Goal: Task Accomplishment & Management: Manage account settings

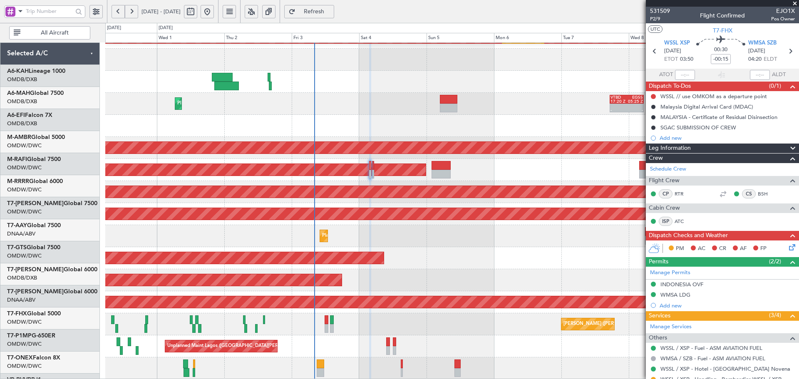
scroll to position [149, 0]
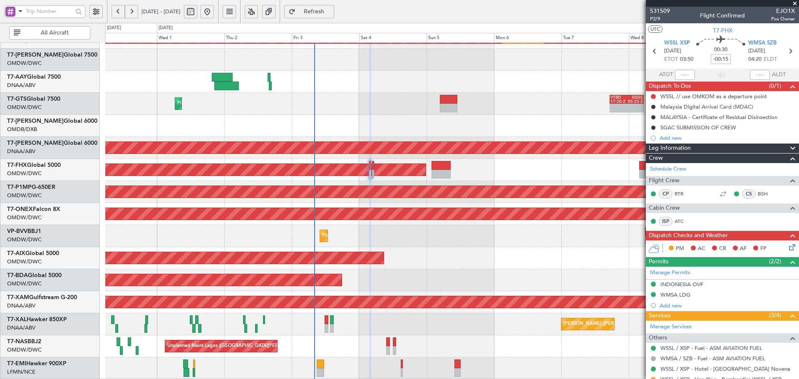
click at [331, 9] on span "Refresh" at bounding box center [314, 12] width 34 height 6
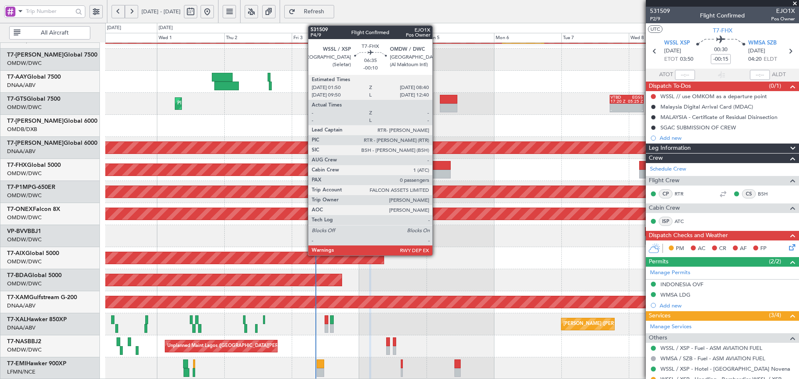
click at [436, 162] on div at bounding box center [442, 165] width 20 height 9
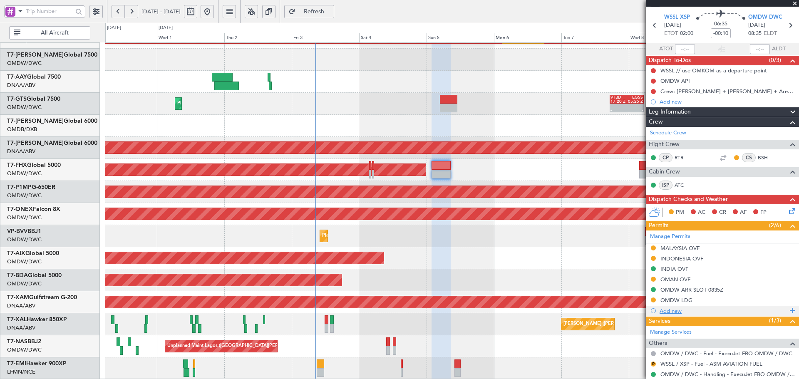
scroll to position [0, 0]
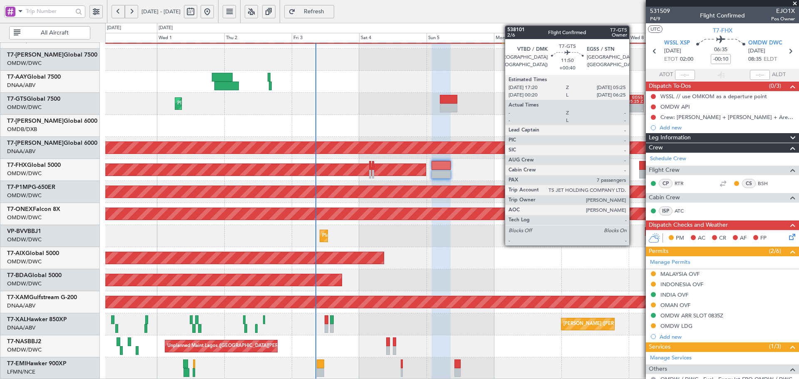
click at [633, 105] on div at bounding box center [635, 106] width 16 height 4
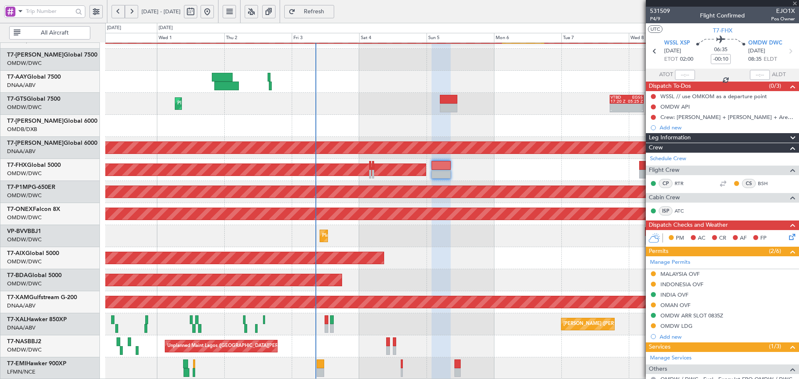
type input "+00:40"
type input "7"
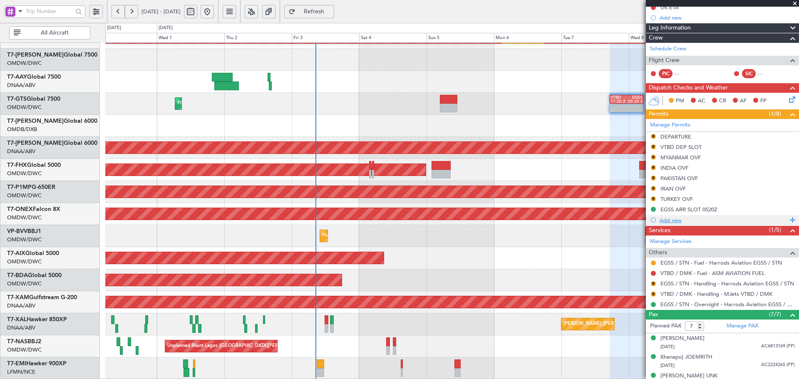
scroll to position [111, 0]
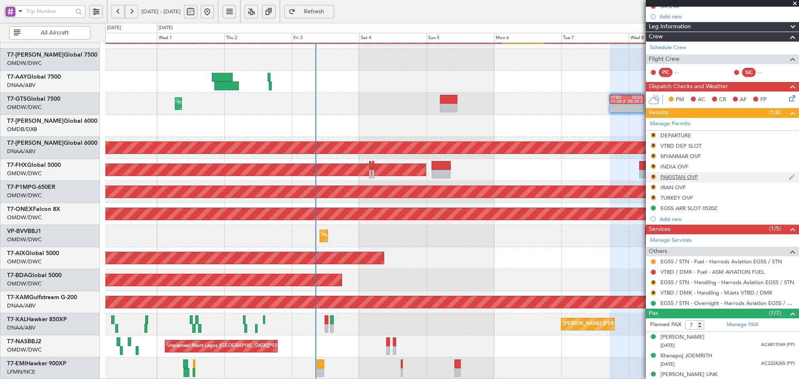
click at [672, 179] on div "PAKISTAN OVF" at bounding box center [679, 177] width 37 height 7
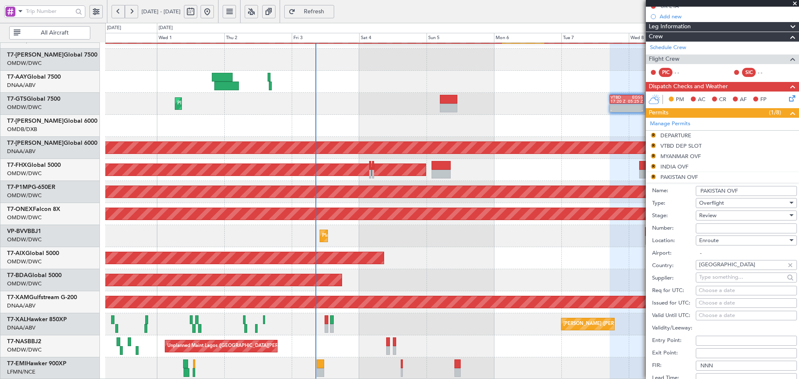
click at [716, 224] on input "Number:" at bounding box center [746, 229] width 101 height 10
paste input "NS-2510-0088"
type input "NS-2510-0088"
click at [722, 215] on div "Review" at bounding box center [744, 215] width 89 height 12
click at [719, 283] on span "Received OK" at bounding box center [743, 282] width 87 height 12
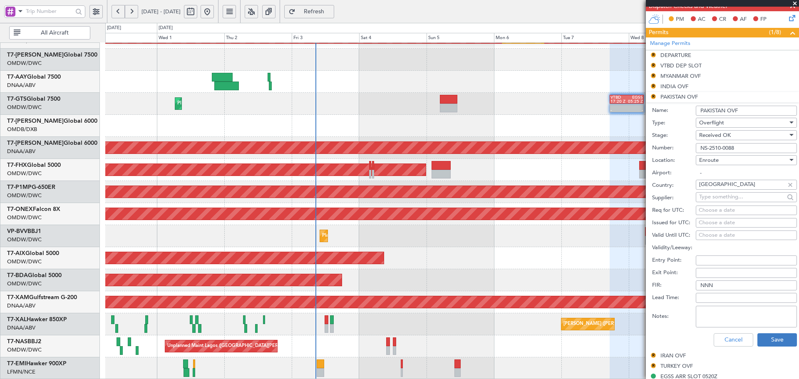
scroll to position [194, 0]
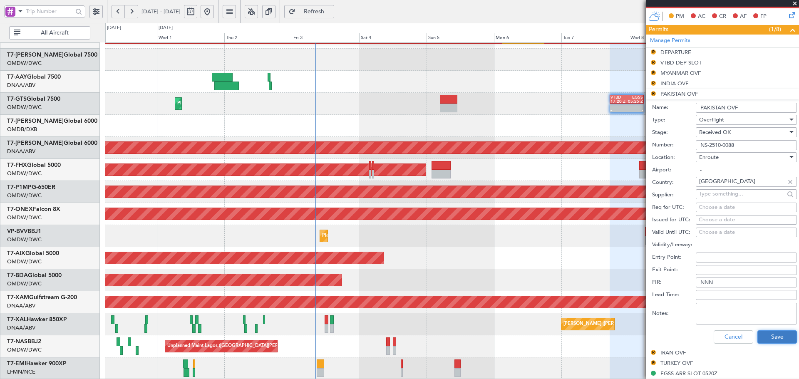
click at [773, 336] on button "Save" at bounding box center [778, 337] width 40 height 13
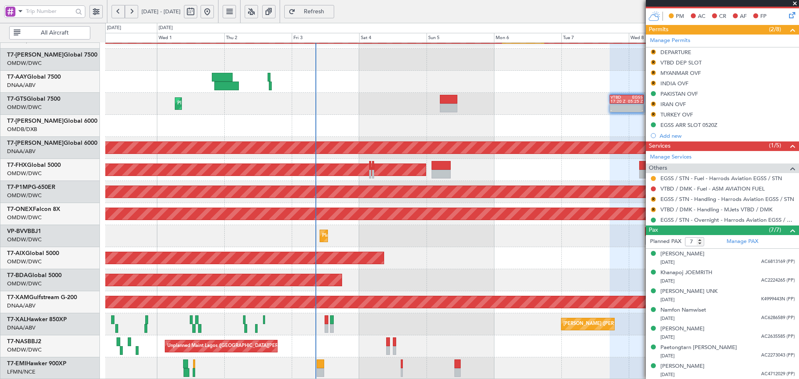
click at [448, 110] on div at bounding box center [448, 108] width 17 height 9
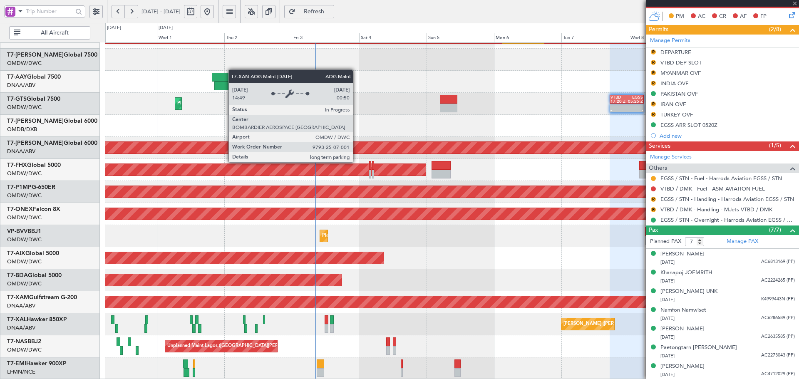
type input "+00:30"
type input "2"
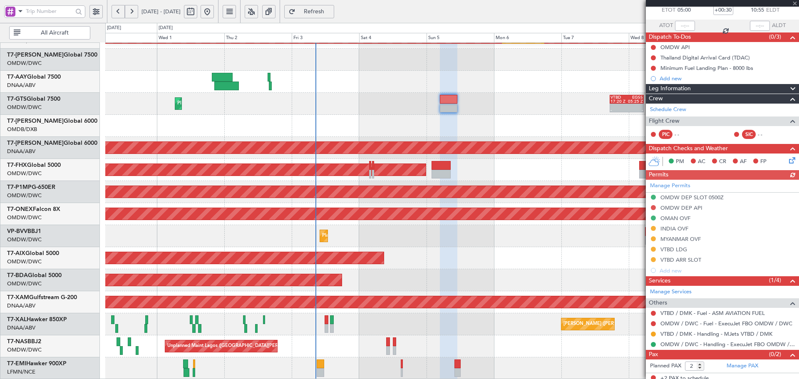
scroll to position [54, 0]
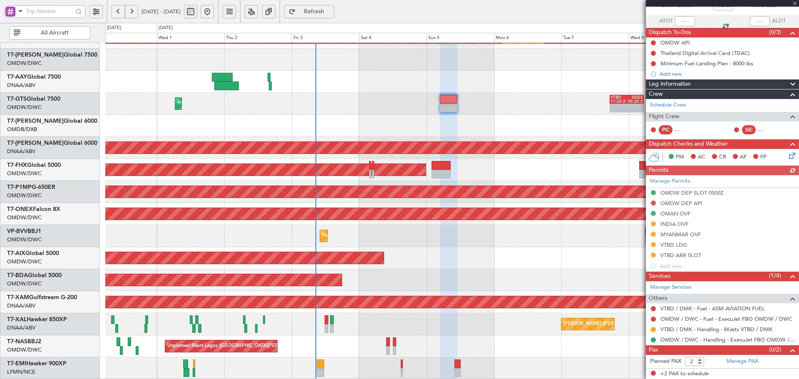
click at [676, 238] on div "Manage Permits OMDW DEP SLOT 0500Z OMDW DEP API OMAN OVF INDIA OVF MYANMAR OVF …" at bounding box center [722, 223] width 153 height 96
click at [681, 235] on div "Manage Permits OMDW DEP SLOT 0500Z OMDW DEP API OMAN OVF INDIA OVF MYANMAR OVF …" at bounding box center [722, 223] width 153 height 96
click at [685, 232] on div "MYANMAR OVF" at bounding box center [681, 234] width 40 height 7
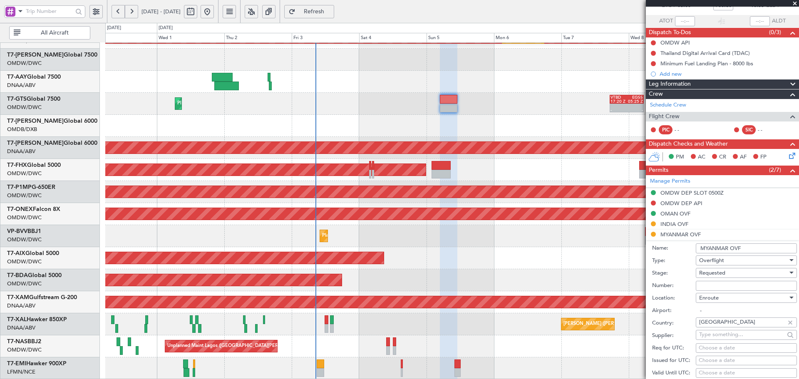
click at [724, 284] on input "Number:" at bounding box center [746, 286] width 101 height 10
paste input "ATS 91 / 3-GEN / OCT 2025 / 03"
type input "ATS 91 / 3-GEN / OCT 2025 / 03"
click at [722, 274] on span "Requested" at bounding box center [713, 272] width 26 height 7
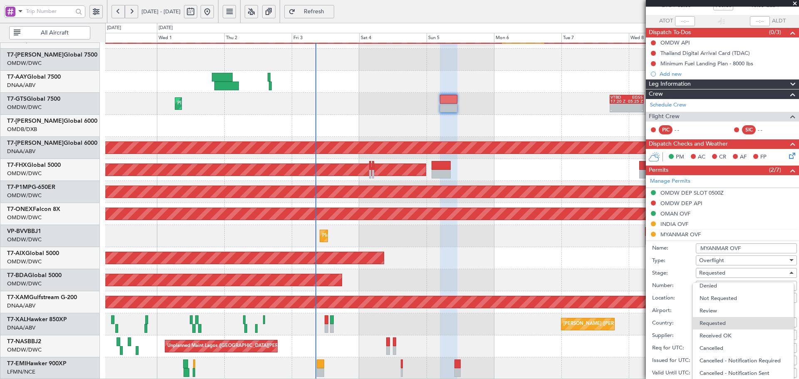
drag, startPoint x: 728, startPoint y: 334, endPoint x: 731, endPoint y: 331, distance: 4.7
click at [729, 334] on span "Received OK" at bounding box center [743, 336] width 87 height 12
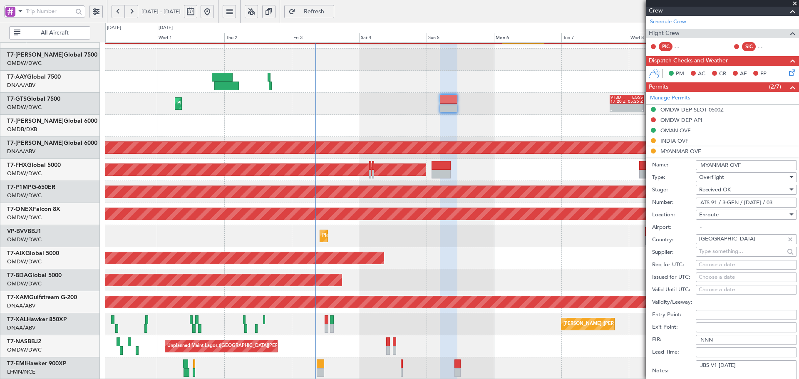
scroll to position [220, 0]
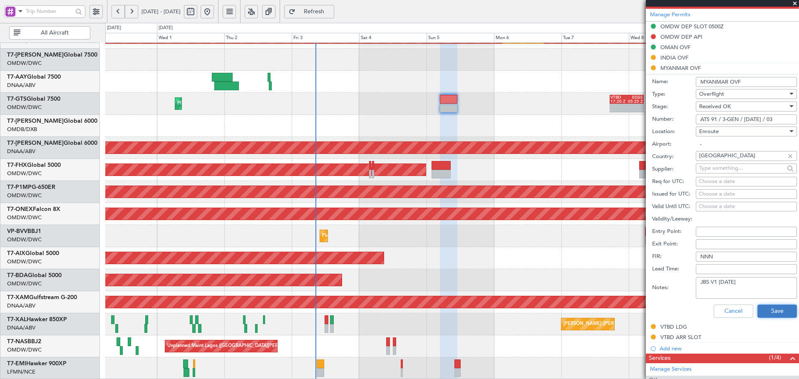
click at [767, 313] on button "Save" at bounding box center [778, 311] width 40 height 13
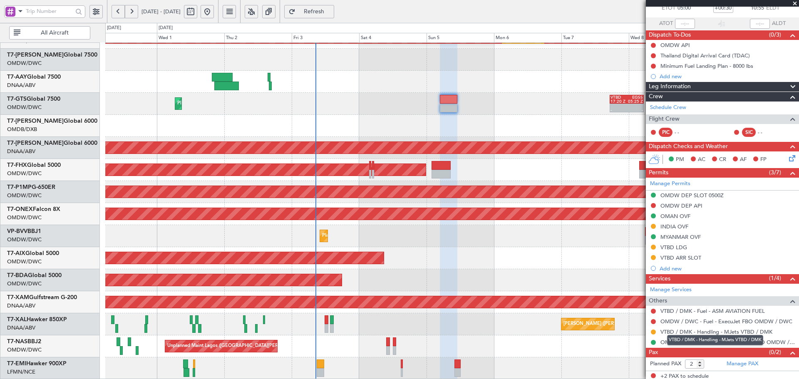
scroll to position [54, 0]
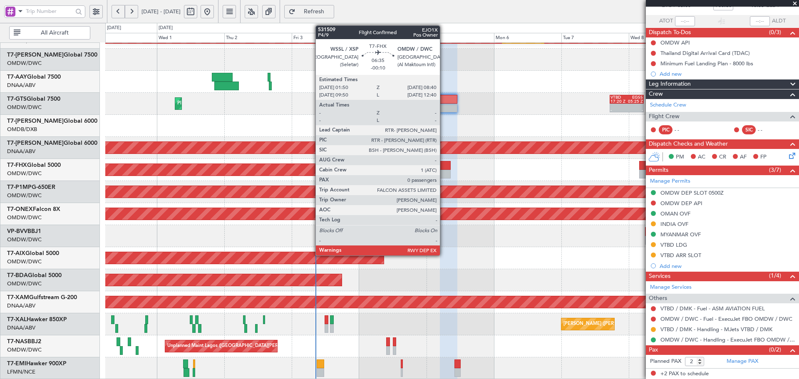
click at [444, 170] on div at bounding box center [442, 174] width 20 height 9
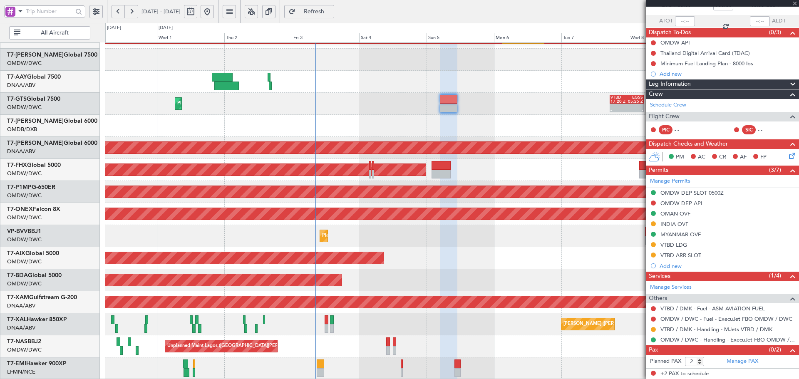
type input "-00:10"
type input "0"
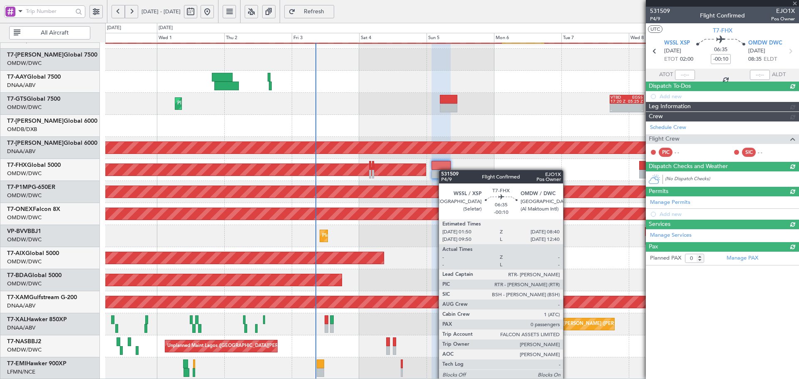
scroll to position [0, 0]
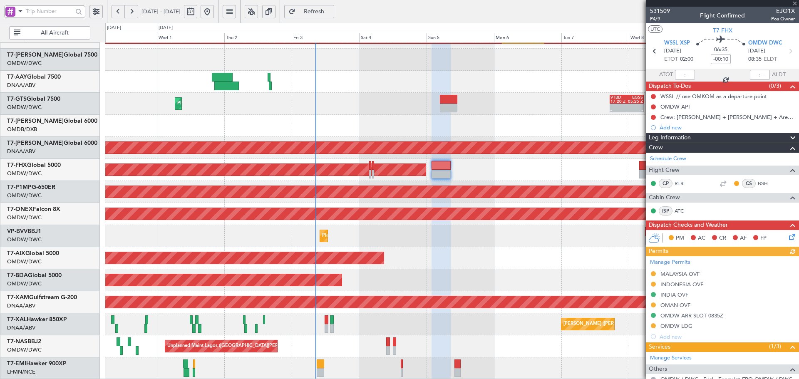
click at [686, 271] on div "Manage Permits MALAYSIA OVF INDONESIA OVF INDIA OVF OMAN OVF OMDW ARR SLOT 0835…" at bounding box center [722, 299] width 153 height 86
click at [683, 275] on div "MALAYSIA OVF" at bounding box center [680, 274] width 39 height 7
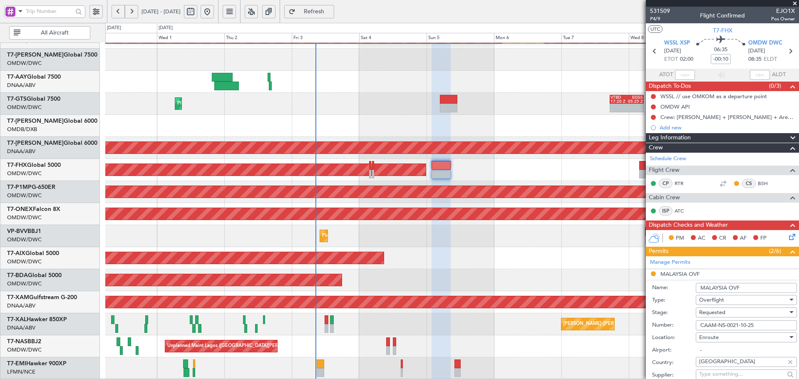
drag, startPoint x: 757, startPoint y: 326, endPoint x: 665, endPoint y: 329, distance: 92.1
click at [665, 329] on div "Number: CAAM-NS-0021-10-25" at bounding box center [724, 325] width 145 height 12
click at [718, 310] on span "Requested" at bounding box center [713, 312] width 26 height 7
click at [714, 374] on span "Received OK" at bounding box center [743, 379] width 87 height 12
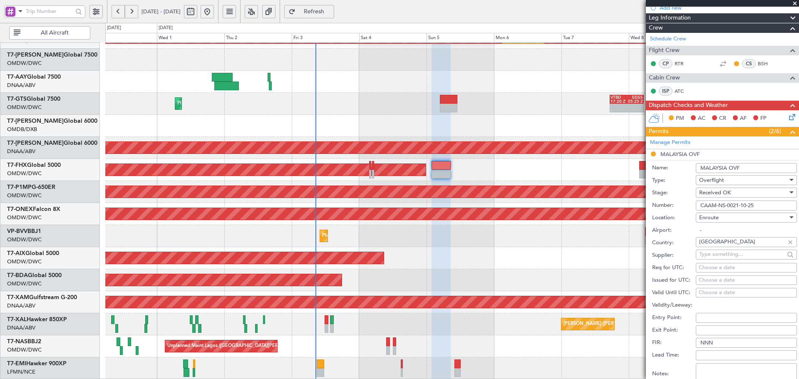
scroll to position [194, 0]
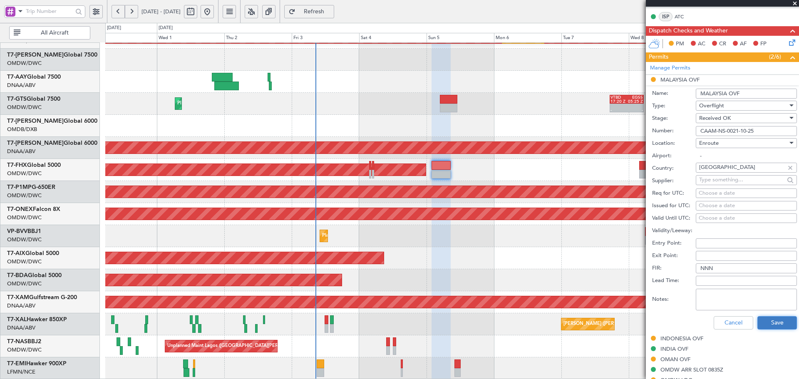
click at [765, 321] on button "Save" at bounding box center [778, 322] width 40 height 13
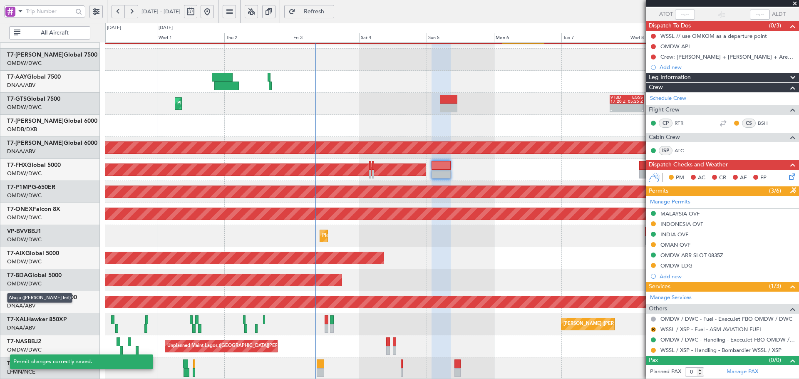
scroll to position [60, 0]
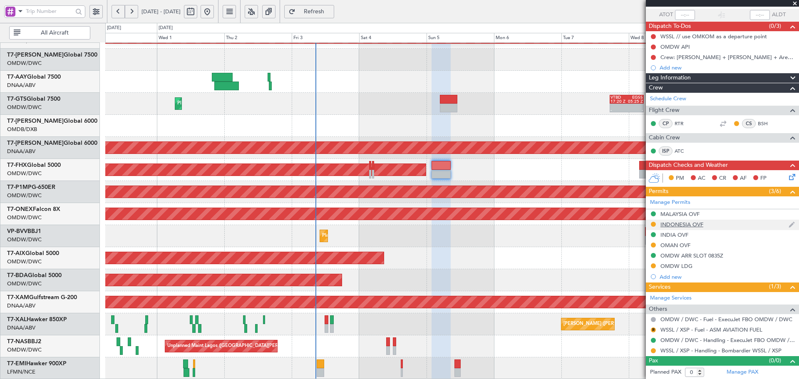
click at [674, 227] on div "INDONESIA OVF" at bounding box center [682, 224] width 43 height 7
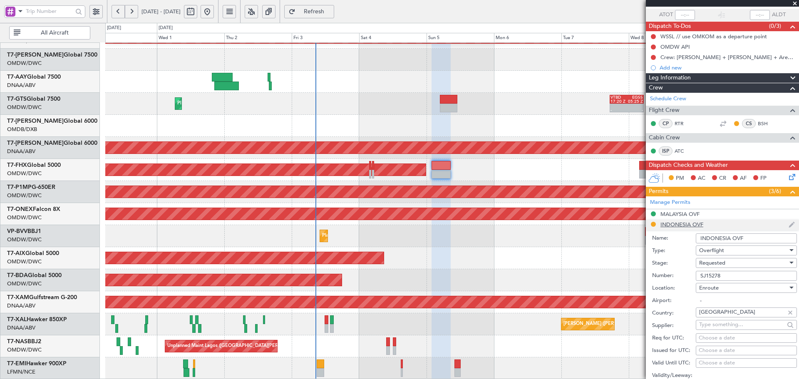
scroll to position [194, 0]
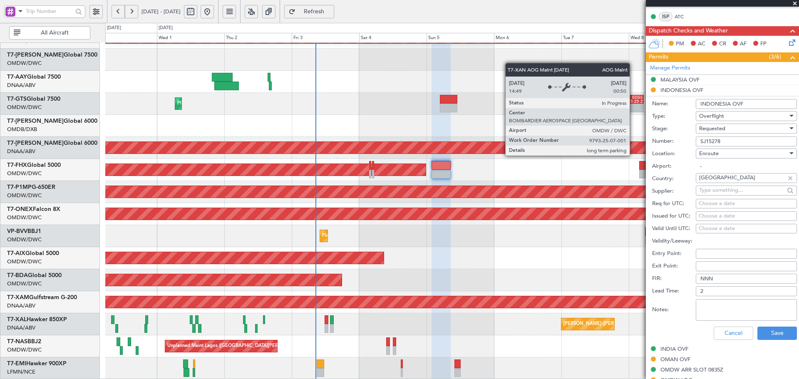
drag, startPoint x: 724, startPoint y: 142, endPoint x: 633, endPoint y: 148, distance: 90.9
click at [633, 148] on fb-app "30 Sep 2025 - 10 Oct 2025 Refresh Quick Links All Aircraft Planned Maint Dubai …" at bounding box center [399, 194] width 799 height 369
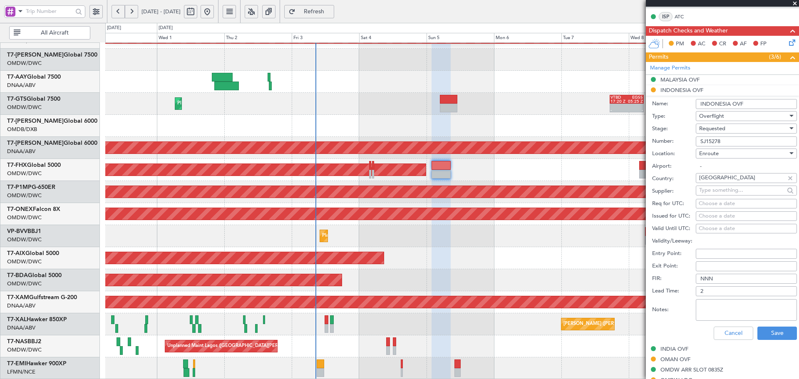
click at [725, 125] on span "Requested" at bounding box center [713, 128] width 26 height 7
click at [717, 192] on span "Received OK" at bounding box center [743, 191] width 87 height 12
click at [767, 333] on button "Save" at bounding box center [778, 333] width 40 height 13
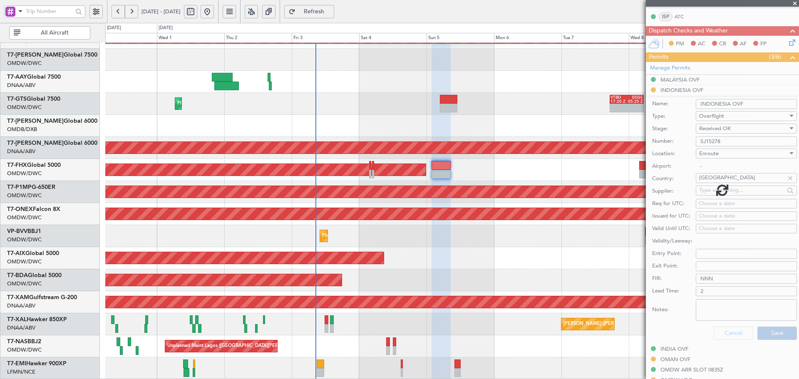
scroll to position [60, 0]
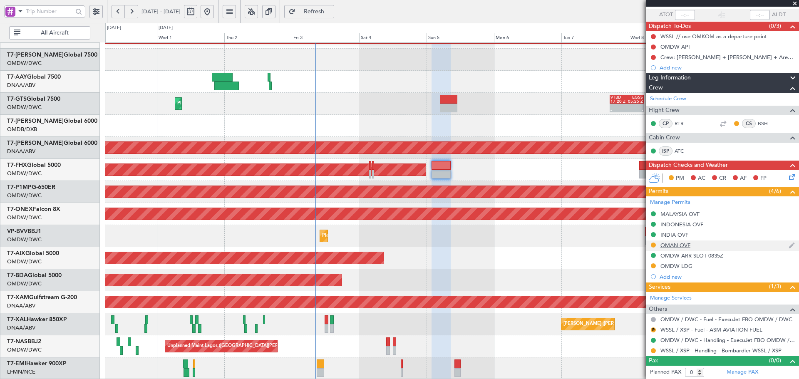
click at [671, 244] on div "OMAN OVF" at bounding box center [676, 245] width 30 height 7
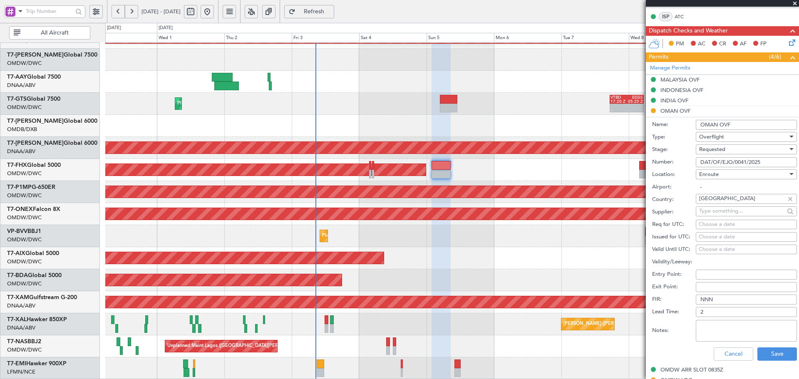
drag, startPoint x: 764, startPoint y: 162, endPoint x: 688, endPoint y: 162, distance: 75.4
click at [688, 162] on div "Number: DAT/OF/EJO/0041/2025" at bounding box center [724, 162] width 145 height 12
click at [756, 149] on div "Requested" at bounding box center [744, 149] width 89 height 12
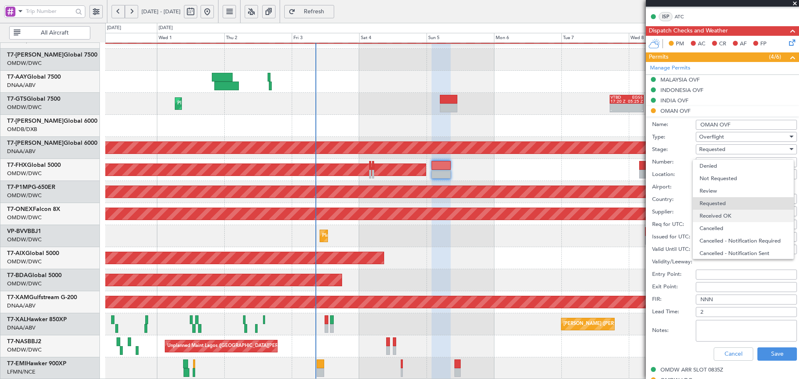
scroll to position [4, 0]
click at [717, 211] on span "Received OK" at bounding box center [743, 212] width 87 height 12
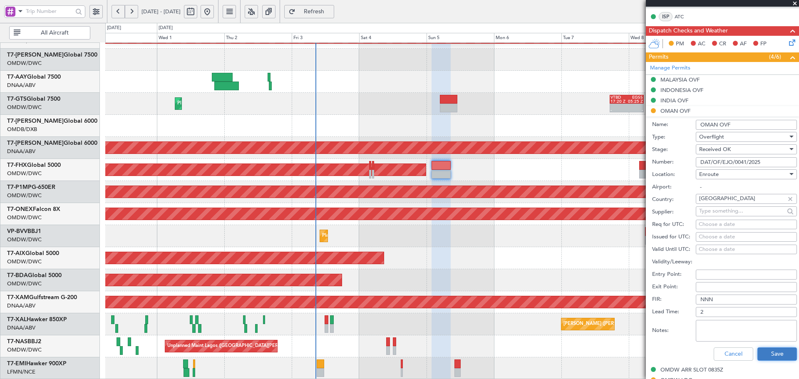
click at [767, 352] on button "Save" at bounding box center [778, 354] width 40 height 13
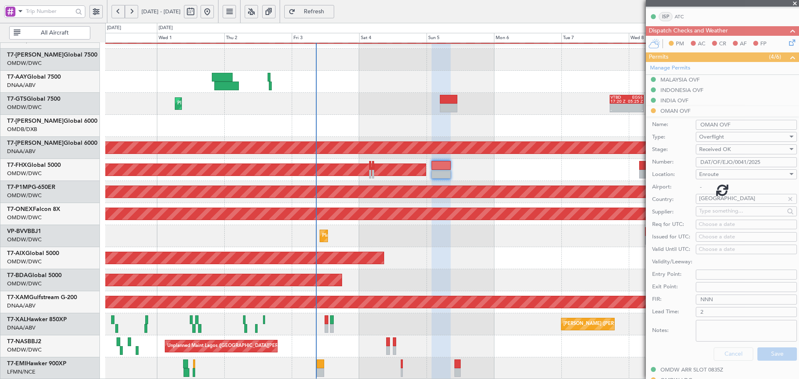
scroll to position [60, 0]
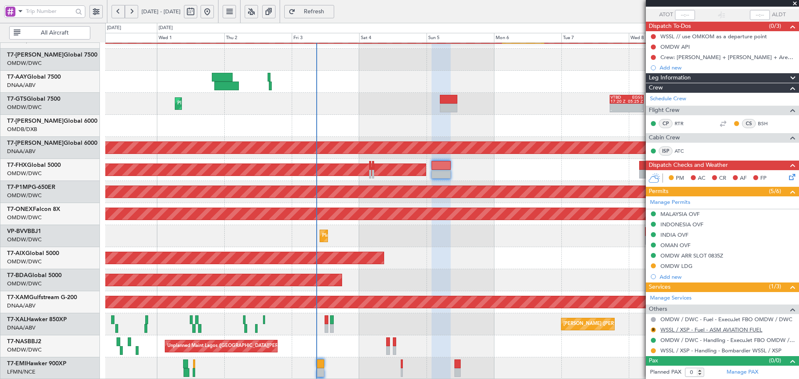
click at [718, 333] on link "WSSL / XSP - Fuel - ASM AVIATION FUEL" at bounding box center [712, 329] width 102 height 7
click at [654, 328] on button "R" at bounding box center [653, 330] width 5 height 5
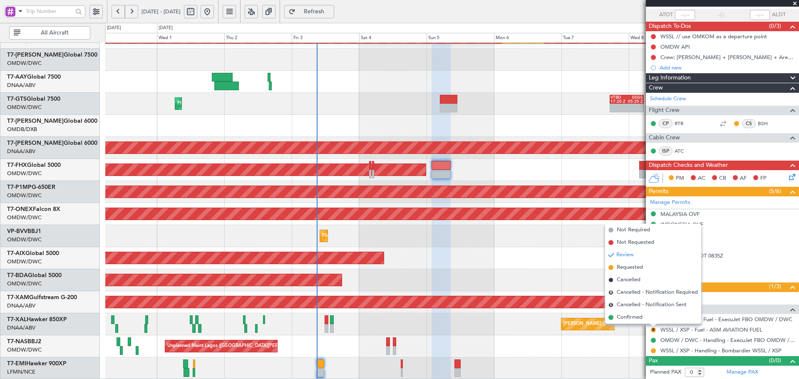
click at [620, 269] on span "Requested" at bounding box center [630, 268] width 26 height 8
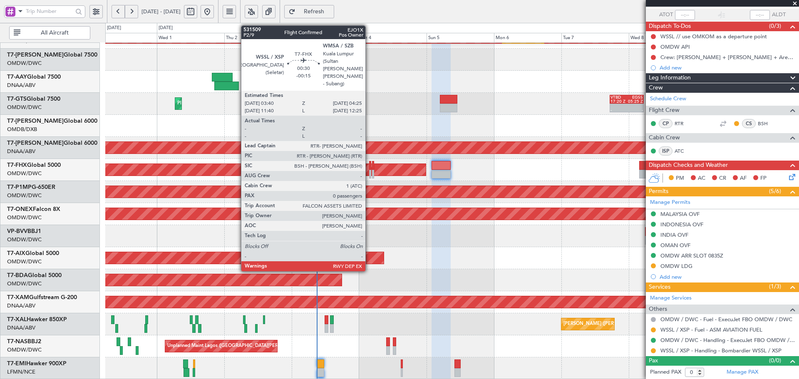
click at [369, 167] on div at bounding box center [370, 165] width 2 height 9
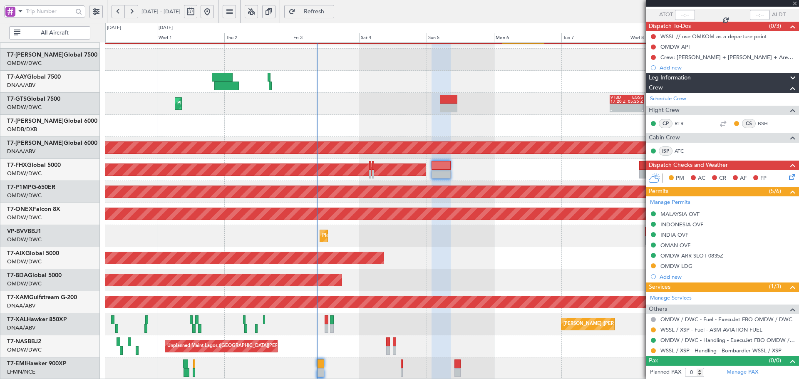
type input "-00:15"
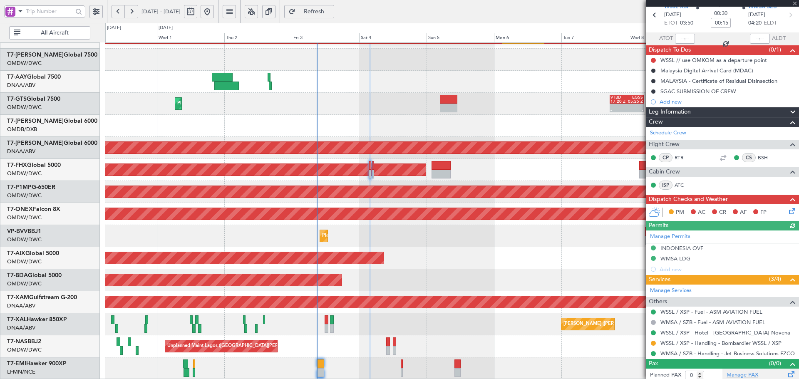
scroll to position [39, 0]
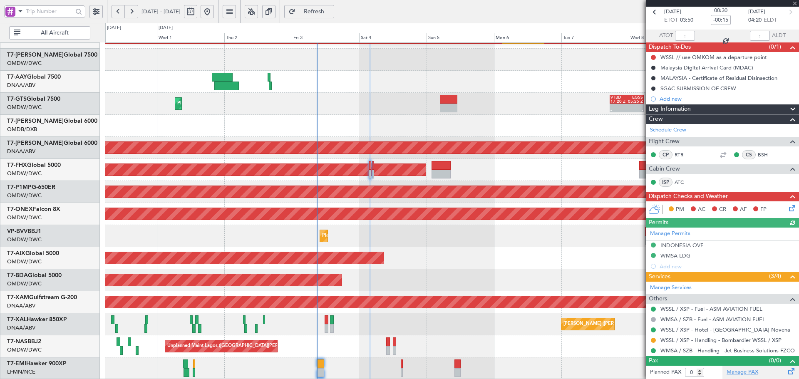
click at [734, 374] on link "Manage PAX" at bounding box center [743, 372] width 32 height 8
click at [734, 370] on link "Manage PAX" at bounding box center [743, 372] width 32 height 8
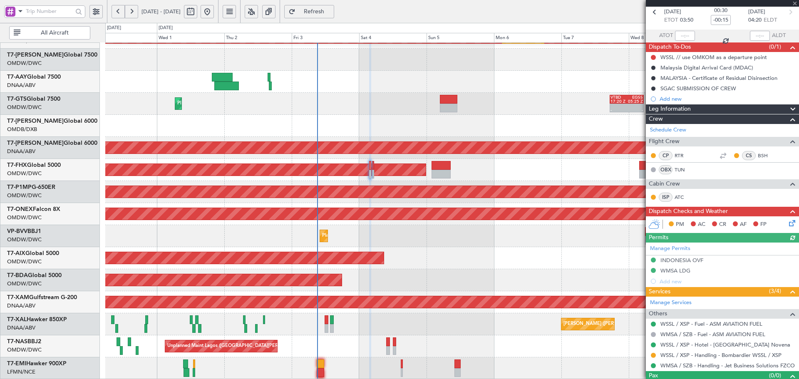
click at [329, 10] on span "Refresh" at bounding box center [314, 12] width 34 height 6
drag, startPoint x: 329, startPoint y: 9, endPoint x: 416, endPoint y: 30, distance: 88.8
click at [329, 9] on span "Refresh" at bounding box center [314, 12] width 34 height 6
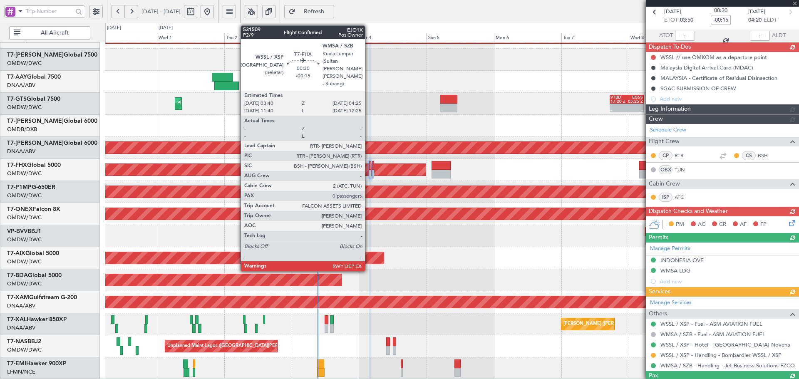
click at [369, 168] on div at bounding box center [370, 165] width 2 height 9
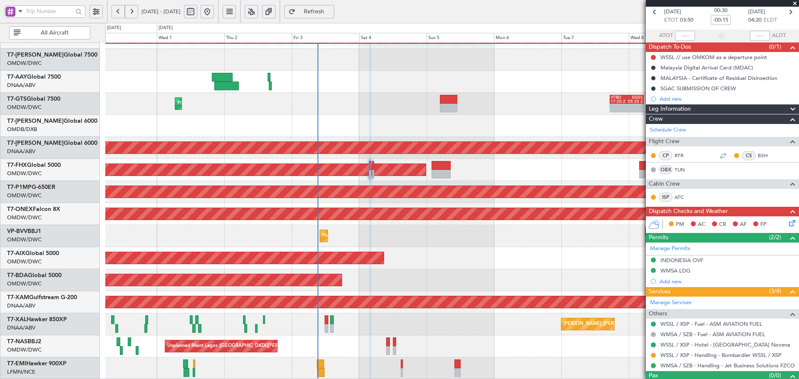
click at [331, 12] on span "Refresh" at bounding box center [314, 12] width 34 height 6
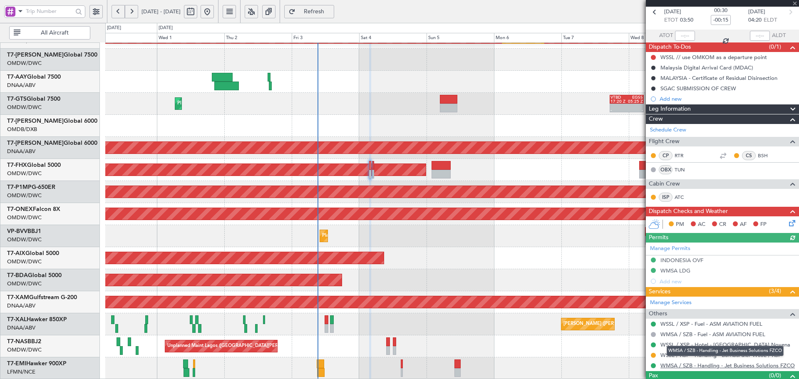
click at [683, 363] on link "WMSA / SZB - Handling - Jet Business Solutions FZCO" at bounding box center [728, 365] width 134 height 7
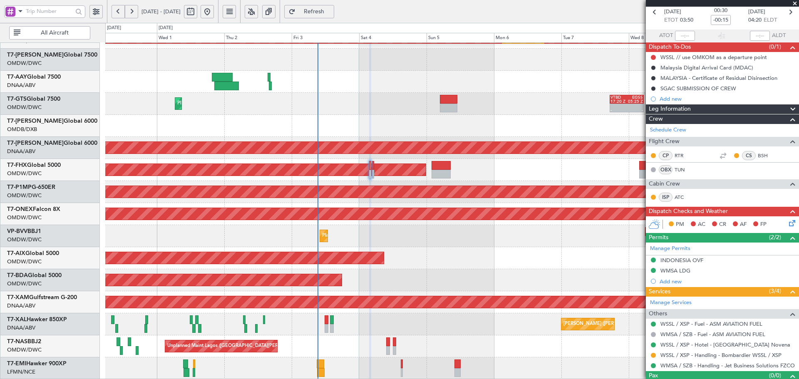
click at [331, 14] on span "Refresh" at bounding box center [314, 12] width 34 height 6
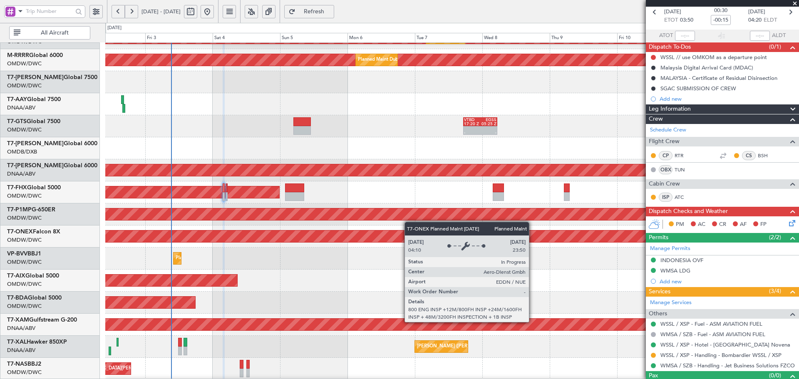
click at [268, 241] on div "Planned Maint Nurnberg" at bounding box center [452, 237] width 2081 height 12
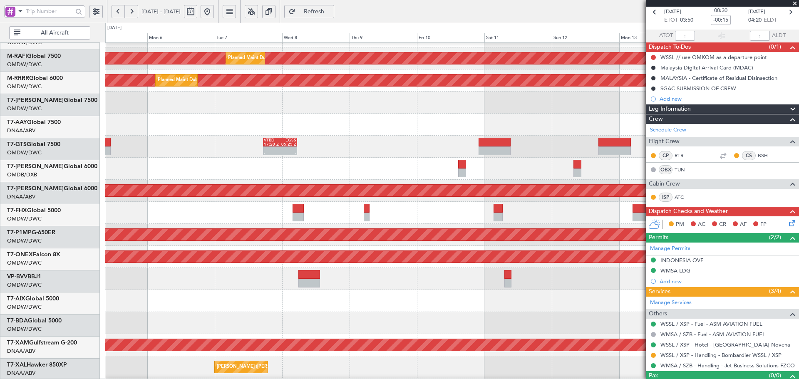
click at [319, 179] on div at bounding box center [452, 169] width 694 height 22
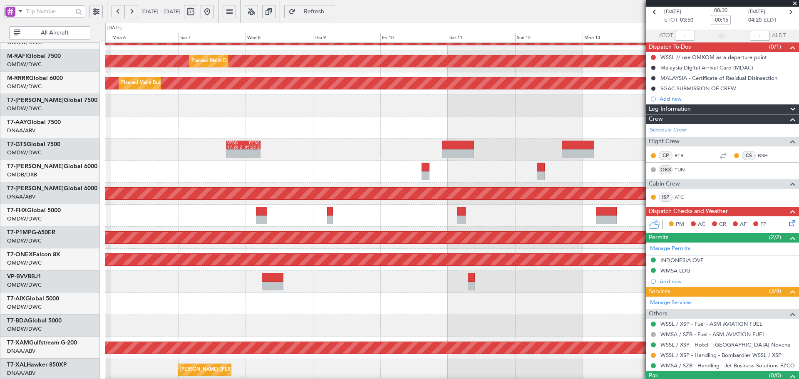
scroll to position [103, 0]
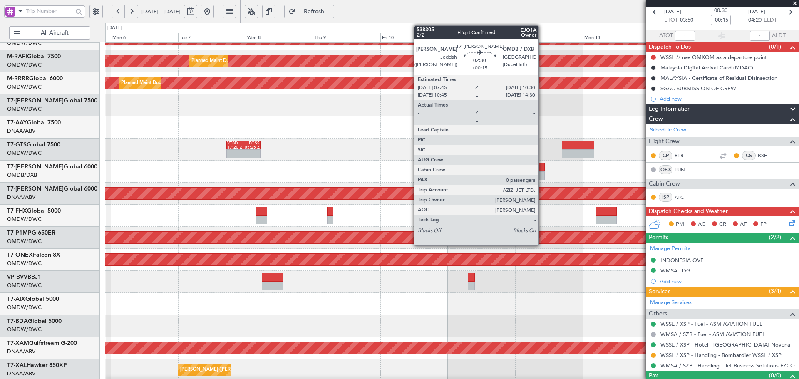
click at [541, 171] on div at bounding box center [541, 167] width 8 height 9
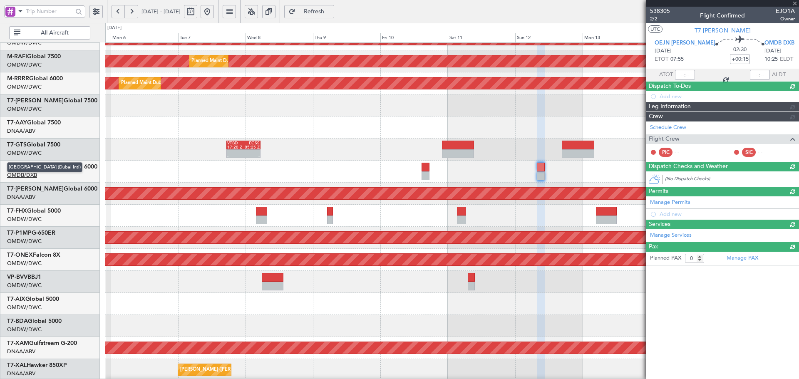
scroll to position [0, 0]
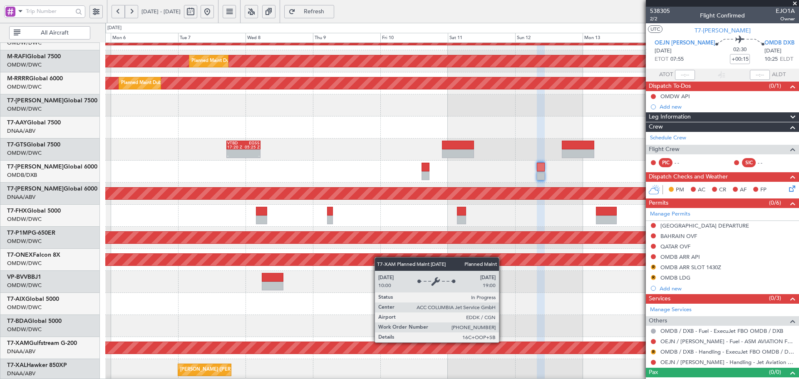
click at [503, 342] on div "Planned Maint Cologne-[GEOGRAPHIC_DATA]" at bounding box center [452, 348] width 2081 height 12
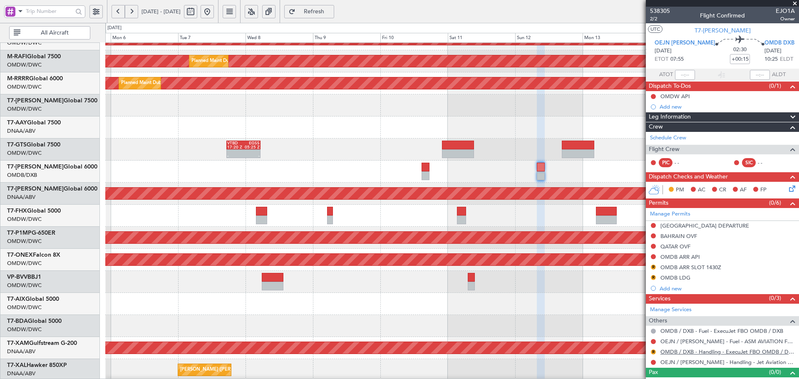
click at [683, 354] on link "OMDB / DXB - Handling - ExecuJet FBO OMDB / DXB" at bounding box center [728, 352] width 134 height 7
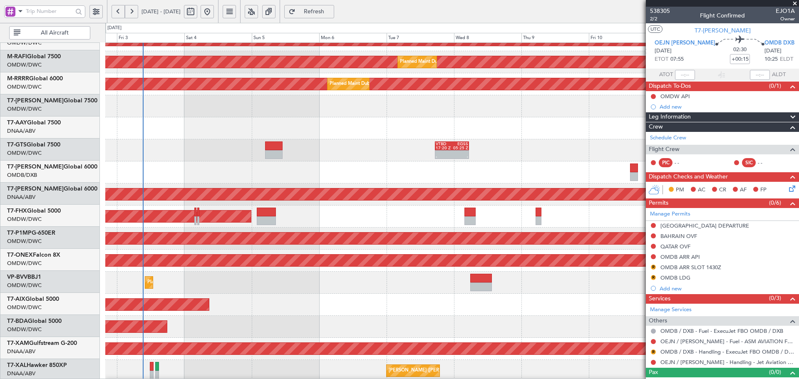
scroll to position [97, 0]
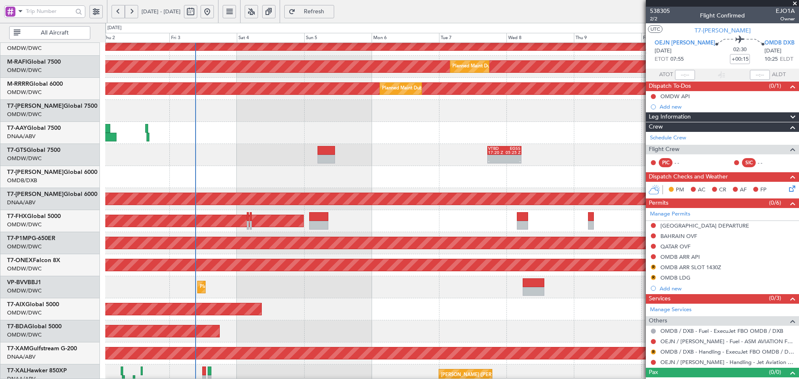
click at [494, 179] on div at bounding box center [452, 177] width 694 height 22
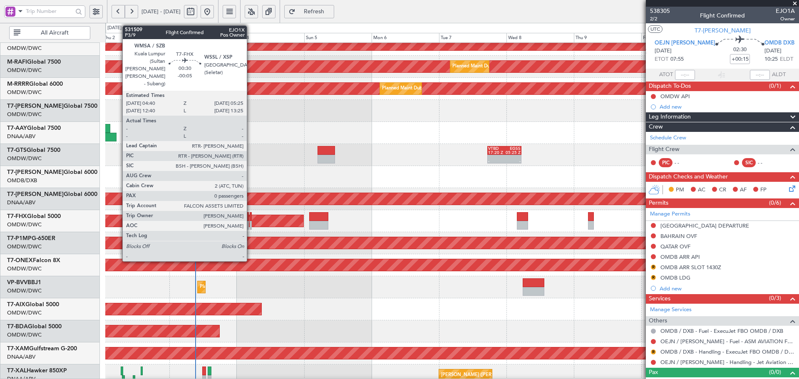
click at [251, 217] on div at bounding box center [251, 216] width 2 height 9
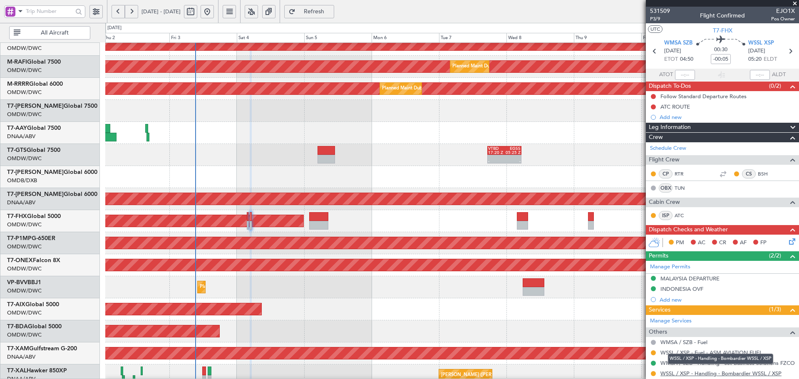
click at [687, 373] on link "WSSL / XSP - Handling - Bombardier WSSL / XSP" at bounding box center [721, 373] width 121 height 7
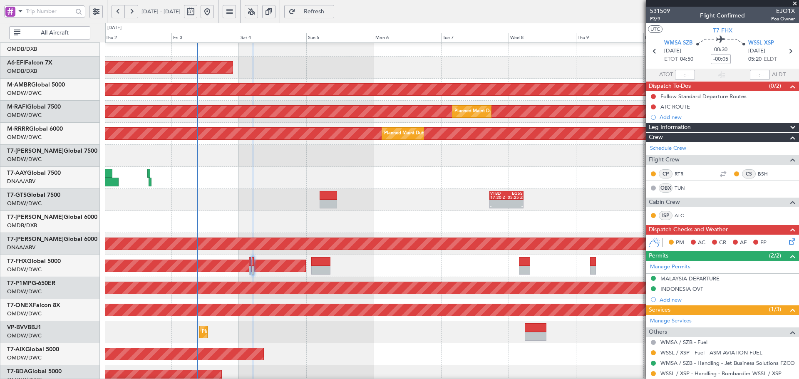
click at [450, 266] on div "Planned Maint [GEOGRAPHIC_DATA] ([GEOGRAPHIC_DATA])" at bounding box center [452, 266] width 694 height 22
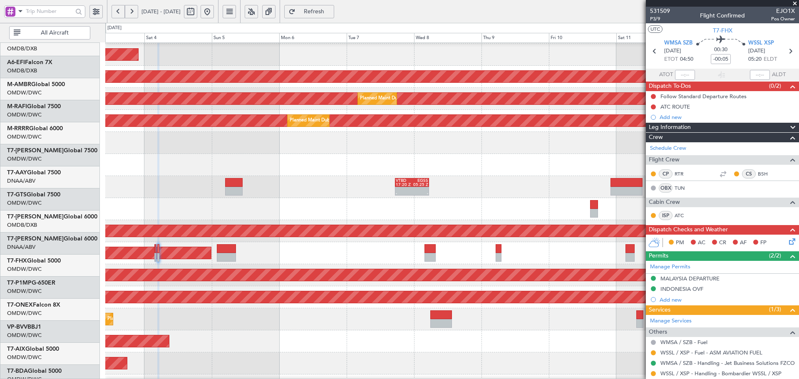
scroll to position [86, 0]
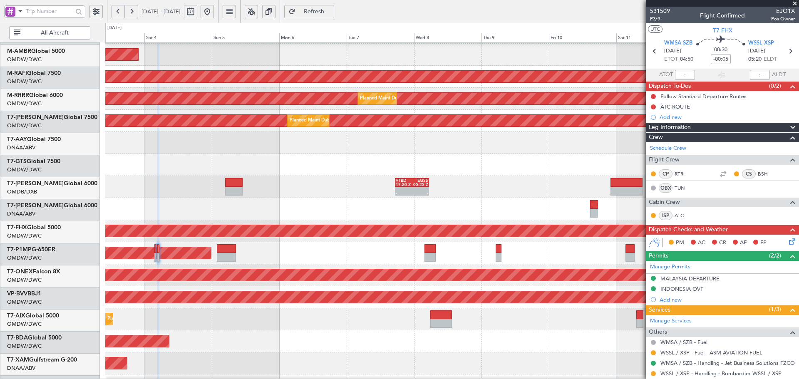
click at [244, 198] on div at bounding box center [452, 209] width 694 height 22
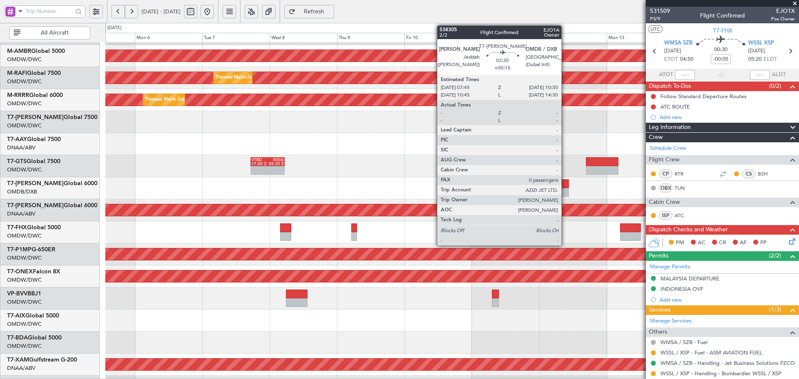
click at [565, 185] on div at bounding box center [565, 183] width 8 height 9
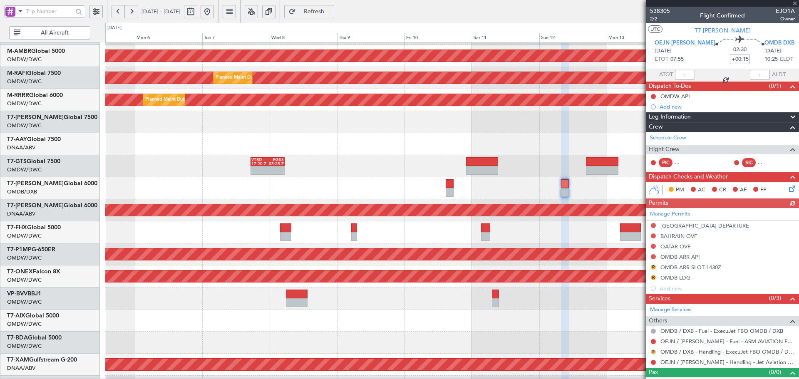
click at [653, 353] on button "R" at bounding box center [653, 352] width 5 height 5
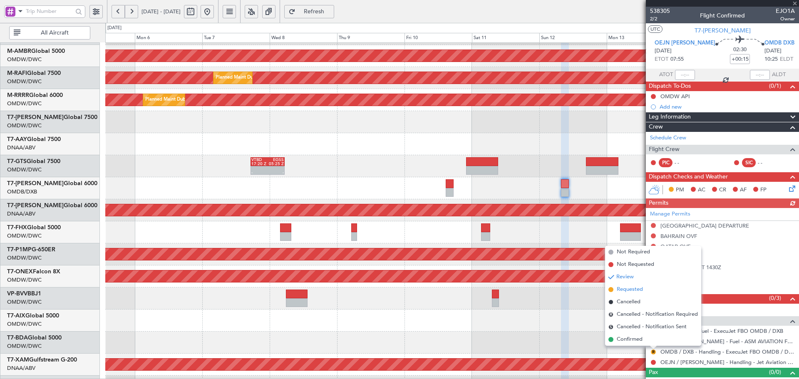
click at [625, 289] on span "Requested" at bounding box center [630, 290] width 26 height 8
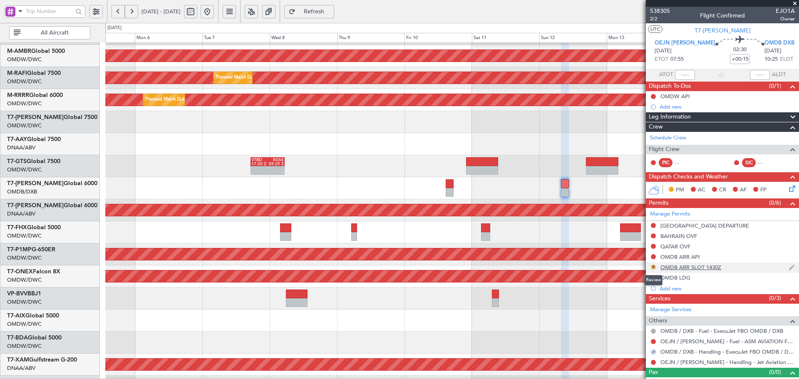
click at [653, 266] on button "R" at bounding box center [653, 267] width 5 height 5
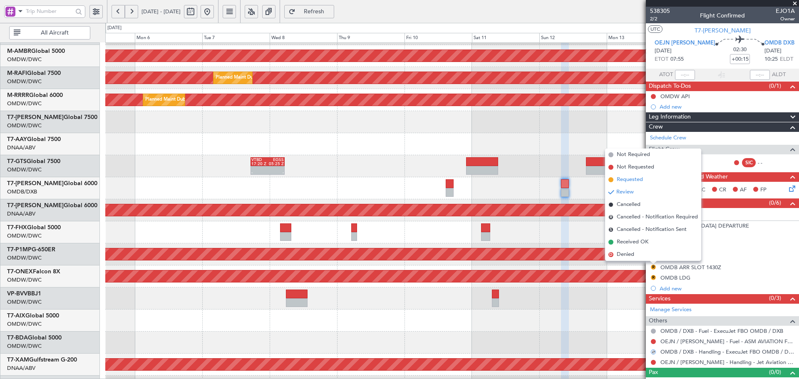
click at [631, 179] on span "Requested" at bounding box center [630, 180] width 26 height 8
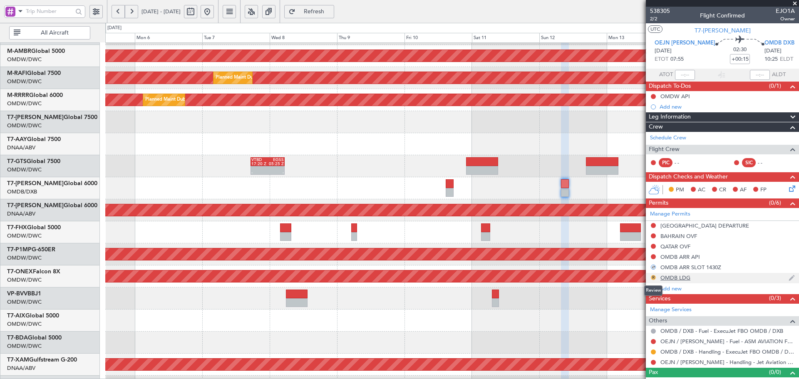
click at [654, 276] on button "R" at bounding box center [653, 277] width 5 height 5
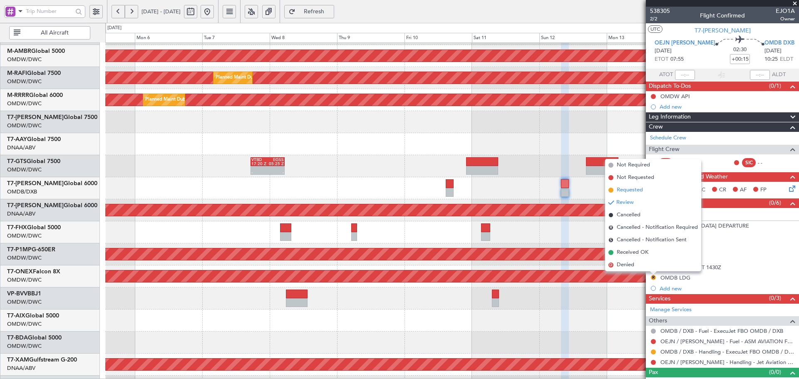
click at [630, 190] on span "Requested" at bounding box center [630, 190] width 26 height 8
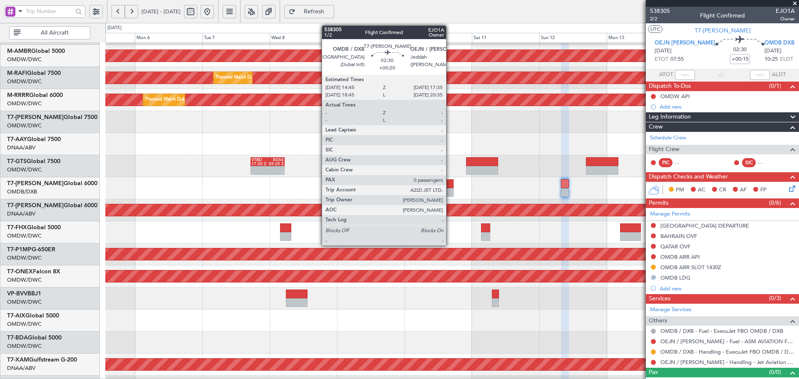
click at [450, 185] on div at bounding box center [450, 183] width 8 height 9
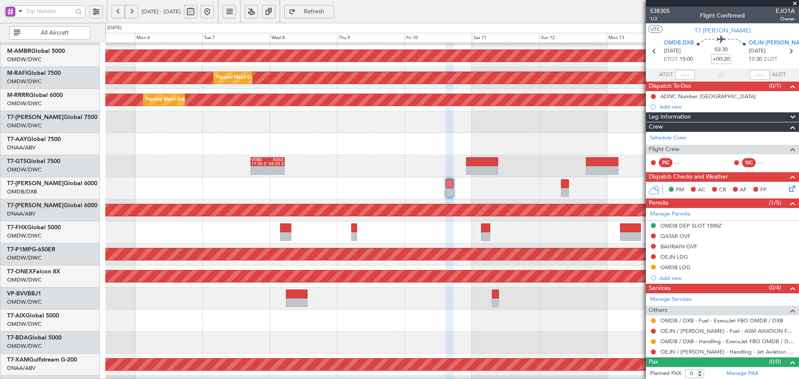
scroll to position [91, 0]
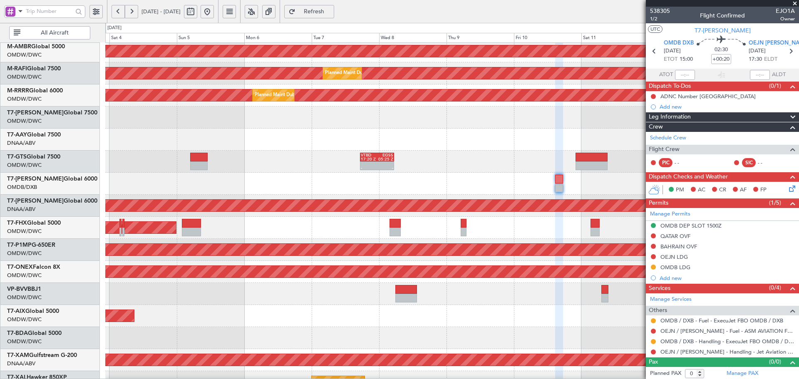
click at [370, 314] on div "Planned Maint Dubai (Al Maktoum Intl)" at bounding box center [452, 316] width 694 height 22
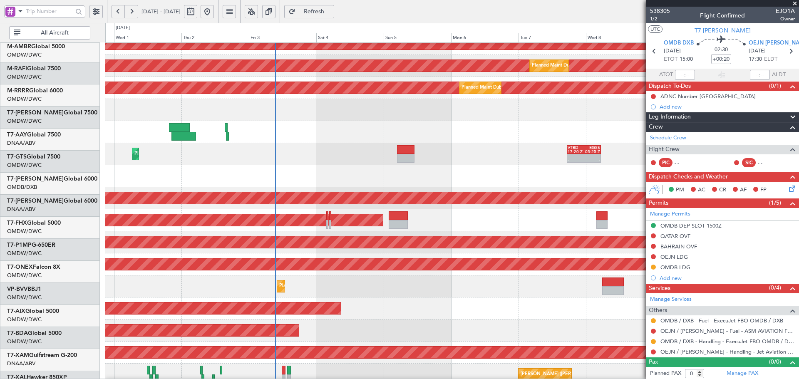
scroll to position [98, 0]
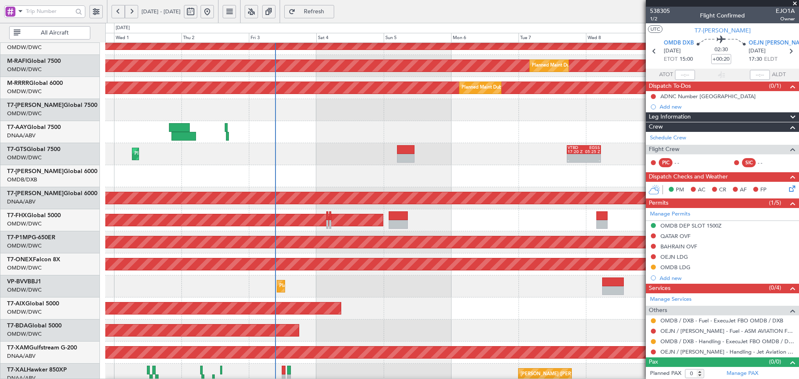
click at [447, 300] on div "Planned Maint Dubai (Al Maktoum Intl)" at bounding box center [452, 309] width 694 height 22
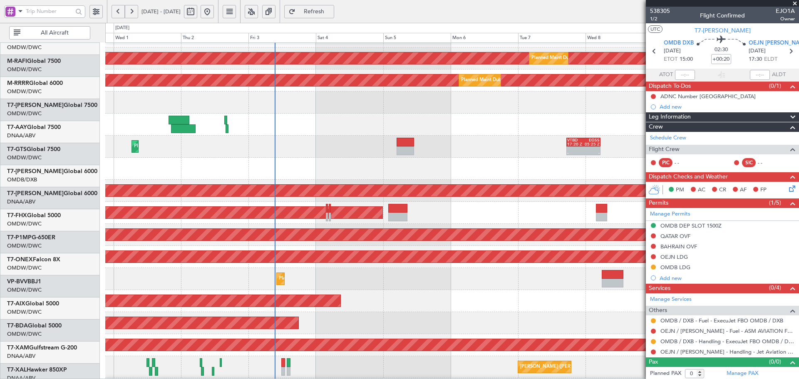
scroll to position [123, 0]
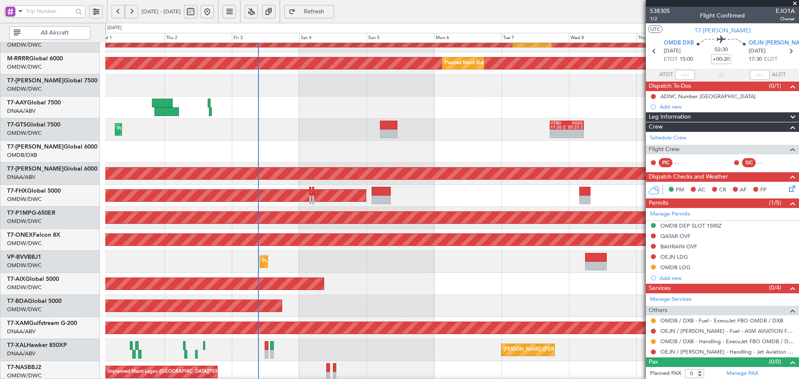
click at [329, 307] on div "AOG Maint Dubai (Al Maktoum Intl)" at bounding box center [452, 306] width 694 height 22
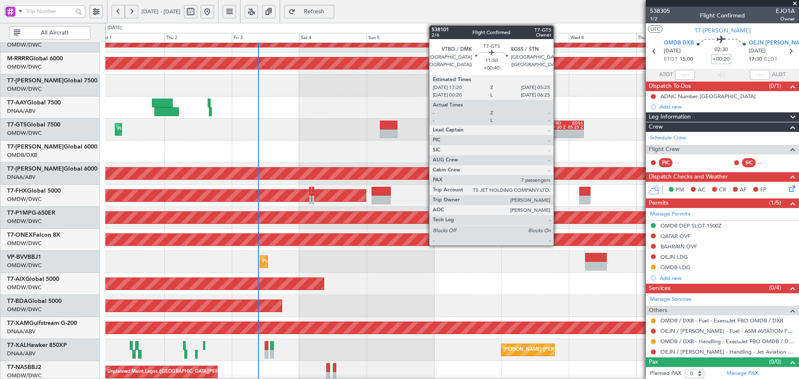
click at [558, 128] on div "17:20 Z" at bounding box center [559, 127] width 16 height 4
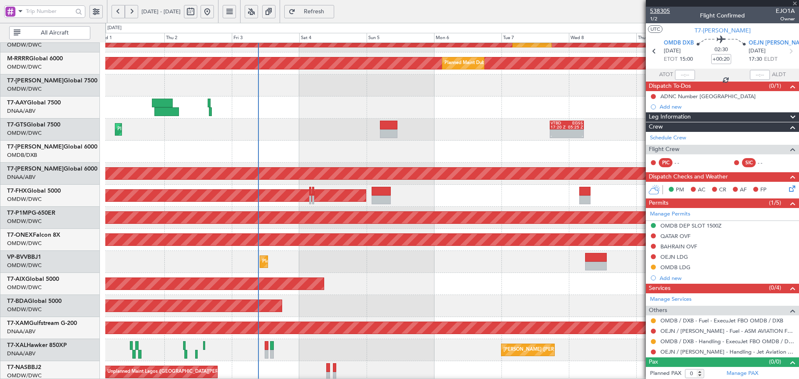
type input "+00:40"
type input "7"
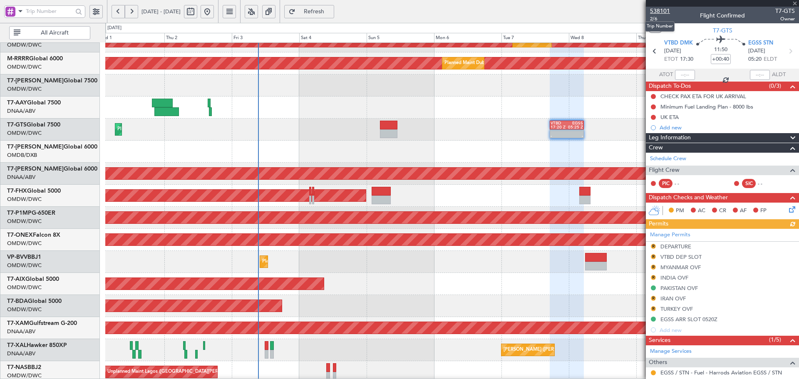
click at [655, 10] on span "538101" at bounding box center [660, 11] width 20 height 9
click at [331, 13] on span "Refresh" at bounding box center [314, 12] width 34 height 6
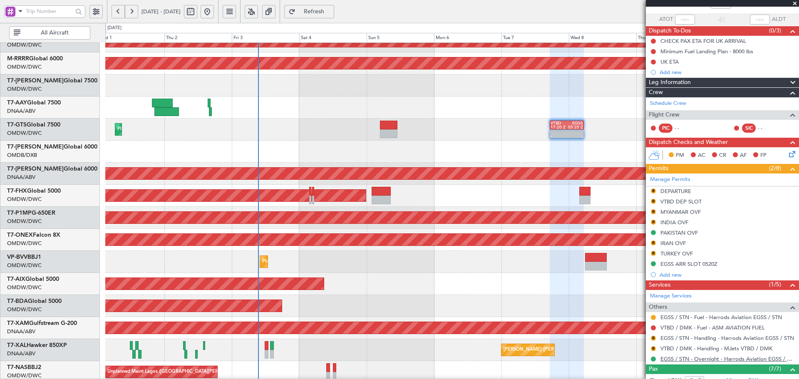
scroll to position [111, 0]
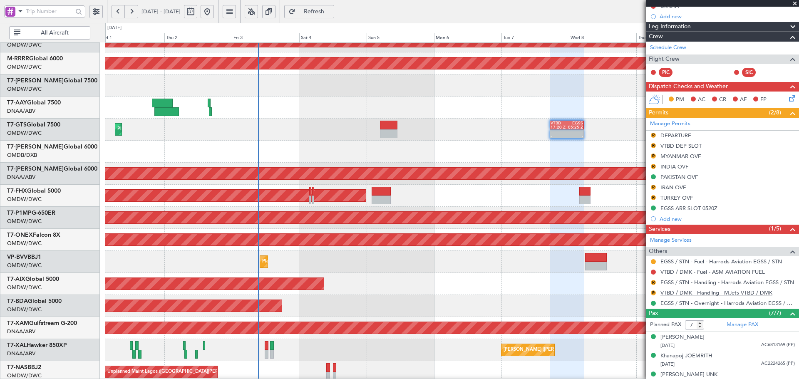
click at [709, 294] on link "VTBD / DMK - Handling - MJets VTBD / DMK" at bounding box center [717, 292] width 112 height 7
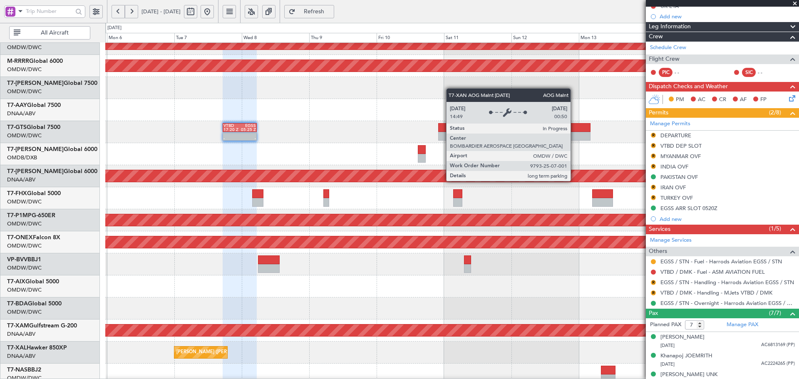
click at [247, 176] on div "AOG Maint Dubai (Al Maktoum Intl)" at bounding box center [452, 176] width 2081 height 12
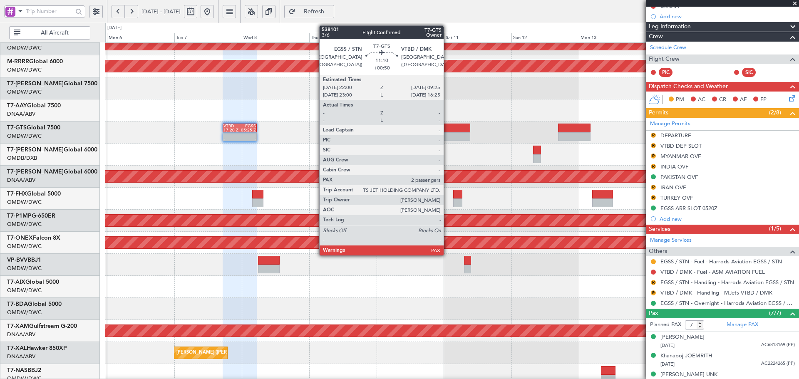
click at [448, 127] on div at bounding box center [454, 128] width 32 height 9
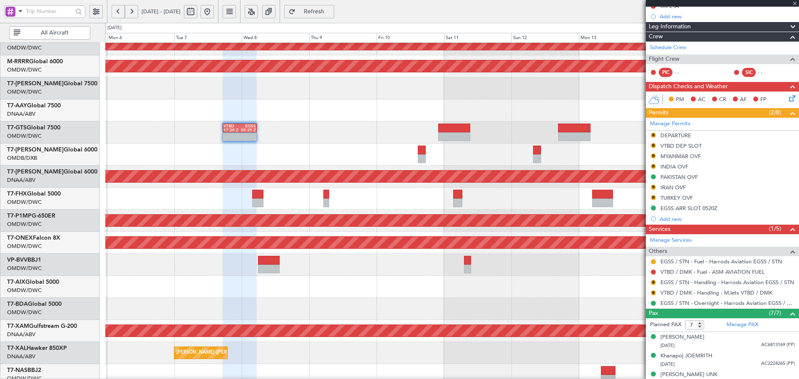
type input "+00:50"
type input "2"
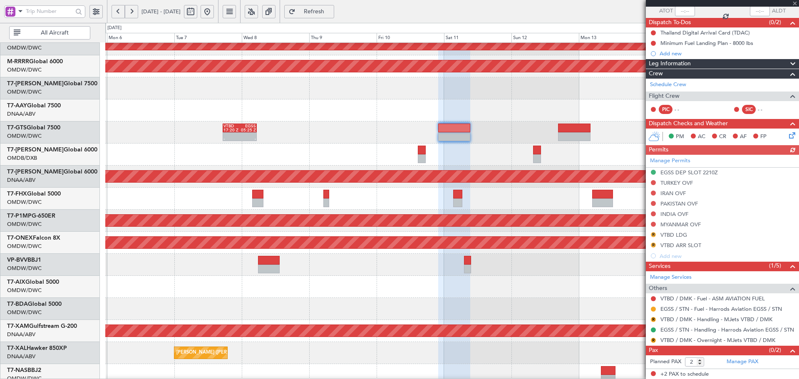
scroll to position [64, 0]
click at [653, 317] on button "R" at bounding box center [653, 319] width 5 height 5
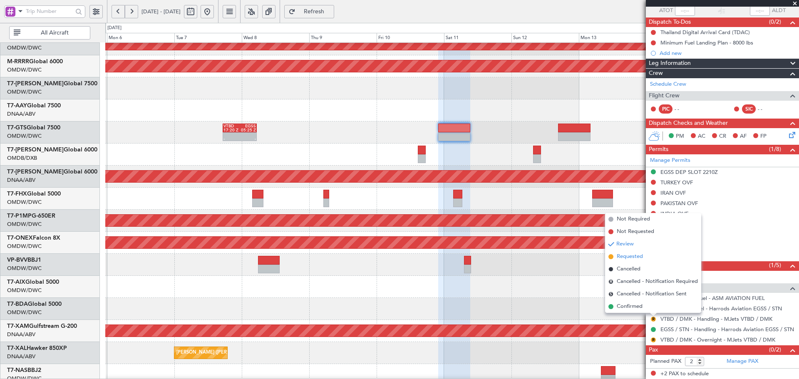
click at [622, 257] on span "Requested" at bounding box center [630, 257] width 26 height 8
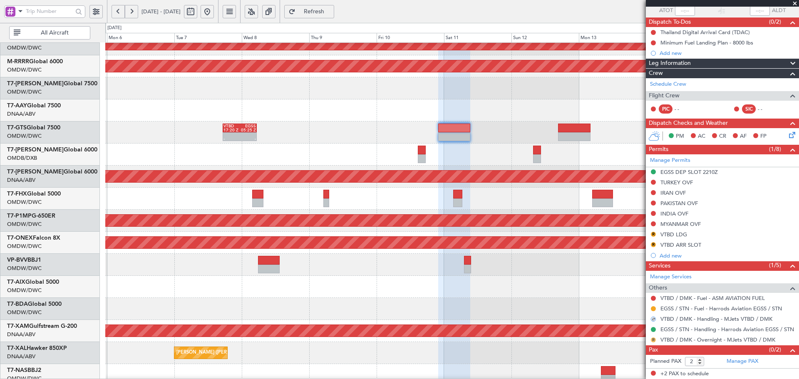
click at [653, 341] on button "R" at bounding box center [653, 340] width 5 height 5
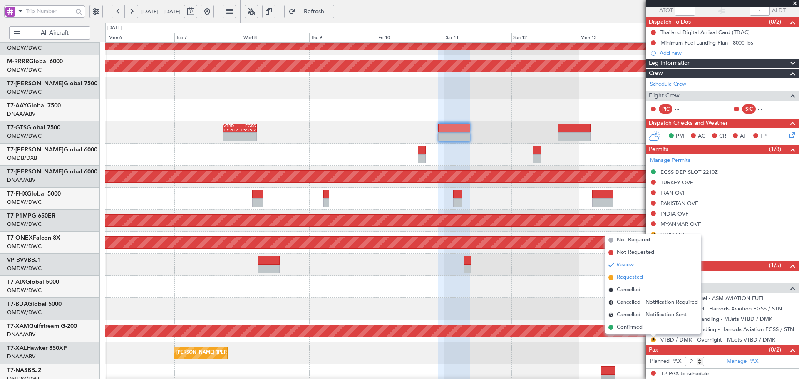
click at [611, 279] on span at bounding box center [611, 277] width 5 height 5
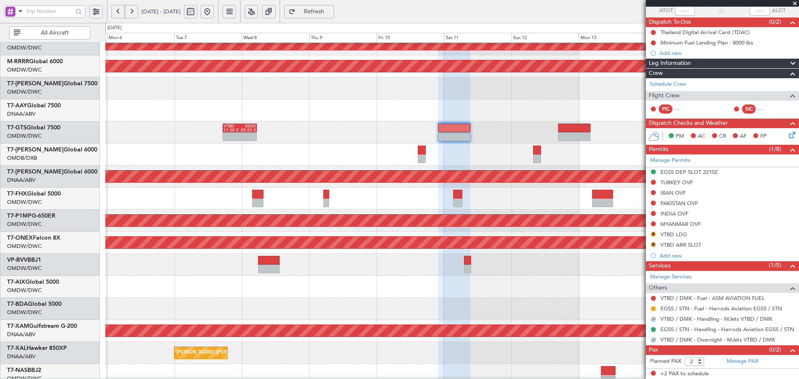
click at [236, 123] on div "- - VTBD 17:20 Z EGSS 05:25 Z" at bounding box center [452, 133] width 694 height 22
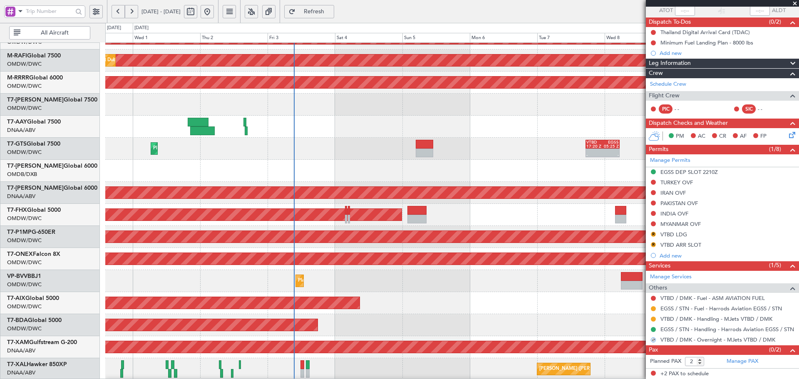
scroll to position [104, 0]
click at [533, 153] on div "- - VTBD 17:20 Z EGSS 05:25 Z Planned Maint [GEOGRAPHIC_DATA] (Al Maktoum Intl)" at bounding box center [452, 149] width 694 height 22
click at [603, 139] on div "Planned Maint Dubai (Al Maktoum Intl) - - VTBD 17:20 Z EGSS 05:25 Z" at bounding box center [452, 148] width 694 height 22
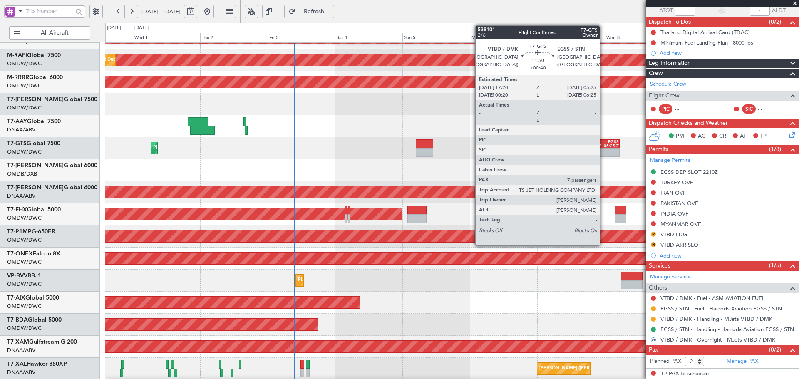
click at [604, 144] on div "05:25 Z" at bounding box center [611, 146] width 16 height 4
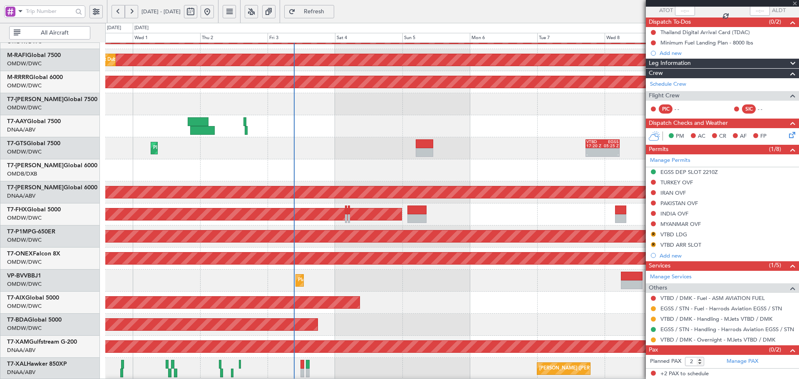
type input "+00:40"
type input "7"
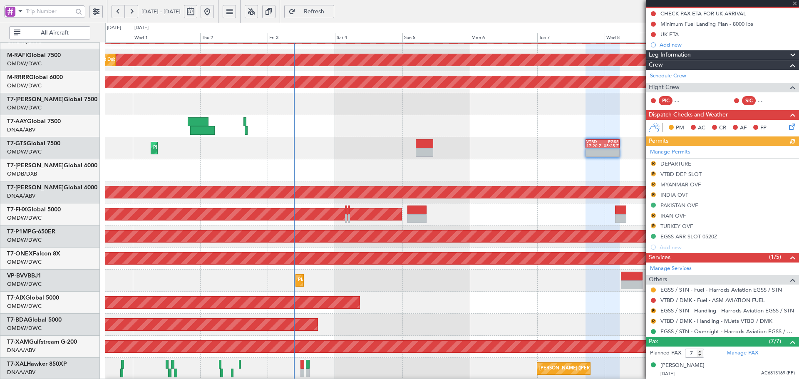
scroll to position [83, 0]
click at [655, 320] on button "R" at bounding box center [653, 321] width 5 height 5
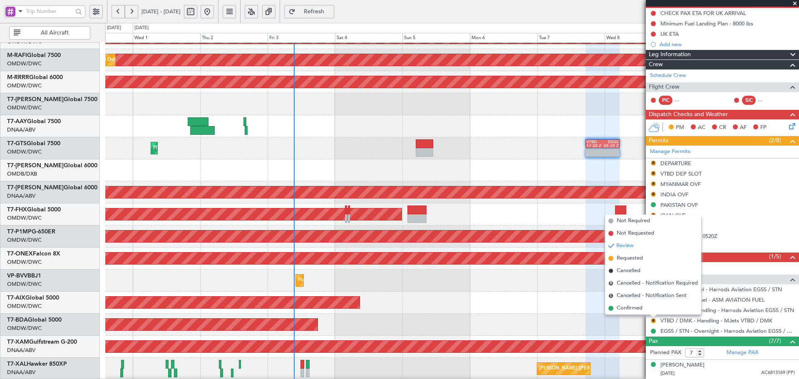
click at [622, 258] on span "Requested" at bounding box center [630, 258] width 26 height 8
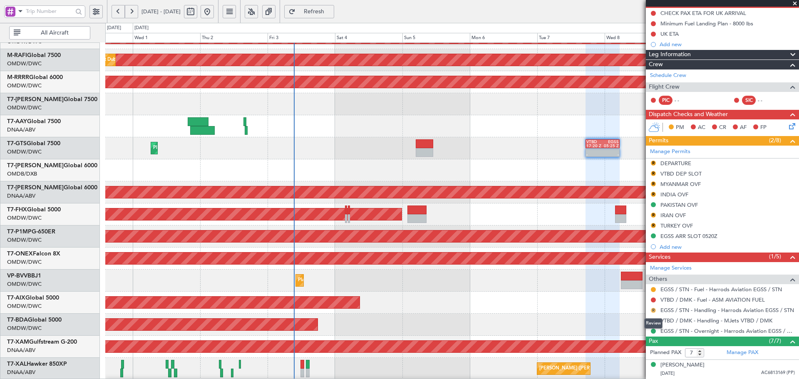
click at [654, 311] on button "R" at bounding box center [653, 310] width 5 height 5
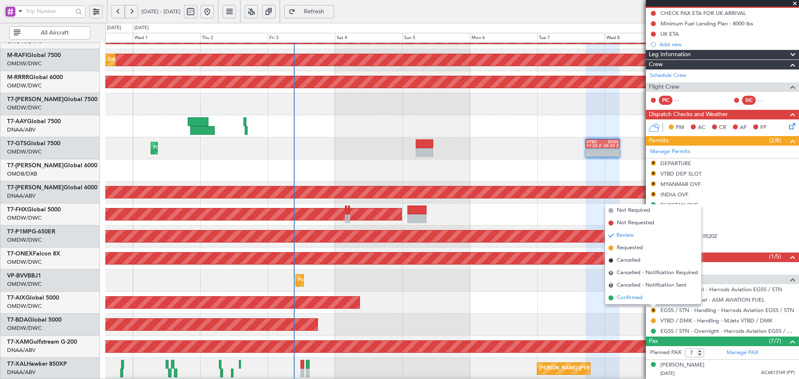
click at [627, 299] on span "Confirmed" at bounding box center [630, 298] width 26 height 8
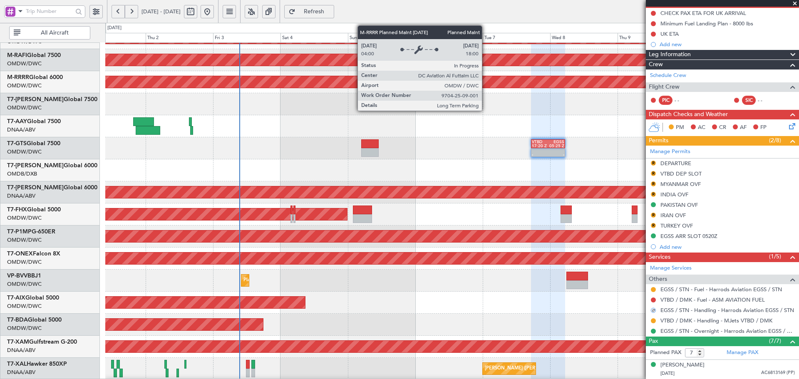
click at [578, 167] on div at bounding box center [452, 170] width 694 height 22
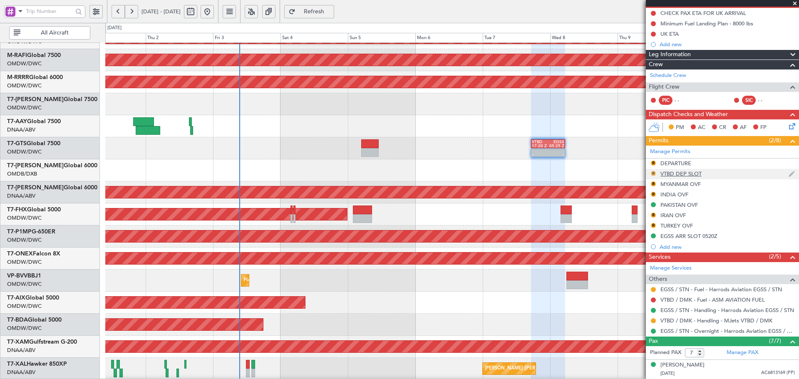
click at [652, 175] on button "R" at bounding box center [653, 173] width 5 height 5
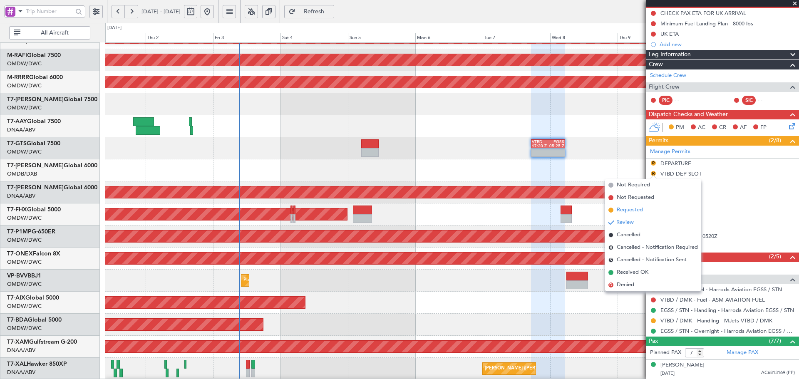
click at [631, 212] on span "Requested" at bounding box center [630, 210] width 26 height 8
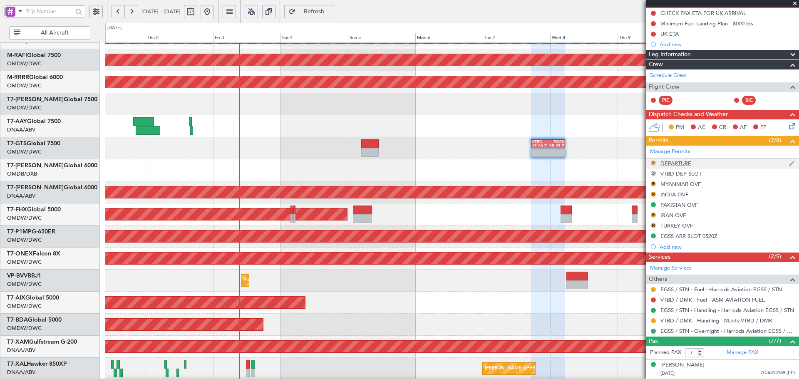
click at [653, 161] on button "R" at bounding box center [653, 163] width 5 height 5
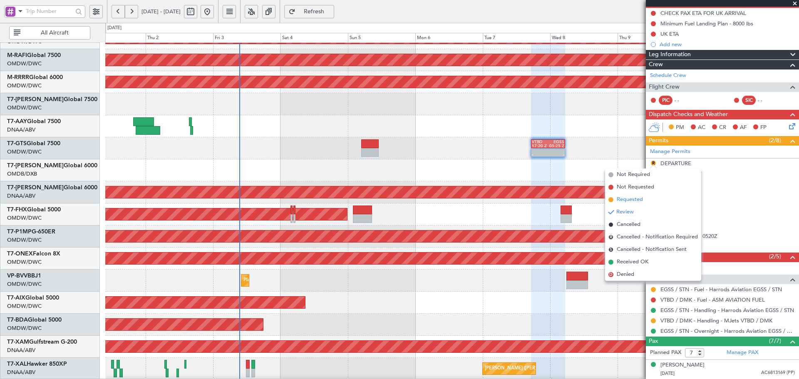
click at [626, 199] on span "Requested" at bounding box center [630, 200] width 26 height 8
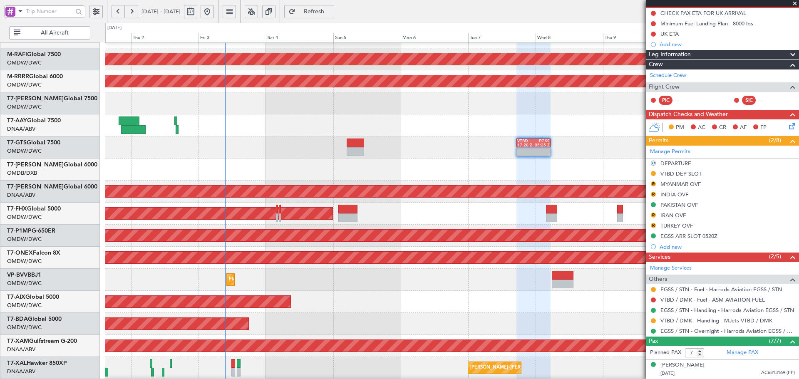
scroll to position [106, 0]
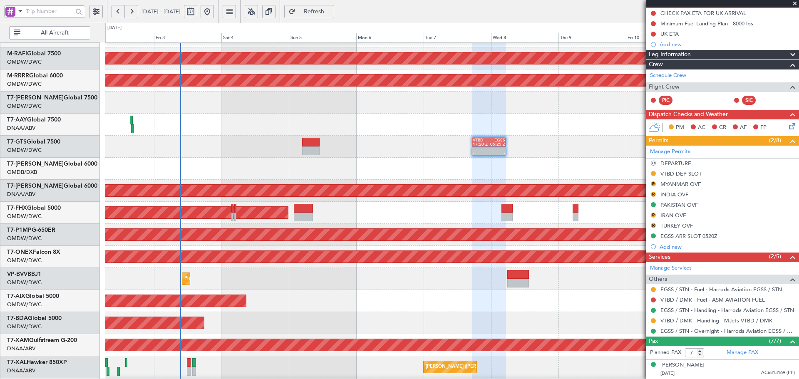
click at [475, 162] on div at bounding box center [452, 169] width 694 height 22
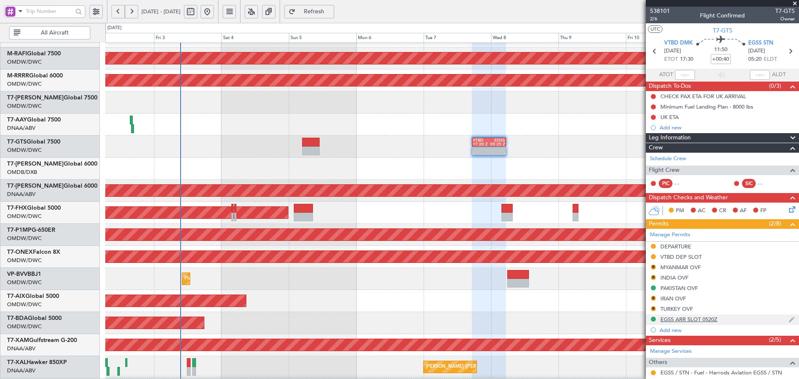
scroll to position [194, 0]
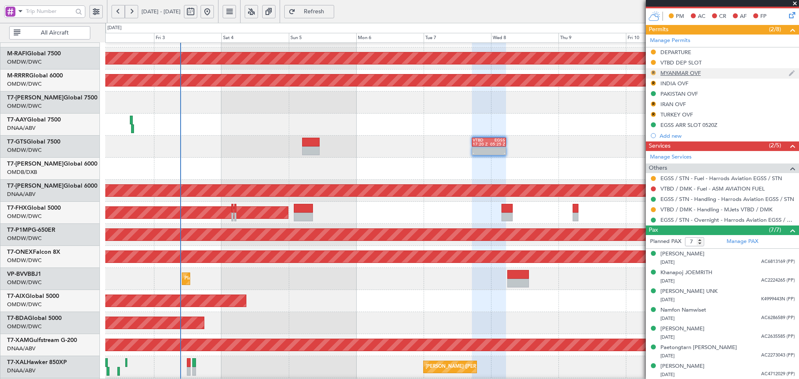
click at [653, 70] on button "R" at bounding box center [653, 72] width 5 height 5
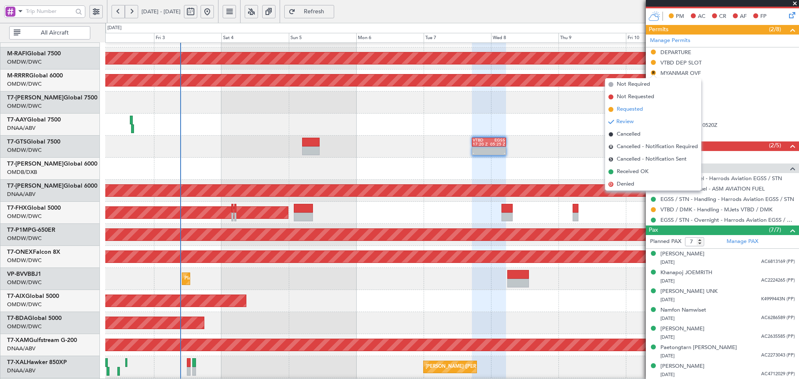
click at [636, 110] on span "Requested" at bounding box center [630, 109] width 26 height 8
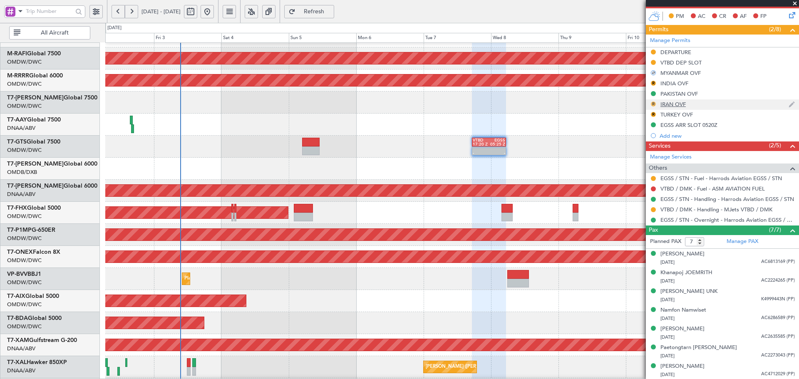
click at [655, 104] on button "R" at bounding box center [653, 104] width 5 height 5
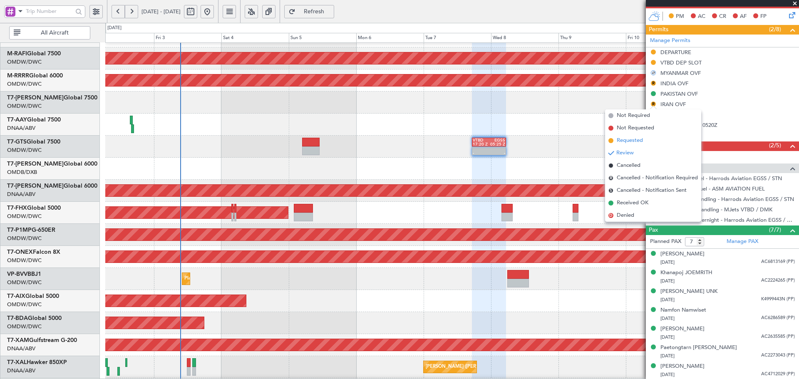
click at [631, 140] on span "Requested" at bounding box center [630, 141] width 26 height 8
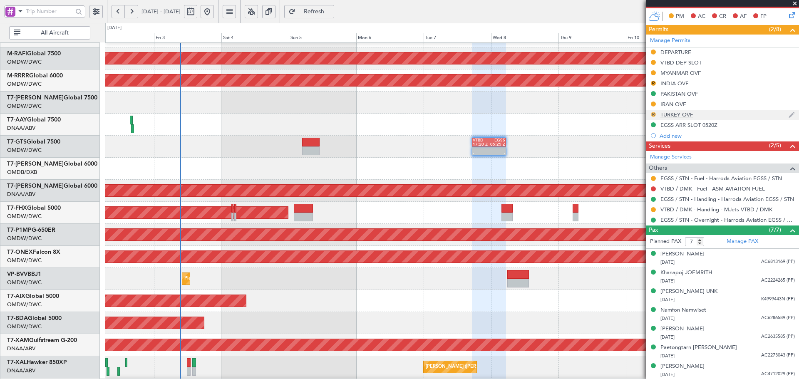
click at [653, 115] on button "R" at bounding box center [653, 114] width 5 height 5
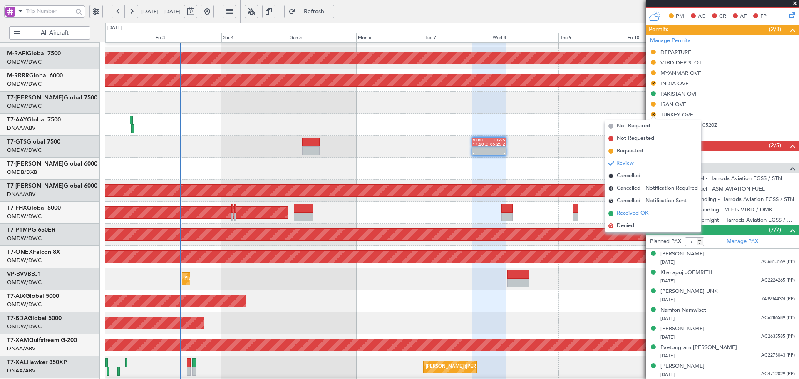
click at [633, 211] on span "Received OK" at bounding box center [633, 213] width 32 height 8
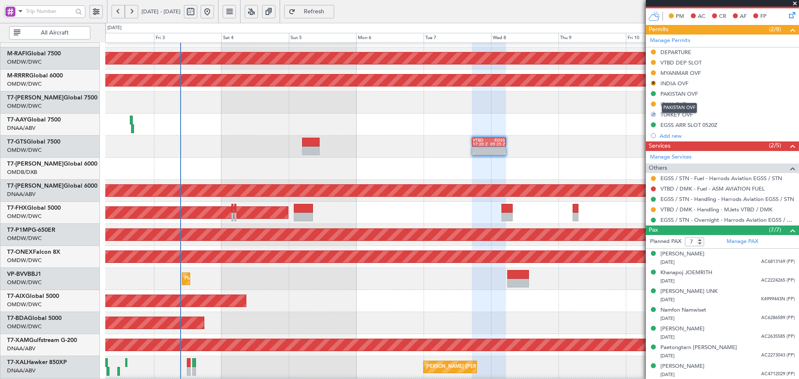
click at [682, 117] on mat-tooltip-component "PAKISTAN OVF" at bounding box center [679, 108] width 47 height 22
click at [692, 115] on div "TURKEY OVF" at bounding box center [677, 114] width 32 height 7
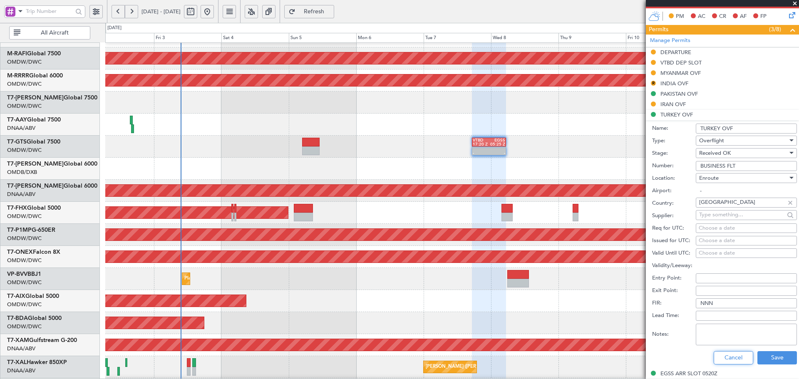
click at [721, 355] on button "Cancel" at bounding box center [734, 357] width 40 height 13
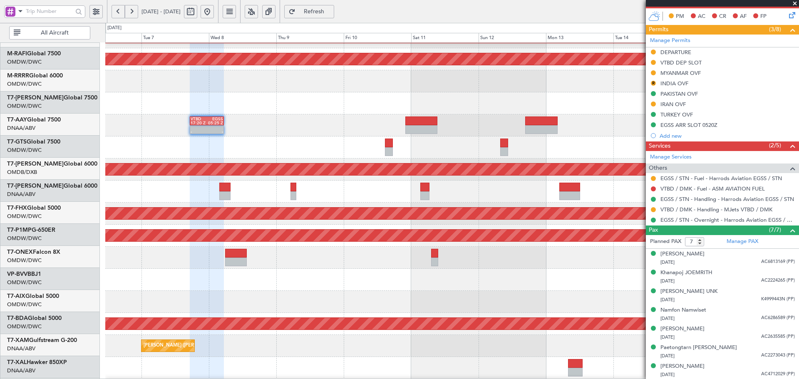
scroll to position [127, 0]
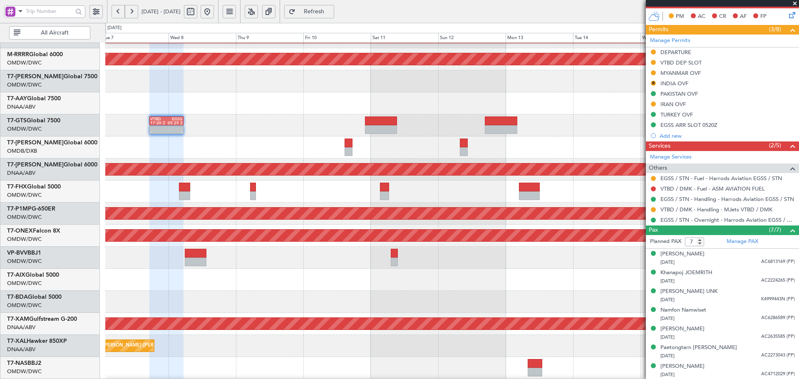
click at [214, 148] on div at bounding box center [452, 148] width 694 height 22
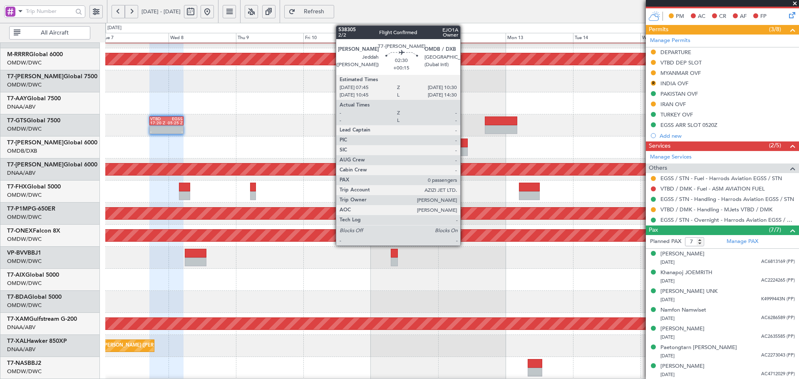
click at [465, 145] on div at bounding box center [464, 143] width 8 height 9
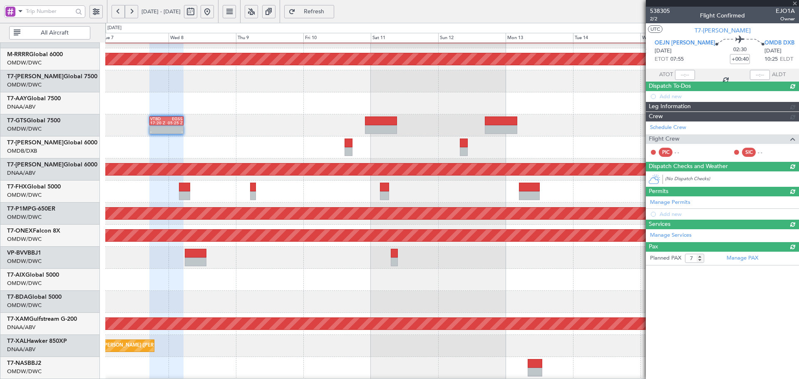
type input "+00:15"
type input "0"
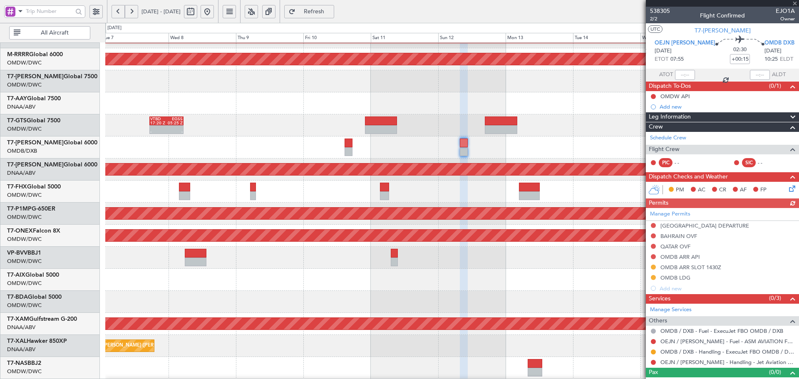
scroll to position [12, 0]
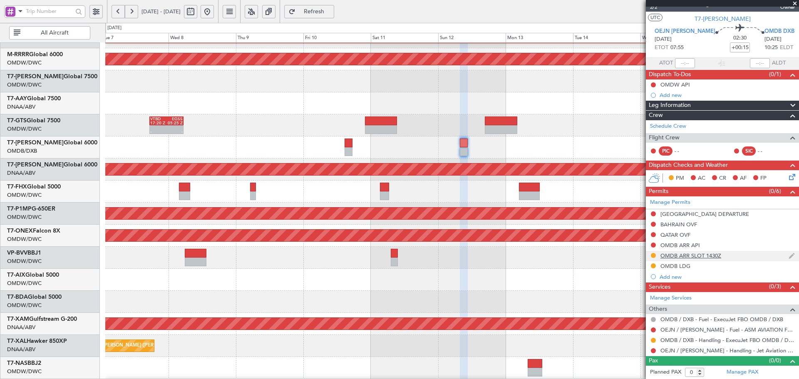
click at [690, 257] on div "OMDB ARR SLOT 1430Z" at bounding box center [691, 255] width 61 height 7
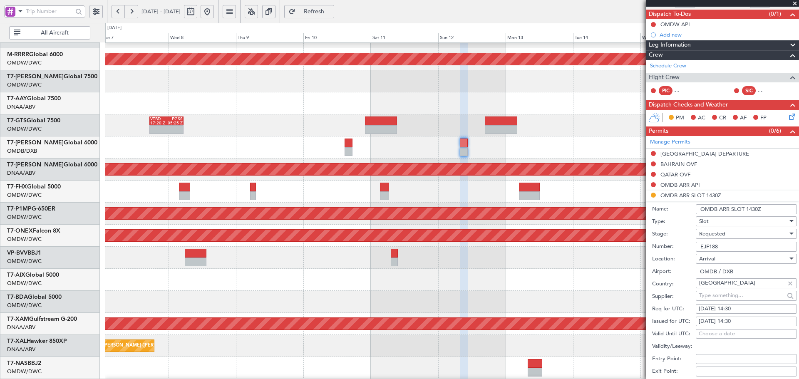
scroll to position [83, 0]
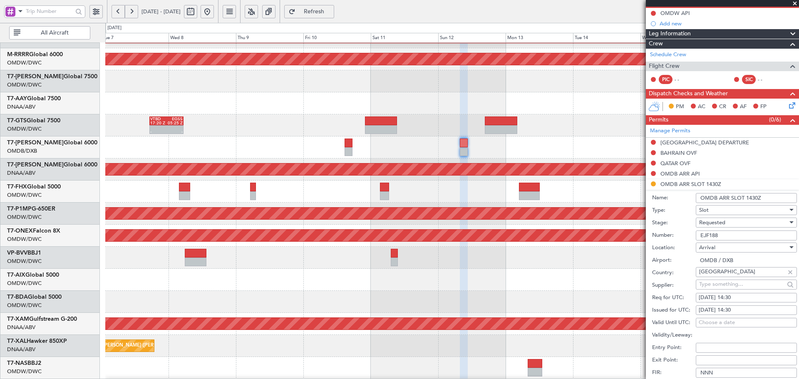
click at [721, 297] on div "12/10/2025 14:30" at bounding box center [746, 298] width 95 height 8
select select "10"
select select "2025"
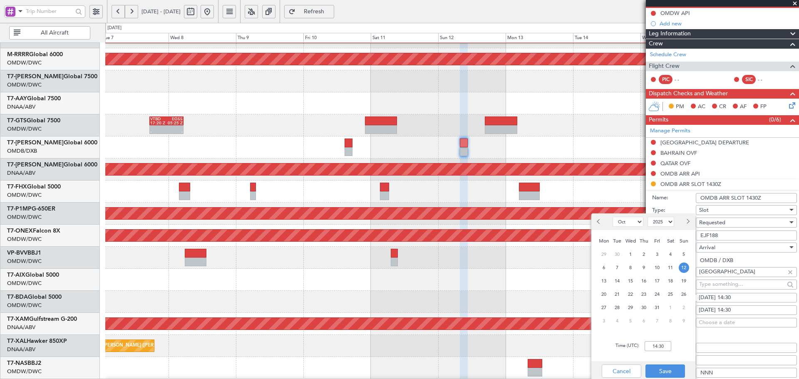
click at [685, 271] on span "12" at bounding box center [684, 268] width 10 height 10
click at [663, 343] on input "00:00" at bounding box center [658, 346] width 27 height 10
type input "10:25"
click at [672, 370] on button "Save" at bounding box center [666, 371] width 40 height 13
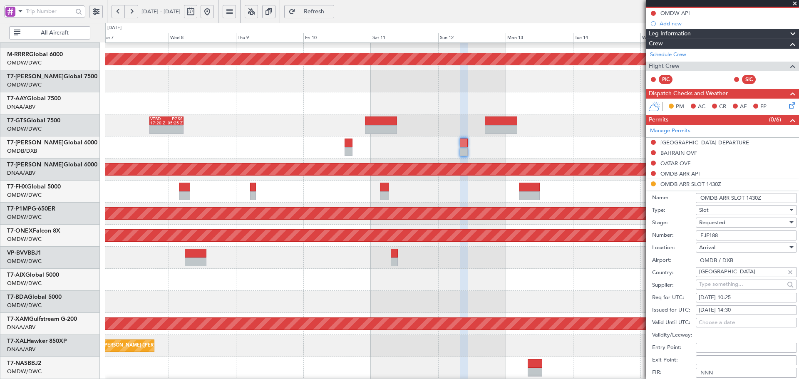
click at [732, 309] on div "12/10/2025 14:30" at bounding box center [746, 310] width 95 height 8
select select "10"
select select "2025"
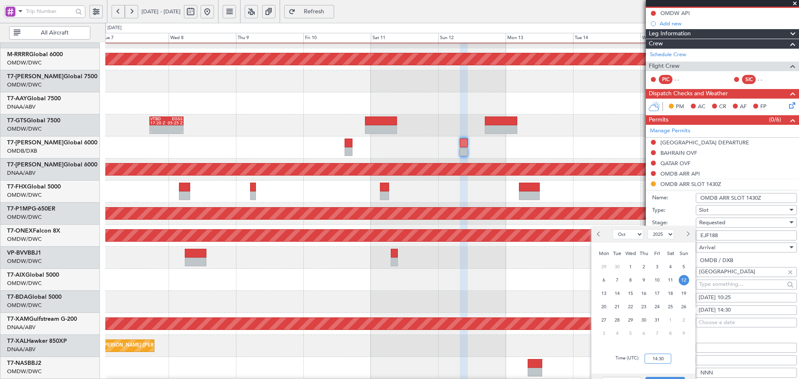
click at [656, 363] on input "14:30" at bounding box center [658, 359] width 27 height 10
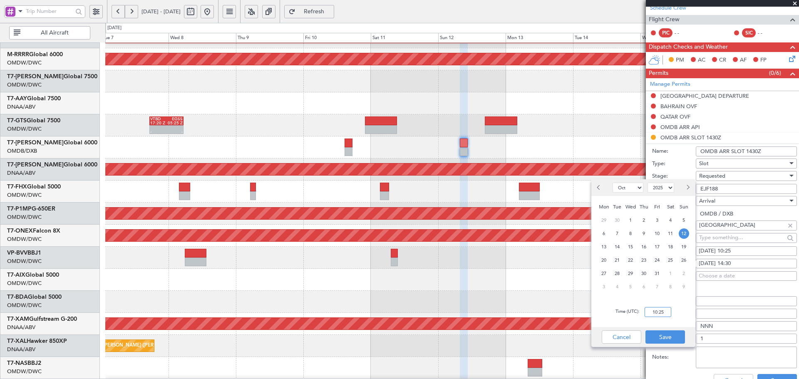
scroll to position [167, 0]
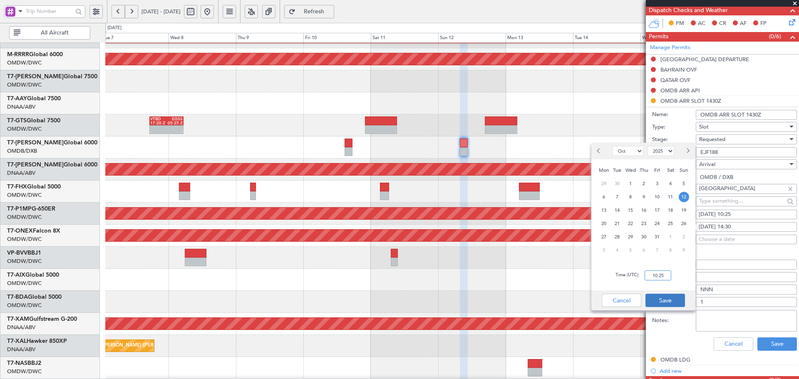
type input "10:25"
click at [680, 298] on button "Save" at bounding box center [666, 300] width 40 height 13
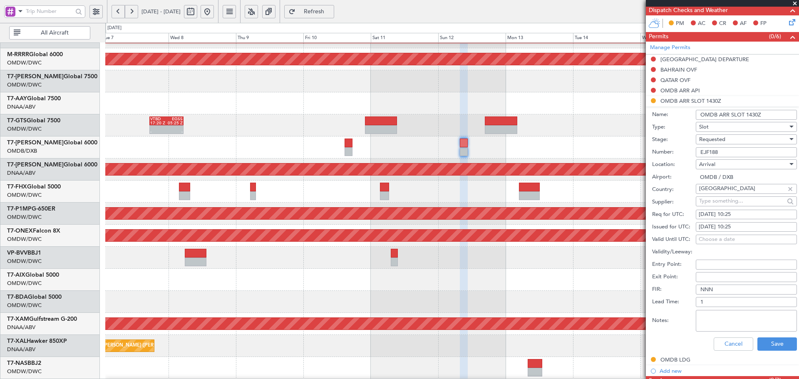
click at [721, 141] on span "Requested" at bounding box center [713, 139] width 26 height 7
click at [724, 199] on span "Received OK" at bounding box center [743, 202] width 87 height 12
click at [773, 344] on button "Save" at bounding box center [778, 344] width 40 height 13
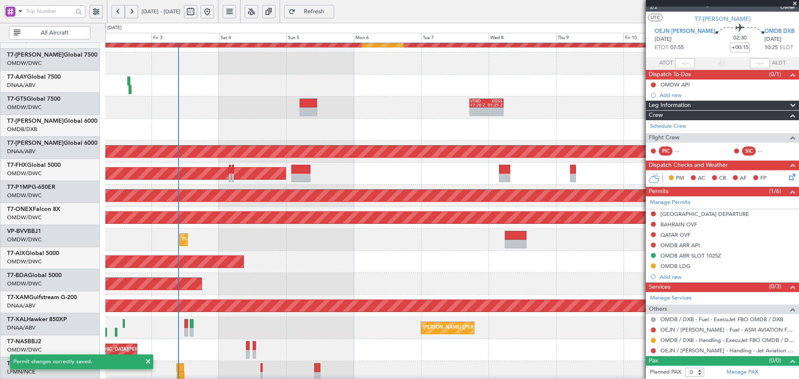
scroll to position [145, 0]
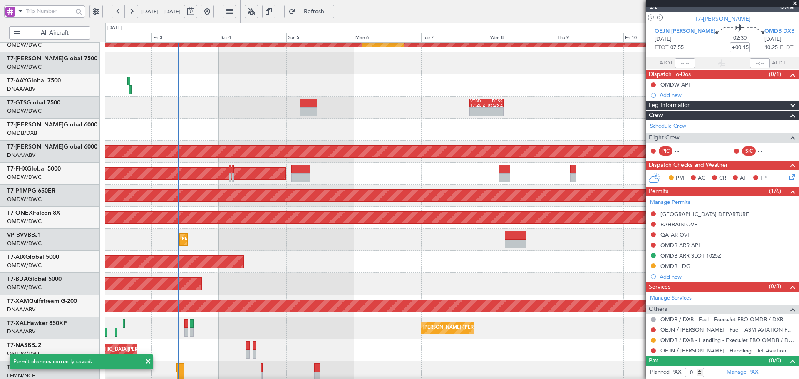
click at [538, 294] on div "AOG Maint Dubai (Al Maktoum Intl)" at bounding box center [452, 284] width 694 height 22
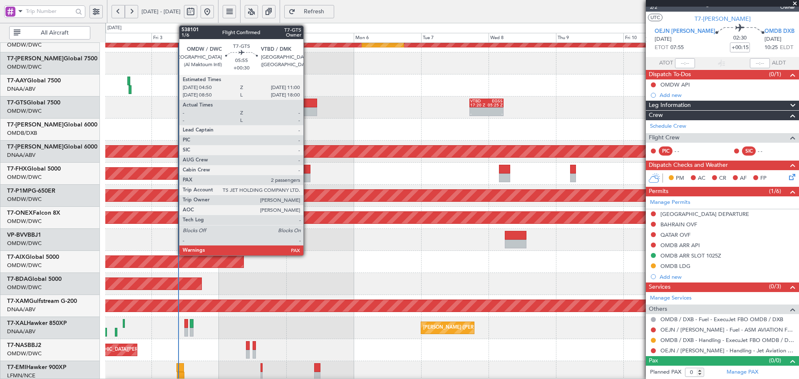
click at [307, 100] on div at bounding box center [308, 103] width 17 height 9
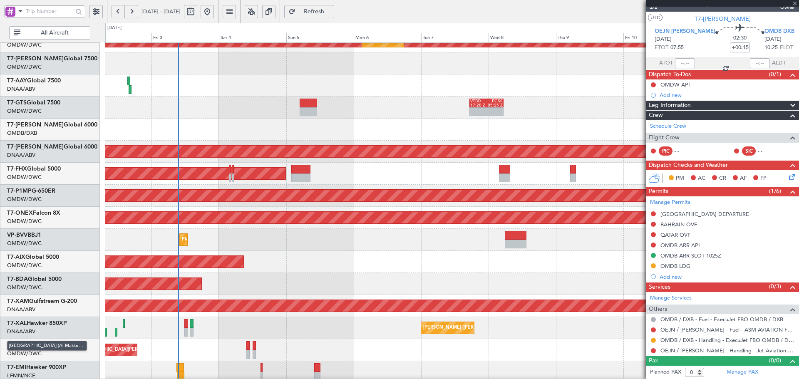
type input "+00:30"
type input "2"
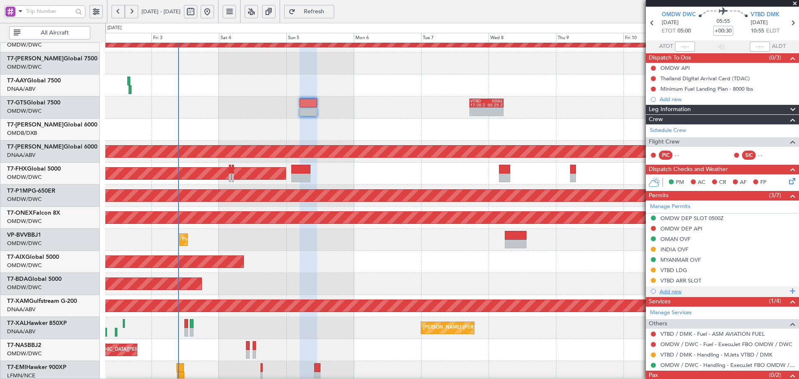
scroll to position [54, 0]
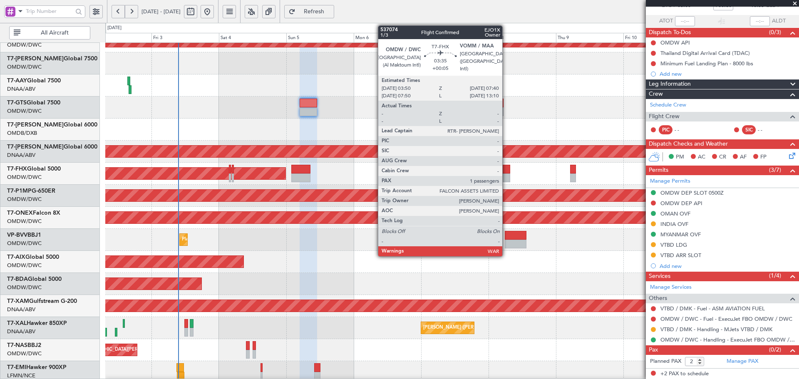
click at [506, 171] on div at bounding box center [504, 169] width 11 height 9
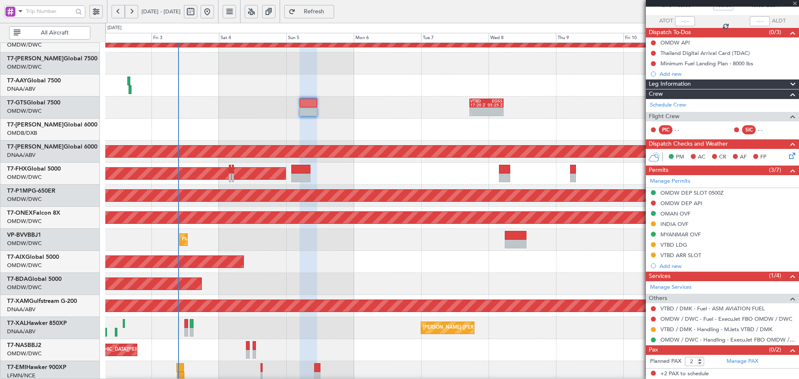
type input "+00:05"
type input "1"
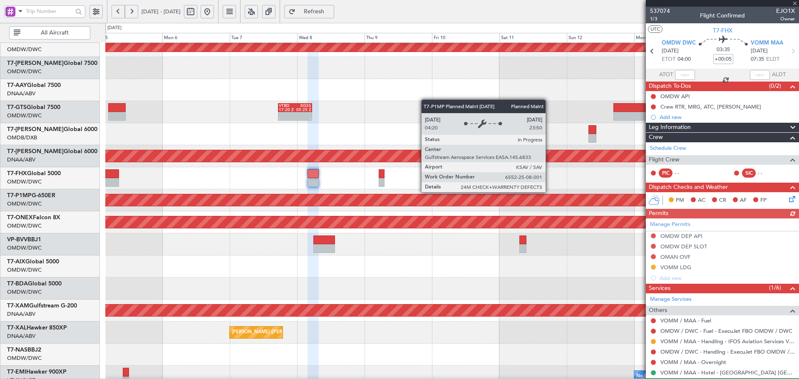
scroll to position [139, 0]
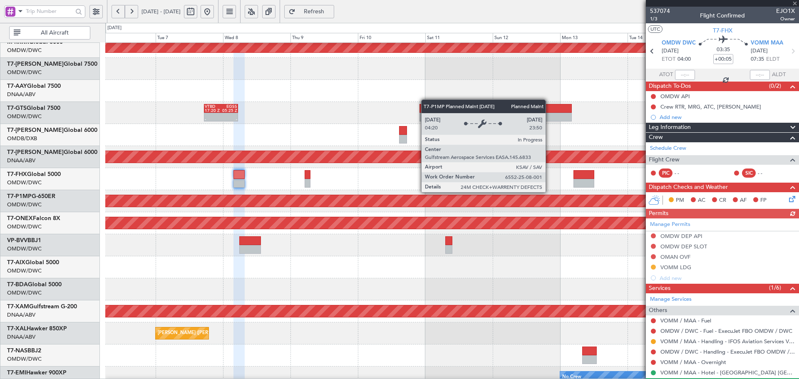
click at [284, 197] on div "Planned Maint Savannah (Savannah/hilton Head Intl)" at bounding box center [154, 201] width 1485 height 12
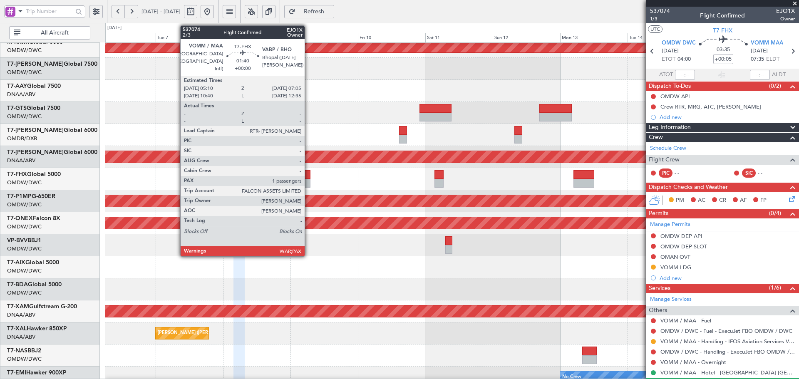
click at [309, 176] on div at bounding box center [307, 174] width 5 height 9
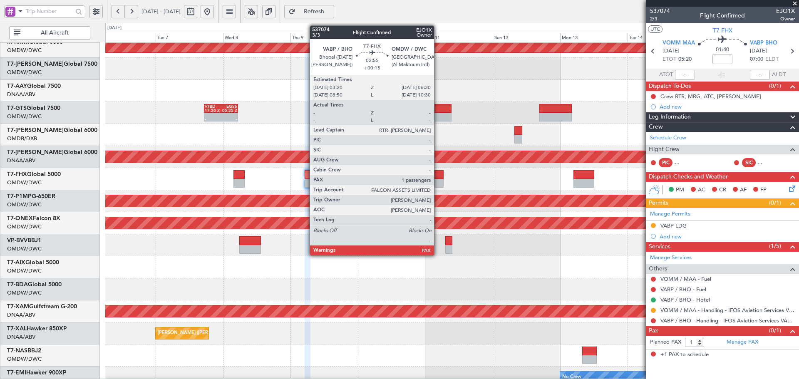
click at [438, 176] on div at bounding box center [439, 174] width 9 height 9
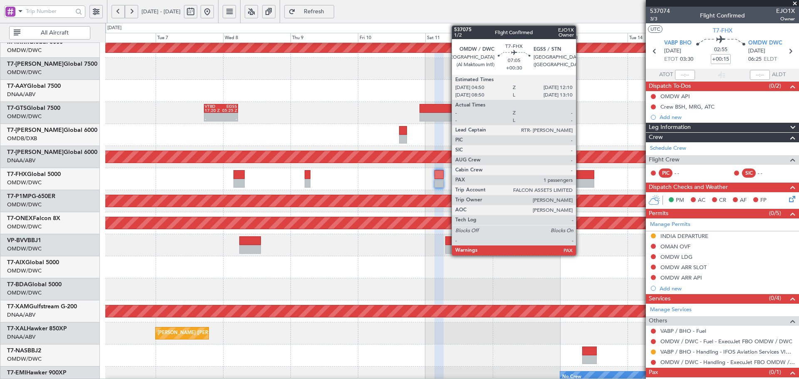
click at [580, 177] on div at bounding box center [584, 174] width 21 height 9
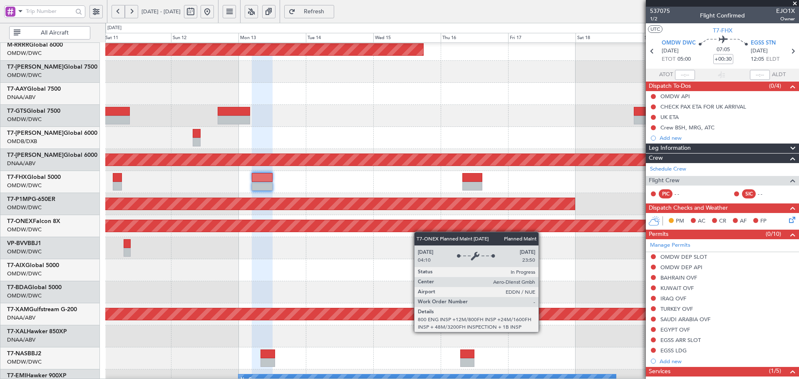
scroll to position [137, 0]
click at [133, 231] on div "Planned Maint Nurnberg" at bounding box center [229, 226] width 1635 height 12
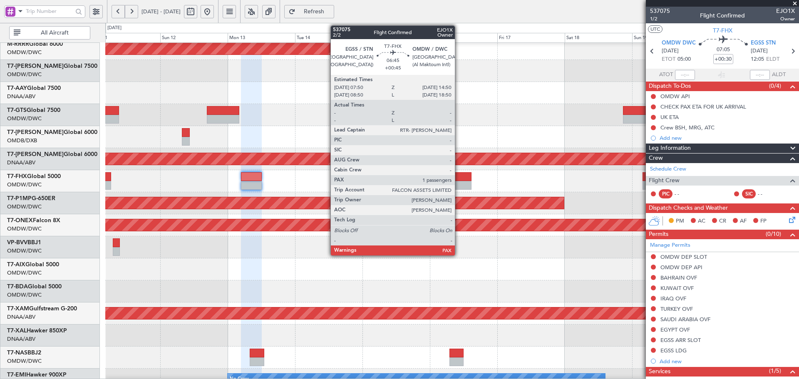
click at [459, 177] on div at bounding box center [462, 176] width 20 height 9
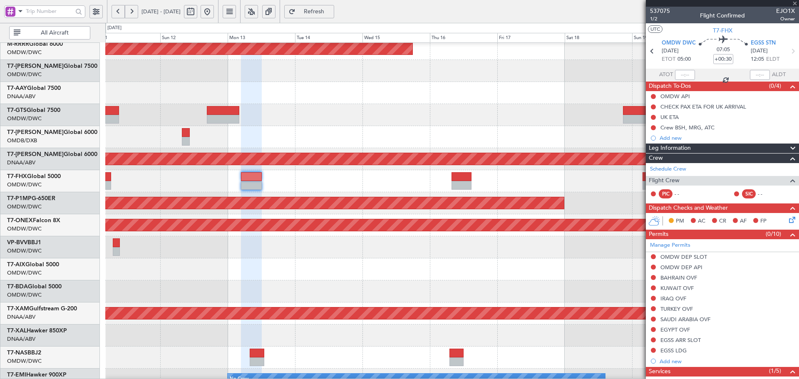
type input "+00:45"
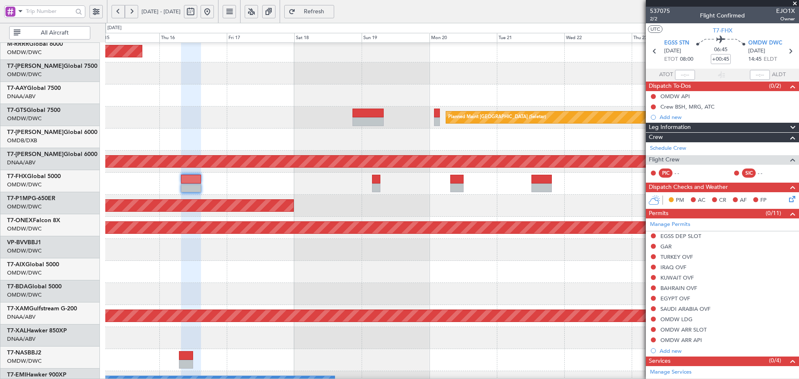
scroll to position [135, 0]
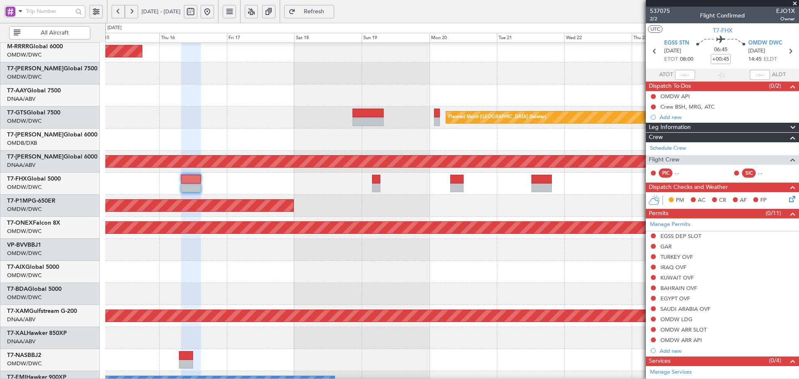
click at [246, 194] on div at bounding box center [452, 184] width 694 height 22
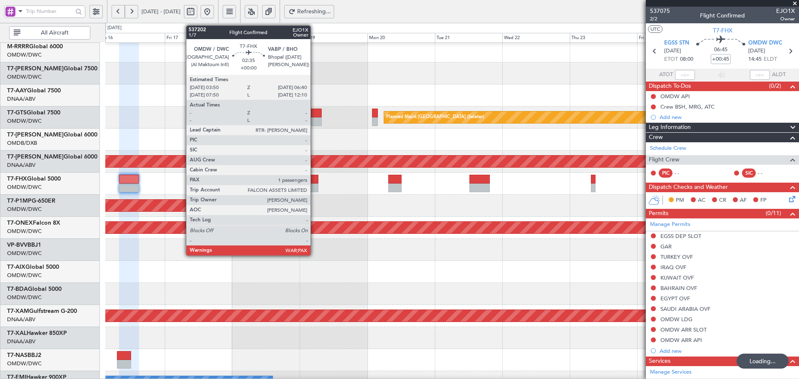
click at [314, 179] on div at bounding box center [314, 179] width 8 height 9
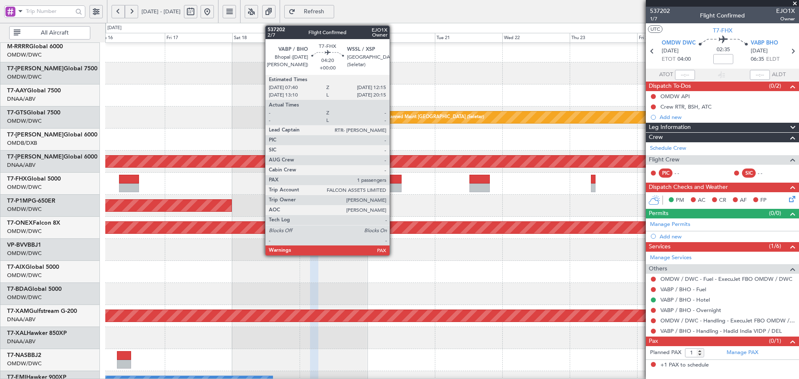
click at [393, 179] on div at bounding box center [394, 179] width 13 height 9
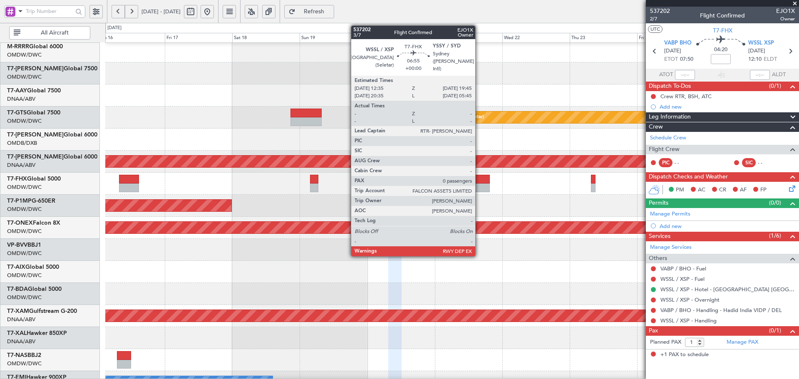
click at [479, 181] on div at bounding box center [480, 179] width 20 height 9
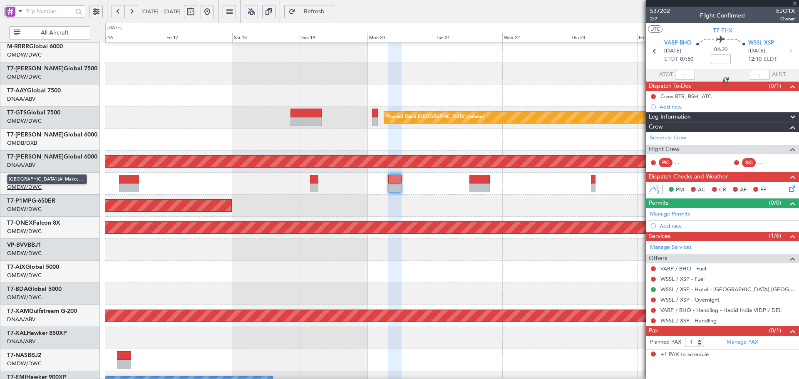
type input "0"
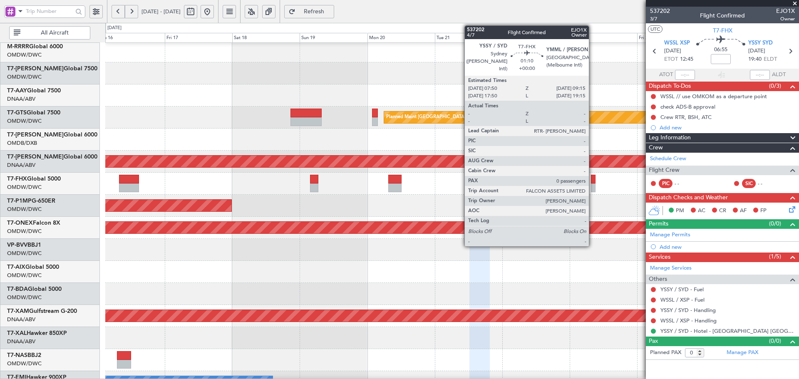
click at [593, 182] on div at bounding box center [593, 179] width 4 height 9
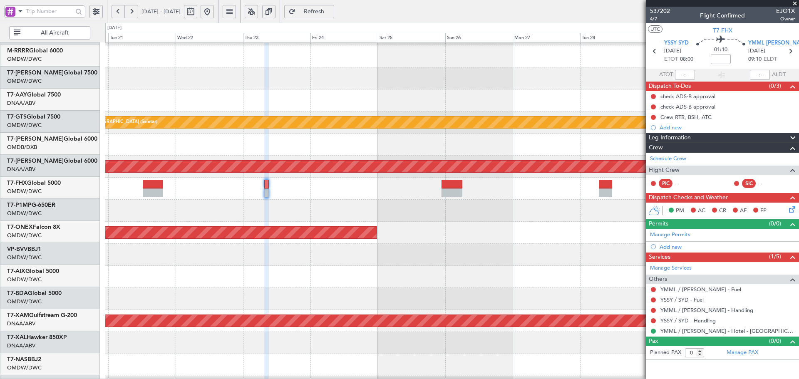
scroll to position [130, 0]
click at [233, 207] on div at bounding box center [452, 211] width 694 height 22
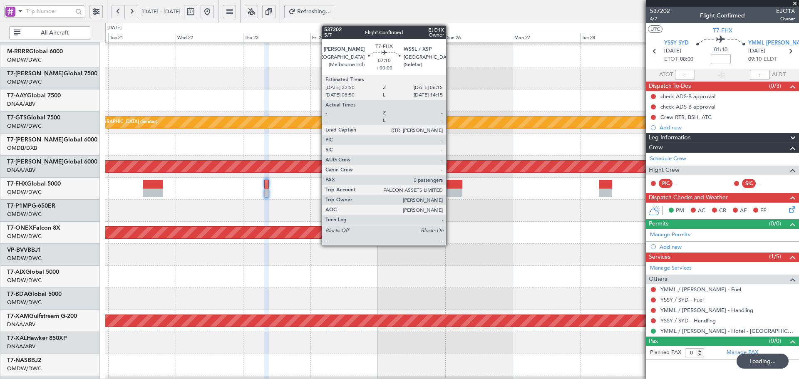
click at [450, 189] on div at bounding box center [452, 193] width 21 height 9
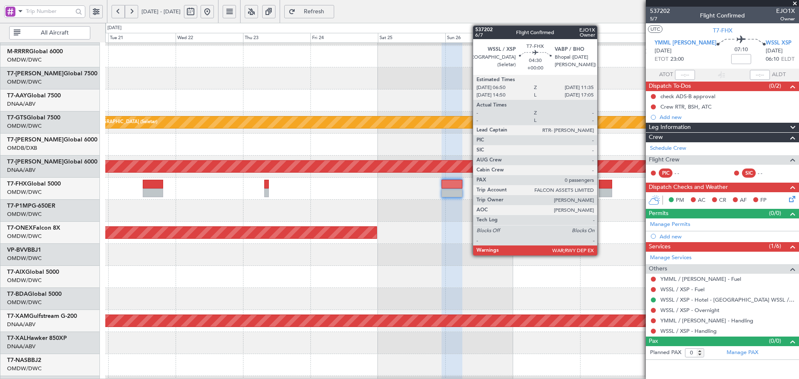
click at [601, 188] on div at bounding box center [606, 184] width 14 height 9
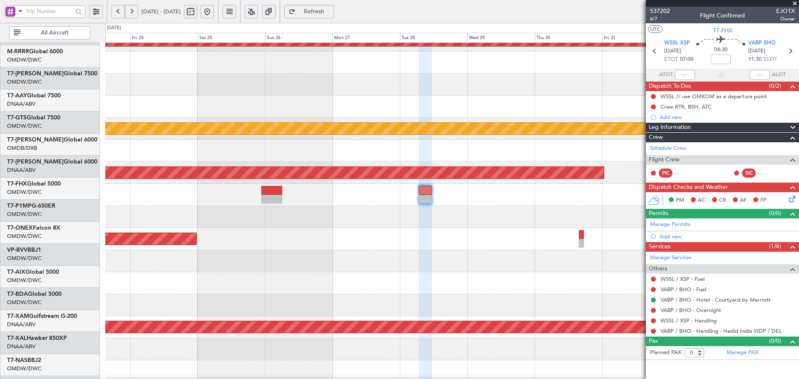
scroll to position [120, 0]
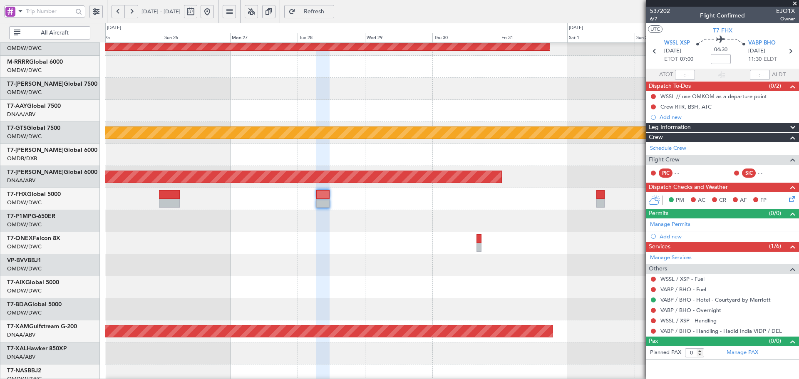
click at [230, 249] on div "Planned Maint Nurnberg" at bounding box center [452, 243] width 694 height 22
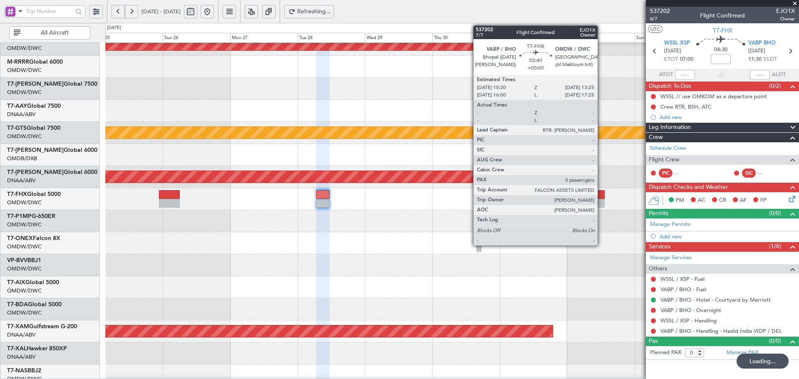
click at [602, 197] on div at bounding box center [601, 194] width 8 height 9
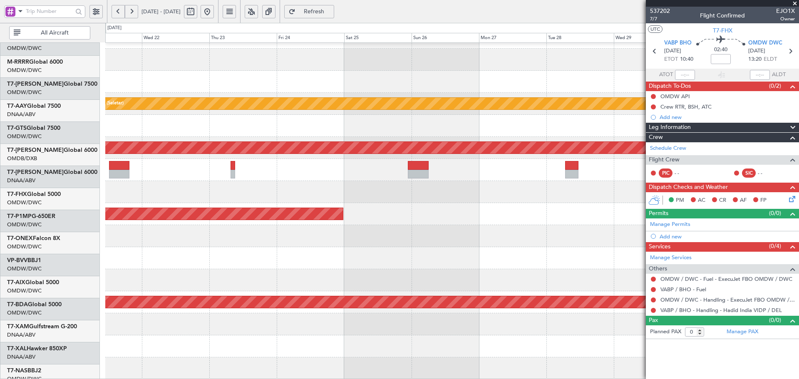
scroll to position [149, 0]
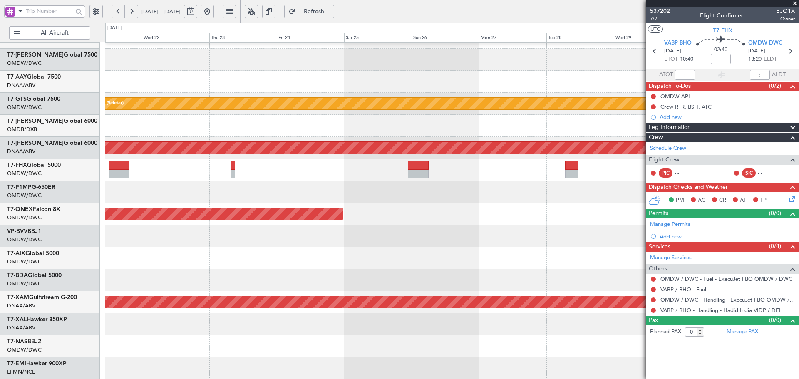
click at [799, 178] on fb-app "25 Oct 2025 - 04 Nov 2025 Refresh Quick Links All Aircraft Planned Maint Singap…" at bounding box center [399, 194] width 799 height 369
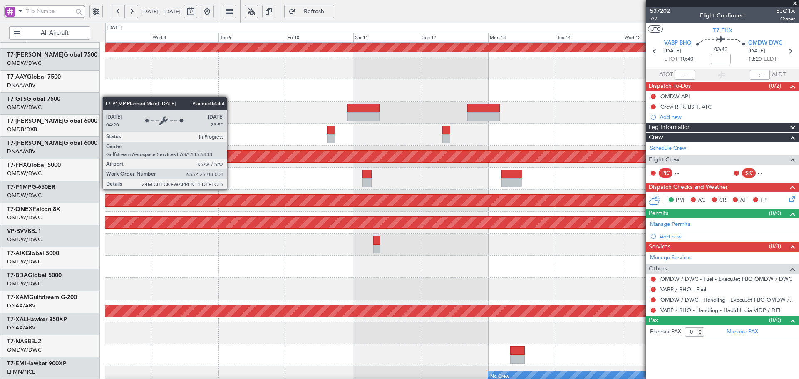
click at [692, 182] on fb-app "17 Oct 2025 - 28 Oct 2025 Refresh Quick Links All Aircraft Planned Maint Dubai …" at bounding box center [399, 194] width 799 height 369
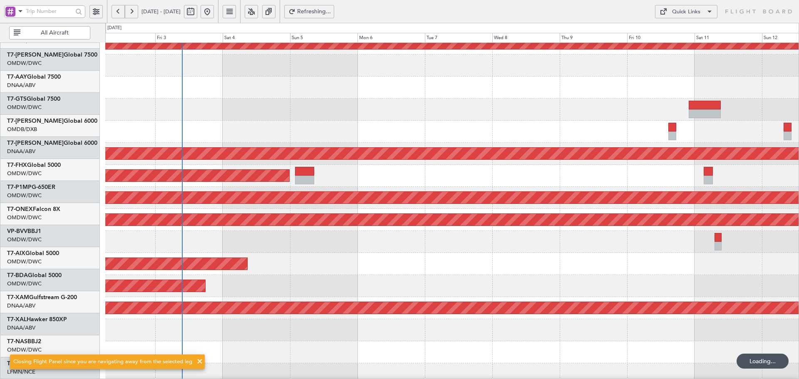
scroll to position [95, 0]
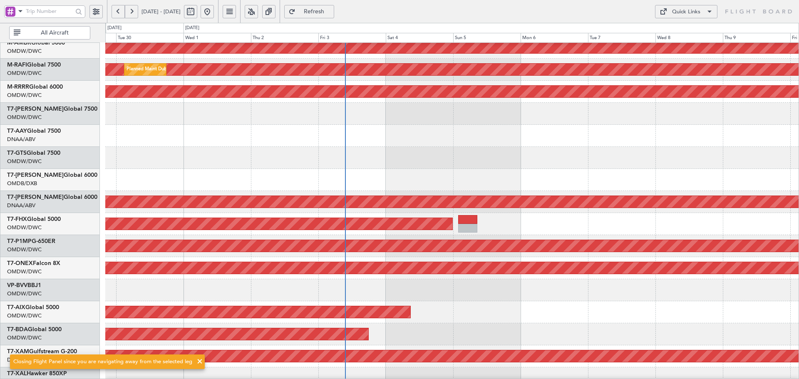
click at [687, 224] on div "Planned Maint [GEOGRAPHIC_DATA] ([GEOGRAPHIC_DATA])" at bounding box center [452, 224] width 694 height 22
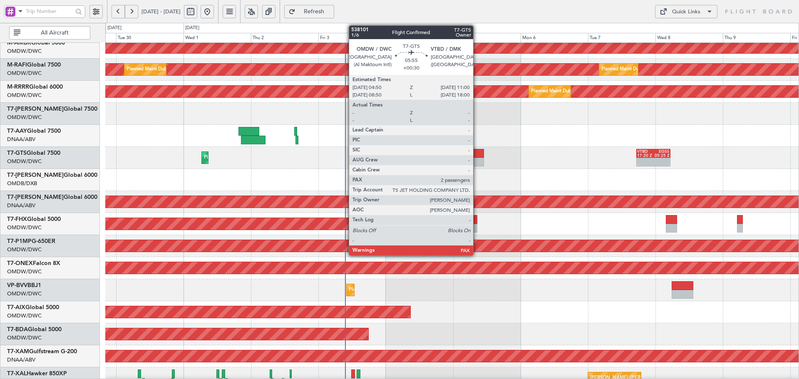
click at [477, 158] on div at bounding box center [475, 162] width 17 height 9
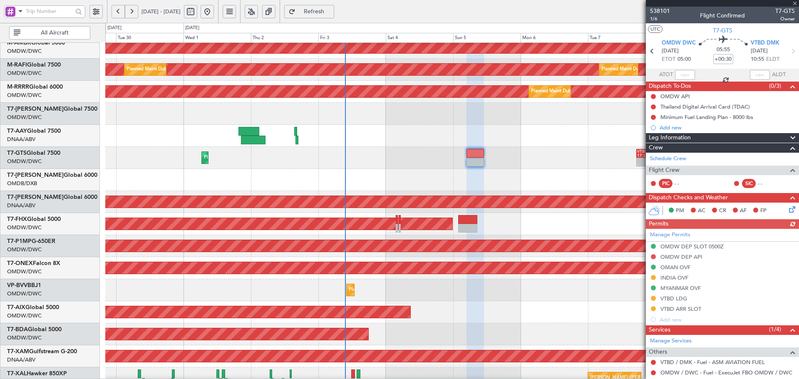
scroll to position [54, 0]
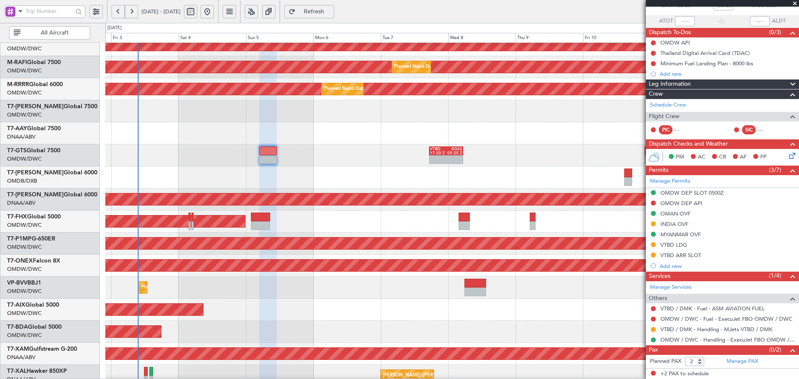
click at [349, 166] on div "- - VTBD 17:20 Z EGSS 05:25 Z Planned Maint [GEOGRAPHIC_DATA] (Al Maktoum Intl)" at bounding box center [452, 155] width 694 height 22
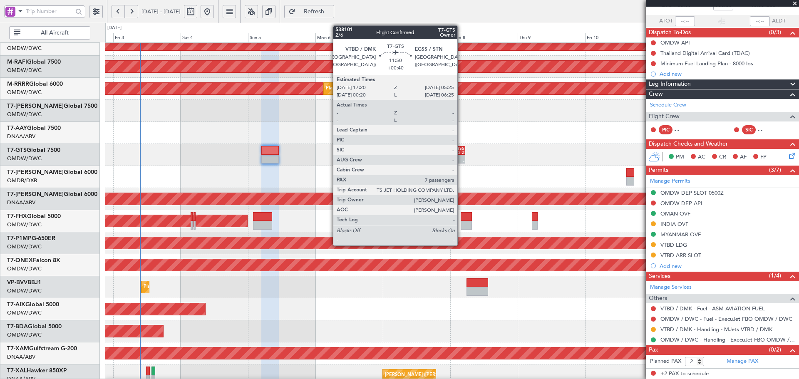
click at [461, 151] on div "05:25 Z" at bounding box center [456, 153] width 16 height 4
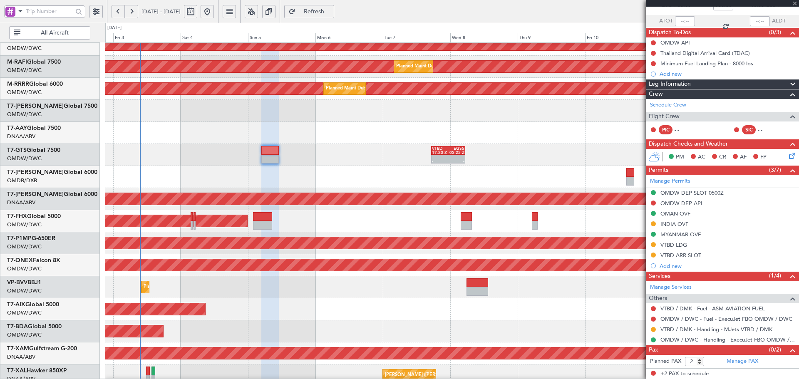
type input "+00:40"
type input "7"
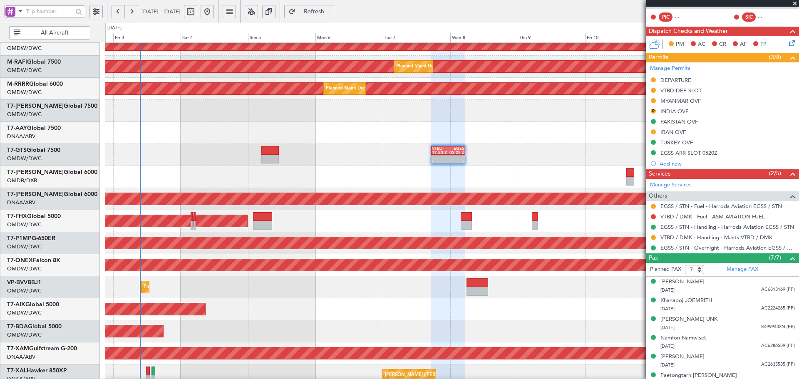
scroll to position [195, 0]
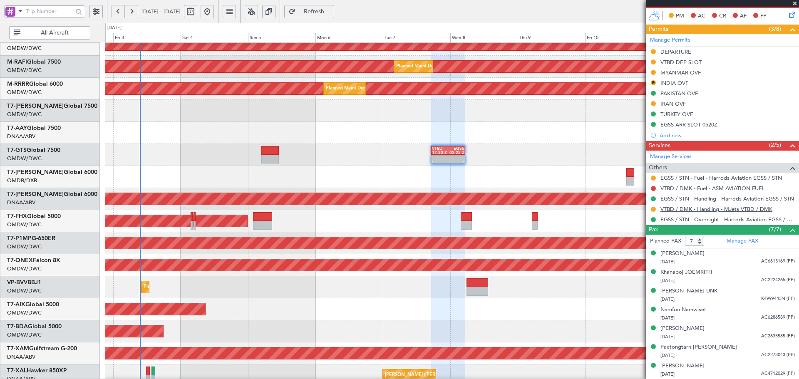
click at [738, 210] on link "VTBD / DMK - Handling - MJets VTBD / DMK" at bounding box center [717, 209] width 112 height 7
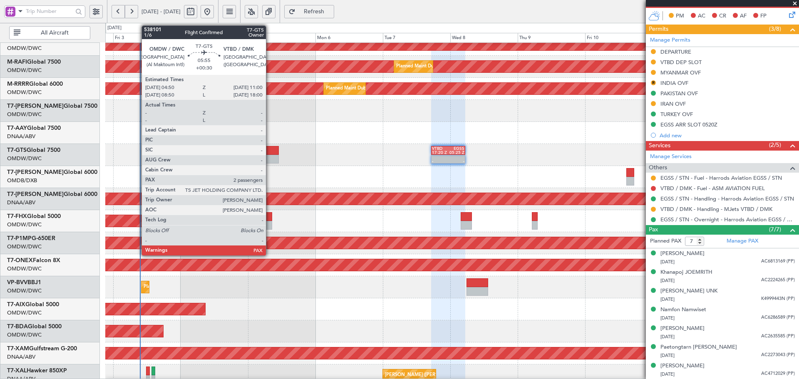
click at [270, 154] on div at bounding box center [269, 150] width 17 height 9
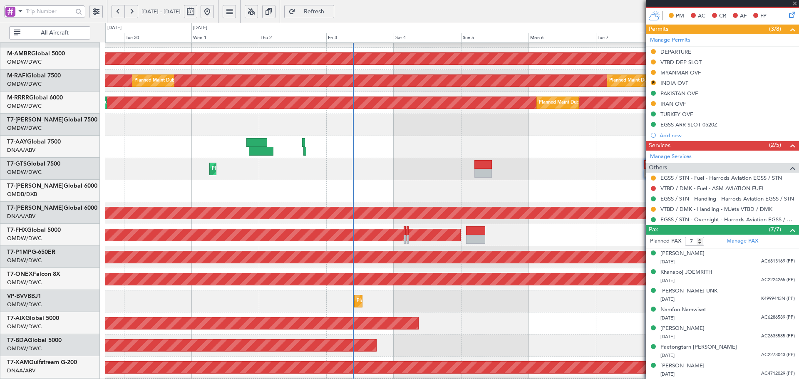
scroll to position [83, 0]
click at [392, 199] on div at bounding box center [452, 191] width 694 height 22
type input "+00:30"
type input "2"
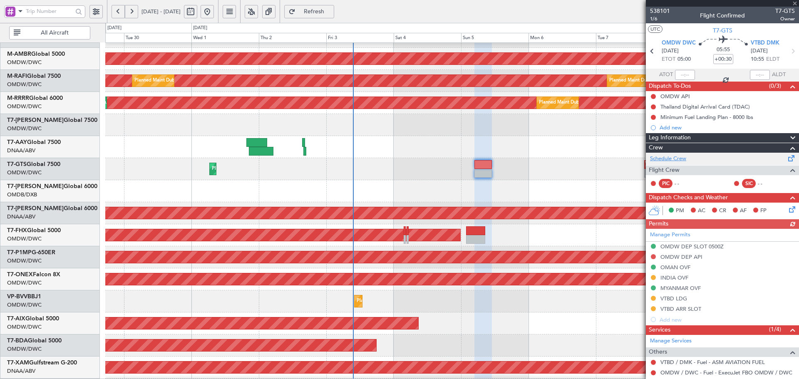
click at [672, 160] on link "Schedule Crew" at bounding box center [668, 159] width 36 height 8
click at [331, 10] on span "Refresh" at bounding box center [314, 12] width 34 height 6
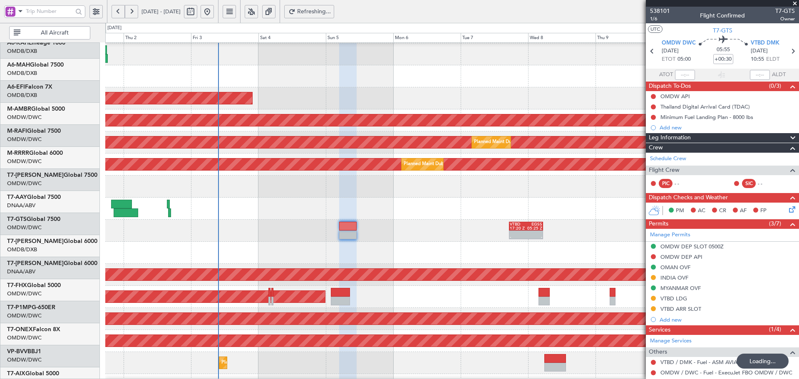
scroll to position [9, 0]
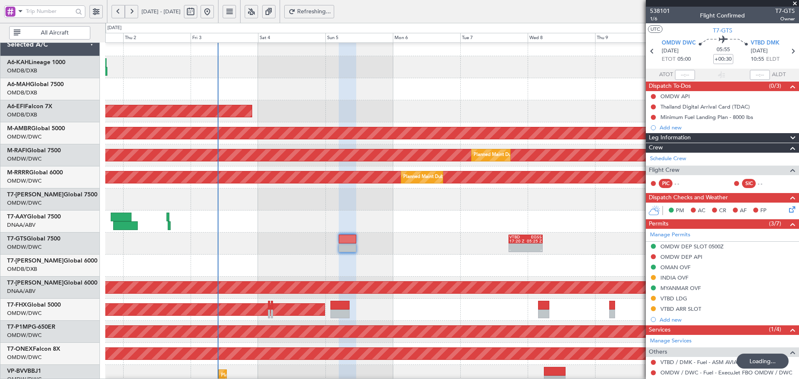
click at [250, 266] on div at bounding box center [452, 266] width 694 height 22
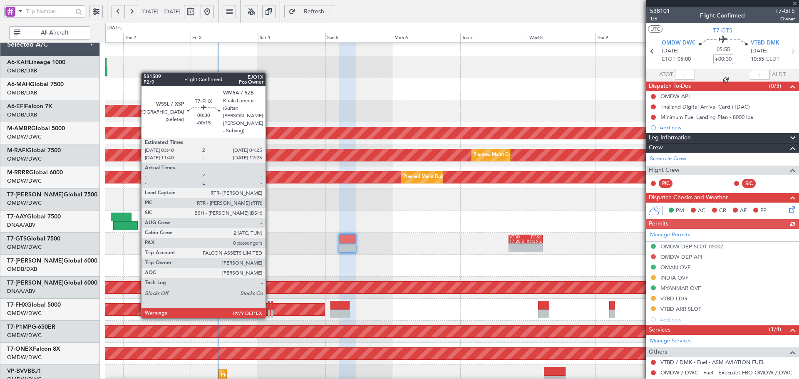
click at [269, 310] on div at bounding box center [269, 314] width 2 height 9
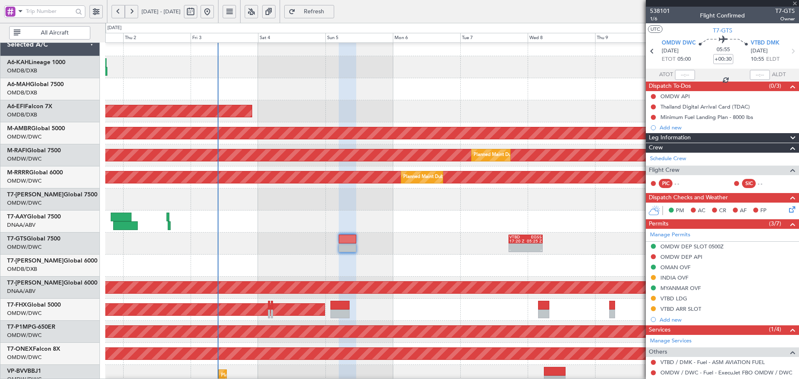
type input "-00:15"
type input "0"
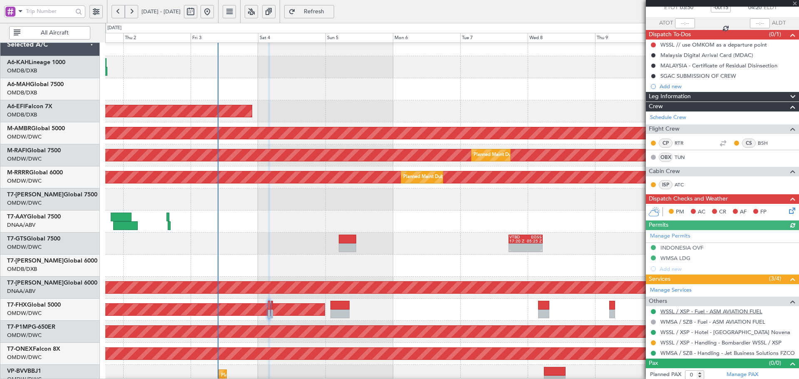
scroll to position [54, 0]
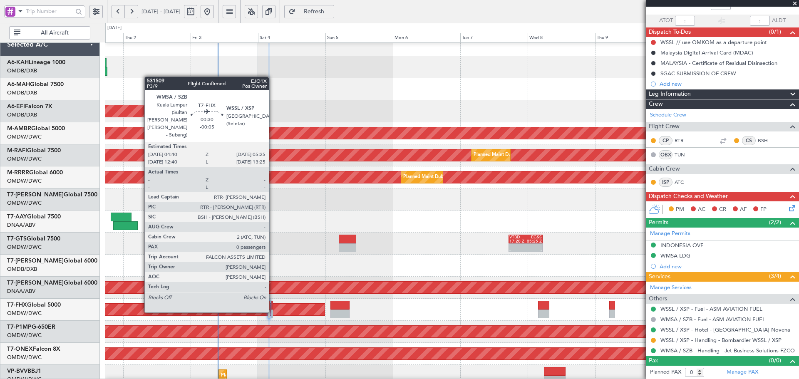
click at [273, 304] on div at bounding box center [272, 305] width 2 height 9
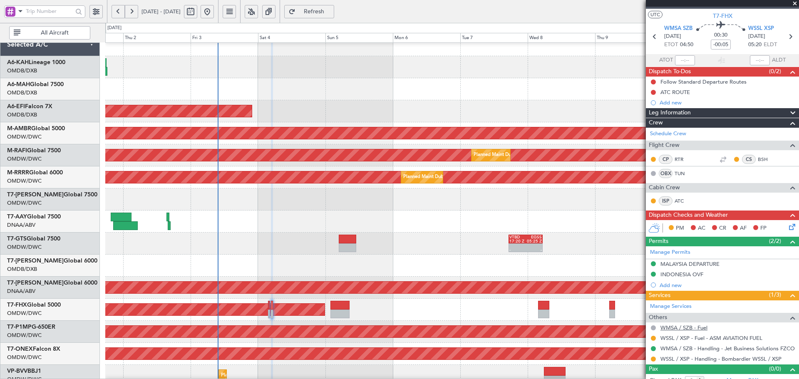
scroll to position [23, 0]
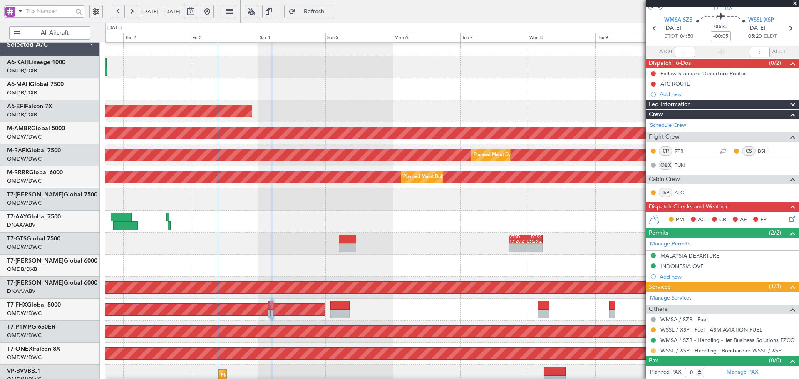
click at [653, 351] on button at bounding box center [653, 351] width 5 height 5
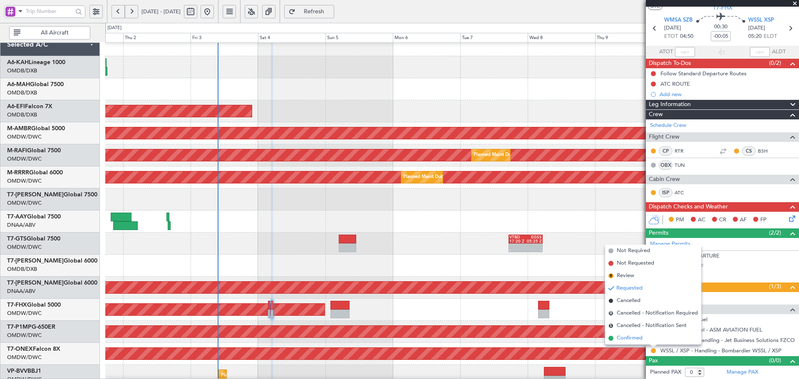
click at [640, 339] on span "Confirmed" at bounding box center [630, 338] width 26 height 8
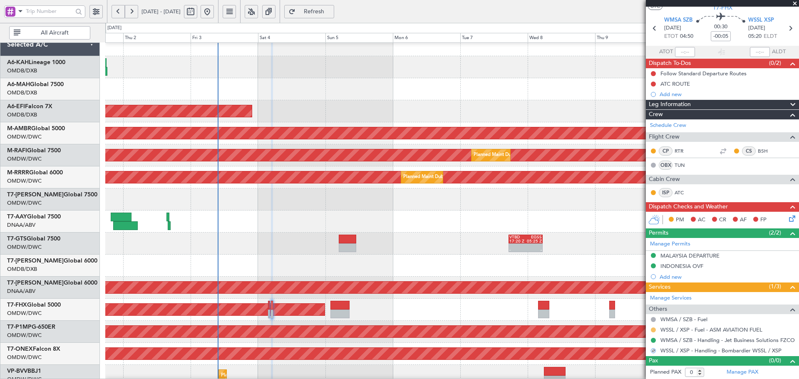
click at [653, 330] on button at bounding box center [653, 330] width 5 height 5
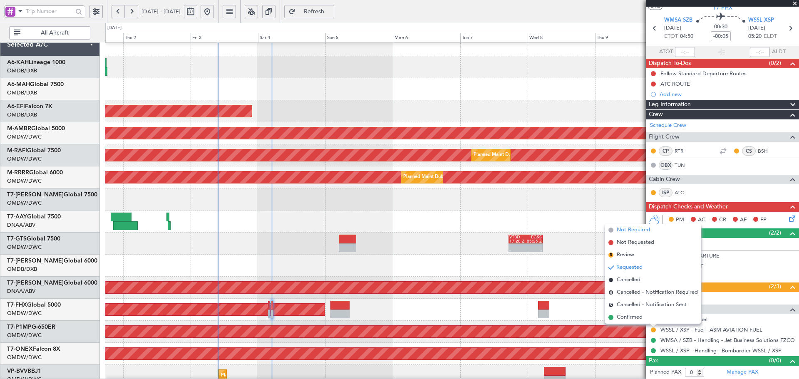
click at [630, 227] on span "Not Required" at bounding box center [633, 230] width 33 height 8
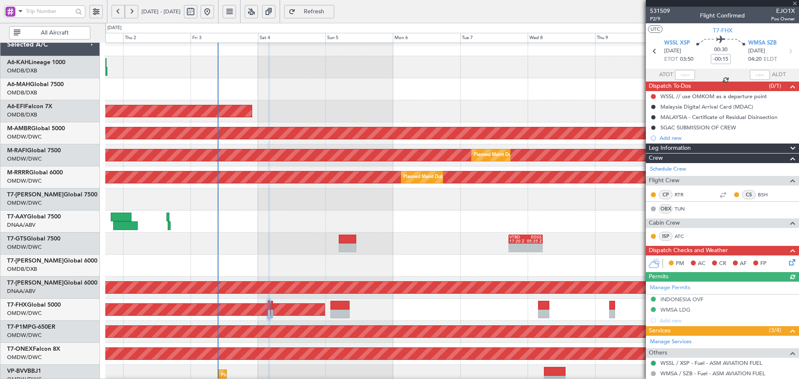
scroll to position [26, 0]
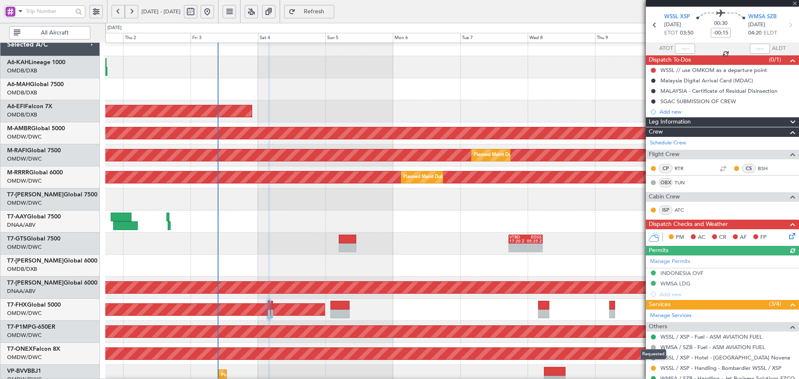
drag, startPoint x: 655, startPoint y: 367, endPoint x: 637, endPoint y: 361, distance: 18.3
click at [654, 367] on button at bounding box center [653, 368] width 5 height 5
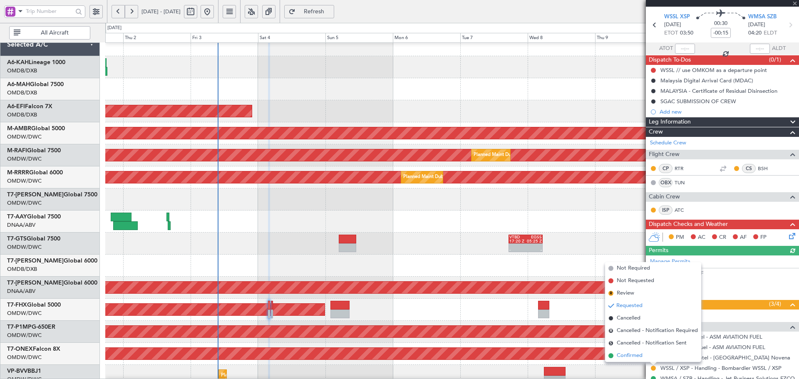
click at [637, 356] on span "Confirmed" at bounding box center [630, 356] width 26 height 8
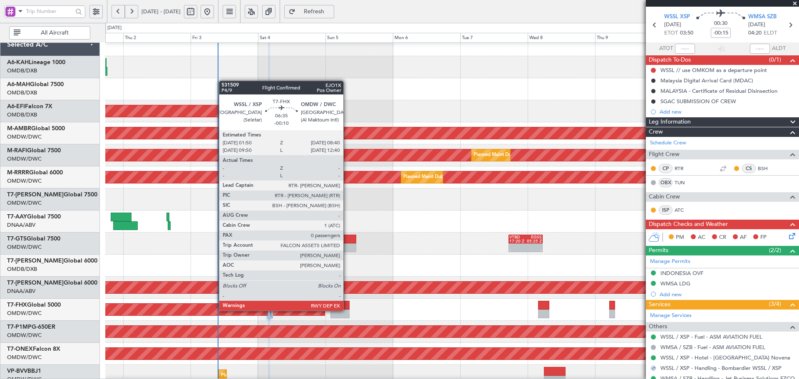
click at [347, 310] on div at bounding box center [341, 314] width 20 height 9
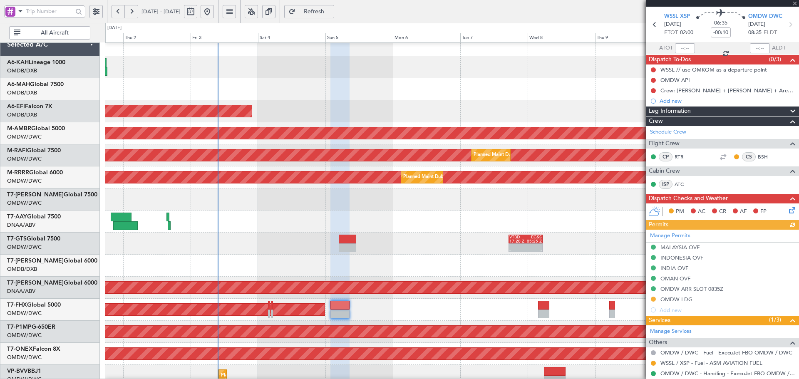
scroll to position [60, 0]
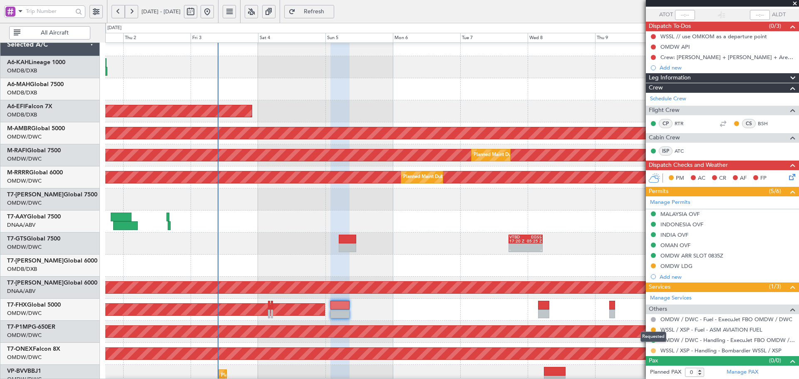
click at [652, 349] on button at bounding box center [653, 351] width 5 height 5
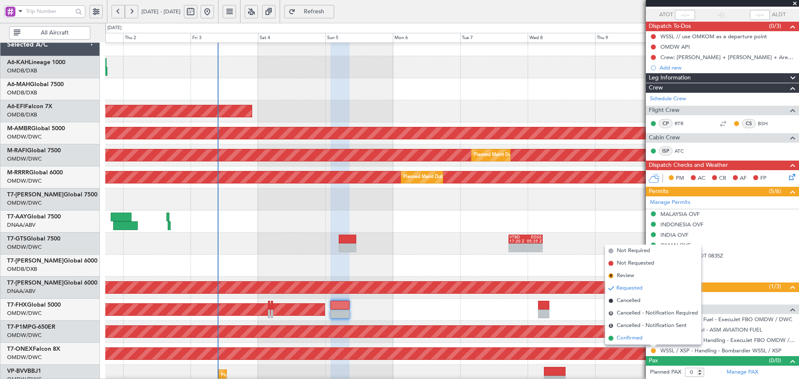
click at [635, 339] on span "Confirmed" at bounding box center [630, 338] width 26 height 8
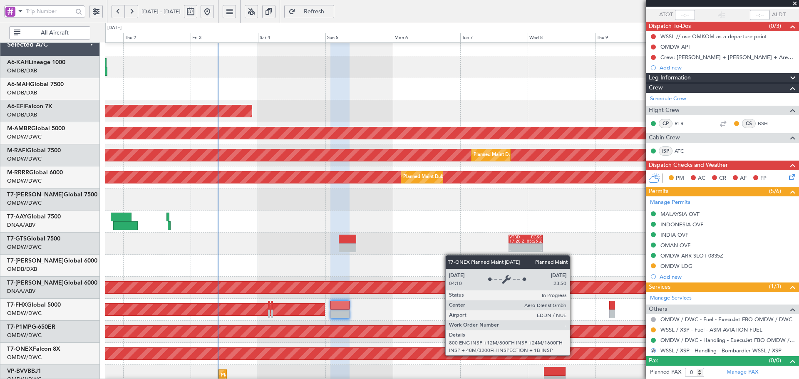
click at [573, 355] on div "Planned Maint Nurnberg" at bounding box center [452, 354] width 2081 height 12
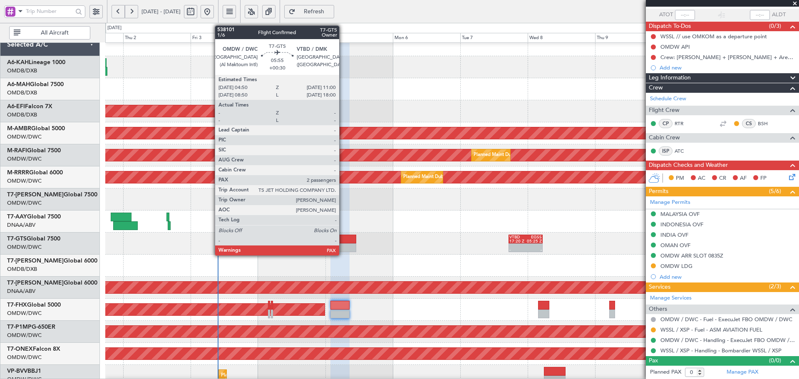
click at [343, 240] on div at bounding box center [347, 239] width 17 height 9
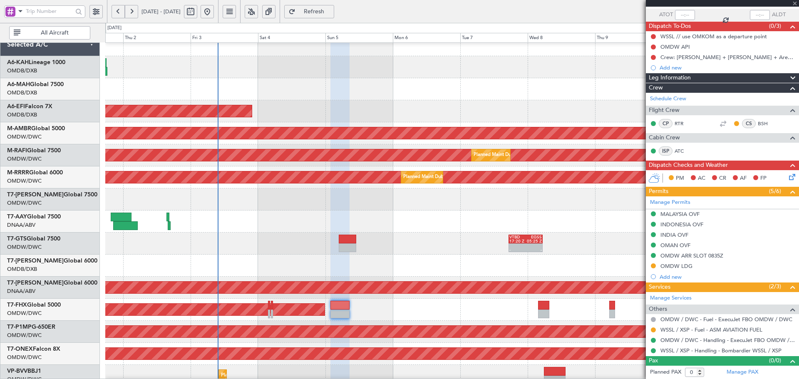
type input "+00:30"
type input "2"
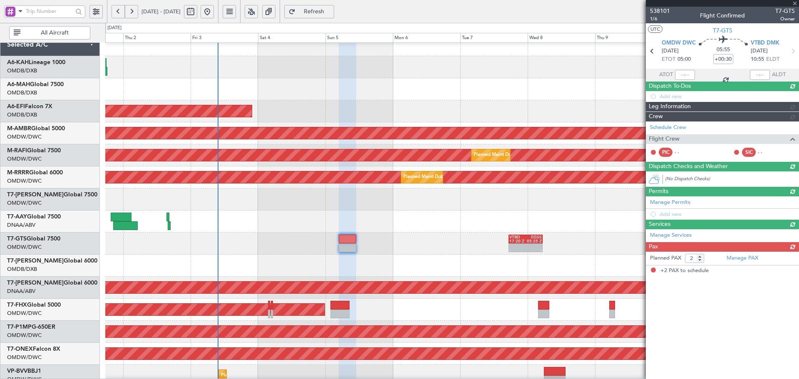
scroll to position [0, 0]
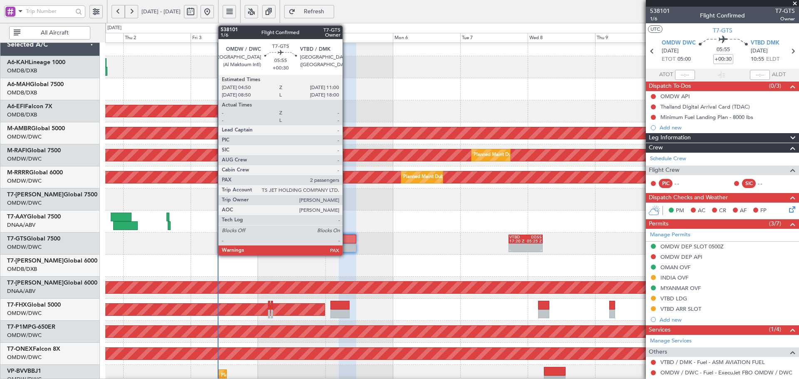
click at [346, 242] on div at bounding box center [347, 239] width 17 height 9
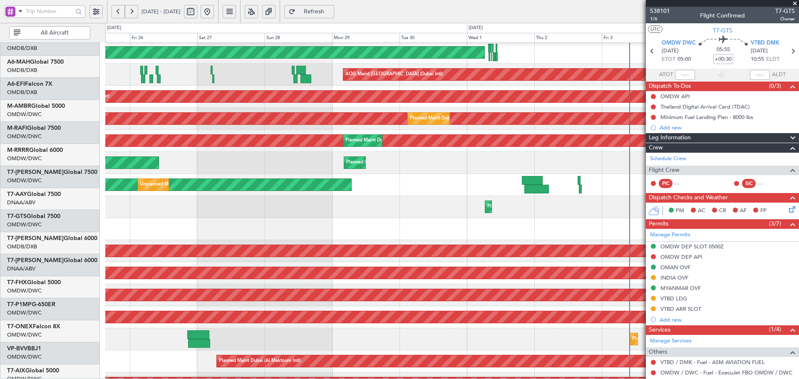
scroll to position [47, 0]
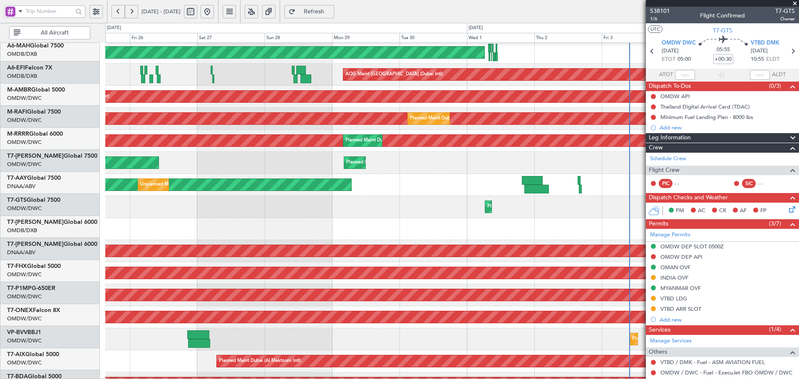
click at [549, 187] on div at bounding box center [537, 189] width 25 height 9
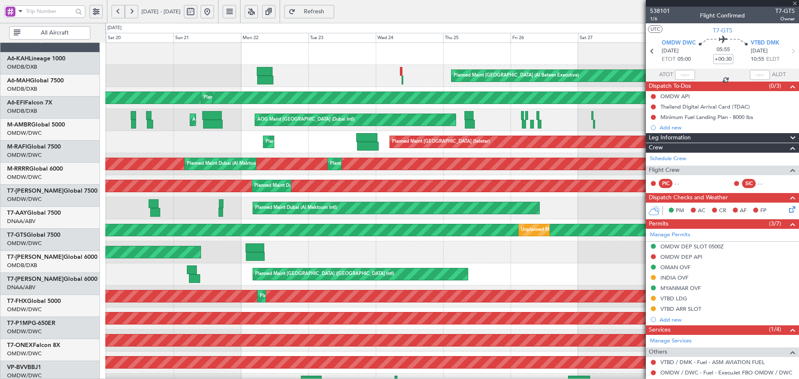
scroll to position [0, 0]
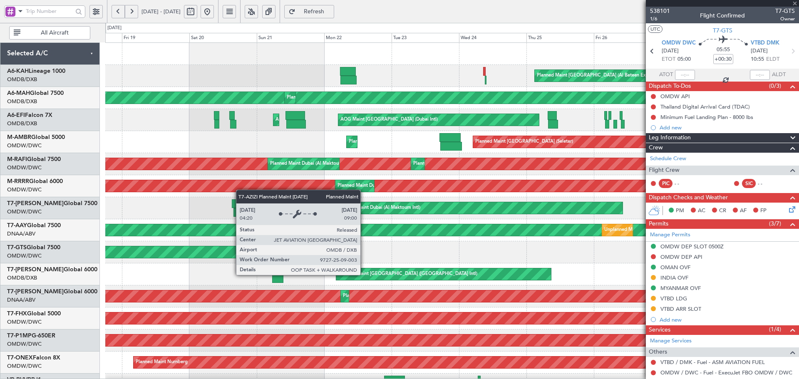
type input "+01:00"
type input "20:42"
type input "05:11"
type input "0"
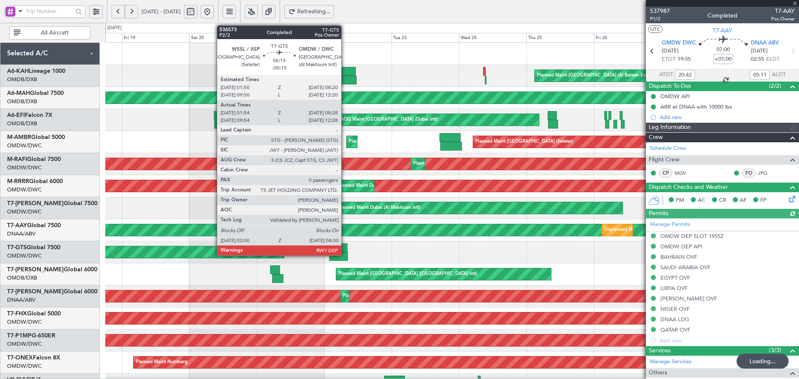
type input "Dherander Fithani (DHF)"
type input "7387"
click at [345, 250] on div at bounding box center [338, 248] width 18 height 9
type input "-00:15"
type input "02:04"
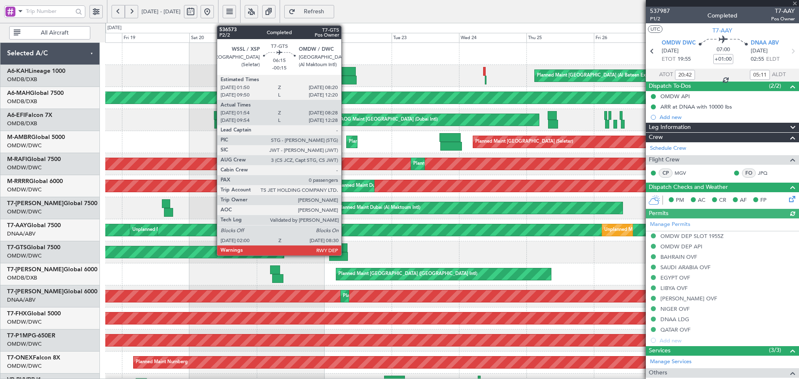
type input "08:23"
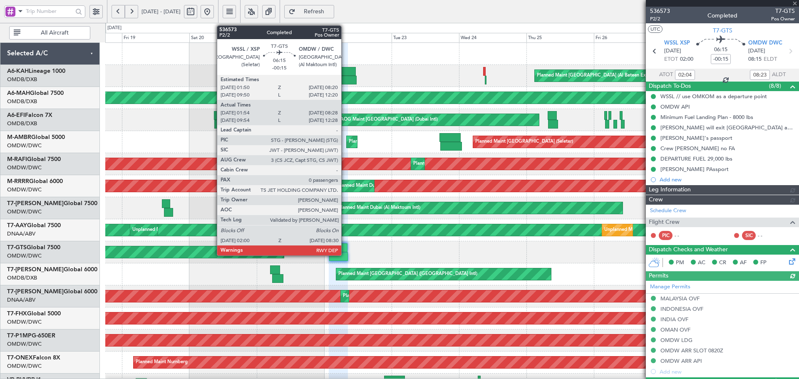
type input "Rohit Roy (ROY)"
type input "7342"
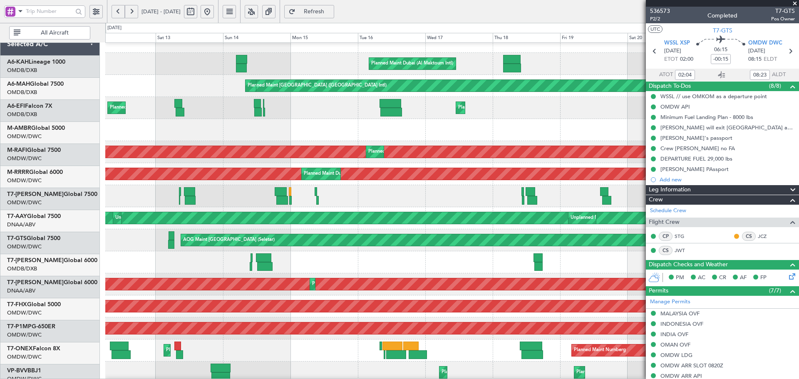
scroll to position [12, 0]
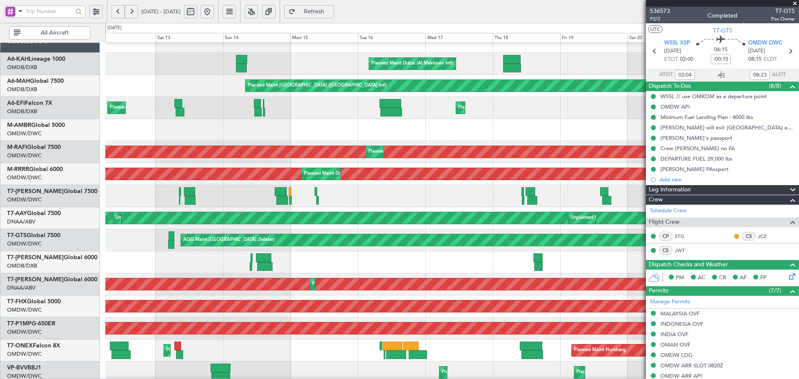
click at [799, 264] on fb-app "18 Sep 2025 - 29 Sep 2025 Refresh Quick Links All Aircraft Planned Maint Dubai …" at bounding box center [399, 194] width 799 height 369
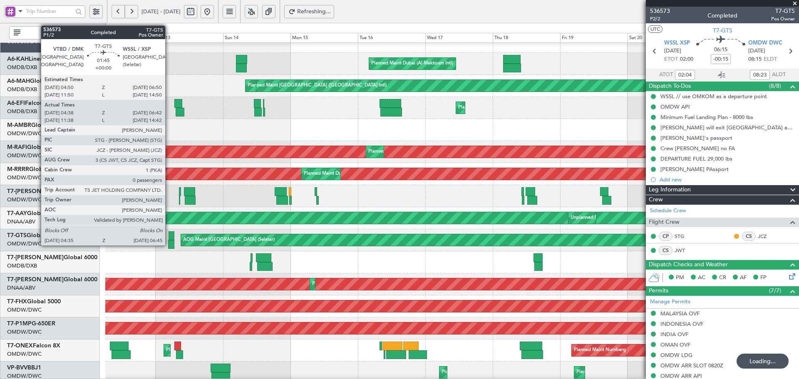
click at [169, 240] on div at bounding box center [171, 244] width 6 height 9
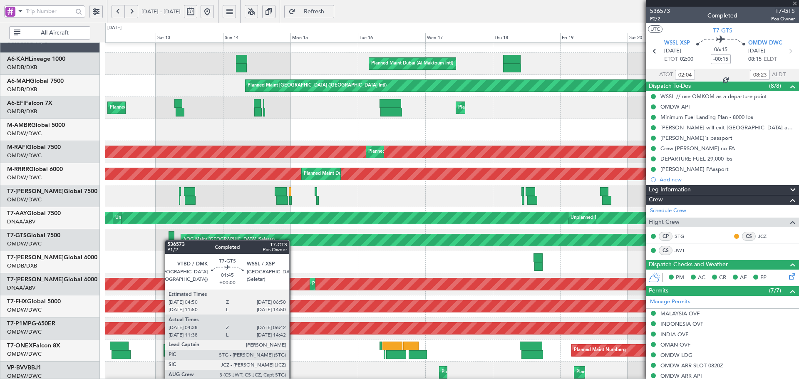
type input "04:48"
type input "06:37"
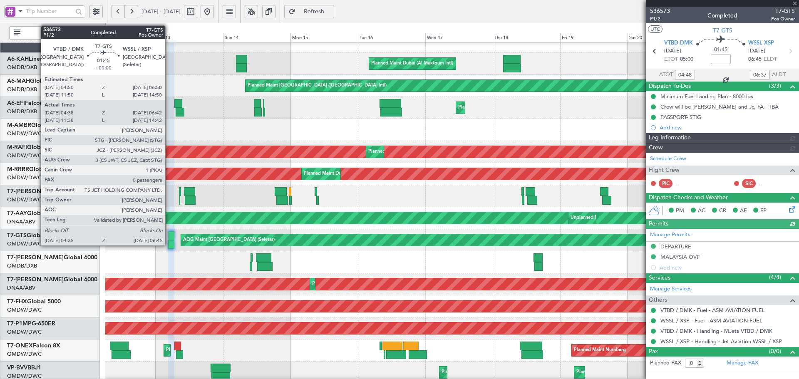
type input "[PERSON_NAME] (ANI)"
type input "7240"
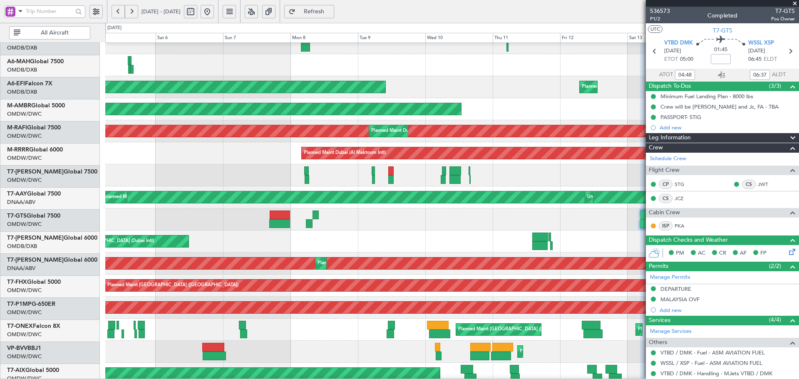
scroll to position [33, 0]
click at [638, 252] on div "AOG Maint [GEOGRAPHIC_DATA] (Dubai Intl)" at bounding box center [452, 242] width 694 height 22
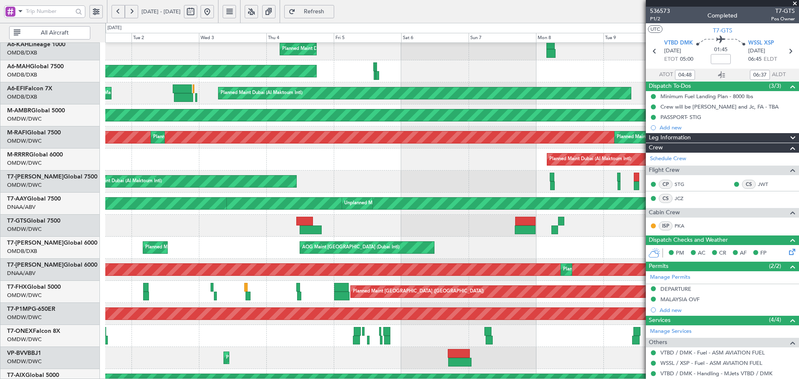
scroll to position [26, 0]
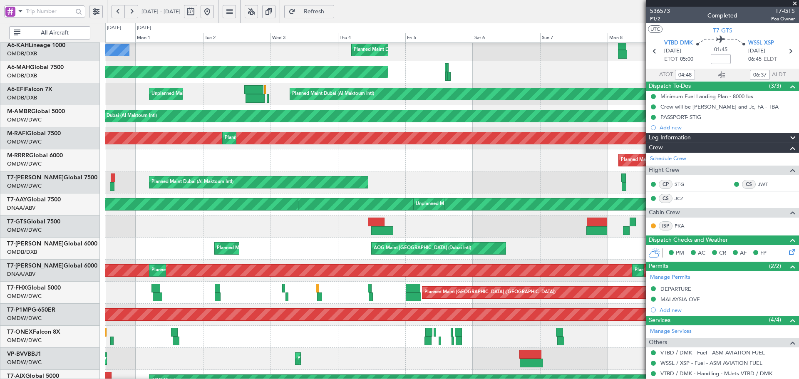
click at [463, 221] on div "AOG Maint Singapore (Seletar) Unplanned Maint Singapore (Seletar)" at bounding box center [452, 227] width 694 height 22
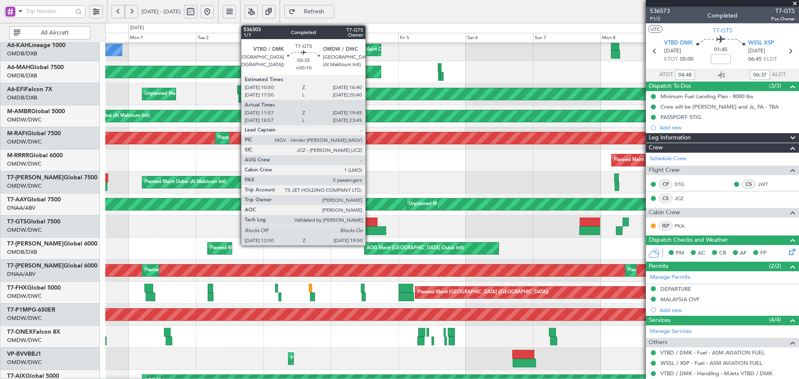
click at [369, 220] on div at bounding box center [369, 222] width 17 height 9
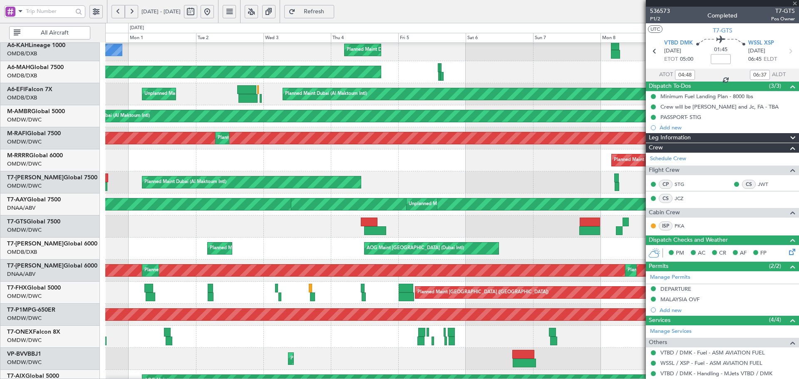
type input "+00:10"
type input "12:07"
type input "19:40"
type input "5"
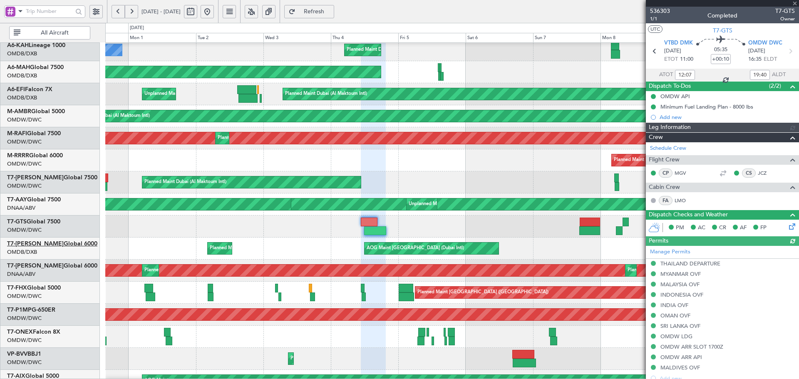
type input "[PERSON_NAME] (ANI)"
type input "7201"
click at [683, 199] on link "LMO" at bounding box center [684, 200] width 19 height 7
click at [213, 234] on div "AOG Maint Singapore (Seletar) Unplanned Maint Singapore (Seletar)" at bounding box center [452, 227] width 694 height 22
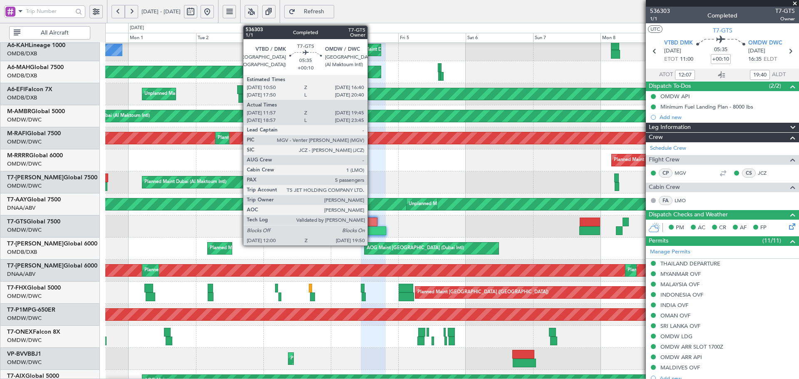
click at [371, 221] on div at bounding box center [369, 222] width 17 height 9
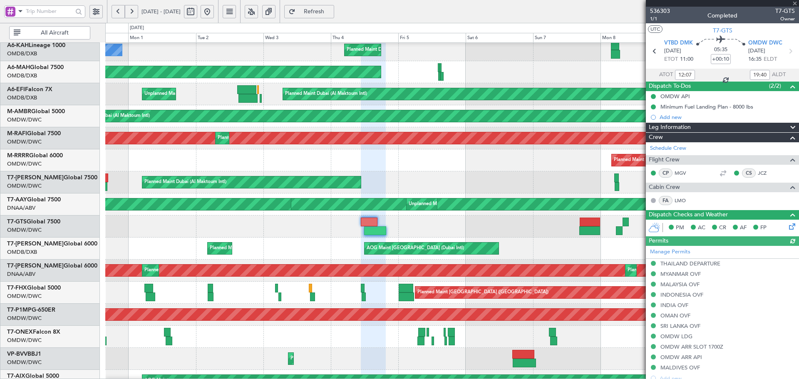
type input "[PERSON_NAME] (ANI)"
type input "7201"
click at [331, 10] on span "Refresh" at bounding box center [314, 12] width 34 height 6
click at [214, 13] on button at bounding box center [207, 11] width 13 height 13
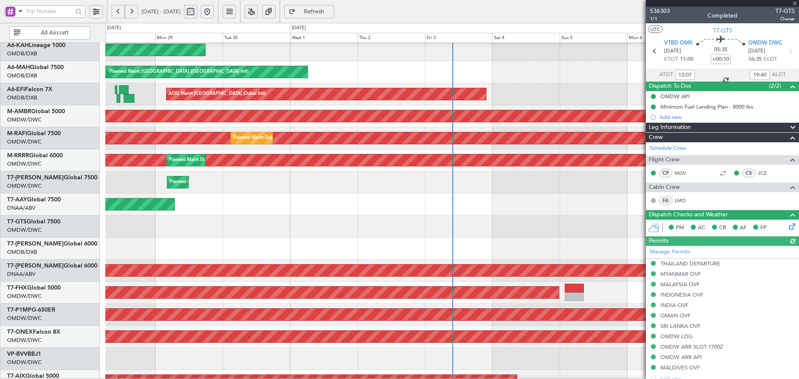
type input "[PERSON_NAME] (ANI)"
type input "7201"
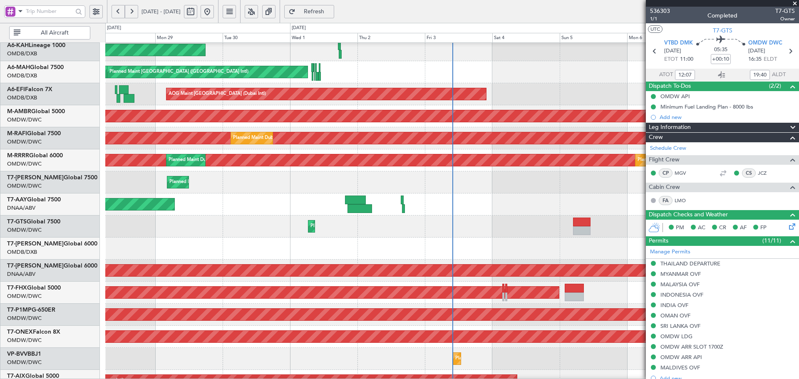
click at [326, 5] on button "Refresh" at bounding box center [309, 11] width 50 height 13
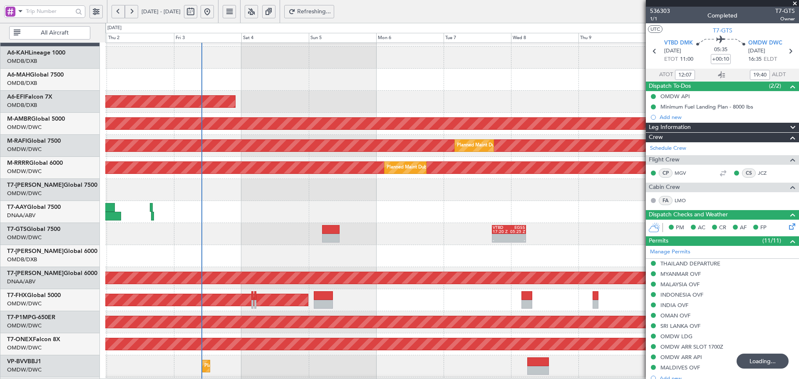
scroll to position [17, 0]
click at [110, 257] on div at bounding box center [452, 256] width 694 height 22
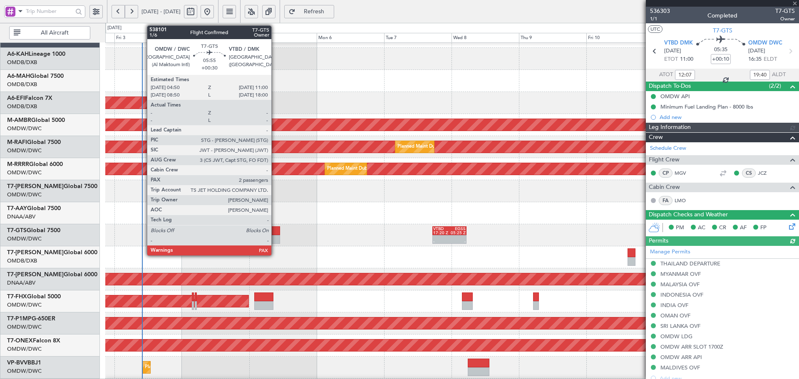
type input "[PERSON_NAME] (ANI)"
type input "7201"
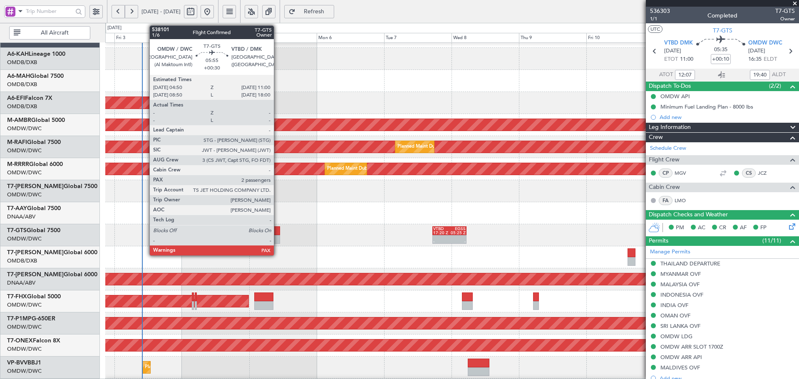
click at [278, 232] on div at bounding box center [271, 231] width 17 height 9
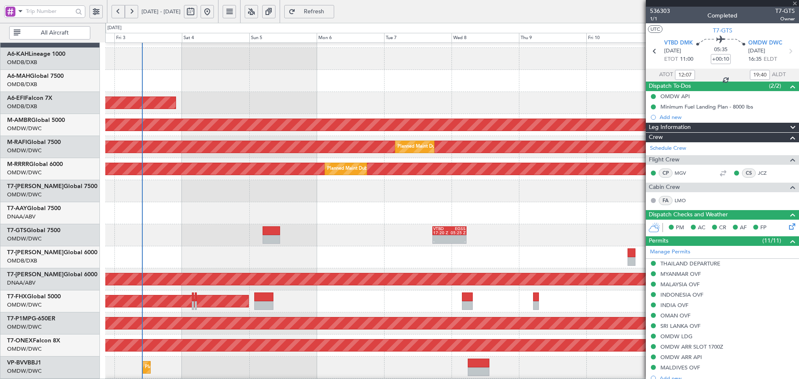
type input "+00:30"
type input "2"
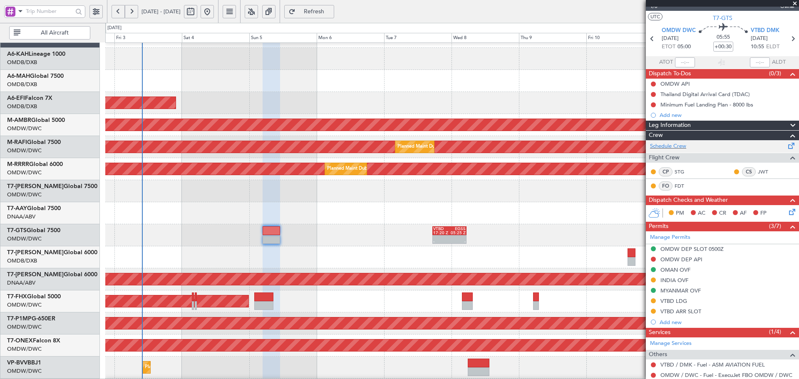
scroll to position [0, 0]
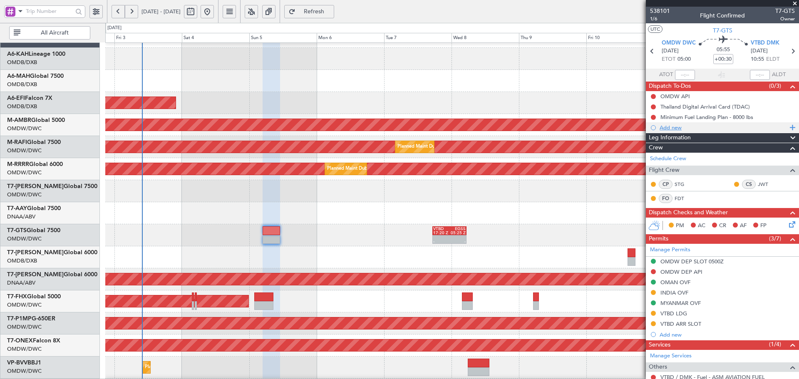
click at [674, 126] on div "Add new" at bounding box center [724, 127] width 128 height 7
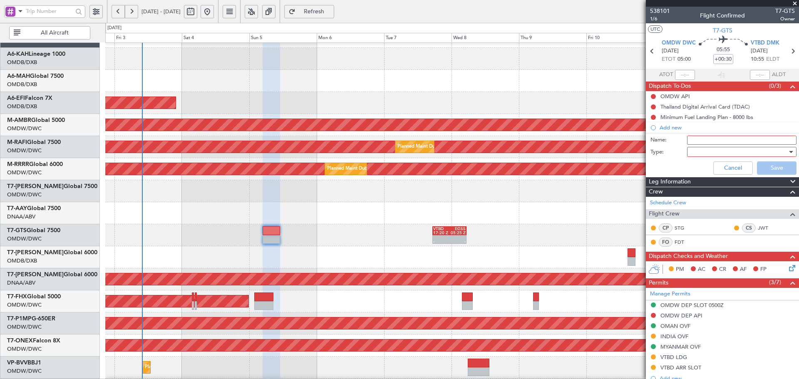
click at [721, 139] on input "Name:" at bounding box center [742, 140] width 110 height 9
type input "fa"
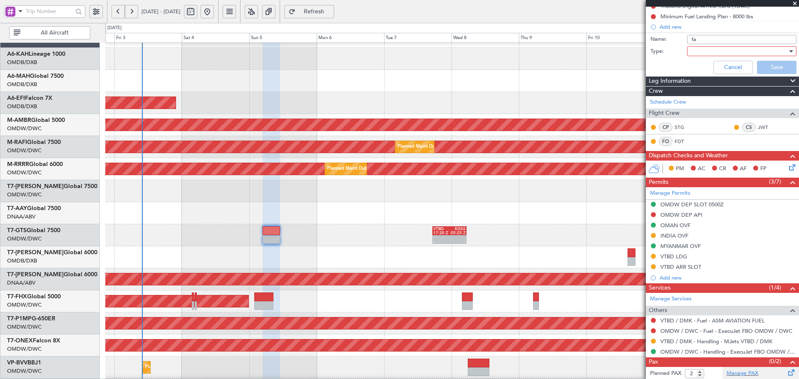
scroll to position [112, 0]
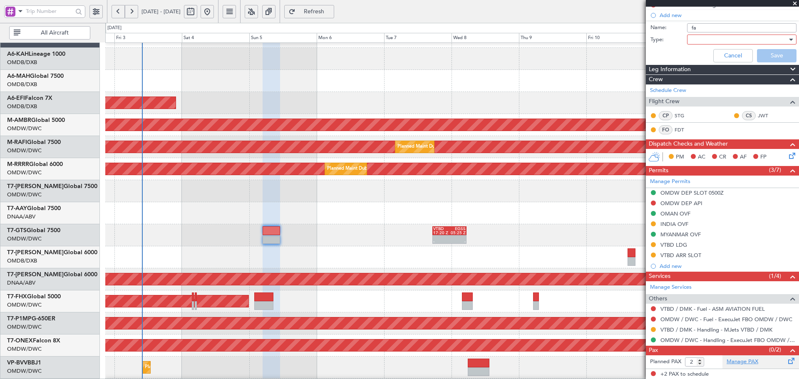
click at [737, 362] on link "Manage PAX" at bounding box center [743, 362] width 32 height 8
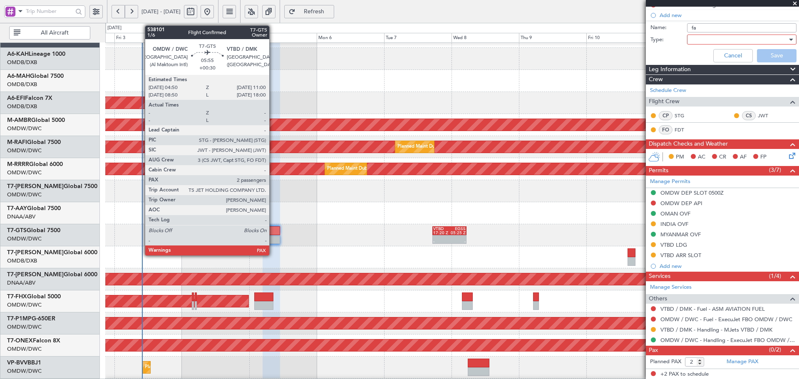
click at [273, 235] on div at bounding box center [271, 239] width 17 height 9
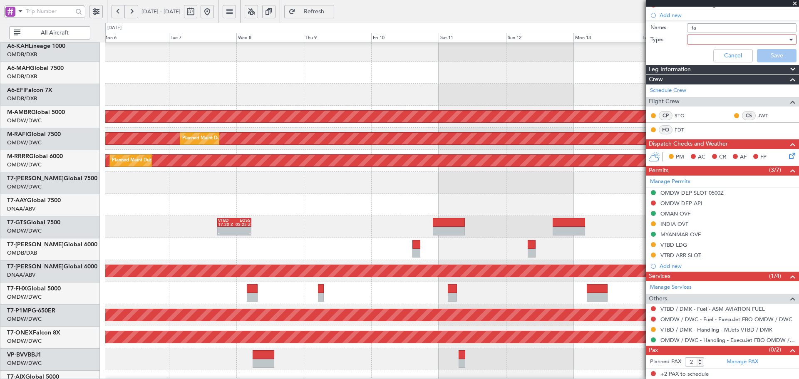
scroll to position [25, 0]
click at [346, 242] on div at bounding box center [452, 249] width 694 height 22
click at [331, 12] on span "Refresh" at bounding box center [314, 12] width 34 height 6
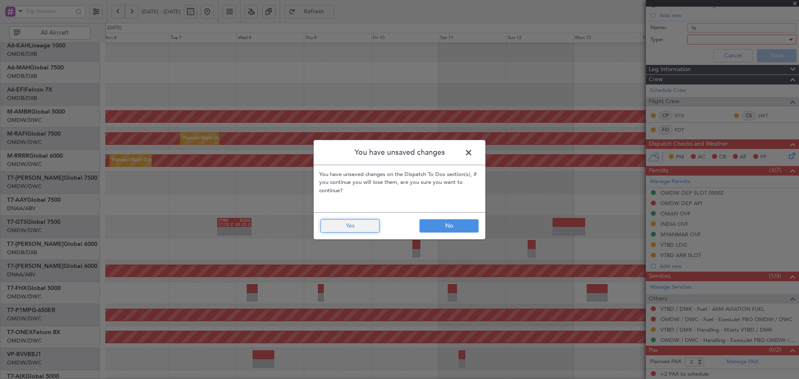
click at [351, 226] on button "Yes" at bounding box center [350, 225] width 59 height 13
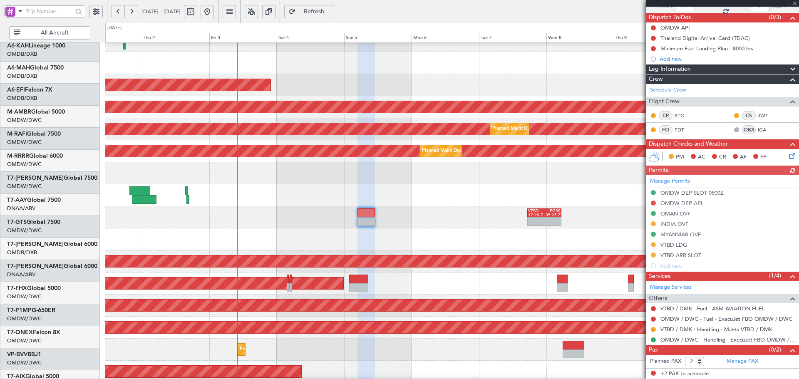
scroll to position [37, 0]
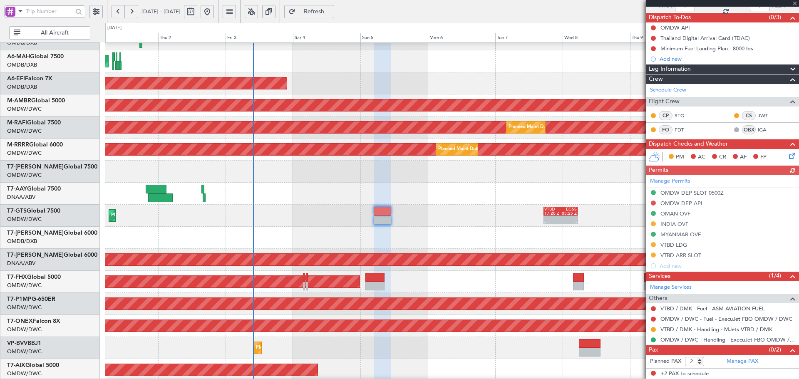
click at [331, 11] on span "Refresh" at bounding box center [314, 12] width 34 height 6
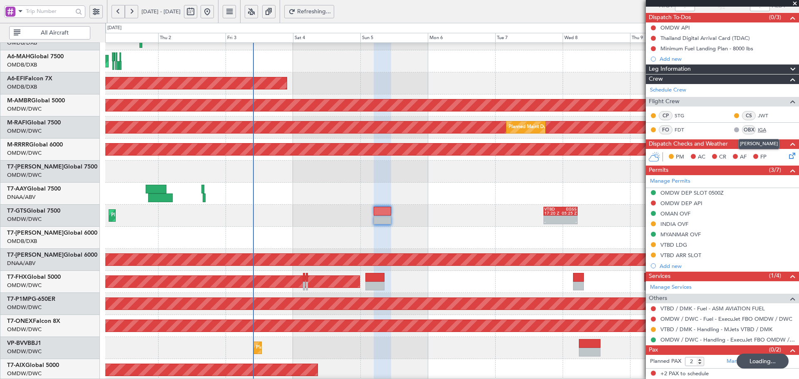
click at [758, 128] on link "IGA" at bounding box center [767, 129] width 19 height 7
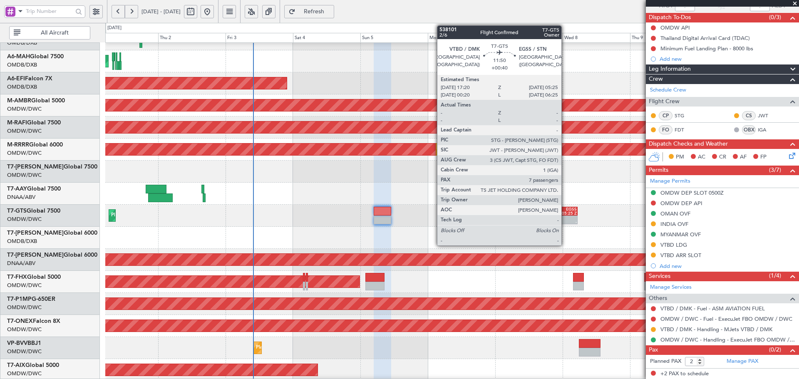
click at [565, 212] on div "05:25 Z" at bounding box center [569, 214] width 16 height 4
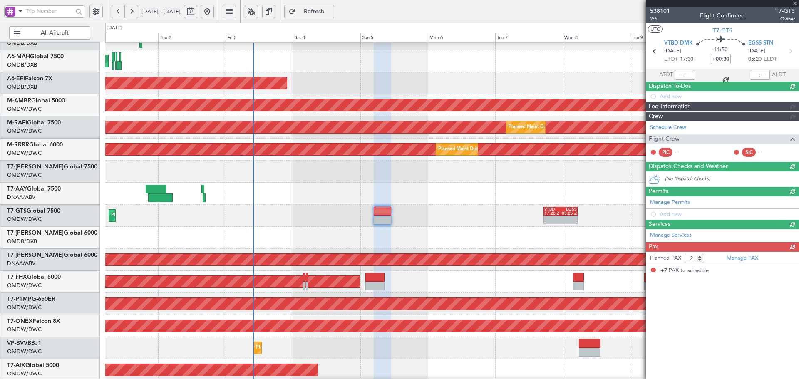
type input "+00:40"
type input "7"
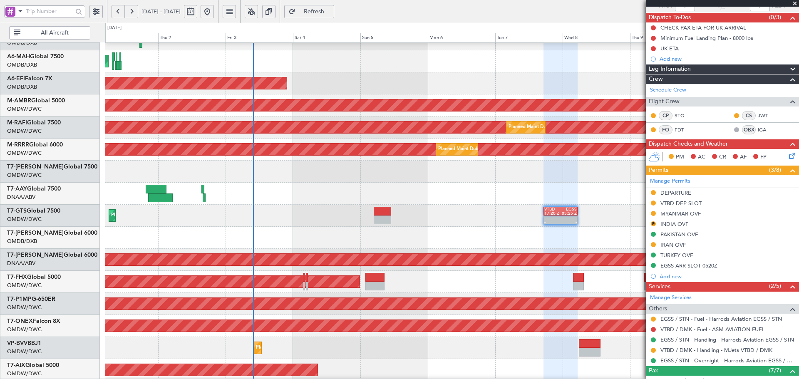
scroll to position [0, 0]
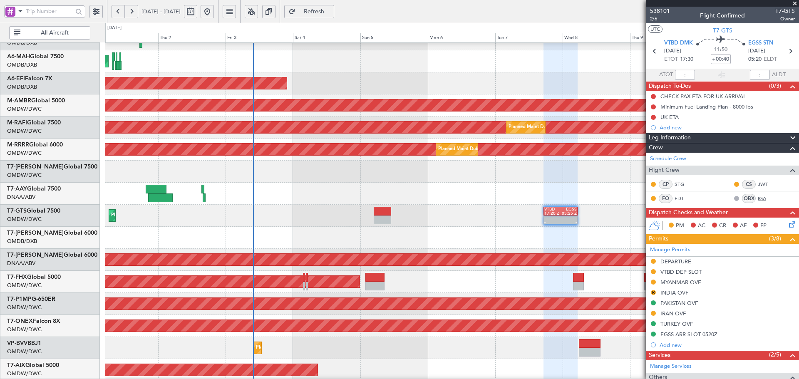
click at [758, 199] on link "IGA" at bounding box center [767, 198] width 19 height 7
click at [327, 7] on button "Refresh" at bounding box center [309, 11] width 50 height 13
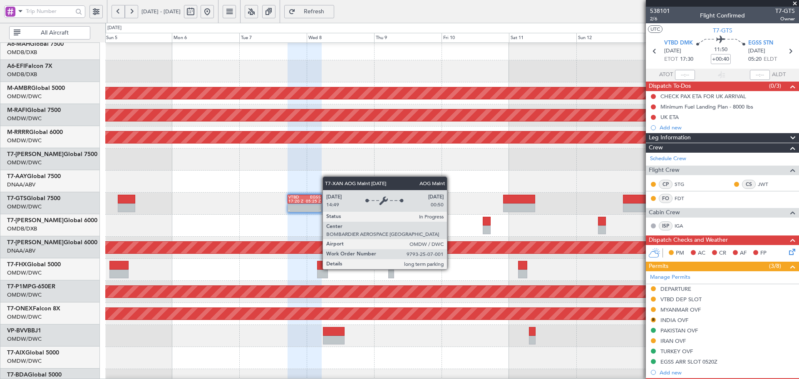
click at [179, 249] on div "AOG Maint Dubai (Al Maktoum Intl)" at bounding box center [452, 248] width 2081 height 12
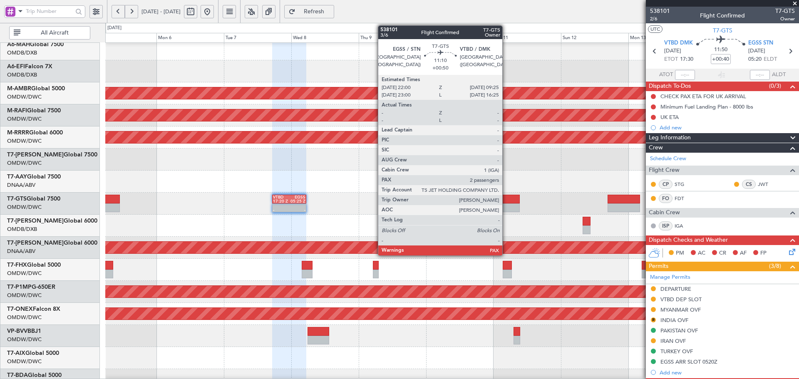
click at [506, 204] on div at bounding box center [504, 208] width 32 height 9
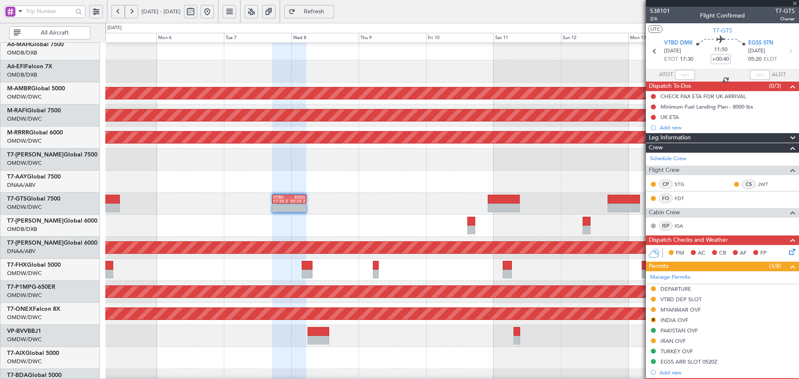
type input "+00:50"
type input "2"
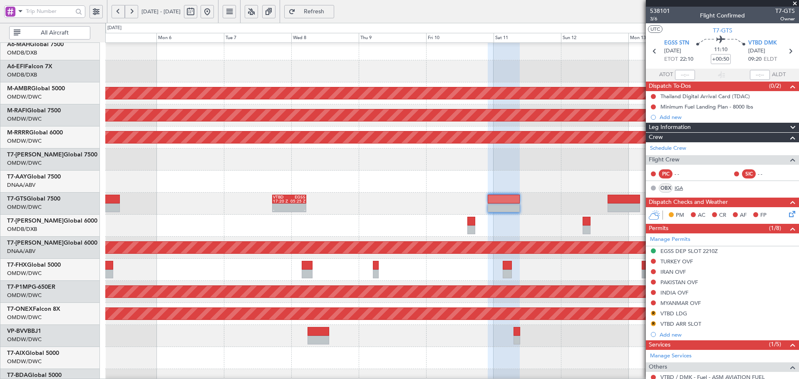
click at [676, 185] on link "IGA" at bounding box center [684, 187] width 19 height 7
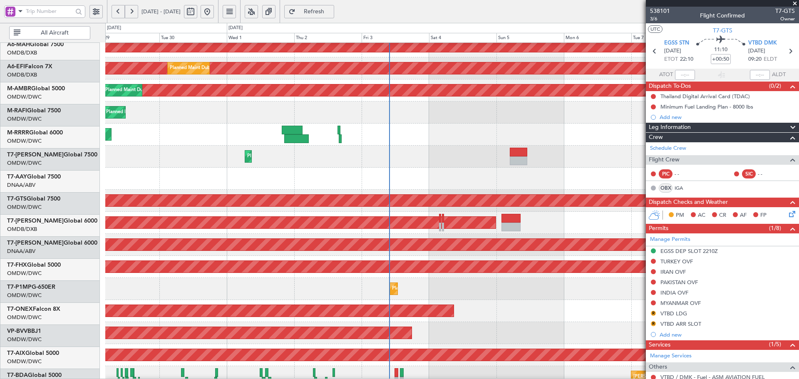
click at [654, 203] on fb-app "05 Oct 2025 - 15 Oct 2025 Refresh Quick Links All Aircraft Planned Maint Singap…" at bounding box center [399, 194] width 799 height 369
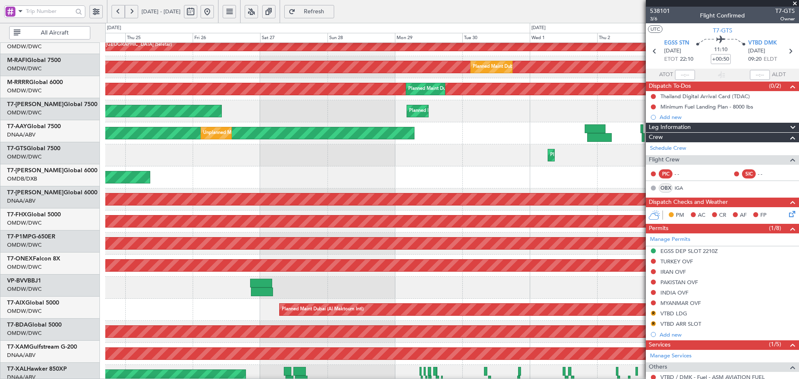
scroll to position [97, 0]
click at [544, 193] on div "AOG Maint Dubai (Al Maktoum Intl) Planned Maint Dubai (Al Maktoum Intl)" at bounding box center [452, 200] width 694 height 22
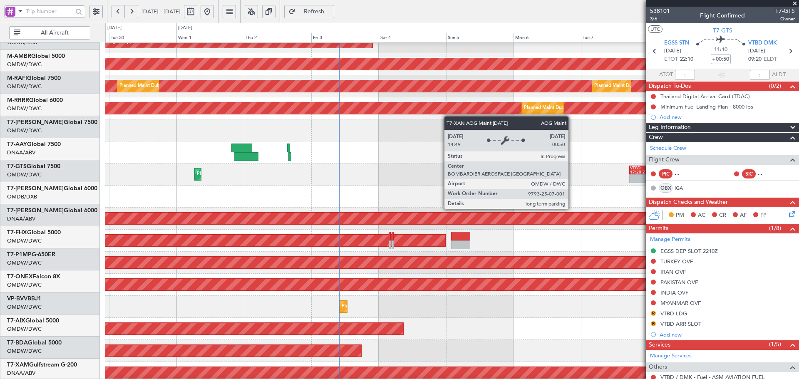
scroll to position [78, 0]
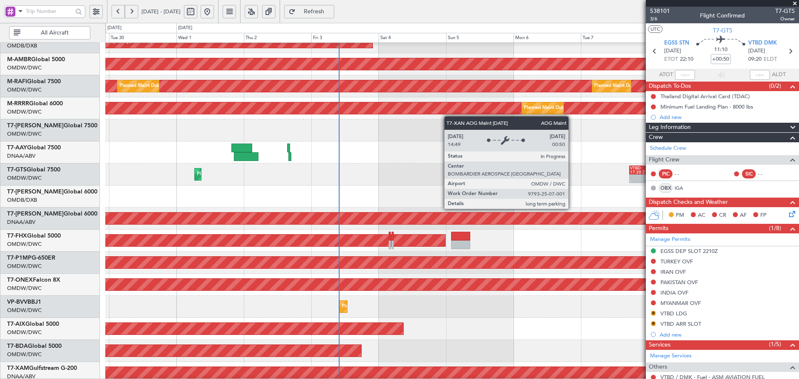
click at [219, 220] on div "AOG Maint Dubai (Al Maktoum Intl)" at bounding box center [452, 219] width 2081 height 12
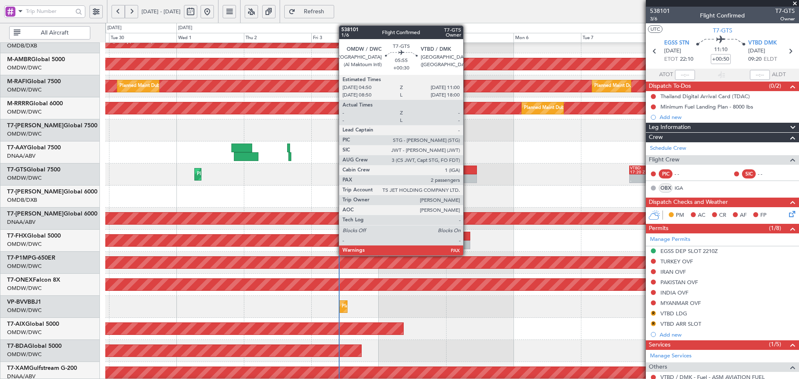
click at [467, 167] on div at bounding box center [468, 170] width 17 height 9
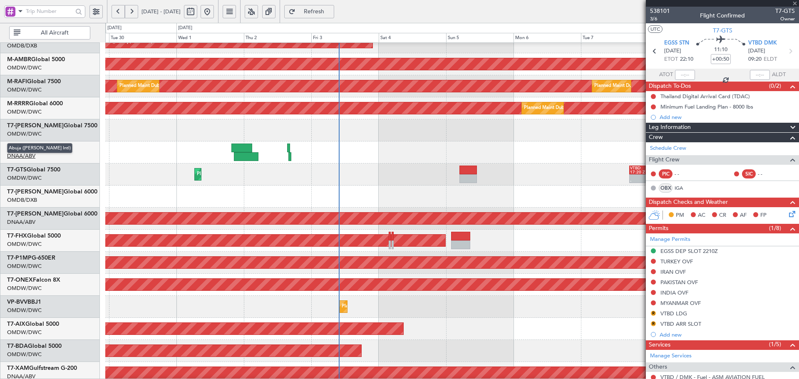
type input "+00:30"
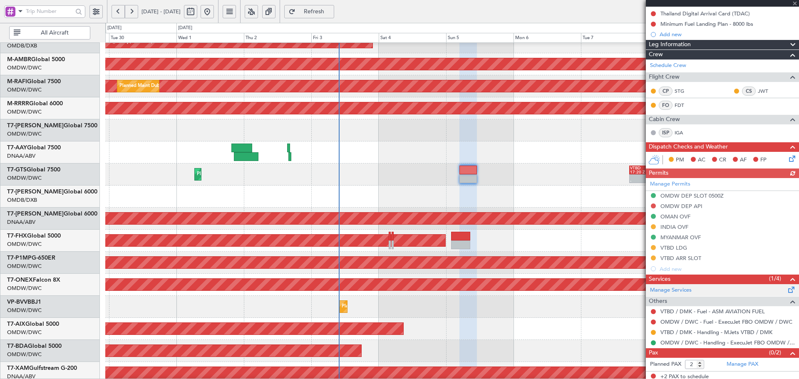
scroll to position [96, 0]
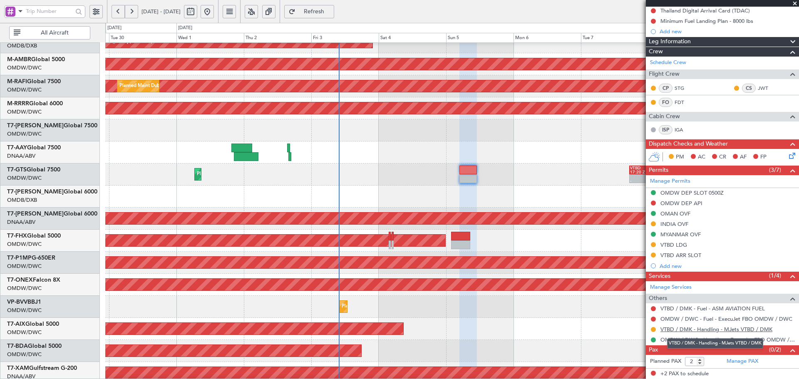
click at [696, 331] on link "VTBD / DMK - Handling - MJets VTBD / DMK" at bounding box center [717, 329] width 112 height 7
click at [465, 173] on div at bounding box center [468, 170] width 17 height 9
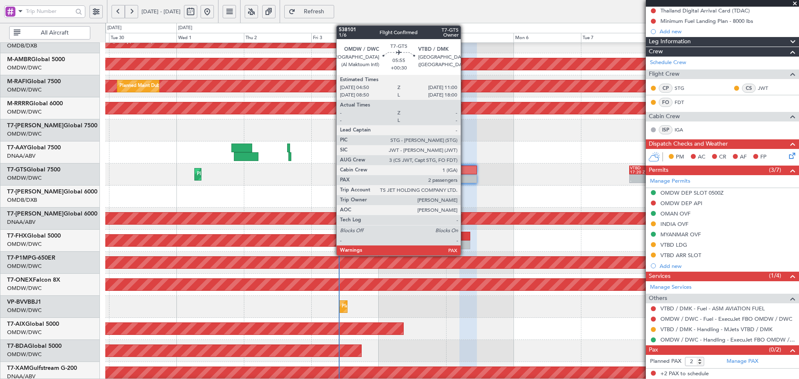
click at [465, 173] on div at bounding box center [468, 170] width 17 height 9
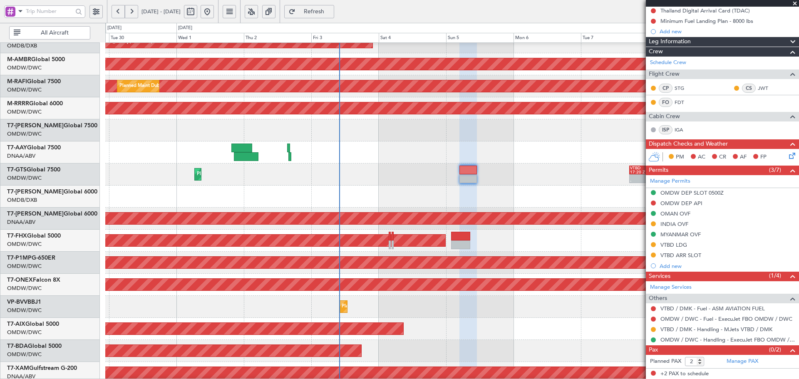
click at [334, 7] on button "Refresh" at bounding box center [309, 11] width 50 height 13
type input "0"
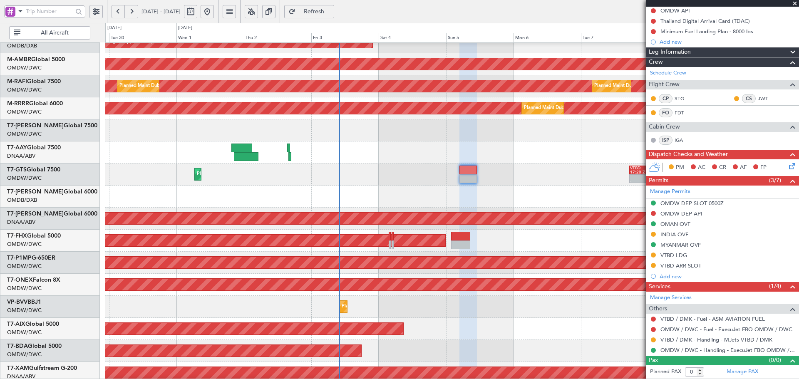
scroll to position [85, 0]
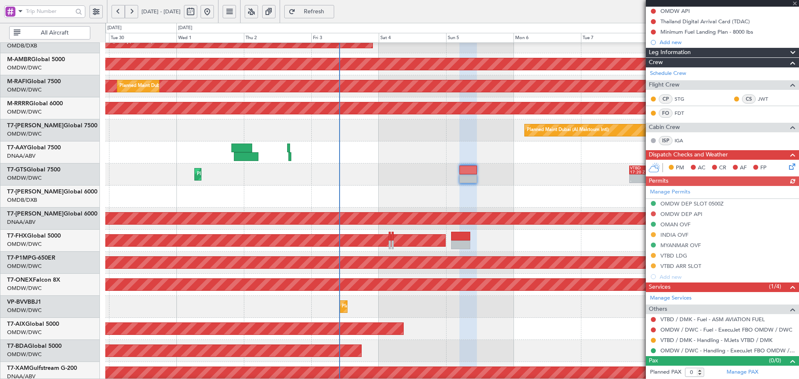
click at [654, 214] on div "Manage Permits OMDW DEP SLOT 0500Z OMDW DEP API OMAN OVF INDIA OVF MYANMAR OVF …" at bounding box center [722, 234] width 153 height 96
click at [653, 212] on button at bounding box center [653, 214] width 5 height 5
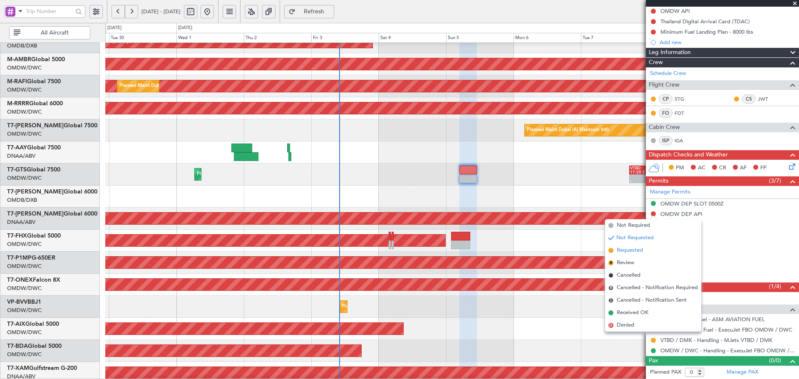
click at [624, 253] on span "Requested" at bounding box center [630, 250] width 26 height 8
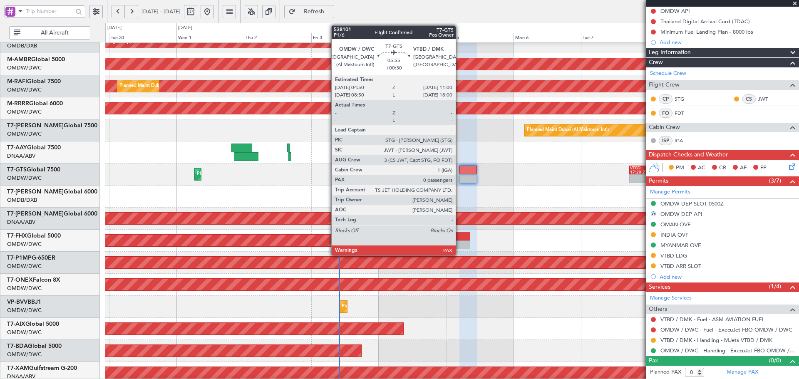
click at [460, 173] on div at bounding box center [468, 170] width 17 height 9
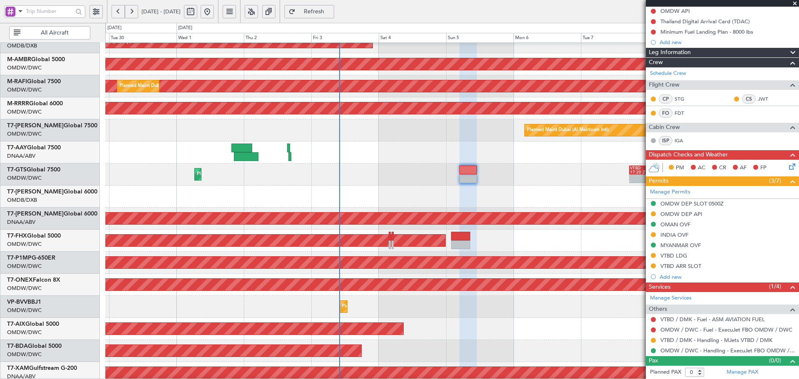
drag, startPoint x: 341, startPoint y: 10, endPoint x: 346, endPoint y: 7, distance: 6.1
click at [331, 9] on span "Refresh" at bounding box center [314, 12] width 34 height 6
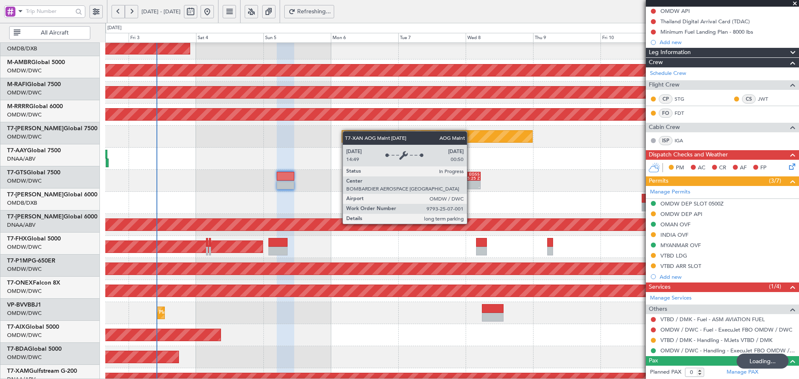
click at [288, 222] on div "AOG Maint Dubai (Al Maktoum Intl)" at bounding box center [452, 225] width 2081 height 12
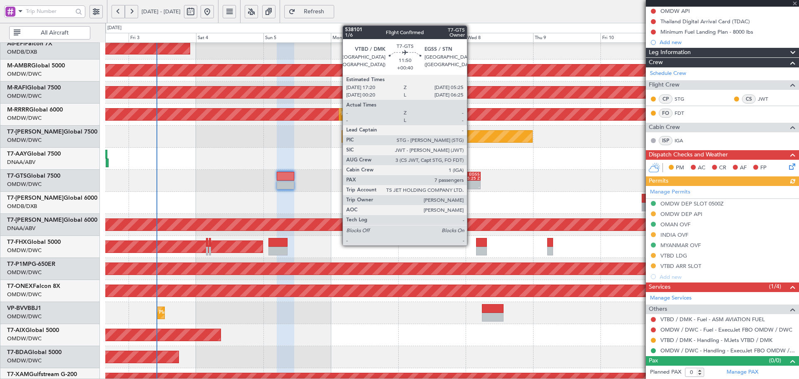
click at [471, 179] on div "05:25 Z" at bounding box center [472, 179] width 16 height 4
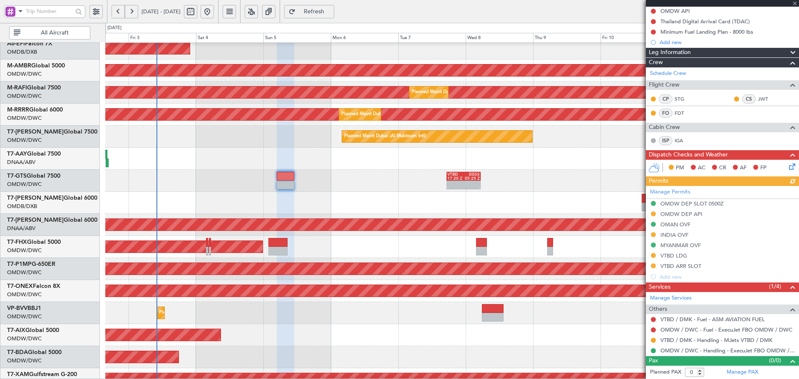
type input "+00:40"
type input "7"
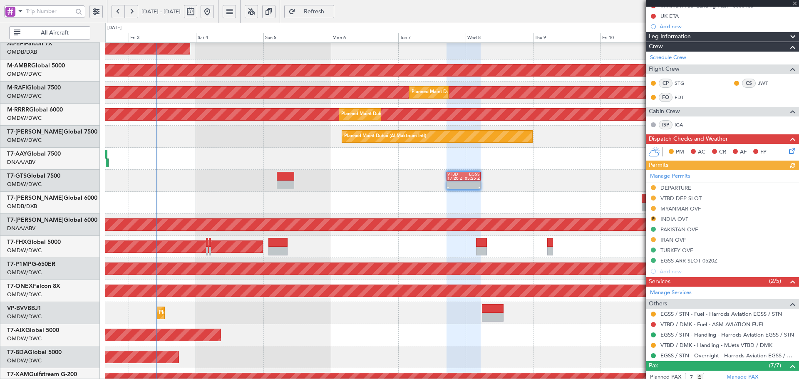
scroll to position [111, 0]
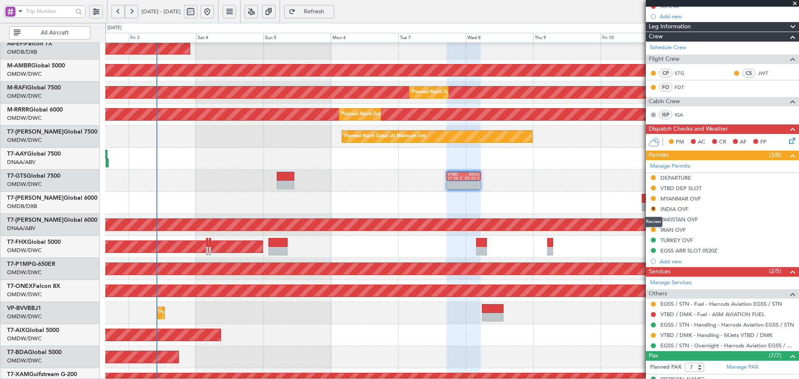
click at [654, 208] on button "R" at bounding box center [653, 209] width 5 height 5
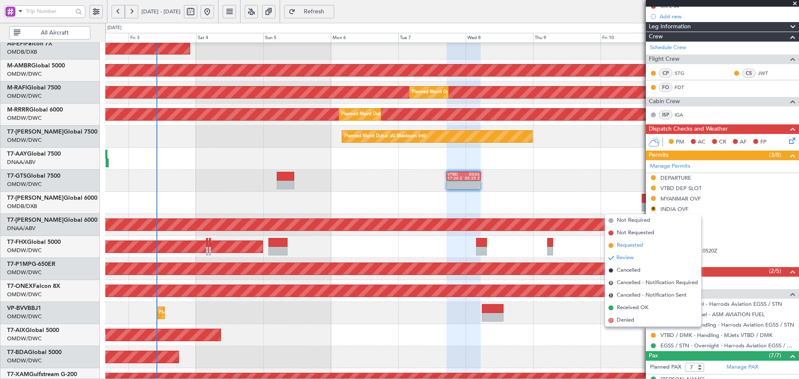
click at [623, 246] on span "Requested" at bounding box center [630, 246] width 26 height 8
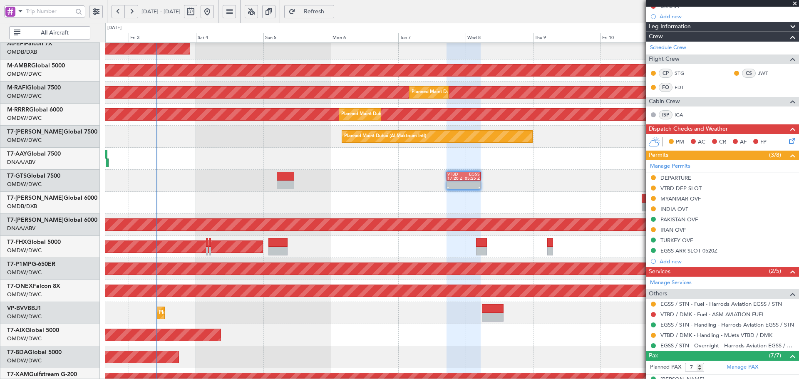
click at [332, 6] on button "Refresh" at bounding box center [309, 11] width 50 height 13
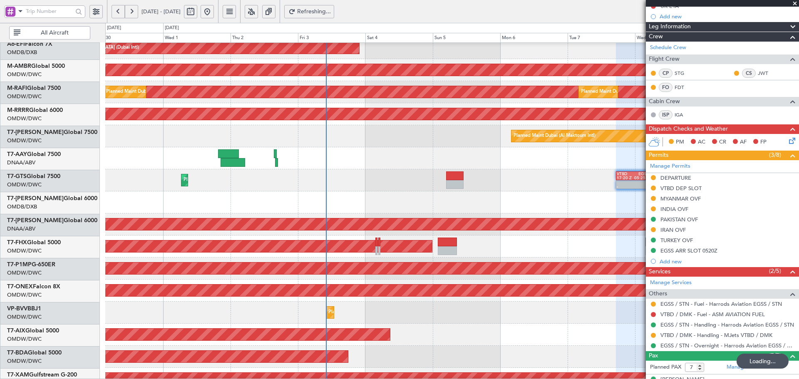
scroll to position [72, 0]
click at [432, 191] on div "Planned Maint Dubai (Al Maktoum Intl) - - VTBD 17:20 Z EGSS 05:25 Z" at bounding box center [452, 180] width 694 height 22
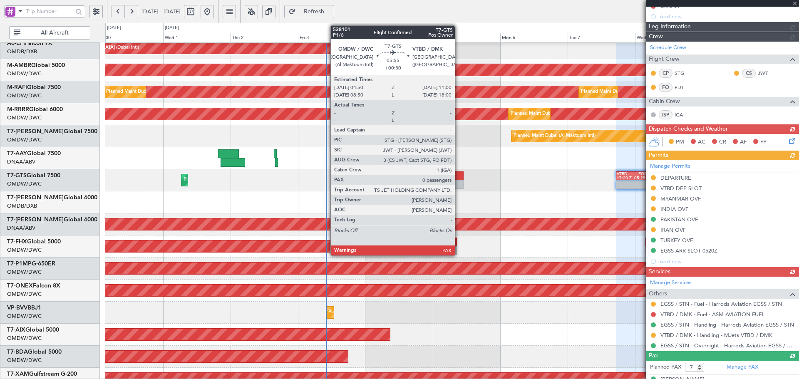
click at [458, 179] on div at bounding box center [454, 176] width 17 height 9
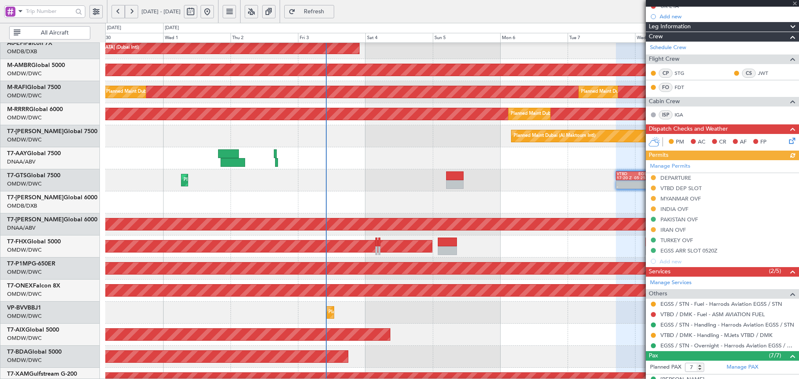
type input "+00:30"
type input "0"
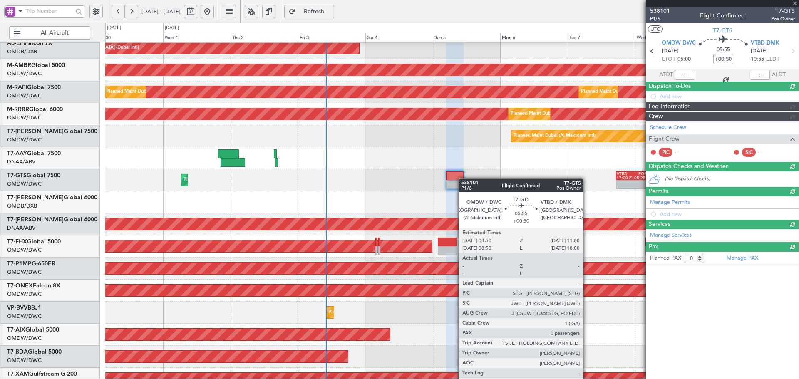
scroll to position [0, 0]
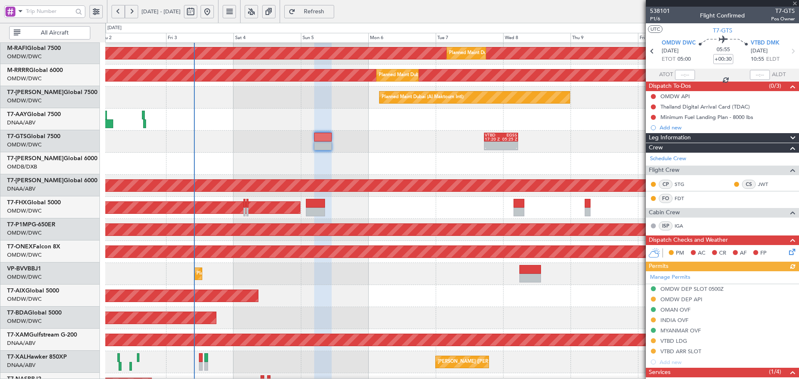
click at [281, 237] on div "Planned Maint Savannah (Savannah/hilton Head Intl)" at bounding box center [295, 230] width 1766 height 13
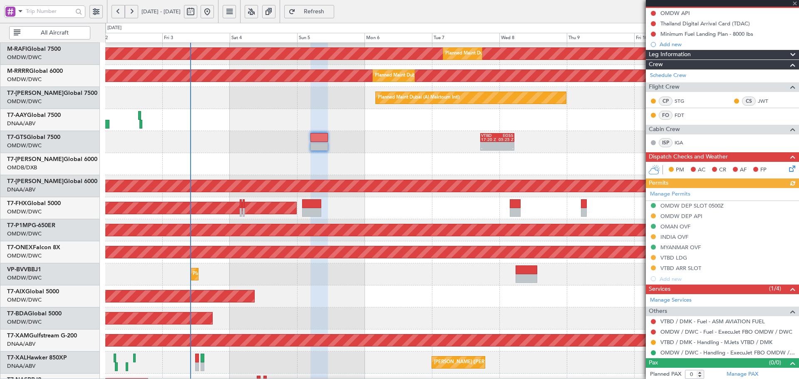
scroll to position [85, 0]
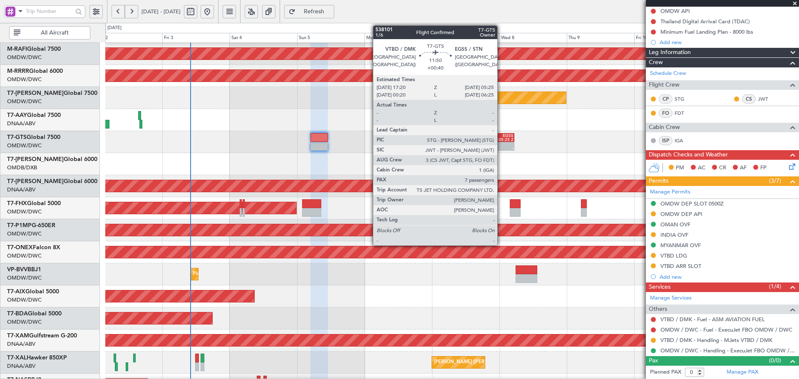
click at [500, 140] on div "05:25 Z" at bounding box center [506, 140] width 16 height 4
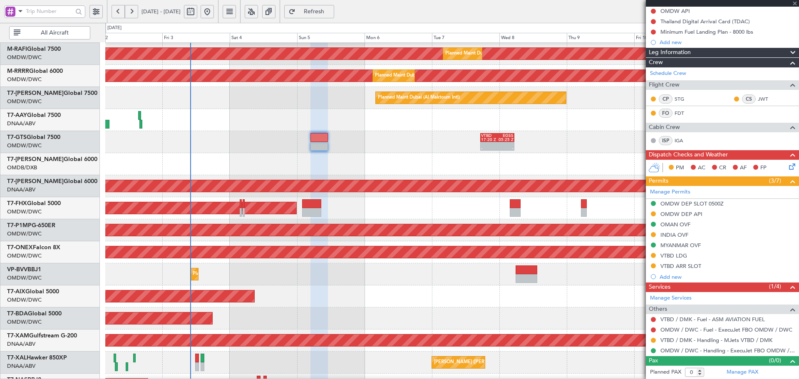
type input "+00:40"
type input "7"
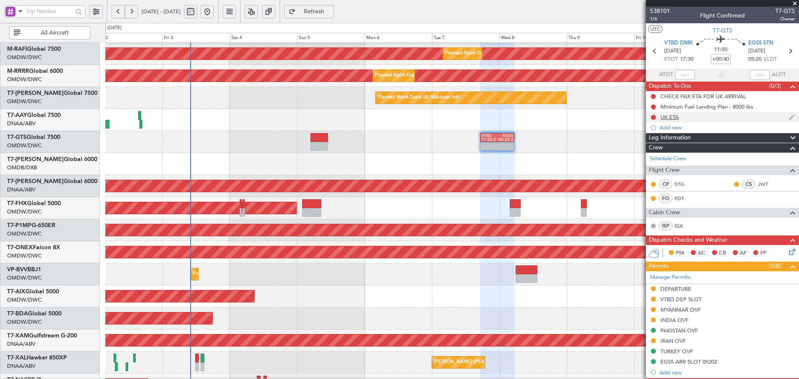
click at [669, 116] on div "UK ETA" at bounding box center [670, 117] width 18 height 7
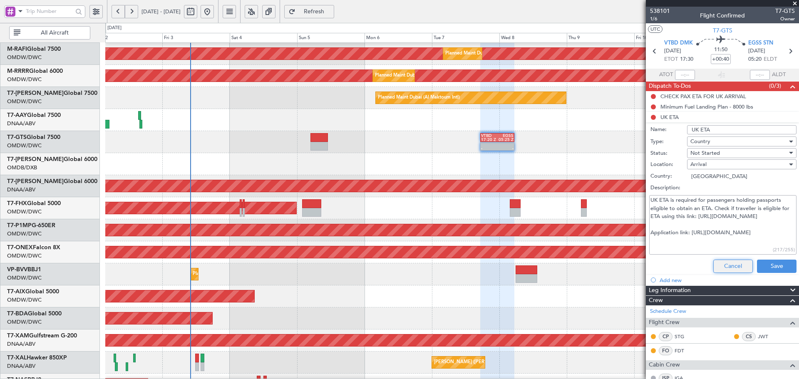
click at [738, 266] on button "Cancel" at bounding box center [734, 266] width 40 height 13
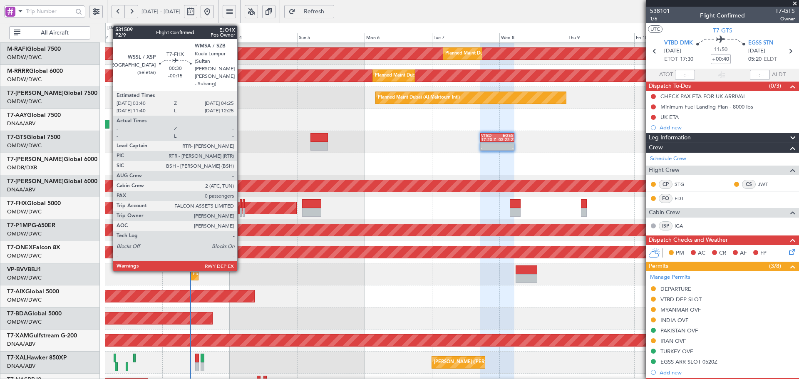
click at [241, 208] on div at bounding box center [241, 212] width 2 height 9
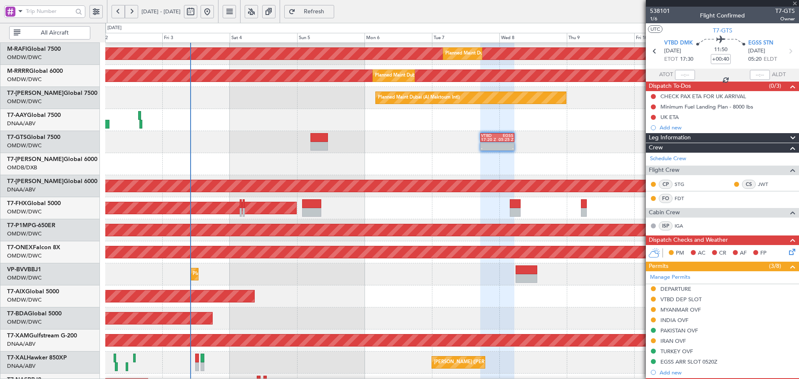
type input "-00:15"
type input "0"
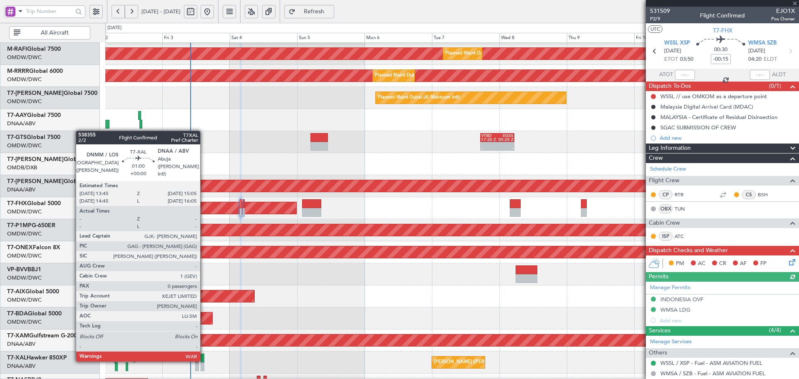
click at [204, 360] on div at bounding box center [203, 358] width 4 height 9
click at [204, 359] on div at bounding box center [203, 358] width 4 height 9
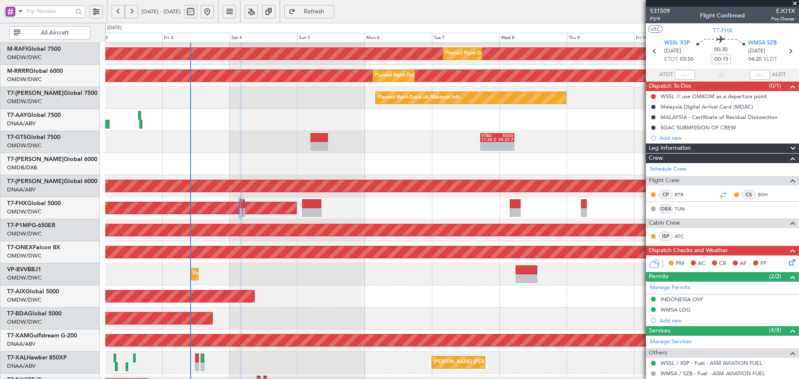
click at [328, 10] on span "Refresh" at bounding box center [314, 12] width 34 height 6
click at [331, 9] on span "Refresh" at bounding box center [314, 12] width 34 height 6
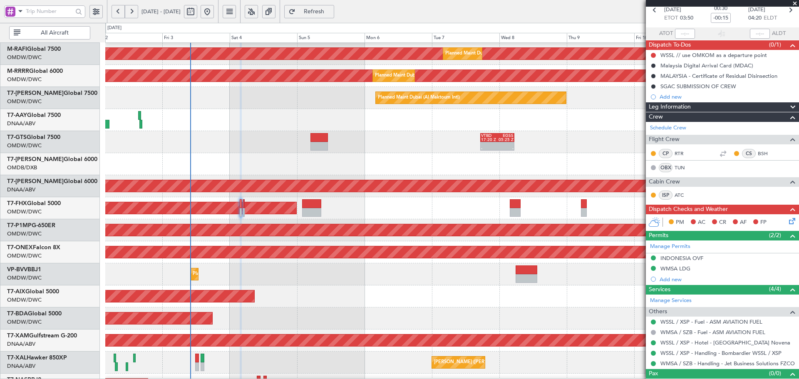
scroll to position [26, 0]
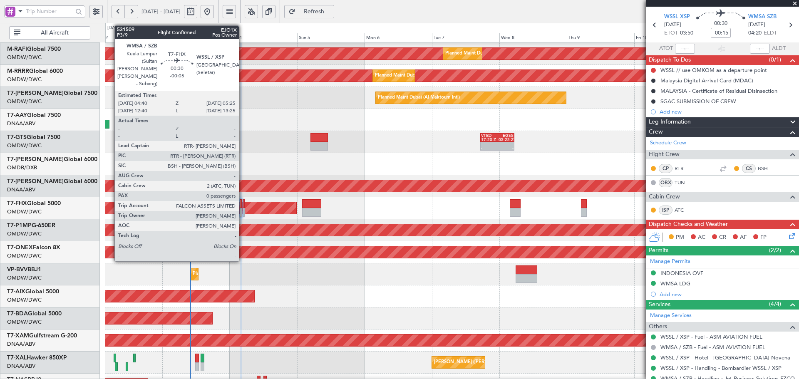
click at [243, 208] on div at bounding box center [244, 203] width 2 height 9
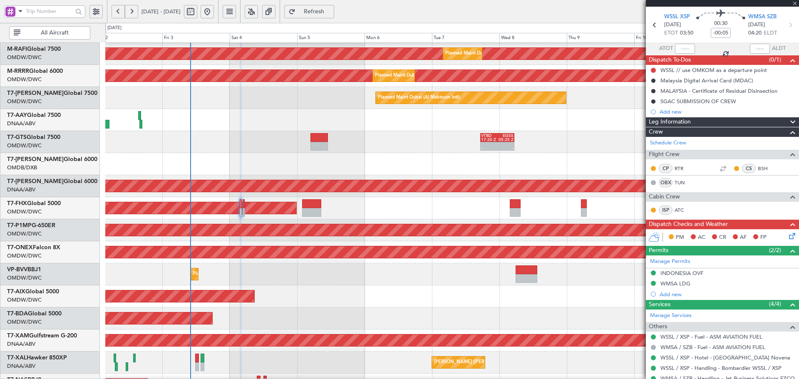
scroll to position [0, 0]
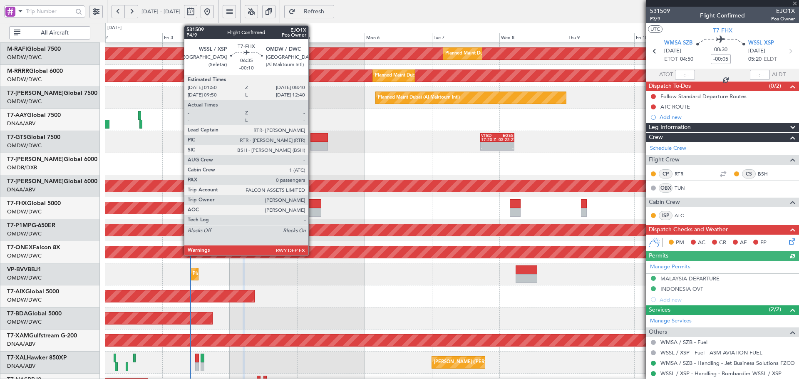
click at [312, 209] on div at bounding box center [312, 212] width 20 height 9
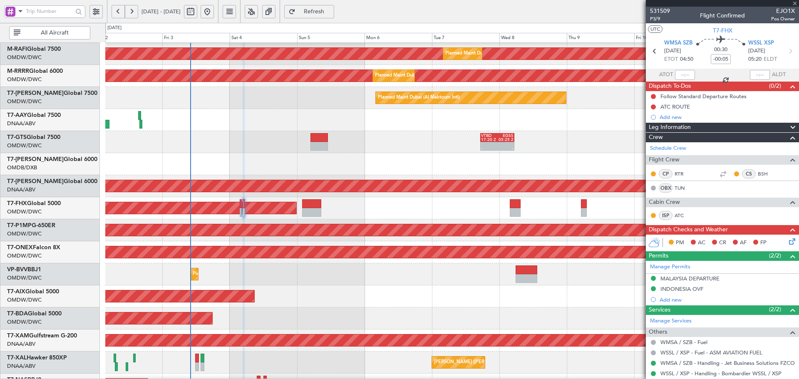
type input "-00:10"
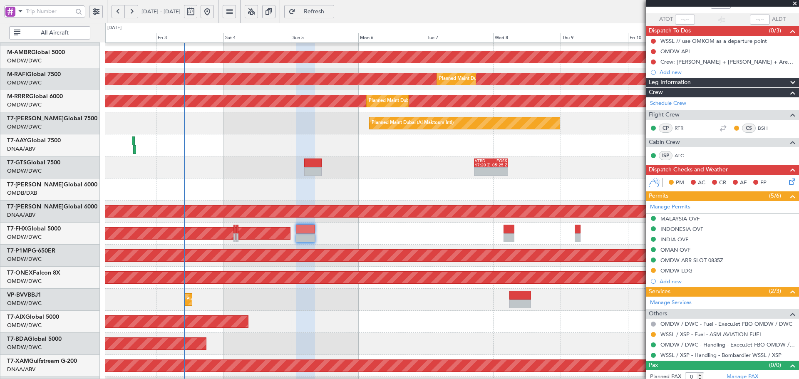
scroll to position [80, 0]
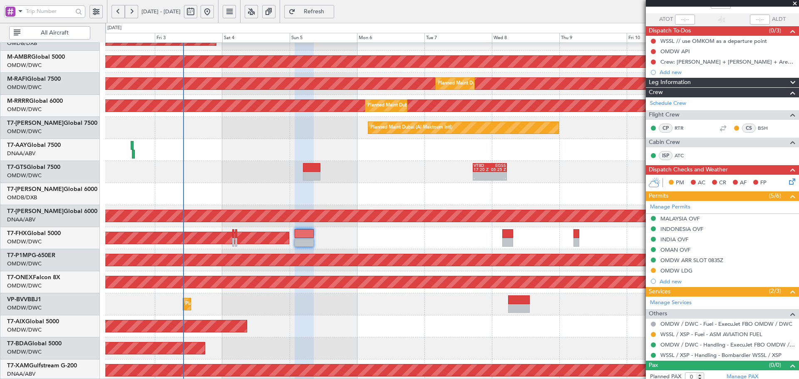
click at [331, 11] on span "Refresh" at bounding box center [314, 12] width 34 height 6
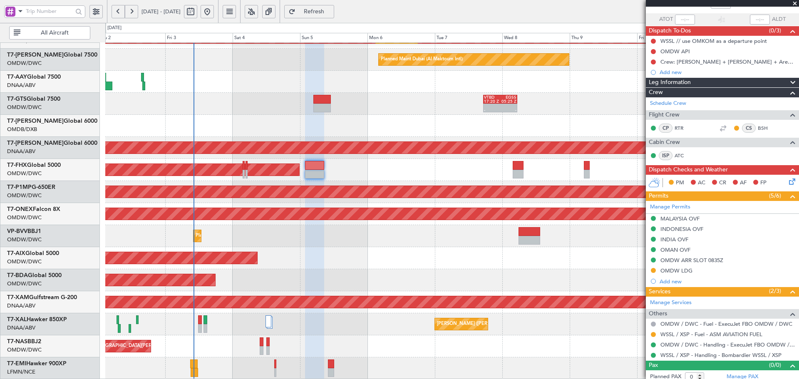
click at [283, 261] on div "Planned Maint Dubai (Al Maktoum Intl) Planned Maint Dubai (Al Maktoum Intl) Pla…" at bounding box center [452, 136] width 694 height 485
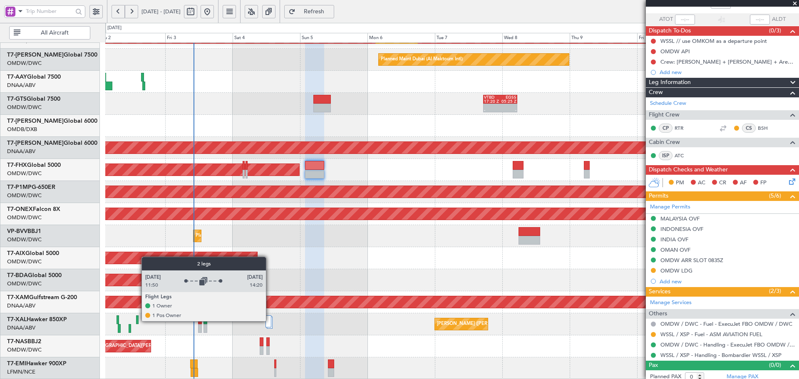
click at [268, 321] on div at bounding box center [269, 322] width 6 height 12
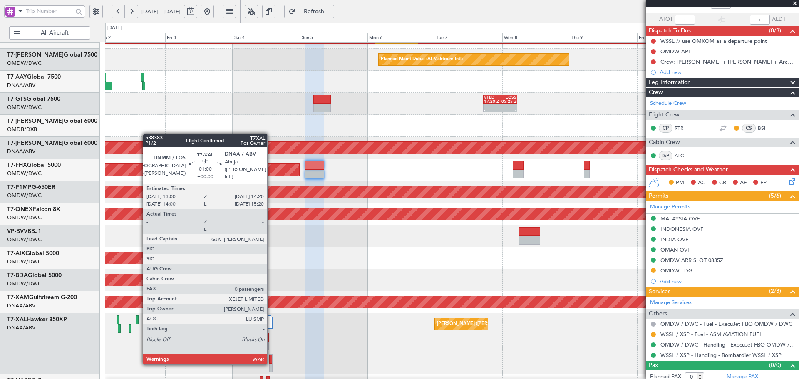
click at [271, 363] on div at bounding box center [270, 359] width 3 height 9
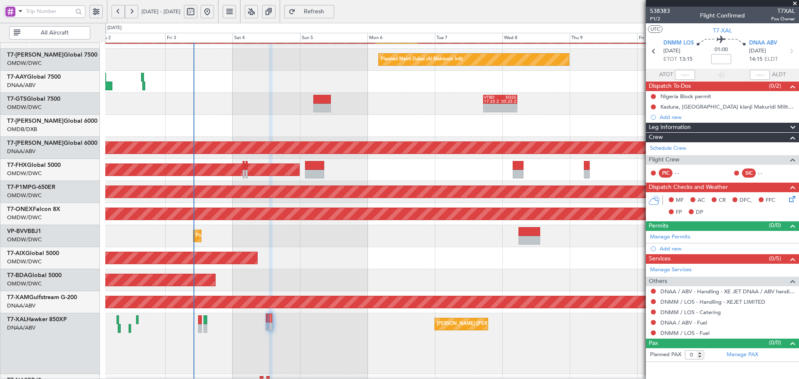
scroll to position [0, 0]
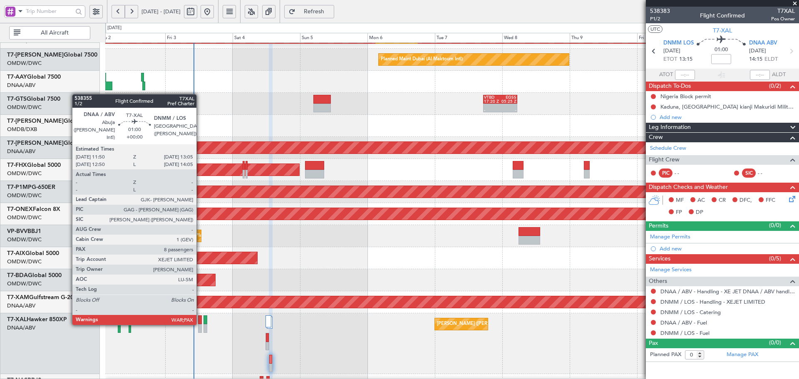
click at [200, 324] on div at bounding box center [200, 320] width 4 height 9
type input "8"
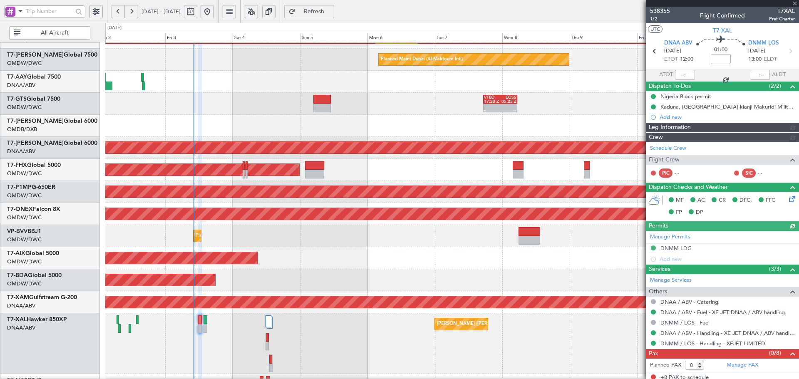
type input "[PERSON_NAME] (ANI)"
type input "7448"
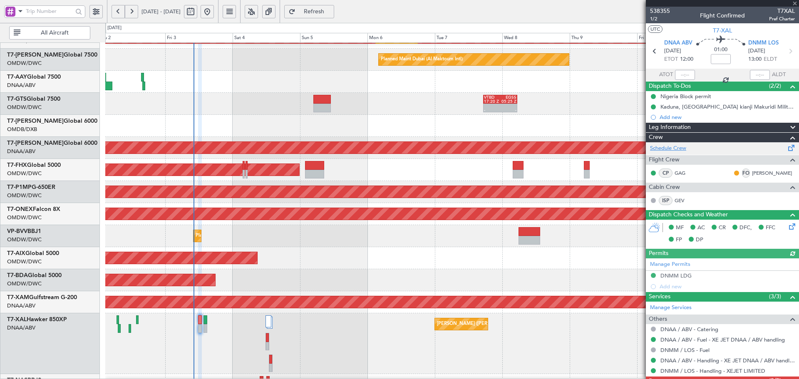
click at [678, 149] on link "Schedule Crew" at bounding box center [668, 148] width 36 height 8
type input "[PERSON_NAME] (ANI)"
type input "7448"
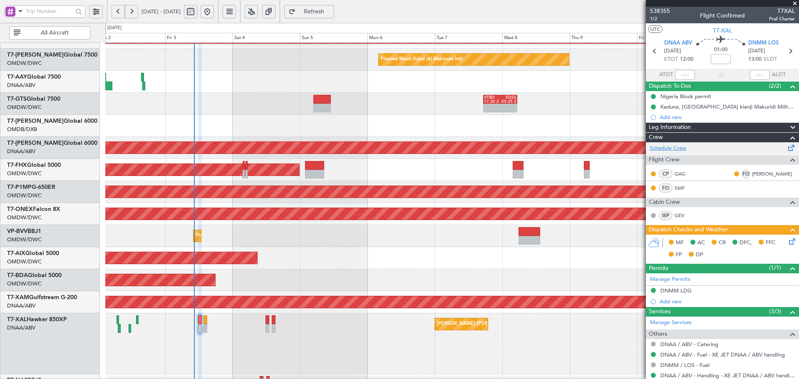
type input "[PERSON_NAME] (ANI)"
type input "7448"
type input "[PERSON_NAME] (ANI)"
type input "7448"
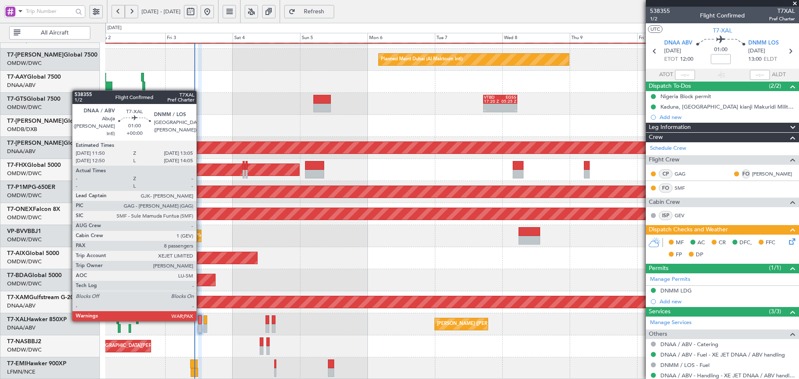
click at [200, 320] on div at bounding box center [200, 320] width 4 height 9
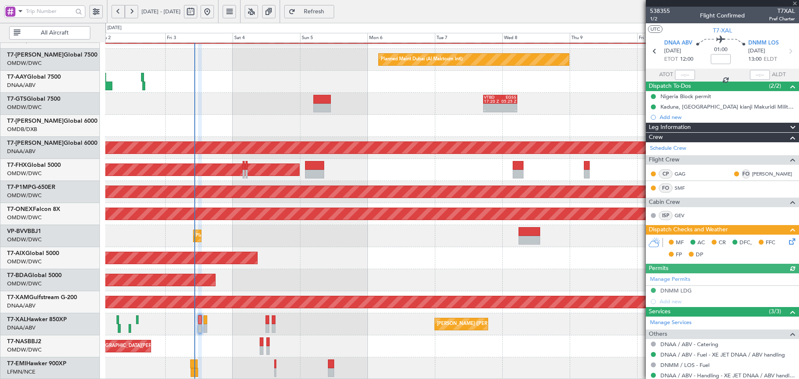
type input "[PERSON_NAME] (ANI)"
type input "7448"
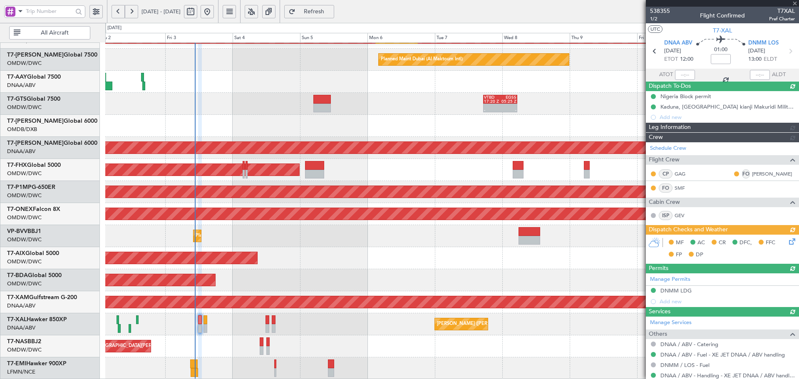
type input "[PERSON_NAME] (ANI)"
type input "7448"
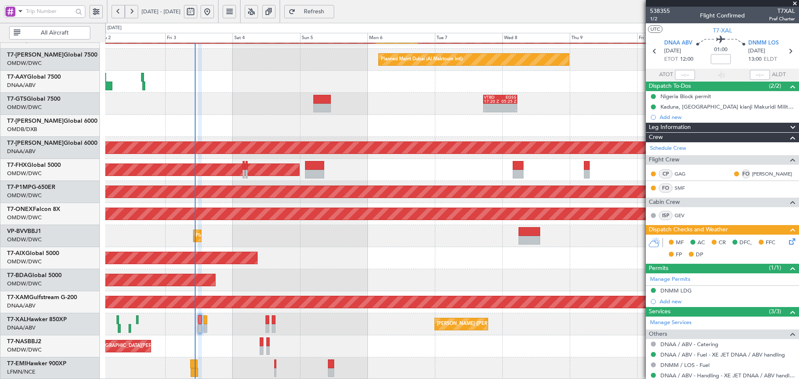
type input "[PERSON_NAME] (ANI)"
type input "7448"
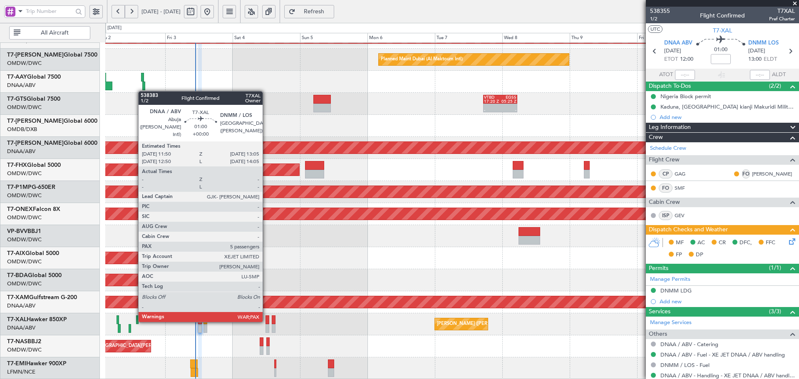
click at [266, 321] on div at bounding box center [268, 320] width 4 height 9
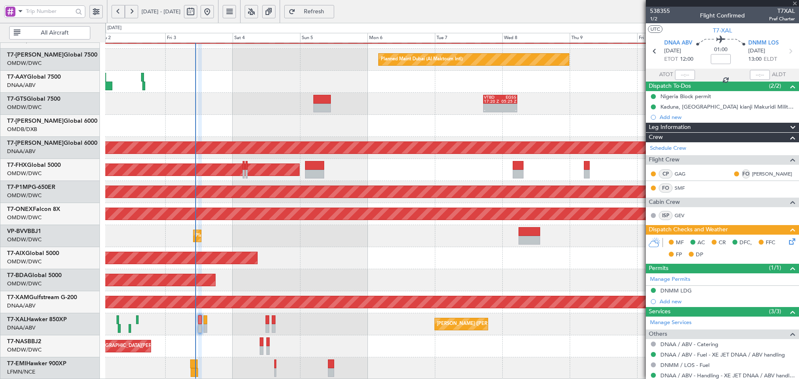
type input "5"
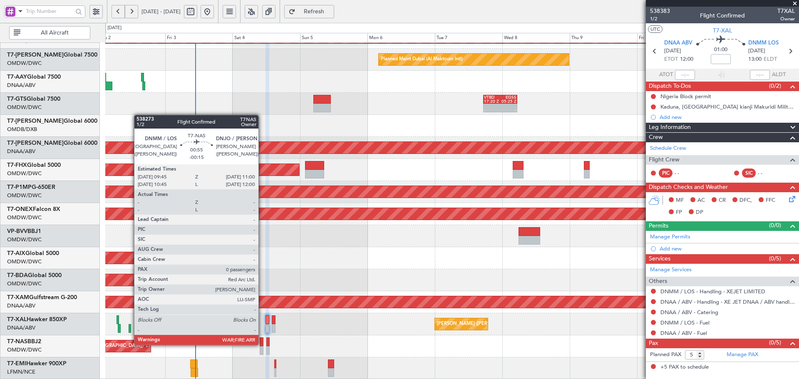
click at [262, 344] on div at bounding box center [262, 342] width 4 height 9
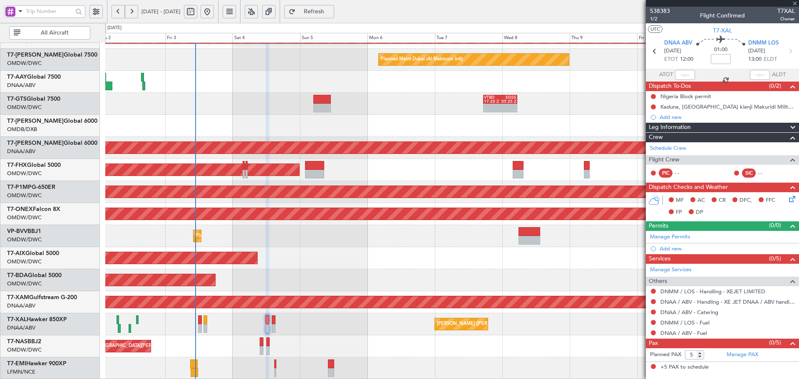
type input "-00:15"
type input "0"
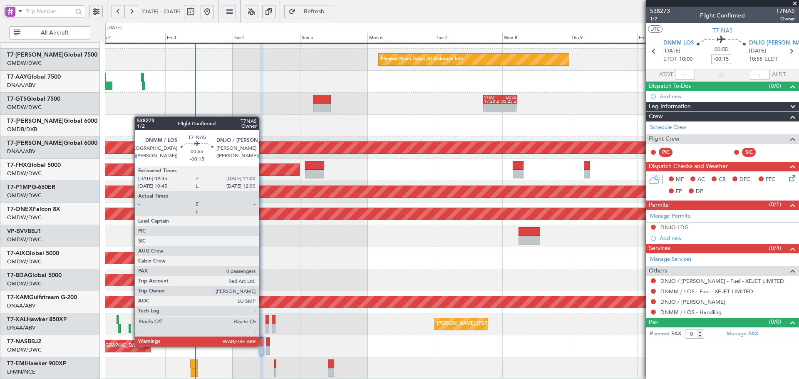
click at [263, 346] on div at bounding box center [262, 342] width 4 height 9
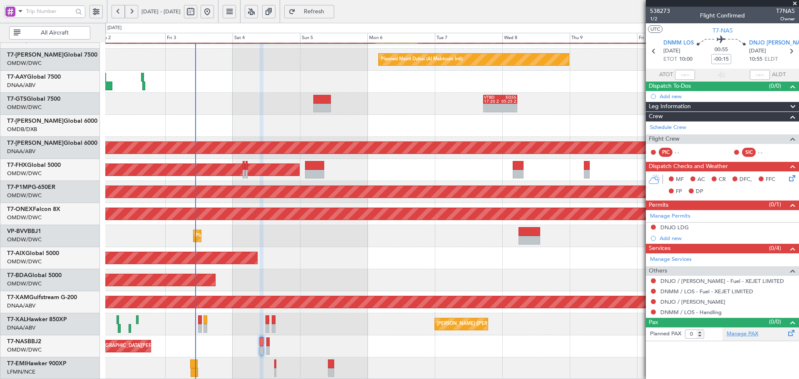
click at [741, 337] on link "Manage PAX" at bounding box center [743, 334] width 32 height 8
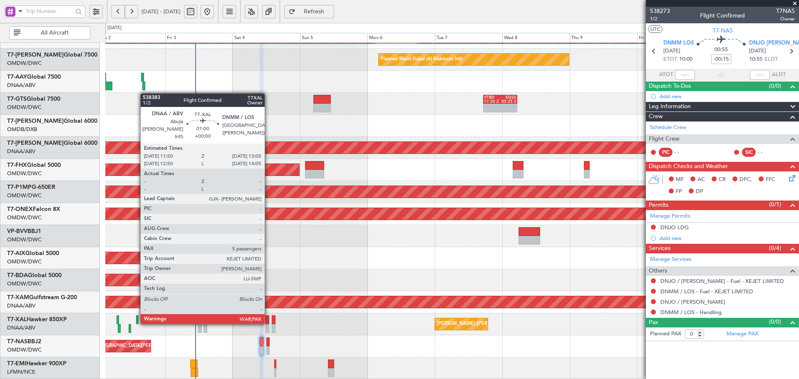
click at [269, 323] on div at bounding box center [268, 320] width 4 height 9
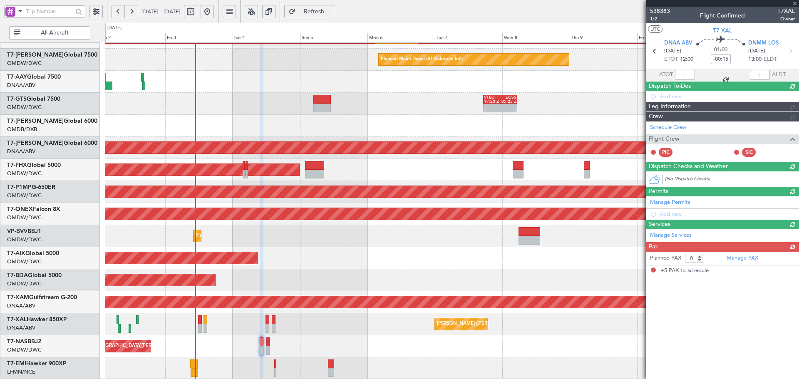
type input "5"
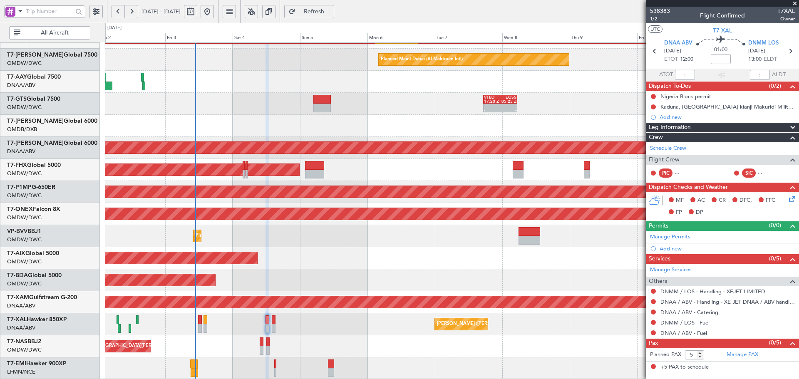
click at [325, 13] on span "Refresh" at bounding box center [314, 12] width 34 height 6
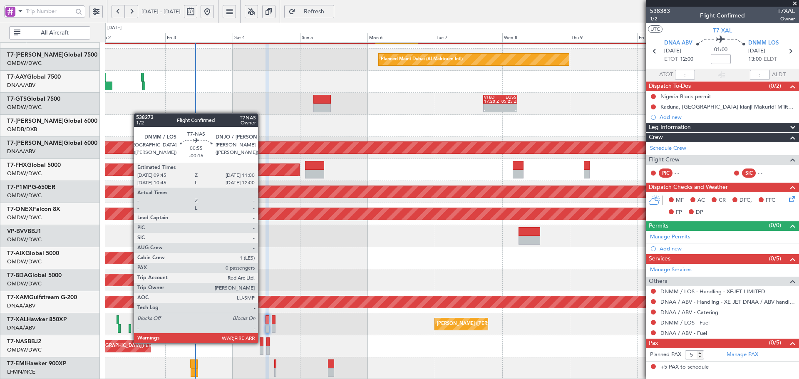
click at [262, 343] on div at bounding box center [262, 342] width 4 height 9
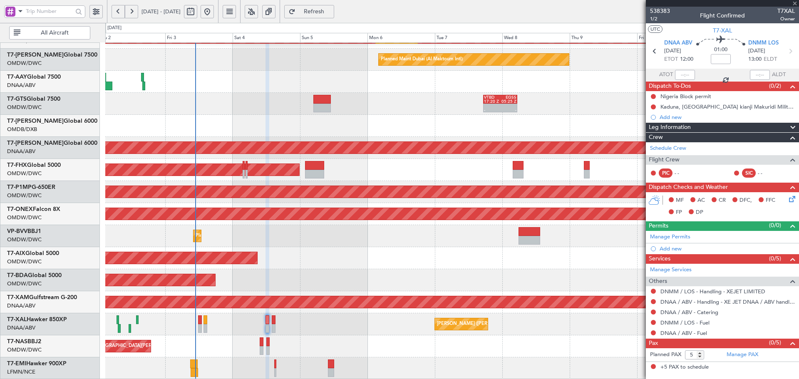
type input "-00:15"
type input "0"
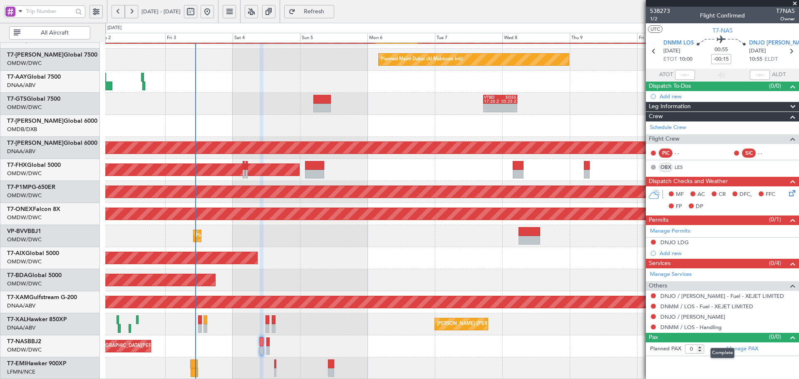
click at [736, 347] on mat-tooltip-component "Complete" at bounding box center [723, 353] width 36 height 22
click at [748, 350] on link "Manage PAX" at bounding box center [743, 349] width 32 height 8
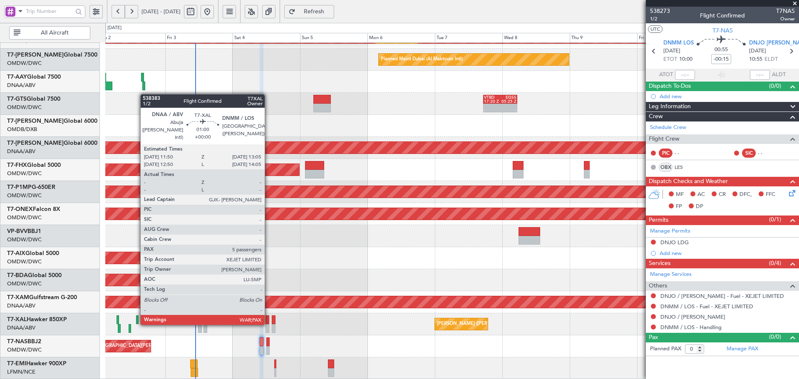
click at [269, 324] on div at bounding box center [268, 320] width 4 height 9
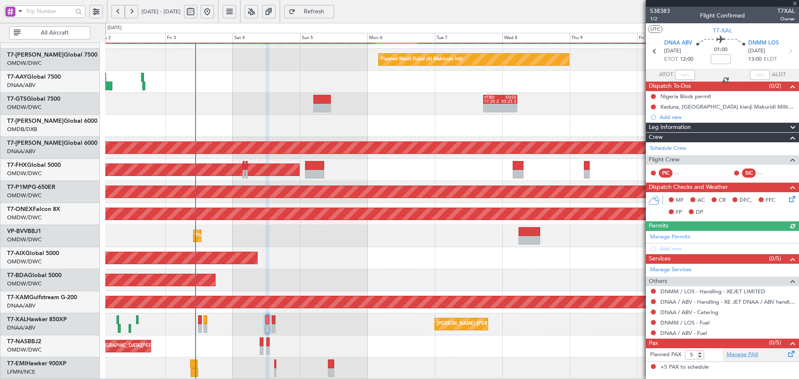
click at [748, 356] on link "Manage PAX" at bounding box center [743, 355] width 32 height 8
click at [331, 10] on span "Refresh" at bounding box center [314, 12] width 34 height 6
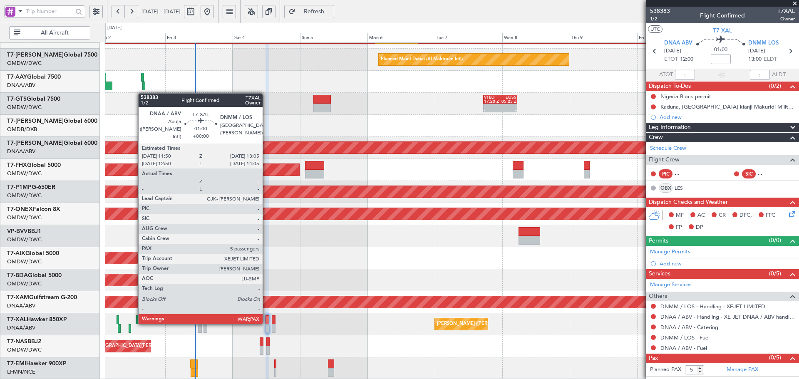
click at [266, 323] on div at bounding box center [268, 320] width 4 height 9
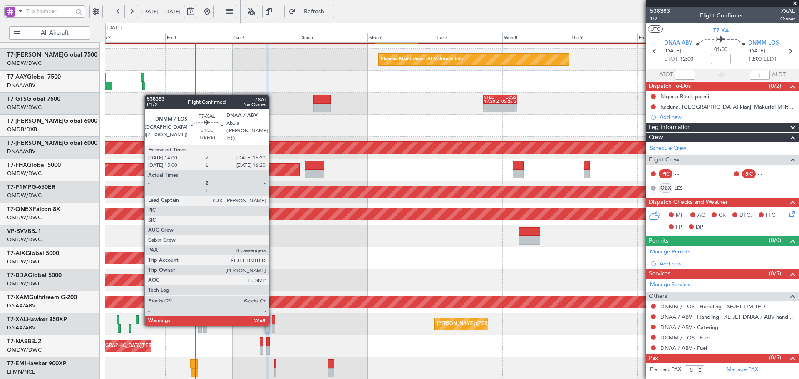
click at [273, 324] on div at bounding box center [274, 328] width 4 height 9
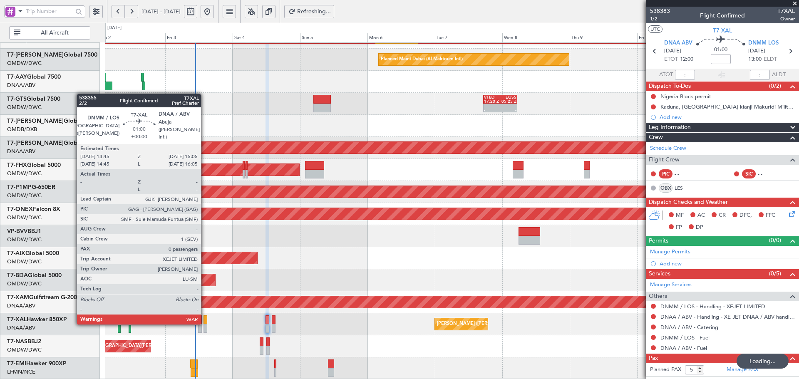
click at [205, 323] on div at bounding box center [206, 320] width 4 height 9
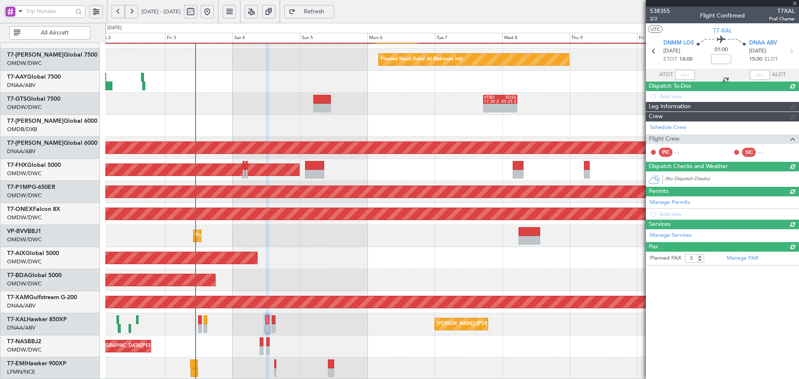
type input "0"
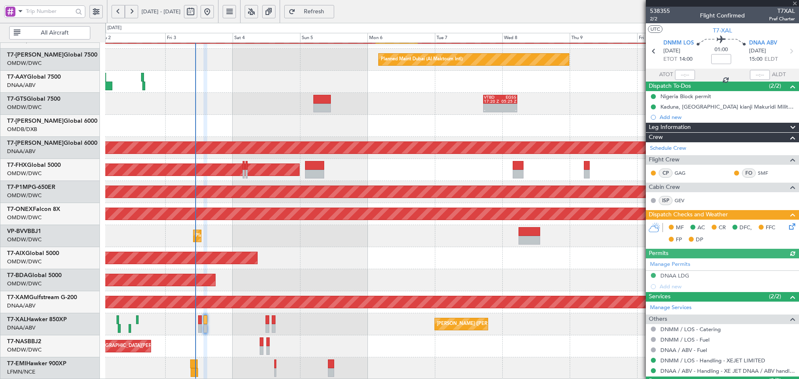
type input "[PERSON_NAME] (ANI)"
type input "7449"
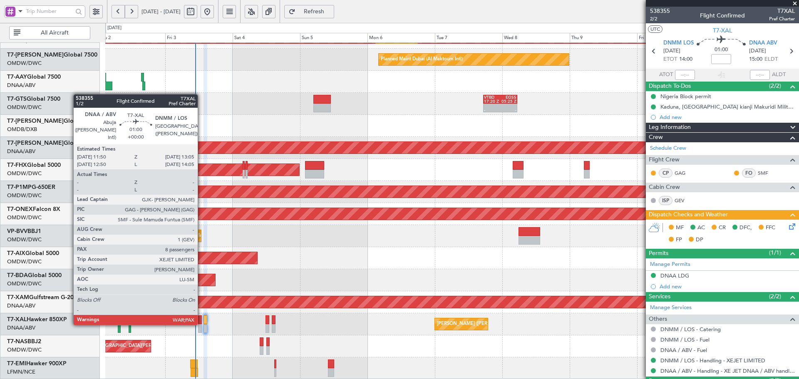
click at [202, 324] on div at bounding box center [200, 320] width 4 height 9
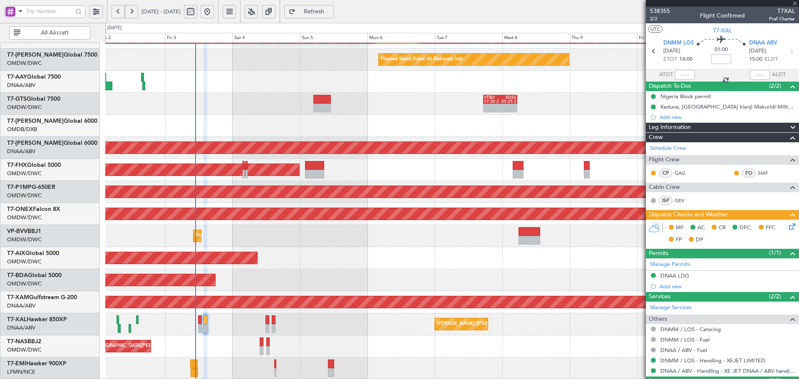
type input "8"
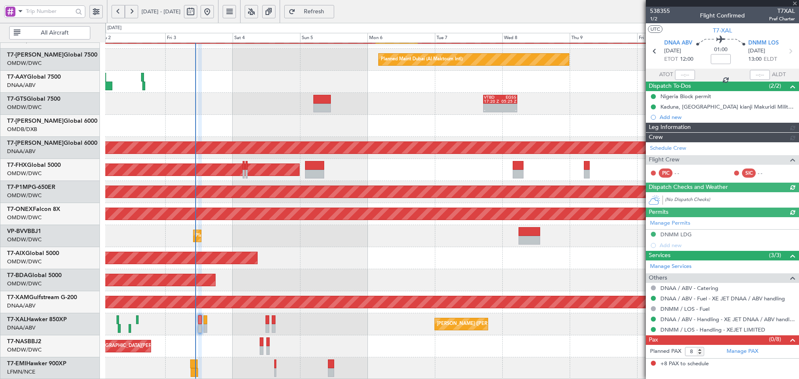
type input "[PERSON_NAME] (ANI)"
type input "7448"
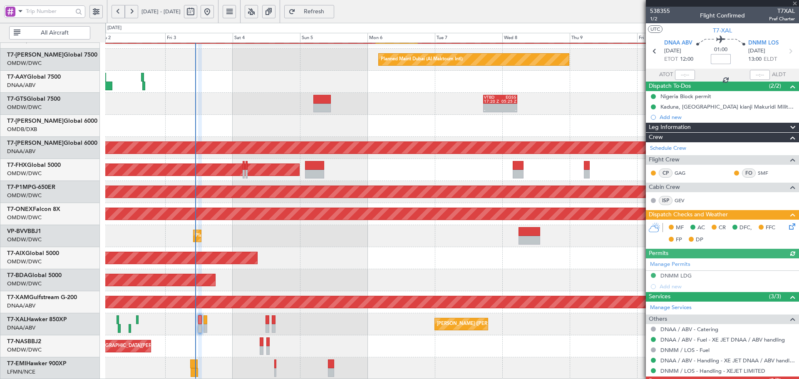
click at [722, 60] on input at bounding box center [721, 59] width 20 height 10
type input "-00:10"
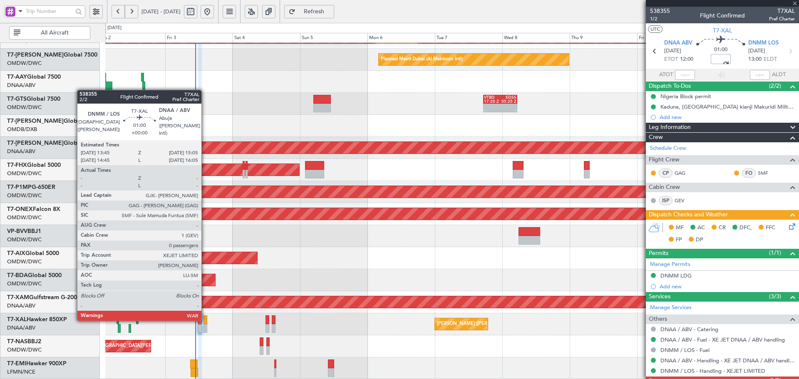
click at [205, 319] on div at bounding box center [206, 320] width 4 height 9
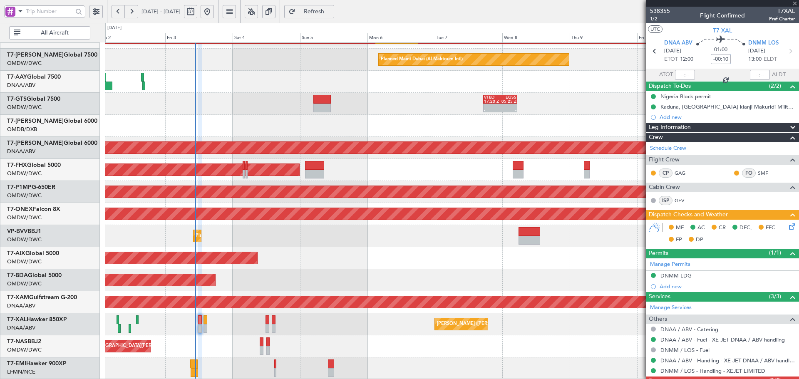
type input "0"
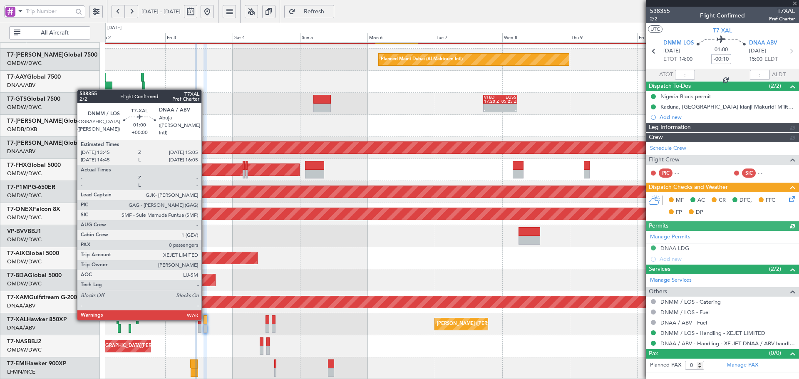
type input "[PERSON_NAME] (ANI)"
type input "7449"
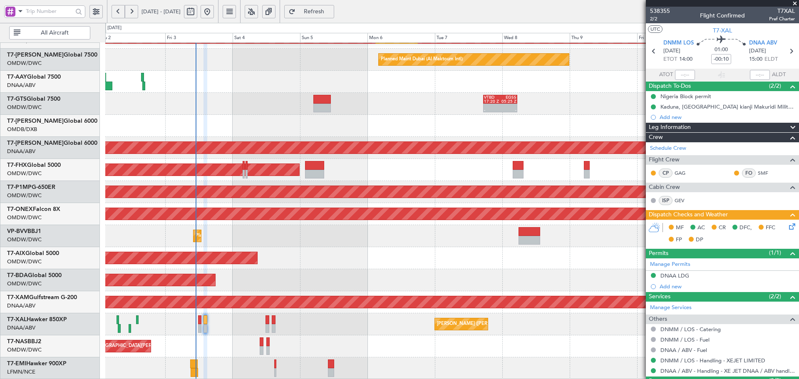
click at [331, 10] on span "Refresh" at bounding box center [314, 12] width 34 height 6
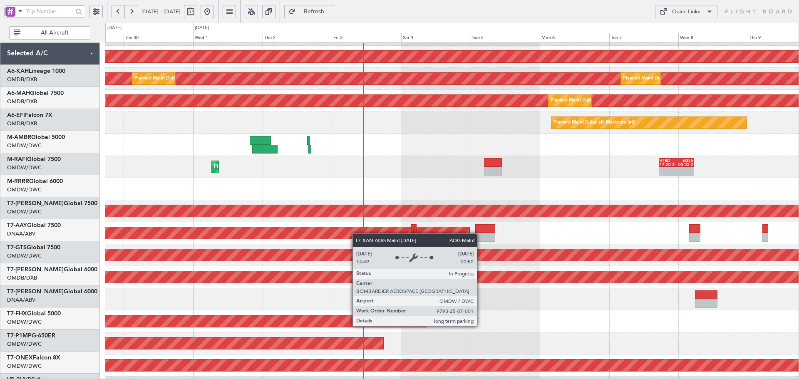
scroll to position [149, 0]
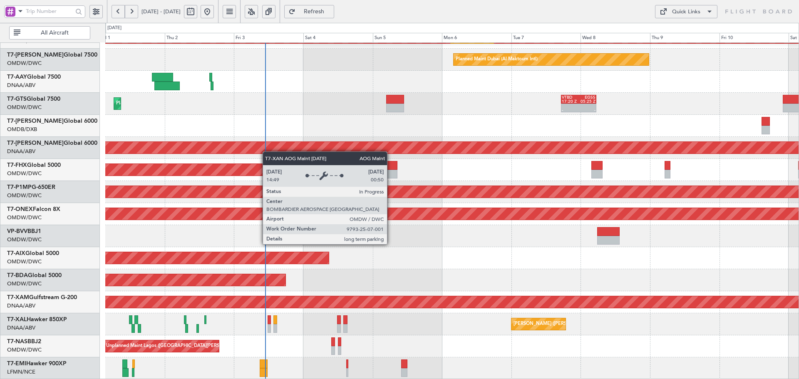
click at [252, 139] on div "Planned Maint Dubai (Al Maktoum Intl) Planned Maint [GEOGRAPHIC_DATA] (Al Makto…" at bounding box center [452, 136] width 694 height 485
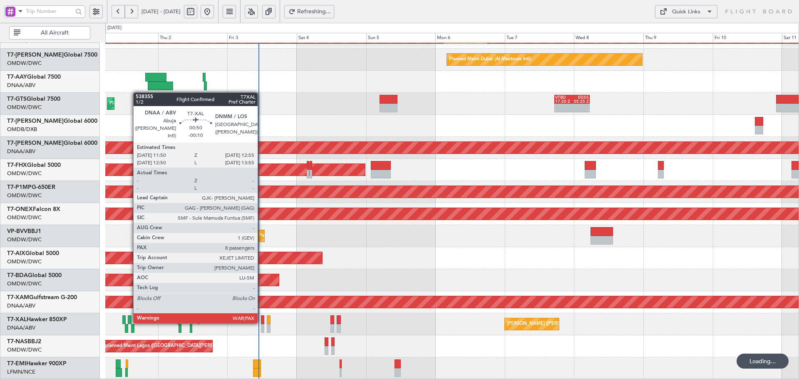
click at [261, 322] on div at bounding box center [262, 320] width 3 height 9
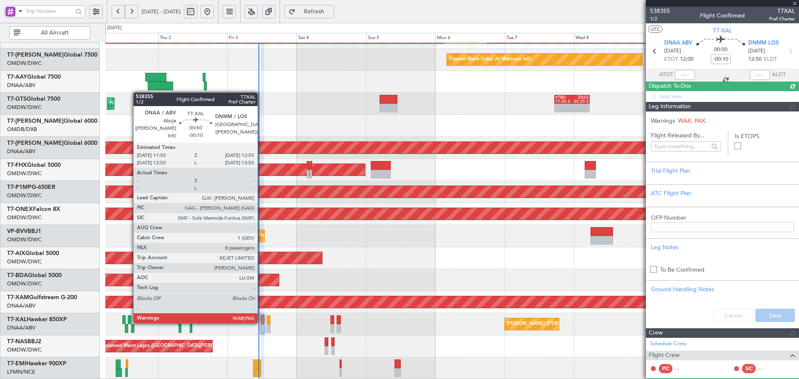
type input "[PERSON_NAME] (ANI)"
type input "7448"
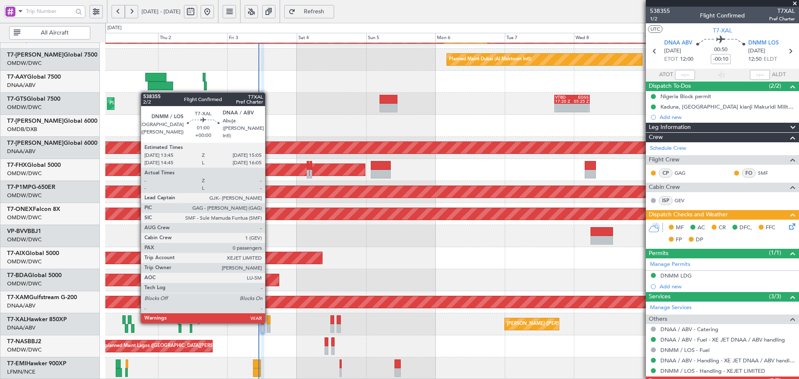
click at [269, 322] on div at bounding box center [269, 320] width 4 height 9
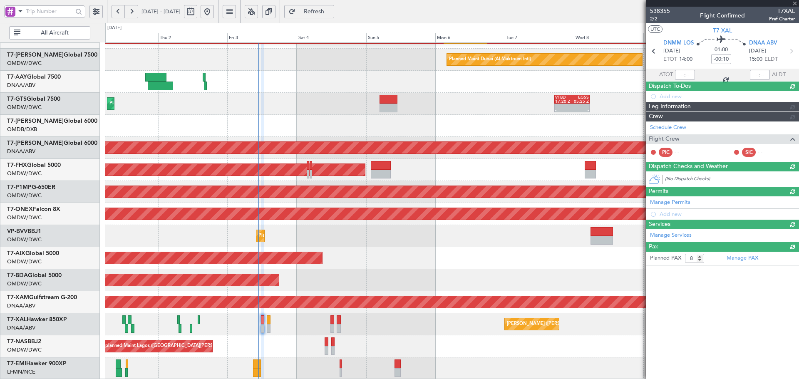
type input "0"
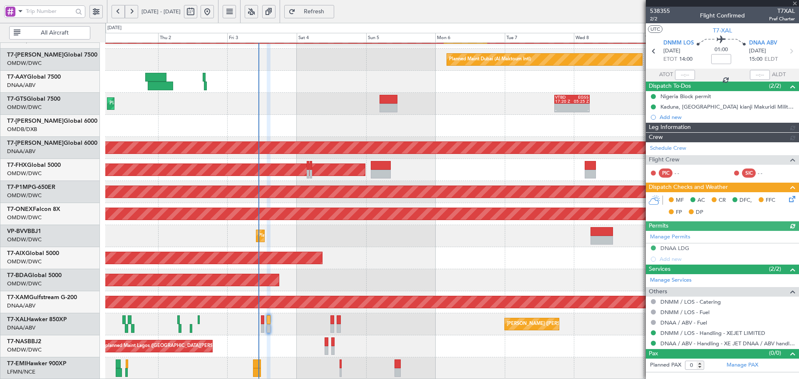
type input "[PERSON_NAME] (ANI)"
type input "7449"
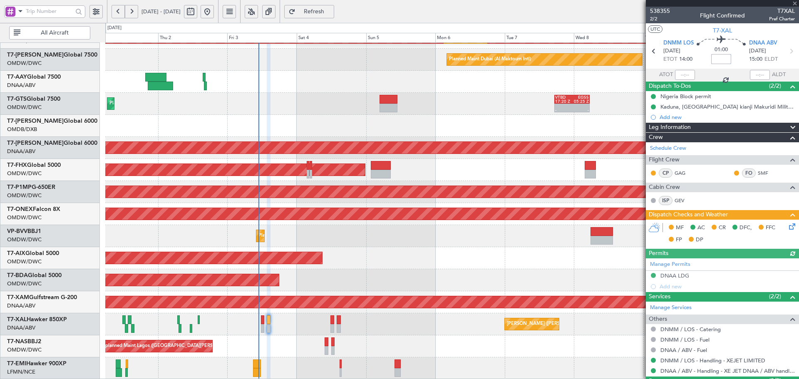
click at [715, 57] on input at bounding box center [722, 59] width 20 height 10
click at [483, 264] on div "Planned Maint Dubai (Al Maktoum Intl)" at bounding box center [452, 258] width 694 height 22
type input "-00:10"
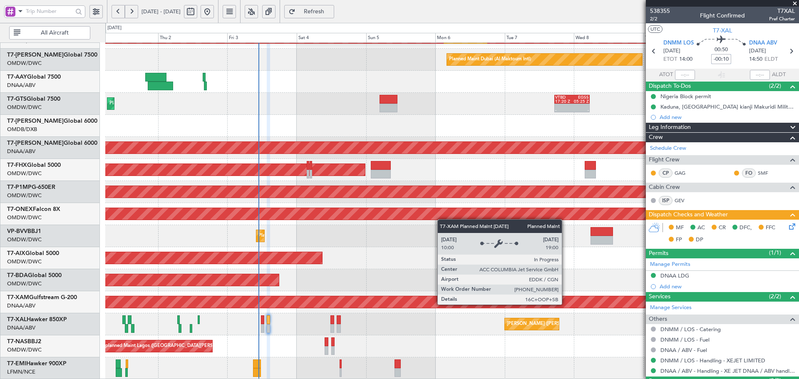
click at [560, 299] on div "Planned Maint Cologne-[GEOGRAPHIC_DATA]" at bounding box center [452, 302] width 2081 height 12
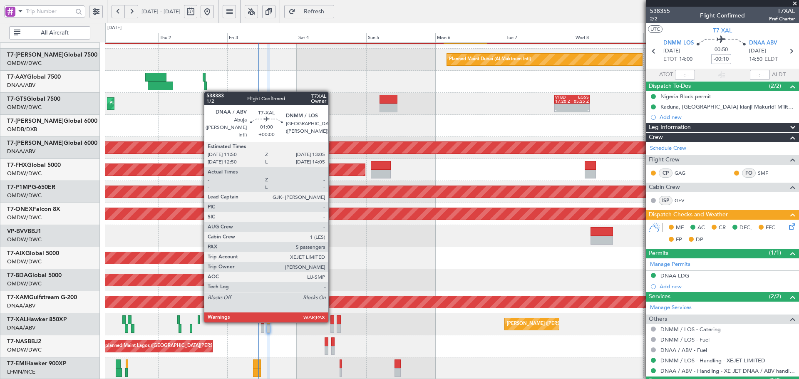
click at [332, 321] on div at bounding box center [333, 320] width 4 height 9
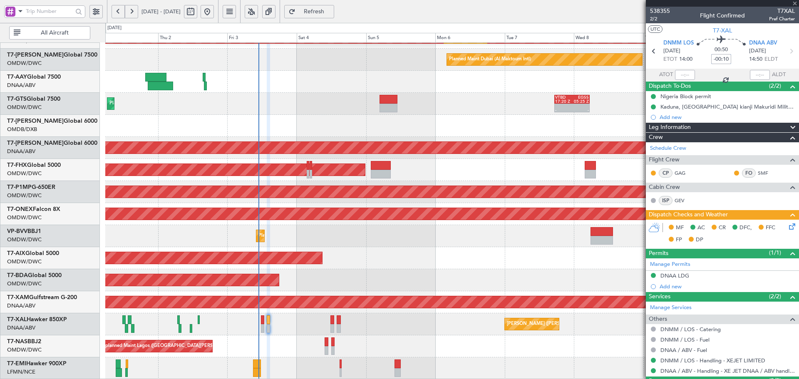
type input "5"
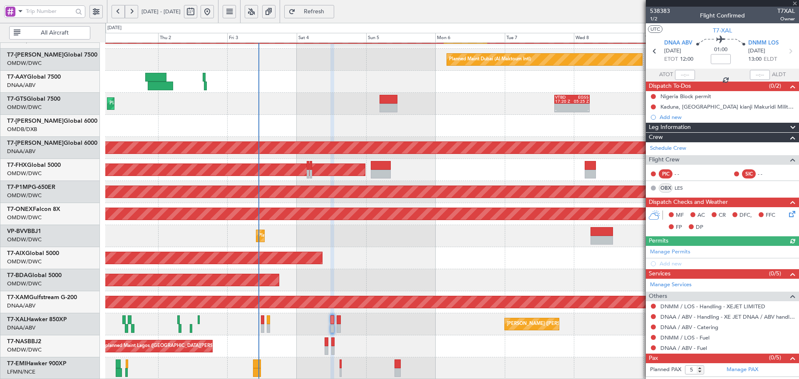
click at [717, 59] on mat-tooltip-component "Flight Time" at bounding box center [719, 65] width 38 height 22
click at [722, 57] on input at bounding box center [721, 59] width 20 height 10
click at [451, 248] on div "Planned Maint Dubai (Al Maktoum Intl)" at bounding box center [452, 258] width 694 height 22
type input "-00:10"
click at [675, 253] on link "Manage Permits" at bounding box center [670, 252] width 40 height 8
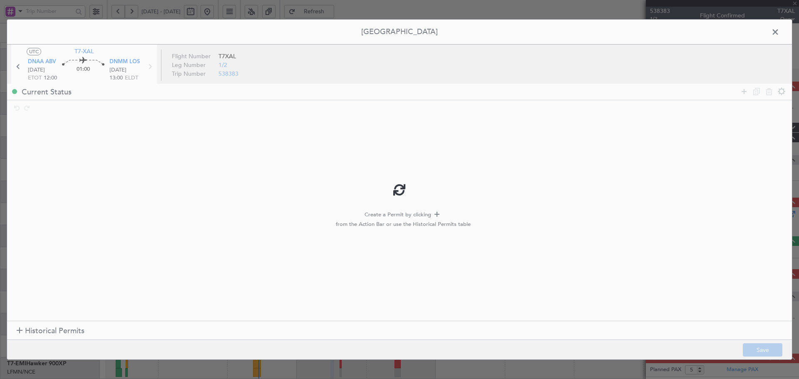
click at [51, 331] on div at bounding box center [399, 190] width 785 height 341
type input "-00:10"
click at [63, 331] on span "Historical Permits" at bounding box center [55, 331] width 60 height 11
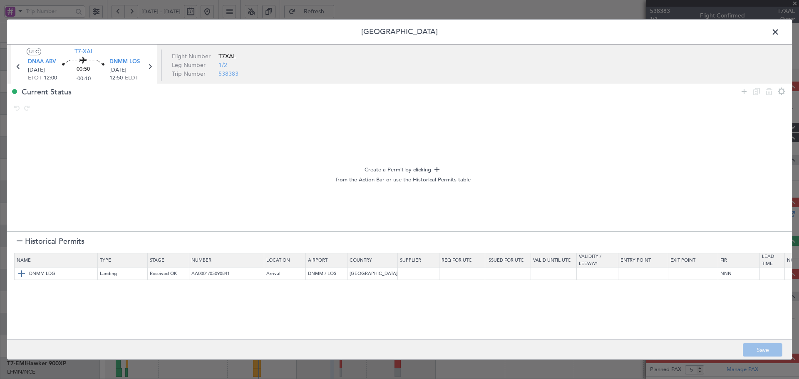
click at [20, 274] on img at bounding box center [22, 274] width 10 height 10
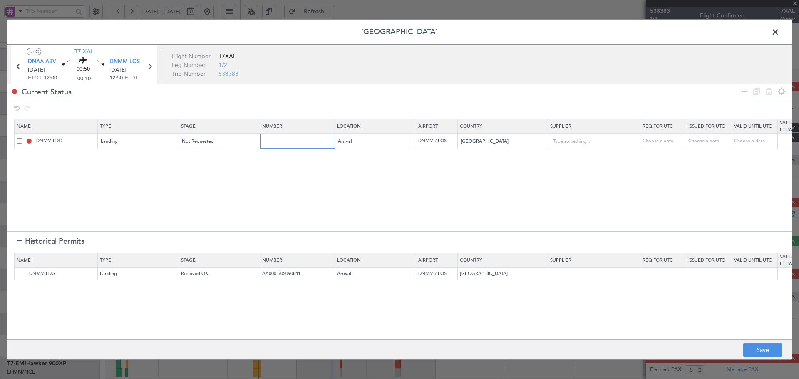
click at [279, 139] on input "text" at bounding box center [298, 140] width 72 height 7
paste input "AA0002 27090934"
click at [281, 140] on input "AA0002 27090934" at bounding box center [298, 140] width 72 height 7
type input "AA0002/27090934"
click at [373, 193] on section "Name Type Stage Number Location Airport Country Supplier Req For Utc Issued For…" at bounding box center [399, 174] width 785 height 115
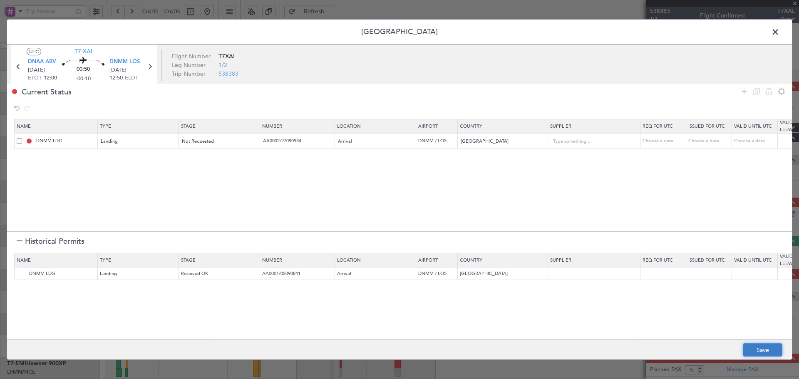
click at [769, 350] on button "Save" at bounding box center [763, 350] width 40 height 13
type input "NNN"
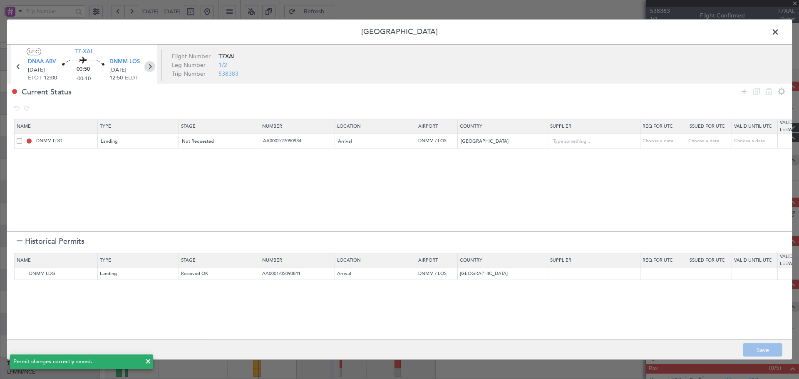
click at [150, 65] on icon at bounding box center [149, 66] width 11 height 11
type input "0"
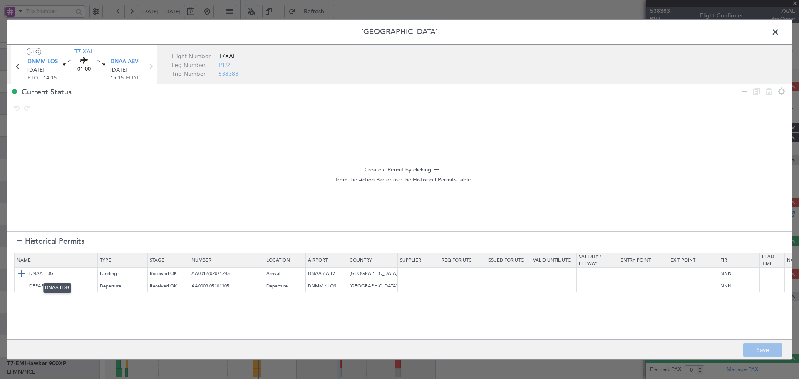
click at [21, 275] on img at bounding box center [22, 274] width 10 height 10
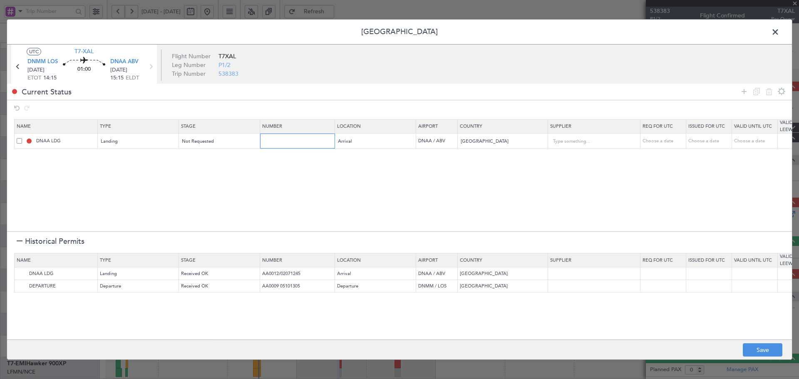
click at [274, 144] on input "text" at bounding box center [298, 140] width 72 height 7
paste input "AA0002 27090934"
click at [279, 141] on input "AA0002 27090934" at bounding box center [298, 140] width 72 height 7
type input "AA0002/ 27090934"
click at [378, 173] on section "Name Type Stage Number Location Airport Country Supplier Req For Utc Issued For…" at bounding box center [399, 174] width 785 height 115
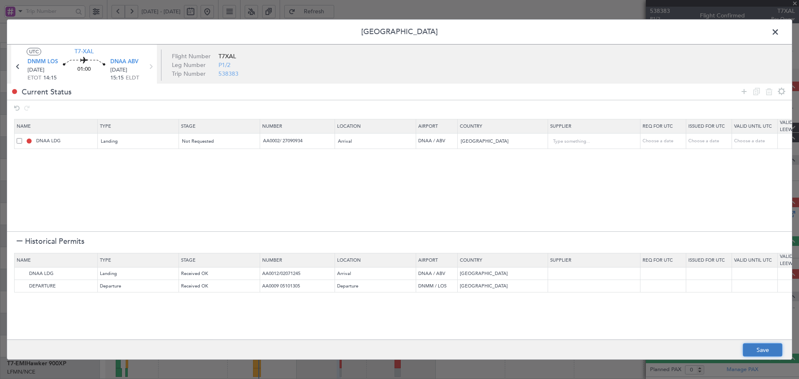
click at [775, 349] on button "Save" at bounding box center [763, 350] width 40 height 13
type input "NNN"
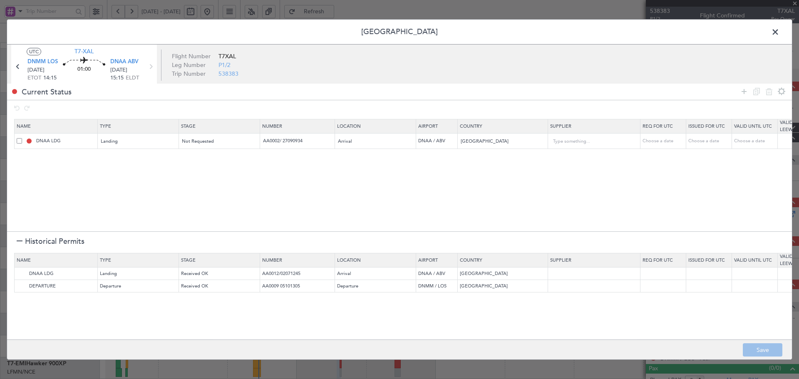
click at [18, 243] on div at bounding box center [20, 242] width 6 height 6
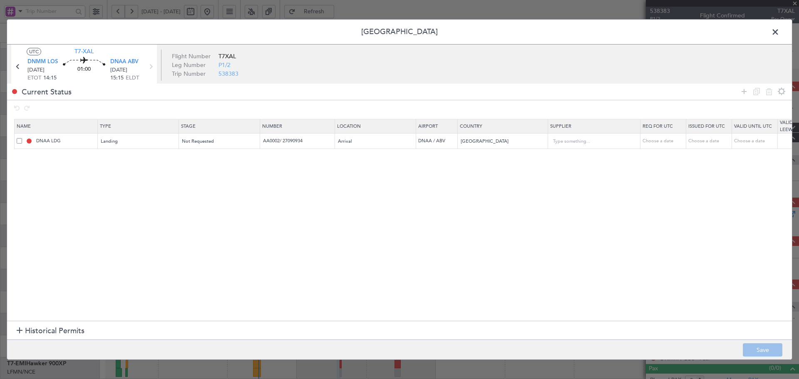
click at [540, 237] on section "Name Type Stage Number Location Airport Country Supplier Req For Utc Issued For…" at bounding box center [399, 219] width 785 height 204
click at [780, 31] on span at bounding box center [780, 34] width 0 height 17
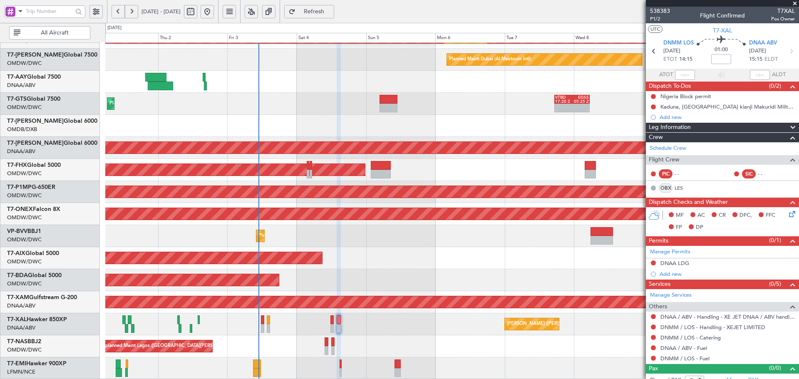
click at [334, 5] on button "Refresh" at bounding box center [309, 11] width 50 height 13
click at [702, 349] on link "DNAA / ABV - Fuel" at bounding box center [684, 348] width 47 height 7
click at [701, 359] on link "DNMM / LOS - Fuel" at bounding box center [685, 358] width 49 height 7
click at [326, 9] on span "Refresh" at bounding box center [314, 12] width 34 height 6
click at [652, 349] on div "Not Requested" at bounding box center [653, 345] width 35 height 10
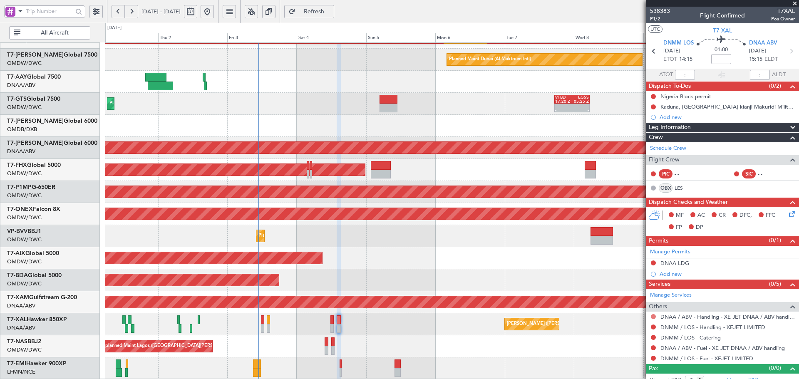
click at [654, 316] on button at bounding box center [653, 316] width 5 height 5
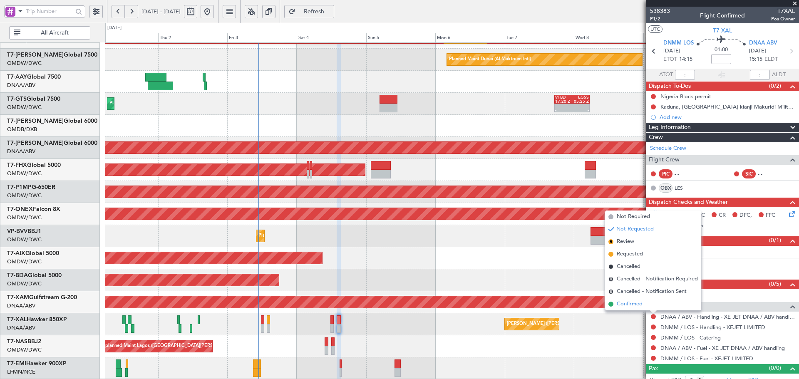
click at [616, 307] on li "Confirmed" at bounding box center [653, 304] width 96 height 12
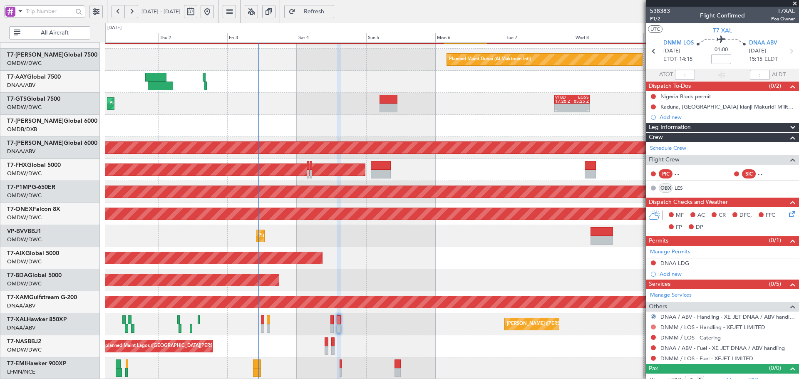
click at [655, 325] on button at bounding box center [653, 327] width 5 height 5
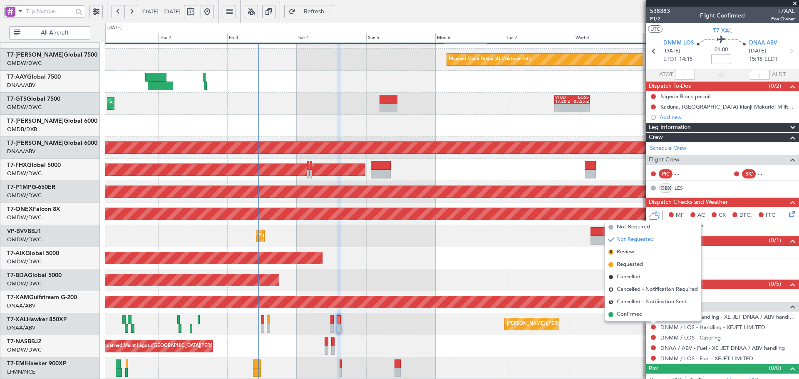
click at [631, 313] on span "Confirmed" at bounding box center [630, 315] width 26 height 8
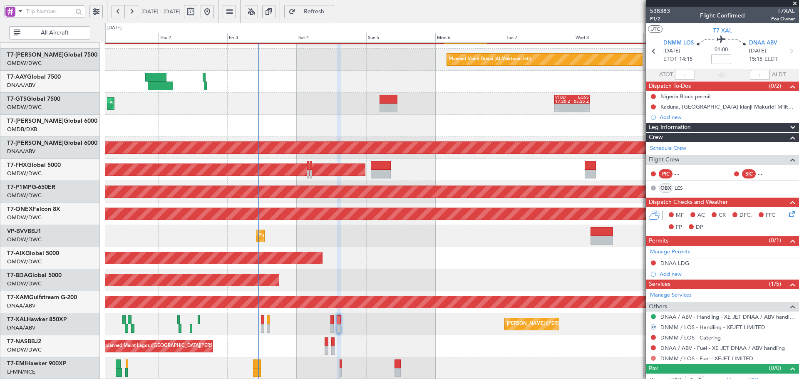
click at [654, 358] on button at bounding box center [653, 358] width 5 height 5
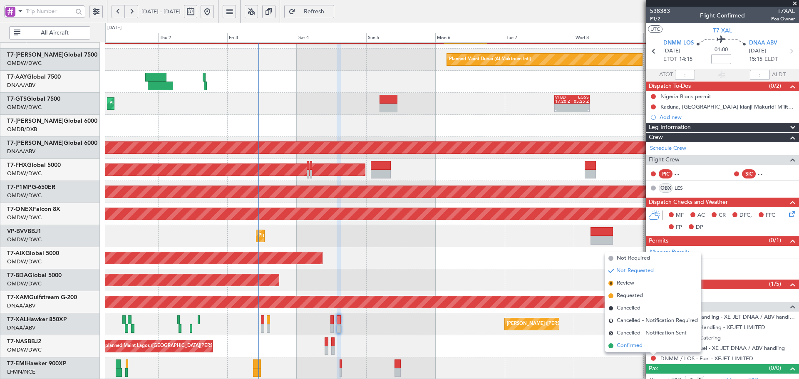
click at [632, 346] on span "Confirmed" at bounding box center [630, 346] width 26 height 8
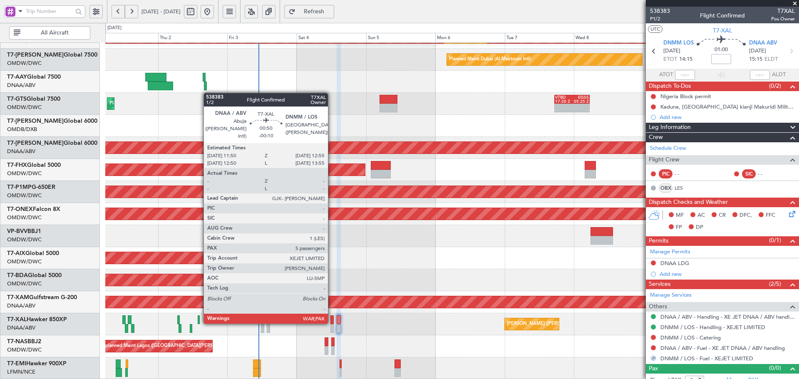
click at [332, 322] on div at bounding box center [332, 320] width 3 height 9
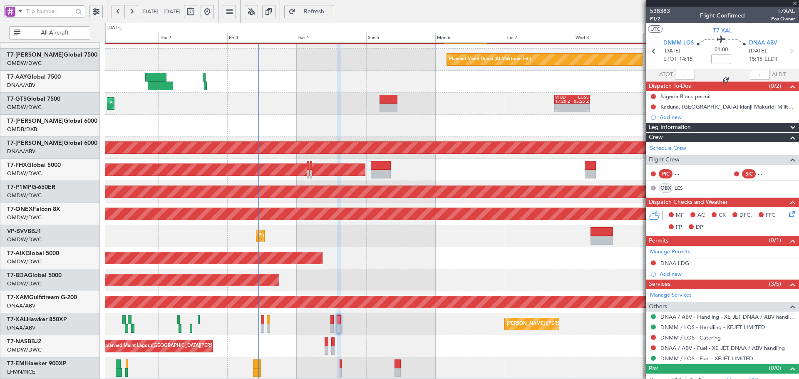
type input "-00:10"
type input "5"
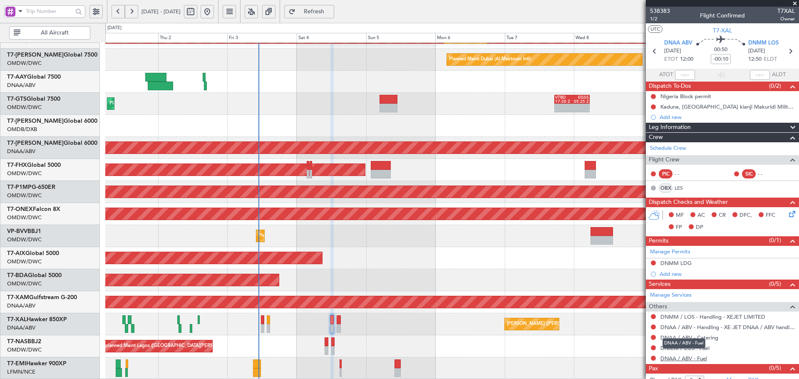
click at [699, 360] on link "DNAA / ABV - Fuel" at bounding box center [684, 358] width 47 height 7
click at [697, 346] on link "DNMM / LOS - Fuel" at bounding box center [685, 348] width 49 height 7
click at [326, 11] on span "Refresh" at bounding box center [314, 12] width 34 height 6
click at [655, 358] on button at bounding box center [653, 358] width 5 height 5
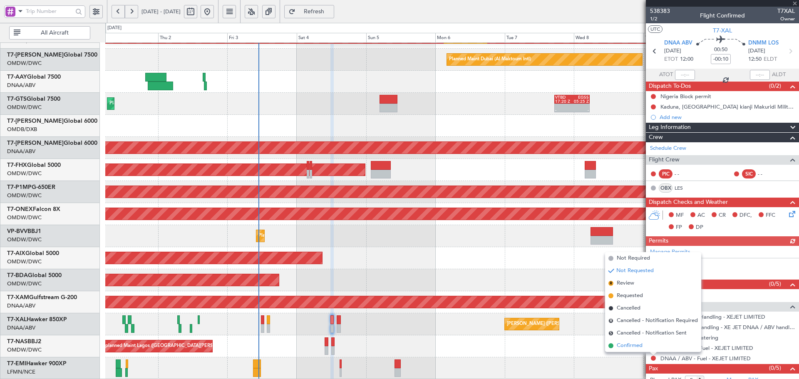
click at [635, 345] on span "Confirmed" at bounding box center [630, 346] width 26 height 8
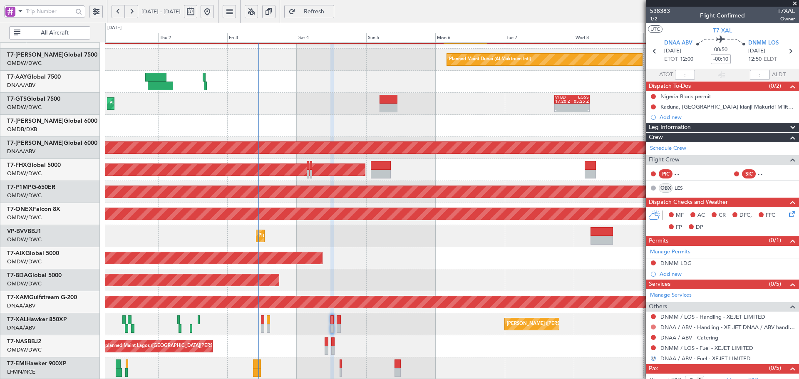
click at [652, 328] on button at bounding box center [653, 327] width 5 height 5
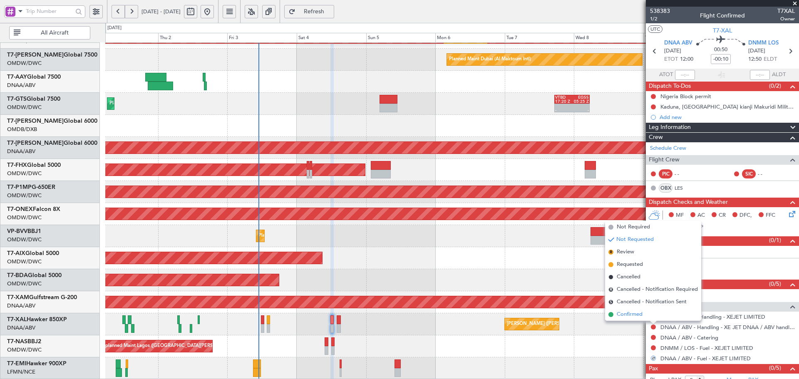
click at [631, 314] on span "Confirmed" at bounding box center [630, 315] width 26 height 8
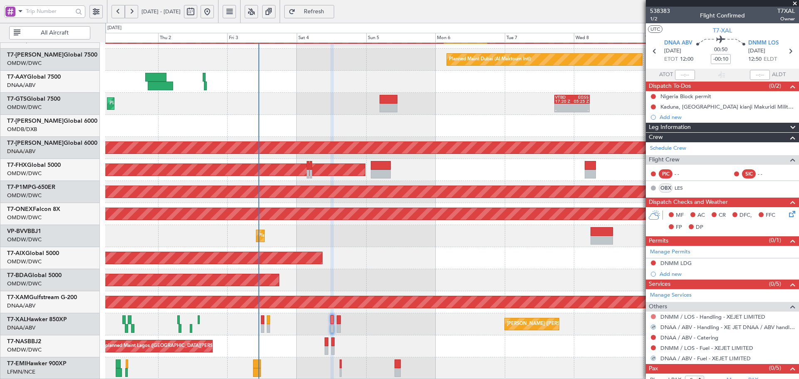
click at [652, 317] on button at bounding box center [653, 316] width 5 height 5
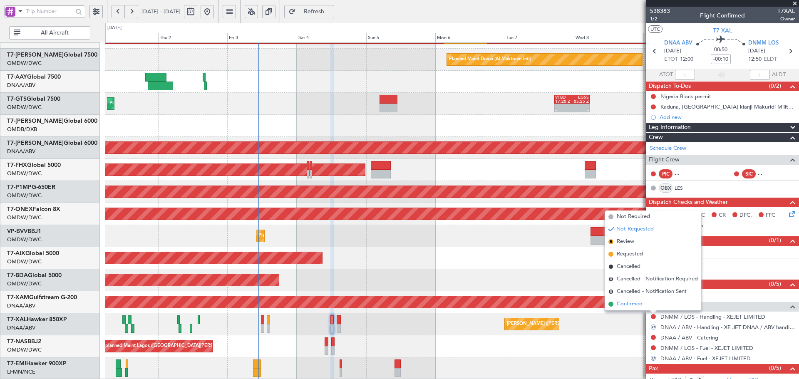
click at [633, 306] on span "Confirmed" at bounding box center [630, 304] width 26 height 8
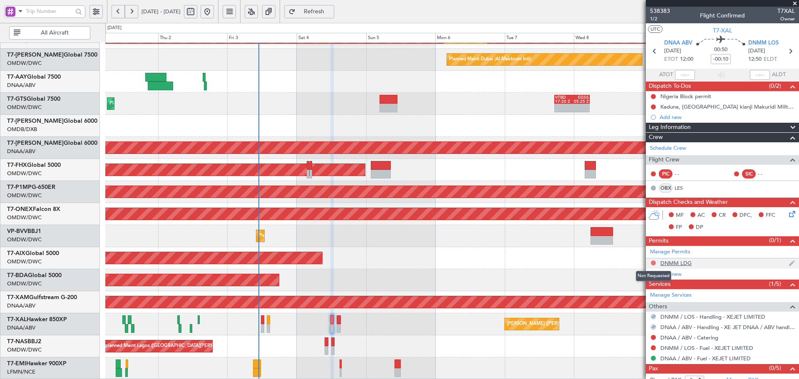
click at [652, 264] on button at bounding box center [653, 263] width 5 height 5
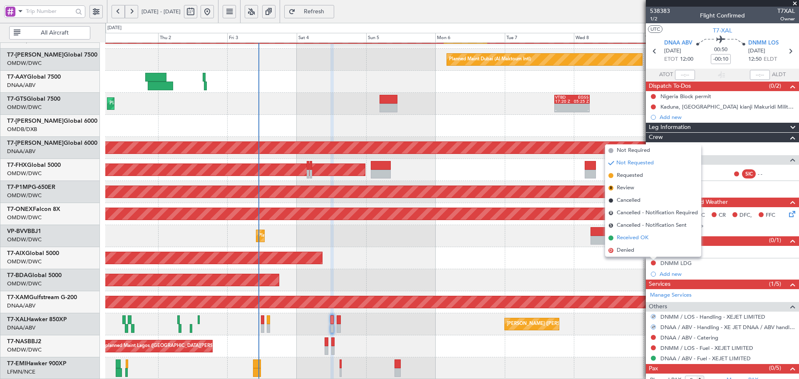
click at [629, 241] on span "Received OK" at bounding box center [633, 238] width 32 height 8
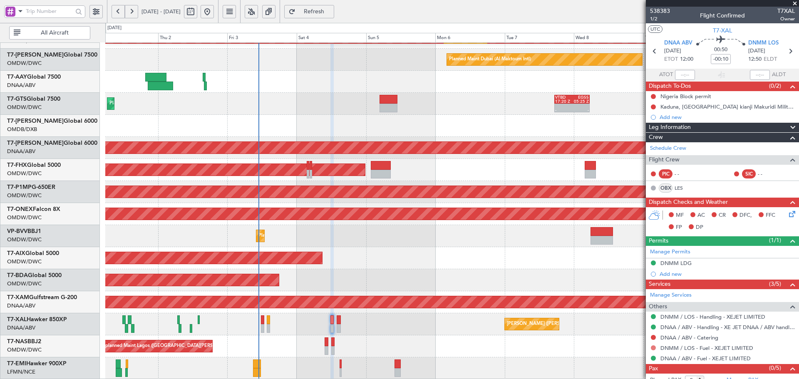
click at [654, 347] on button at bounding box center [653, 348] width 5 height 5
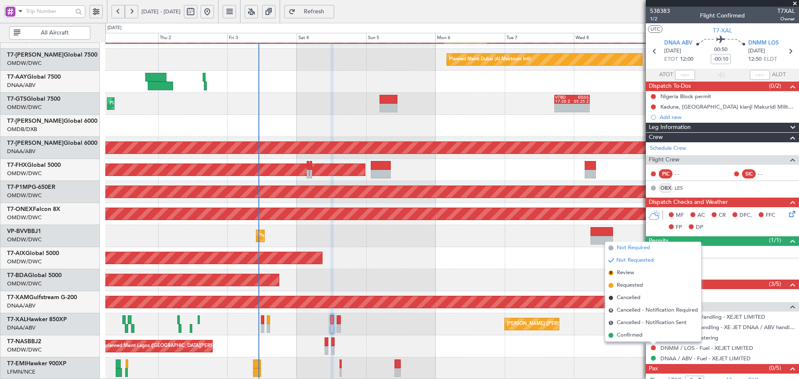
click at [626, 249] on span "Not Required" at bounding box center [633, 248] width 33 height 8
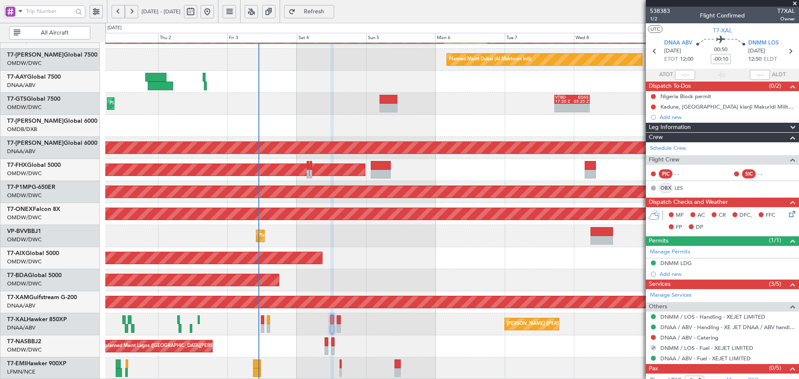
click at [391, 311] on div "Planned Maint Cologne-[GEOGRAPHIC_DATA]" at bounding box center [452, 302] width 694 height 22
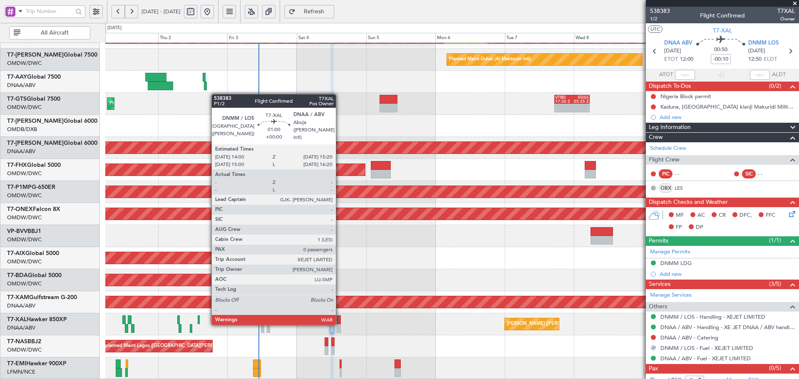
click at [340, 324] on div at bounding box center [339, 320] width 4 height 9
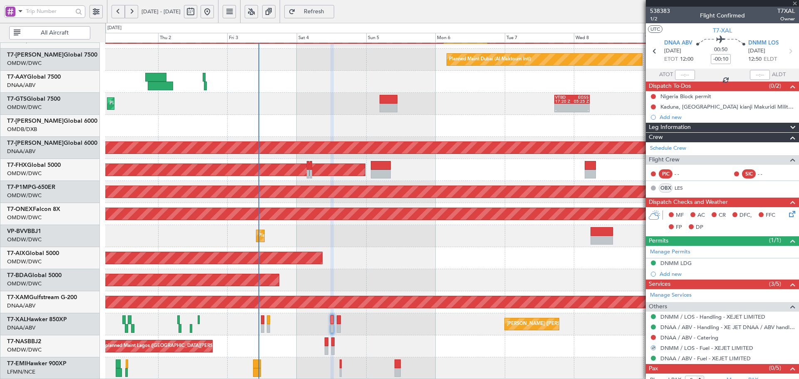
type input "0"
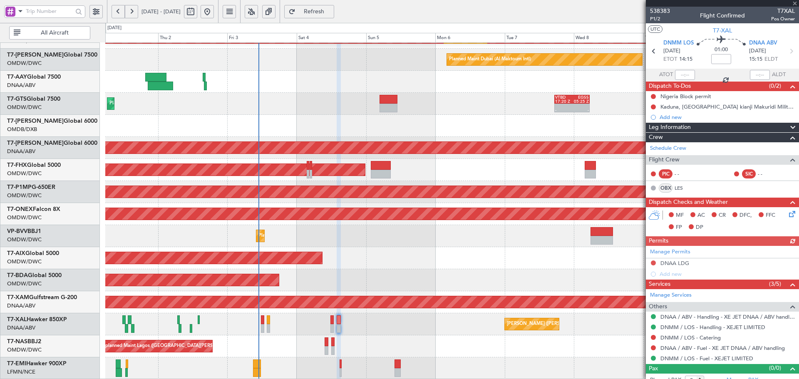
click at [376, 332] on div "[PERSON_NAME] ([PERSON_NAME] Intl)" at bounding box center [452, 325] width 694 height 22
click at [653, 336] on button at bounding box center [653, 337] width 5 height 5
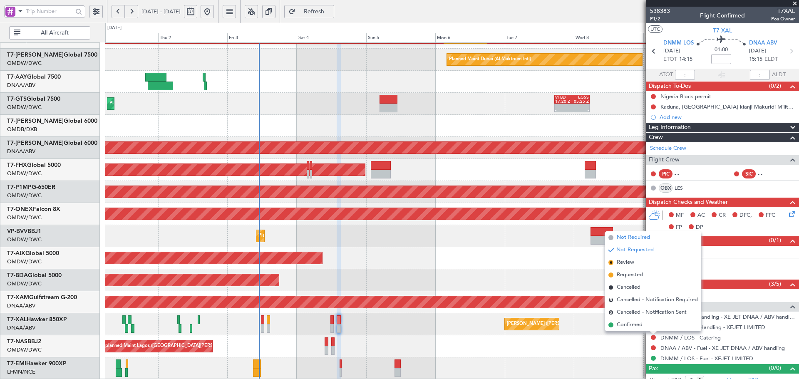
click at [625, 235] on span "Not Required" at bounding box center [633, 238] width 33 height 8
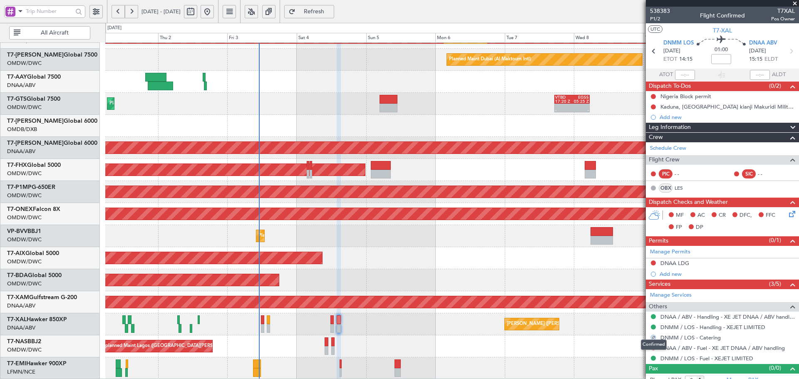
click at [653, 347] on div "Confirmed" at bounding box center [654, 345] width 26 height 10
click at [656, 349] on button at bounding box center [653, 348] width 5 height 5
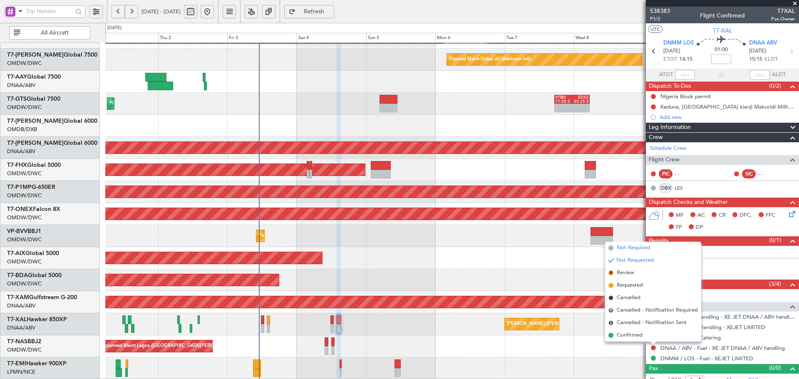
click at [627, 245] on span "Not Required" at bounding box center [633, 248] width 33 height 8
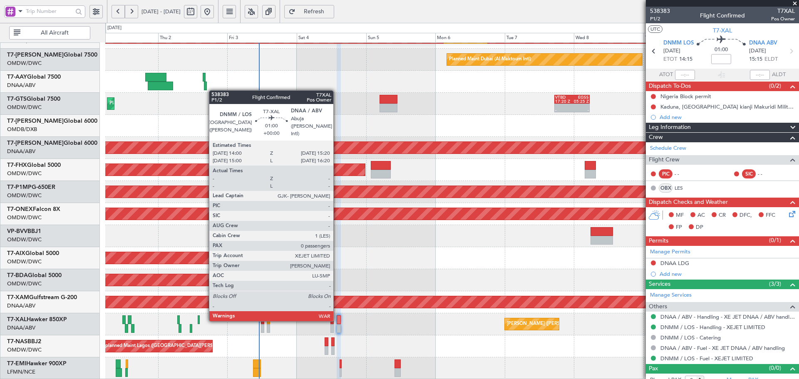
click at [337, 320] on div at bounding box center [339, 320] width 4 height 9
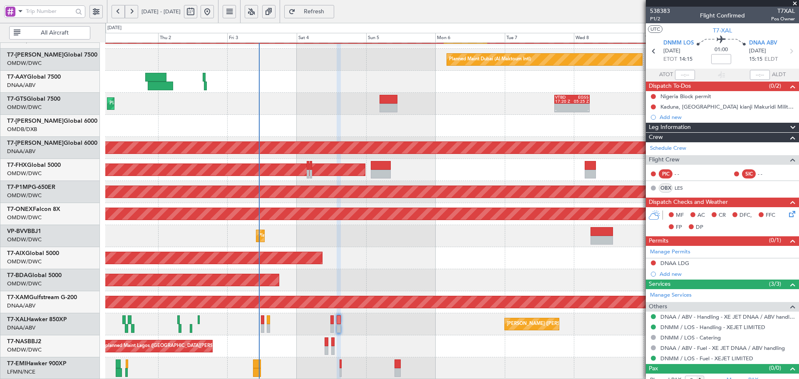
click at [331, 11] on span "Refresh" at bounding box center [314, 12] width 34 height 6
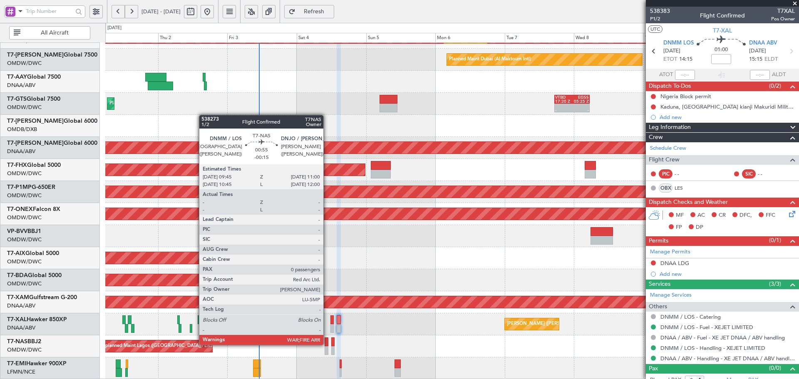
click at [327, 344] on div at bounding box center [327, 342] width 4 height 9
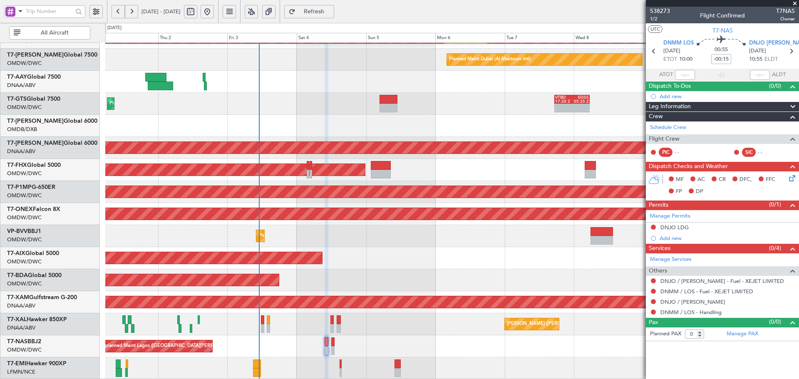
scroll to position [105, 0]
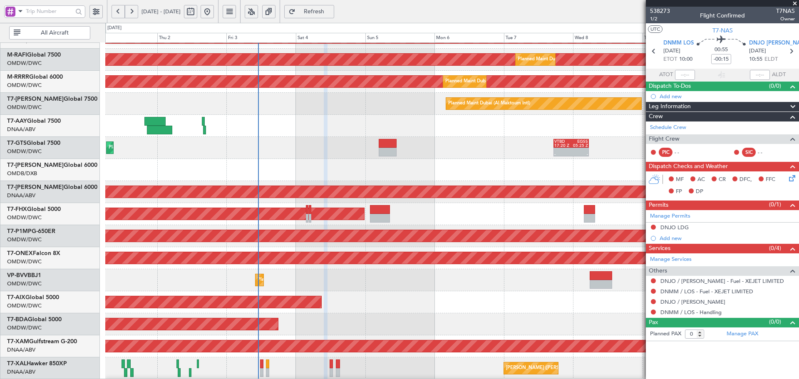
click at [350, 163] on div at bounding box center [452, 170] width 694 height 22
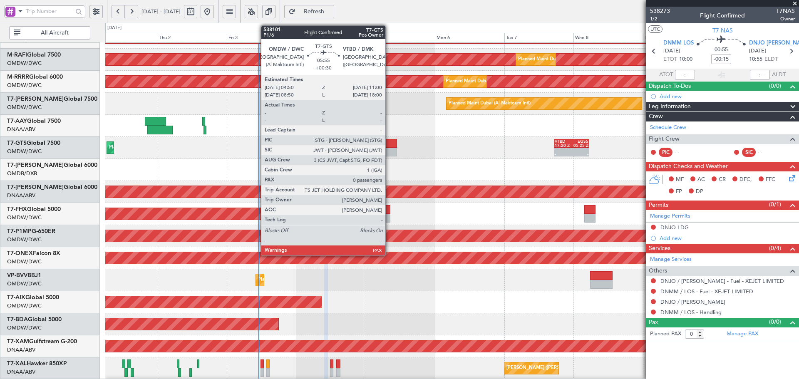
click at [389, 140] on div at bounding box center [388, 143] width 18 height 9
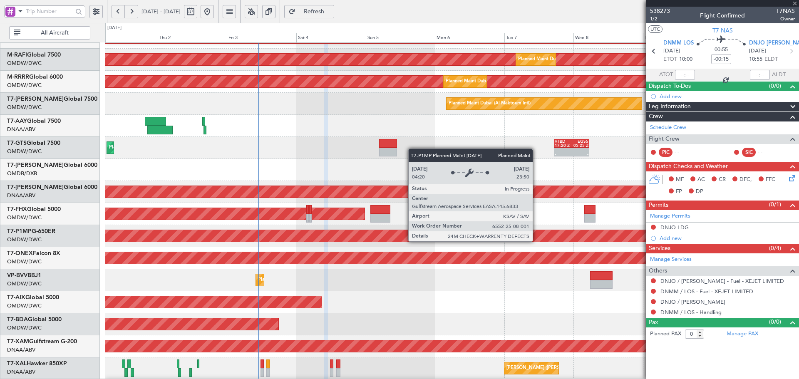
type input "+00:30"
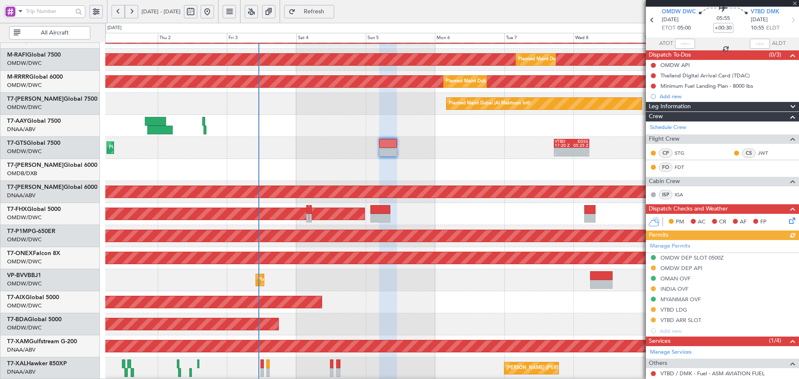
scroll to position [55, 0]
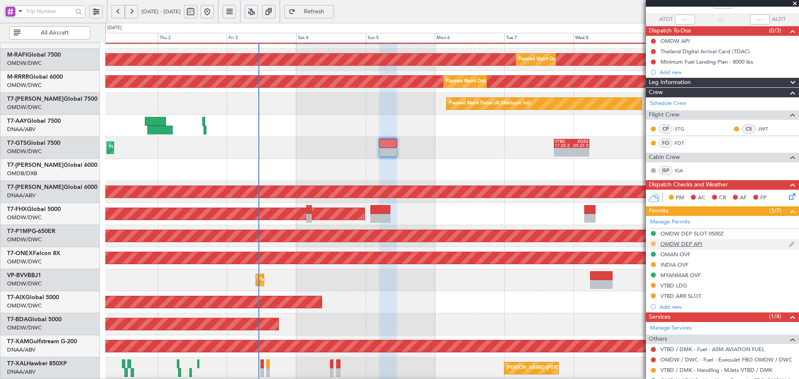
click at [653, 242] on button at bounding box center [653, 244] width 5 height 5
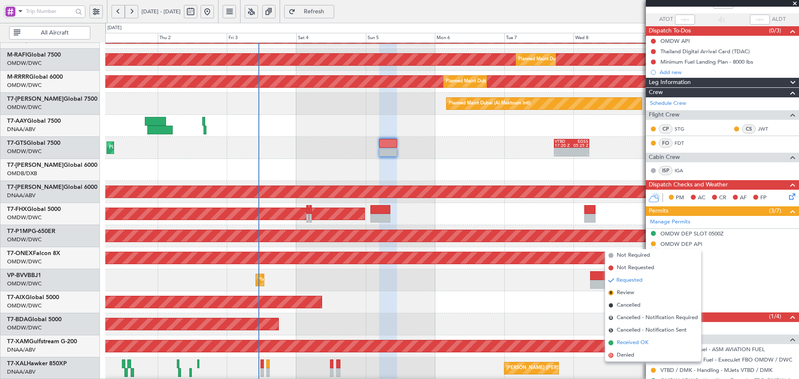
click at [622, 342] on span "Received OK" at bounding box center [633, 343] width 32 height 8
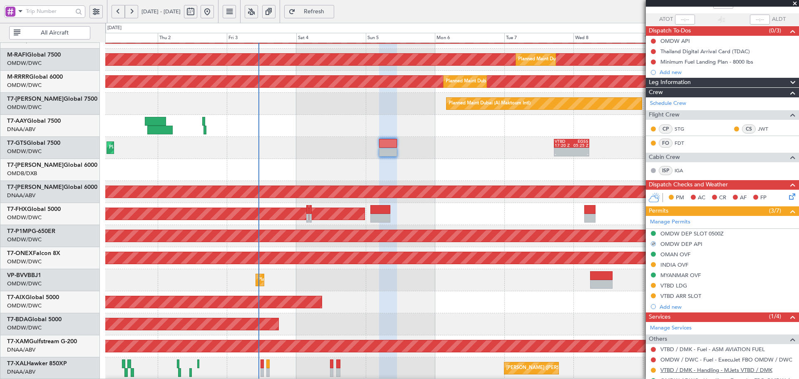
scroll to position [83, 0]
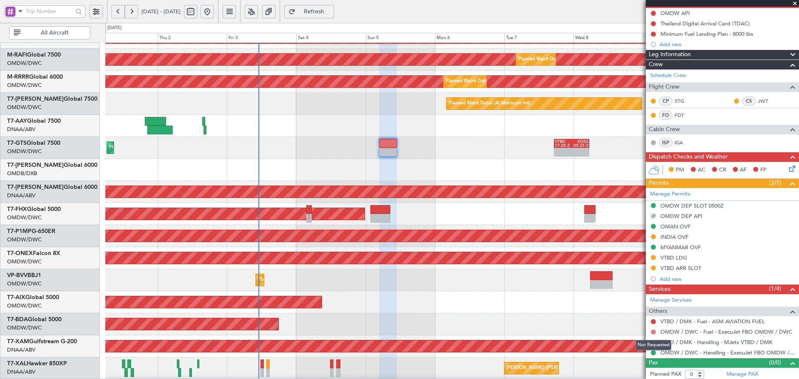
click at [652, 331] on button at bounding box center [653, 332] width 5 height 5
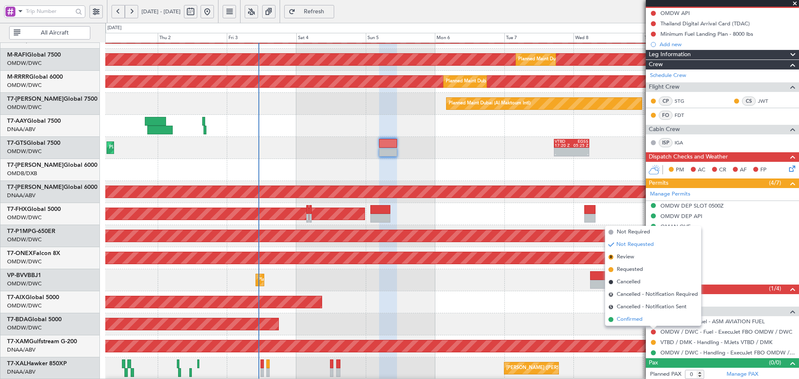
click at [624, 319] on span "Confirmed" at bounding box center [630, 320] width 26 height 8
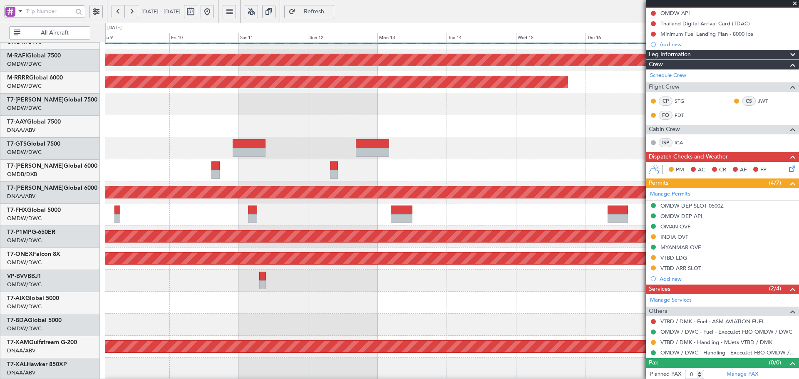
scroll to position [104, 0]
click at [0, 187] on html "01 Oct 2025 - 11 Oct 2025 Refresh Quick Links All Aircraft Planned Maint Singap…" at bounding box center [399, 189] width 799 height 379
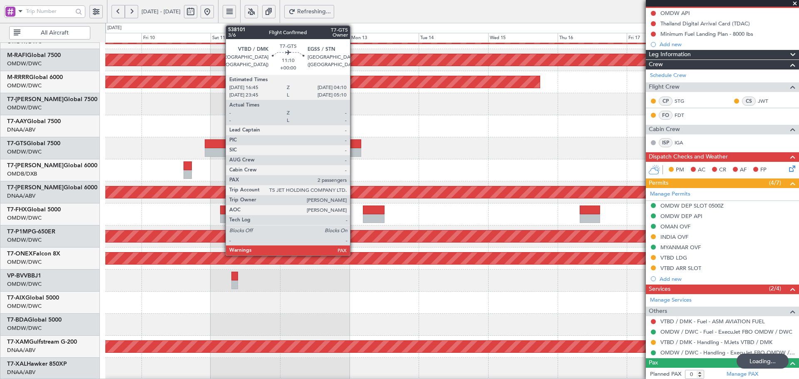
click at [354, 150] on div at bounding box center [344, 152] width 33 height 9
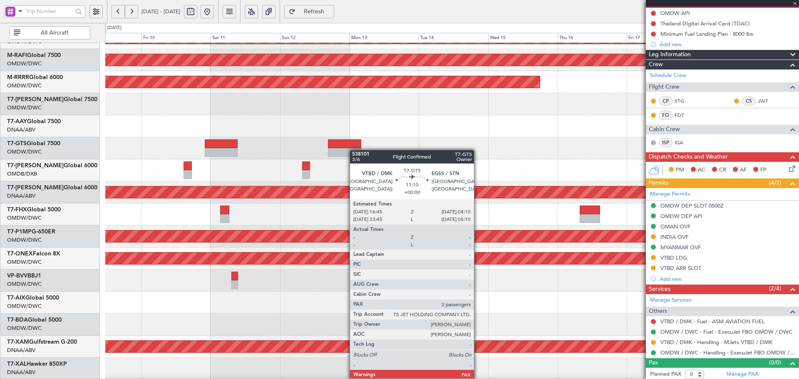
type input "2"
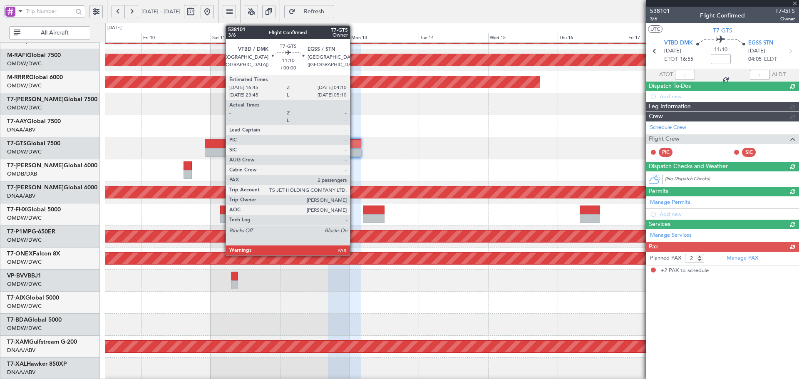
scroll to position [0, 0]
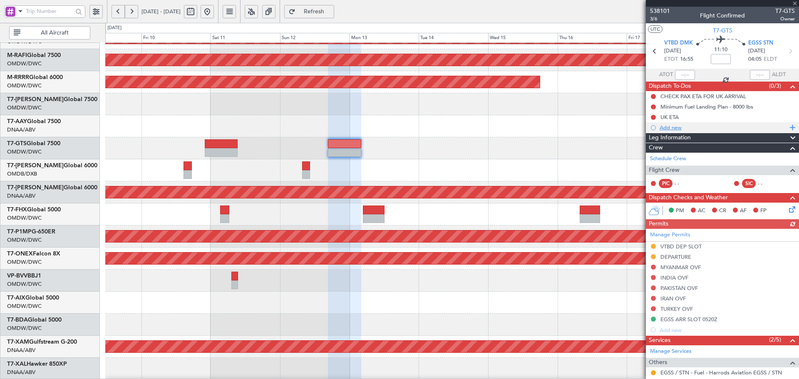
click at [680, 129] on div "Add new" at bounding box center [724, 127] width 128 height 7
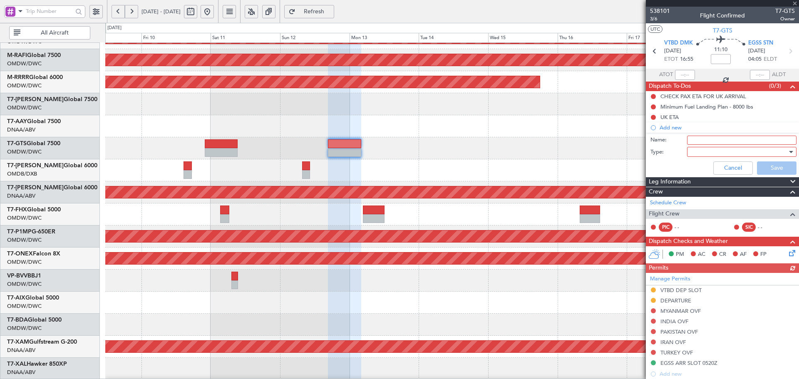
click at [719, 139] on input "Name:" at bounding box center [742, 140] width 110 height 9
click at [709, 143] on input "Name:" at bounding box center [742, 140] width 110 height 9
type input "f"
paste input "Catherine"
type input "FA: [PERSON_NAME]"
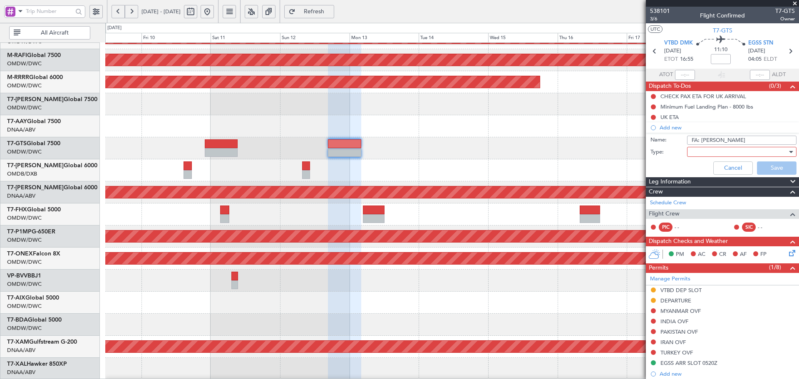
click at [696, 152] on div at bounding box center [739, 152] width 97 height 12
click at [705, 168] on span "Generic" at bounding box center [738, 169] width 97 height 12
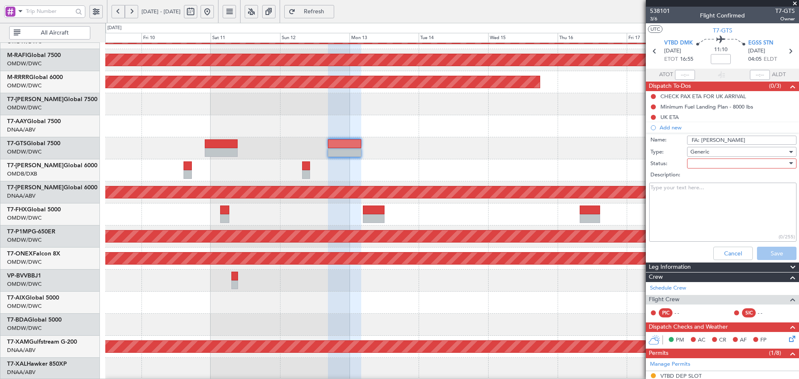
click at [706, 164] on div at bounding box center [739, 163] width 97 height 12
click at [698, 179] on span "Not Started" at bounding box center [738, 180] width 97 height 12
drag, startPoint x: 775, startPoint y: 252, endPoint x: 515, endPoint y: 208, distance: 263.9
click at [774, 252] on button "Save" at bounding box center [777, 253] width 40 height 13
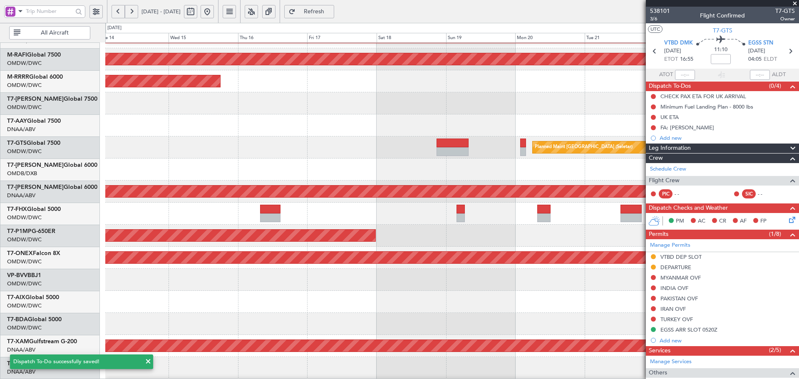
click at [226, 137] on div "Planned Maint [GEOGRAPHIC_DATA] (Seletar)" at bounding box center [452, 148] width 694 height 22
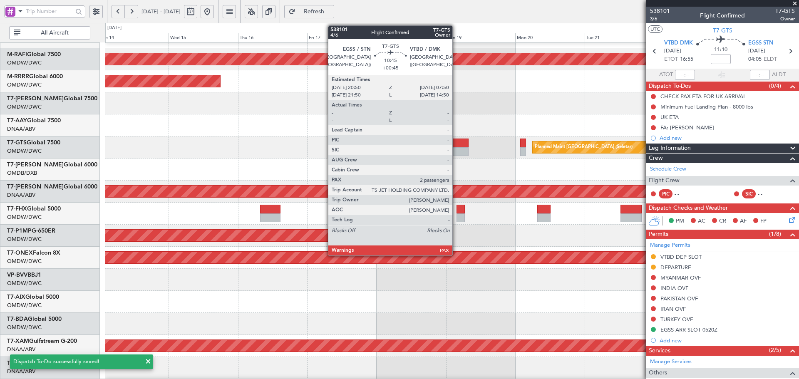
click at [456, 147] on div at bounding box center [453, 143] width 32 height 9
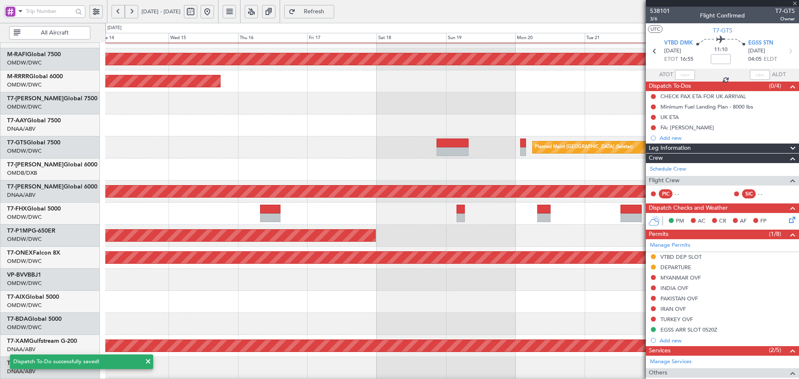
type input "+00:45"
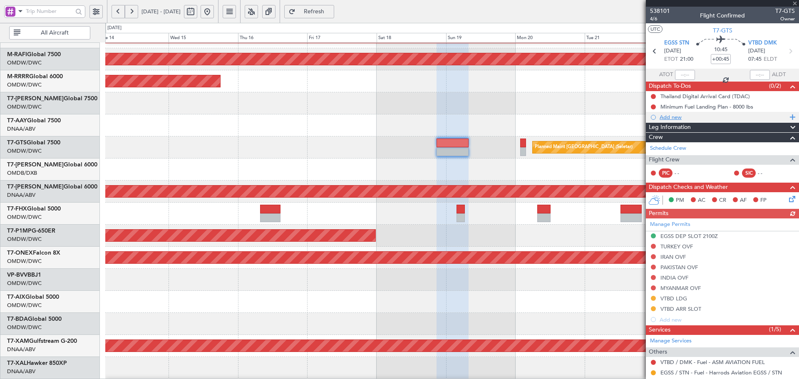
click at [676, 117] on div "Add new" at bounding box center [724, 117] width 128 height 7
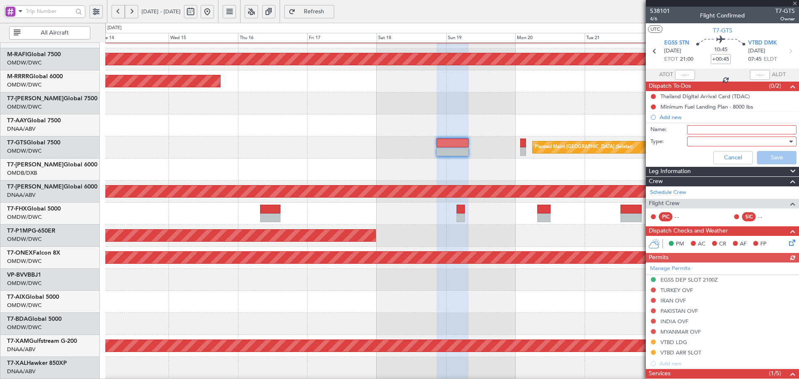
click at [693, 128] on input "Name:" at bounding box center [742, 129] width 110 height 9
paste input "Catherine"
type input "FA:Catherine"
click at [692, 139] on div at bounding box center [739, 141] width 97 height 12
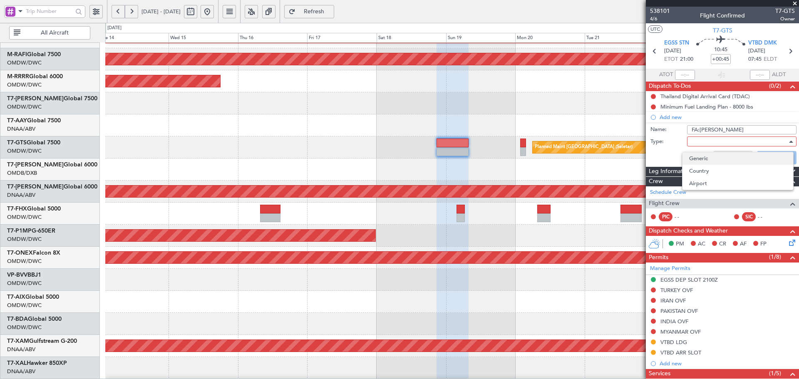
click at [697, 156] on span "Generic" at bounding box center [738, 158] width 97 height 12
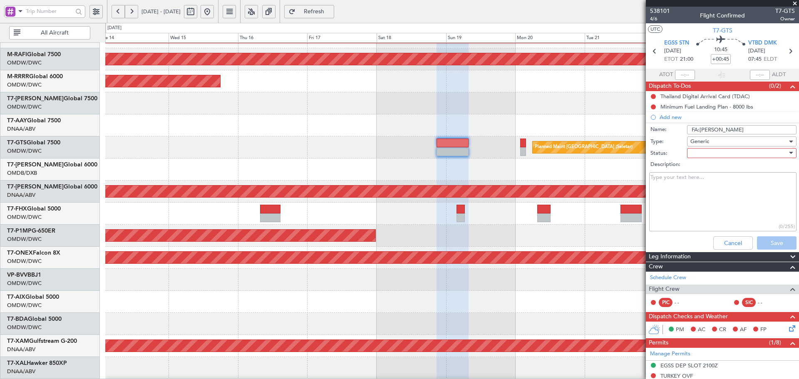
click at [703, 154] on div at bounding box center [739, 153] width 97 height 12
click at [694, 169] on span "Not Started" at bounding box center [738, 170] width 97 height 12
drag, startPoint x: 766, startPoint y: 243, endPoint x: 532, endPoint y: 139, distance: 255.6
click at [763, 242] on button "Save" at bounding box center [777, 243] width 40 height 13
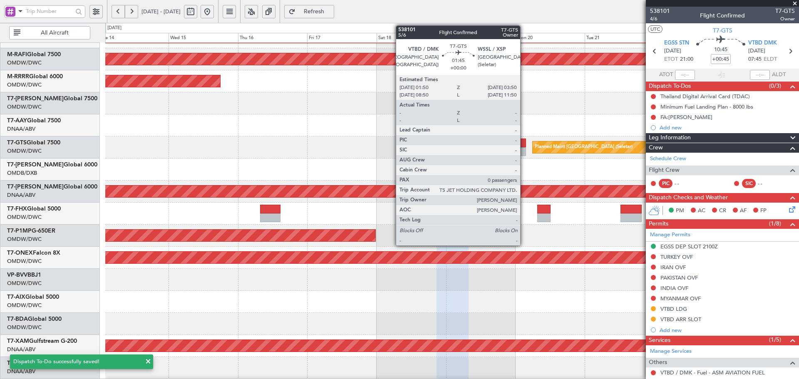
click at [524, 143] on div at bounding box center [523, 143] width 6 height 9
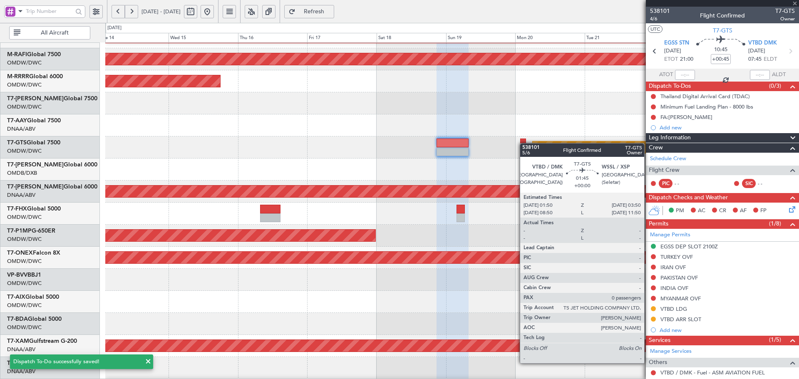
type input "0"
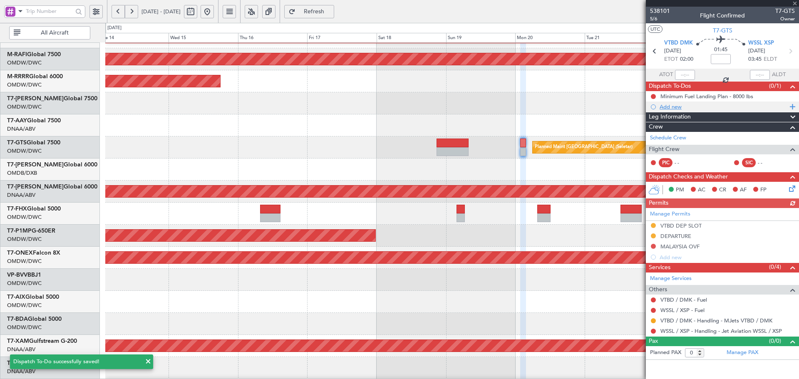
click at [670, 108] on div "Add new" at bounding box center [724, 106] width 128 height 7
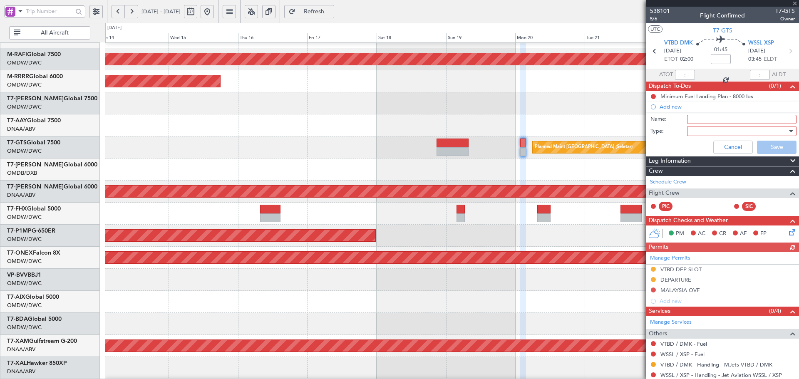
click at [692, 118] on input "Name:" at bounding box center [742, 119] width 110 height 9
paste input "Catherine"
type input "FA:Catherine"
click at [722, 131] on div at bounding box center [739, 131] width 97 height 12
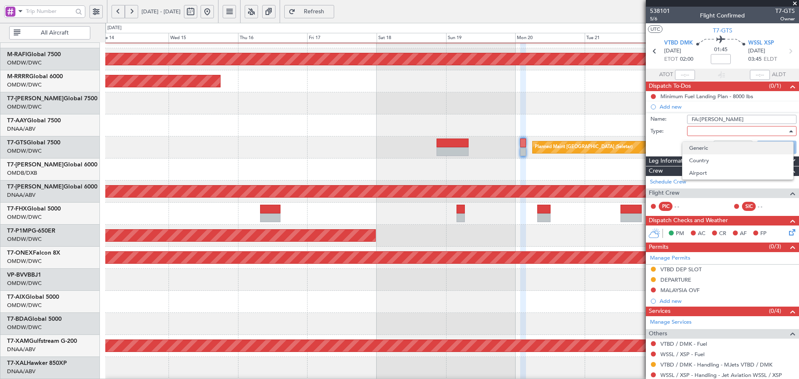
click at [708, 147] on span "Generic" at bounding box center [738, 148] width 97 height 12
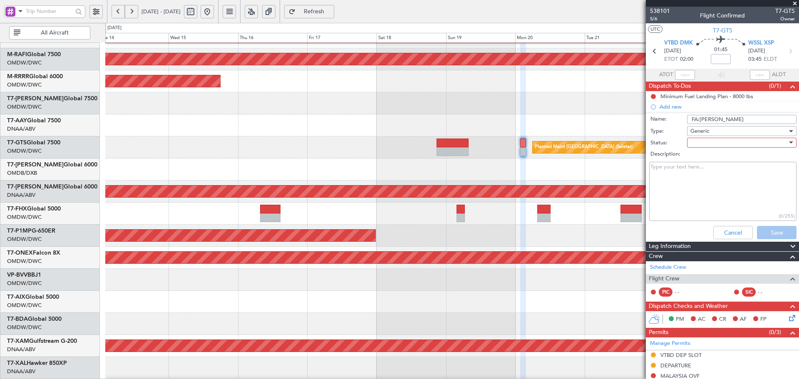
click at [709, 139] on div at bounding box center [739, 143] width 97 height 12
click at [701, 157] on span "Not Started" at bounding box center [738, 159] width 97 height 12
drag, startPoint x: 766, startPoint y: 233, endPoint x: 747, endPoint y: 229, distance: 19.1
click at [763, 232] on button "Save" at bounding box center [777, 232] width 40 height 13
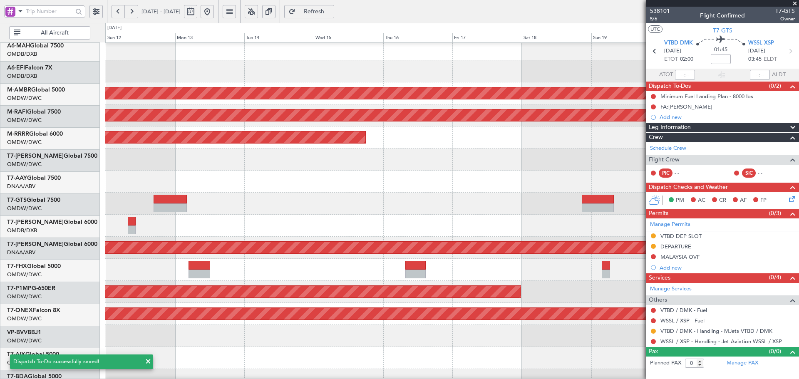
click at [768, 223] on fb-app "14 Oct 2025 - 24 Oct 2025 Refresh Quick Links All Aircraft Planned Maint Singap…" at bounding box center [399, 194] width 799 height 369
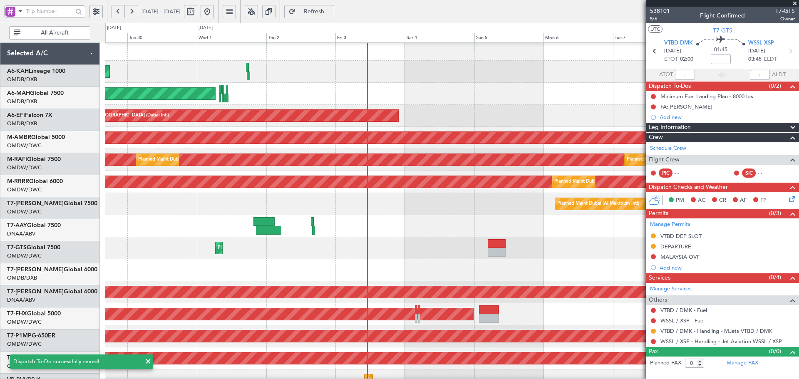
scroll to position [1, 0]
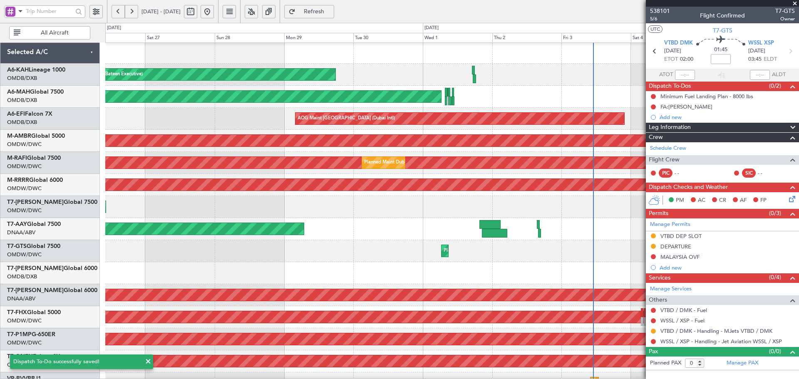
click at [799, 101] on fb-app "11 Oct 2025 - 21 Oct 2025 Refresh Quick Links All Aircraft Planned Maint Abu Dh…" at bounding box center [399, 194] width 799 height 369
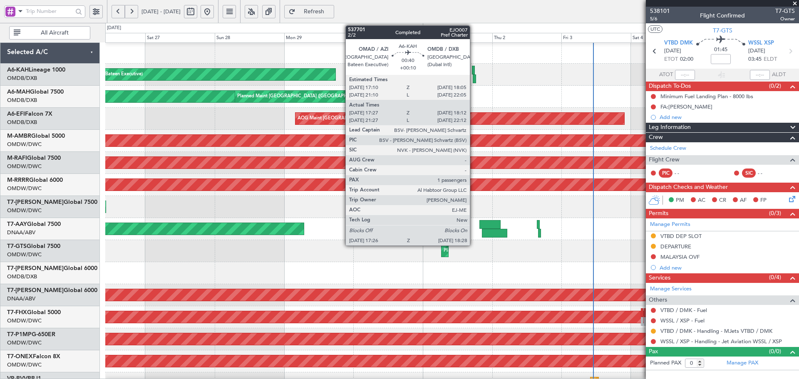
click at [474, 68] on div at bounding box center [473, 70] width 3 height 9
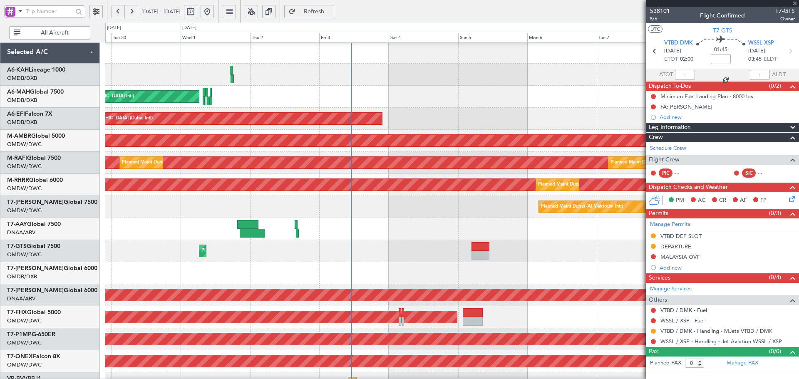
type input "+00:10"
type input "17:37"
type input "18:07"
type input "1"
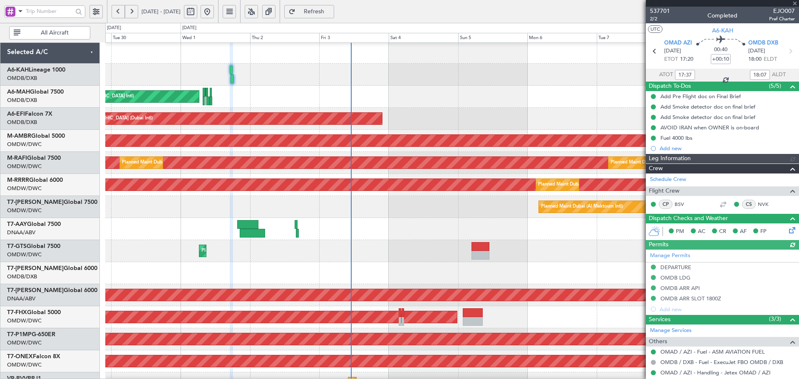
type input "Rohit Roy (ROY)"
type input "7399"
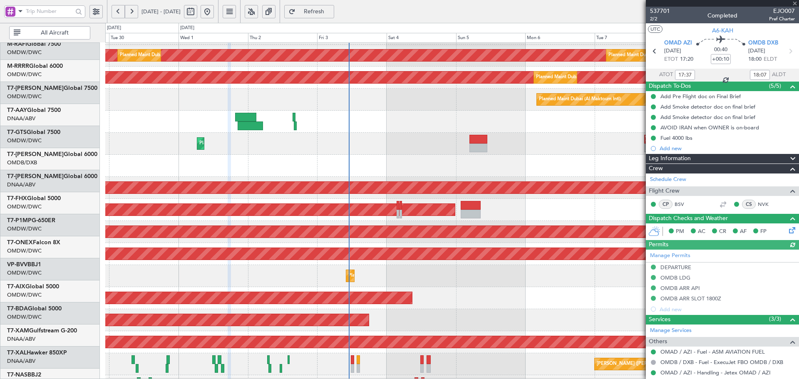
scroll to position [116, 0]
click at [431, 146] on div "Planned Maint Dubai (Al Maktoum Intl) - - VTBD 17:20 Z EGSS 05:25 Z" at bounding box center [452, 144] width 694 height 22
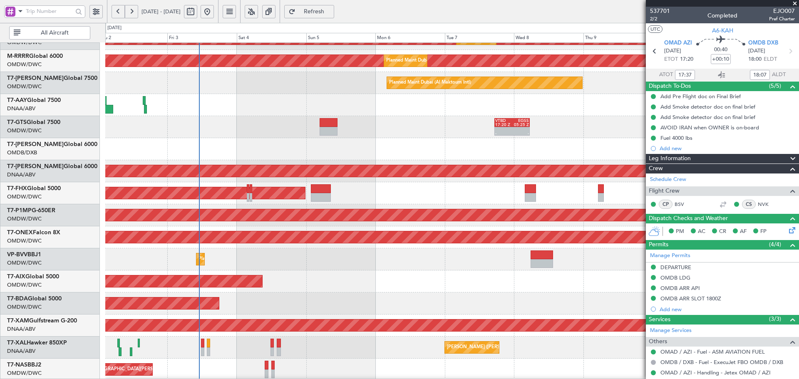
click at [425, 152] on div at bounding box center [452, 149] width 694 height 22
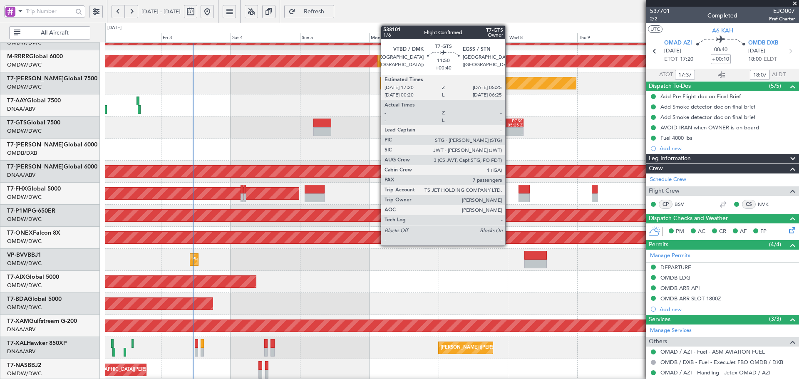
click at [509, 128] on div at bounding box center [514, 130] width 17 height 4
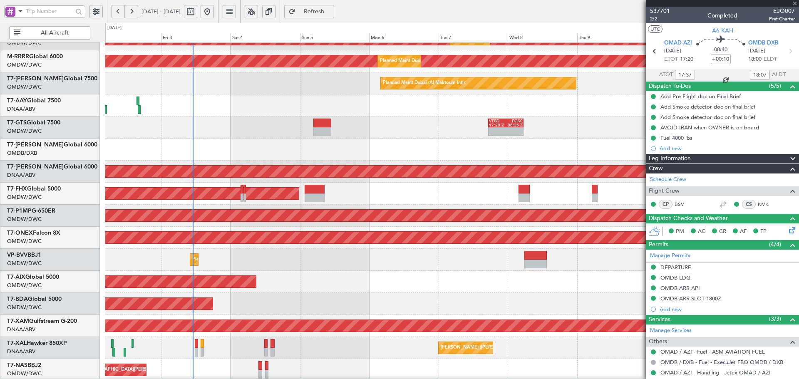
type input "+00:40"
type input "7"
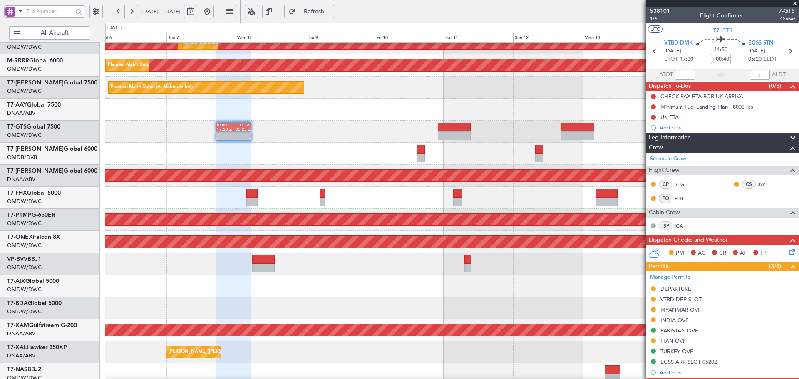
scroll to position [119, 0]
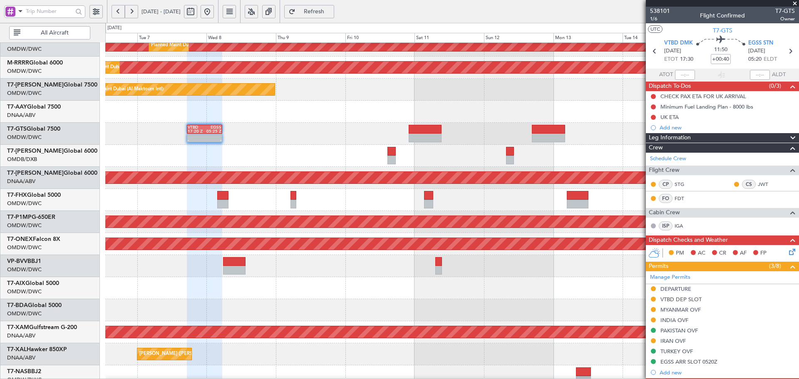
click at [196, 170] on div "AOG Maint Dubai (Al Maktoum Intl)" at bounding box center [452, 178] width 694 height 22
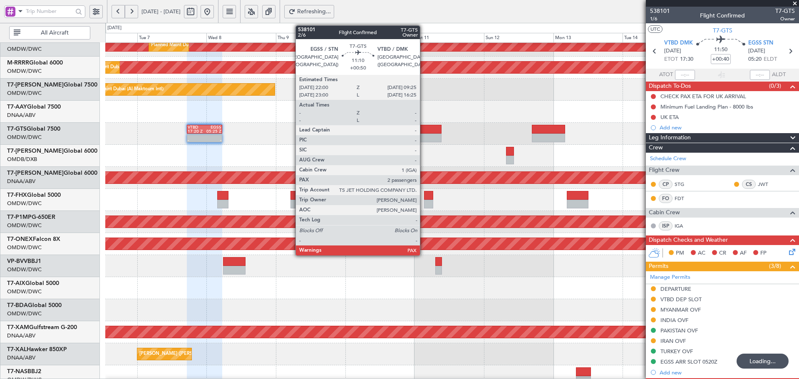
click at [424, 131] on div at bounding box center [425, 129] width 33 height 9
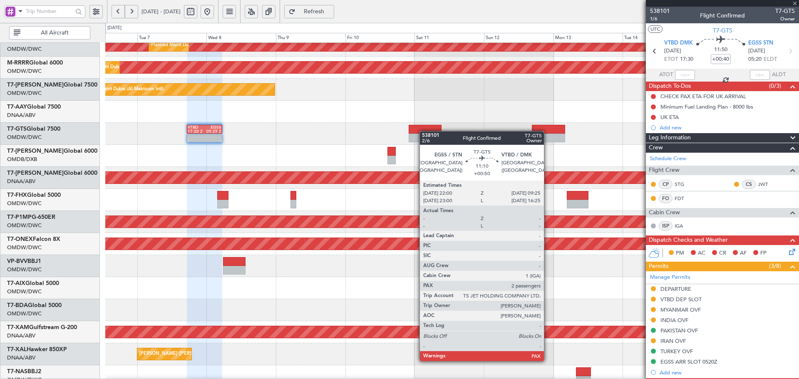
type input "+00:50"
type input "2"
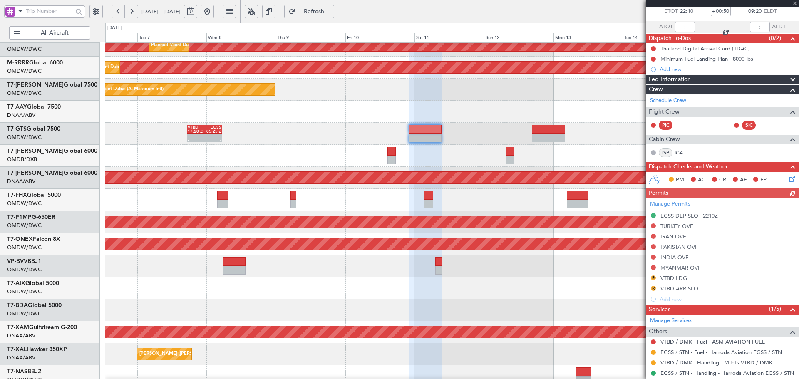
scroll to position [55, 0]
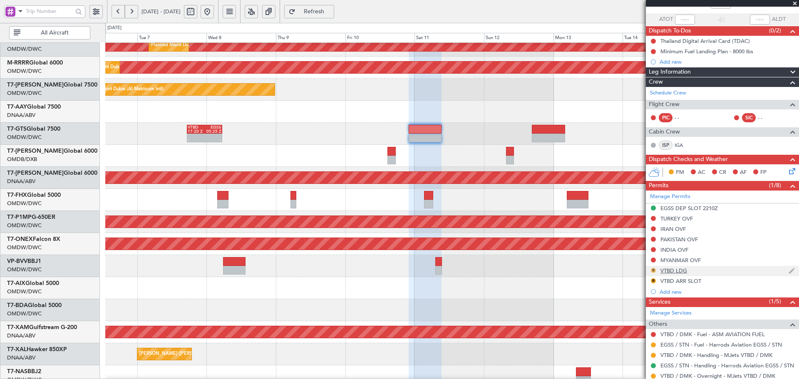
click at [654, 270] on button "R" at bounding box center [653, 270] width 5 height 5
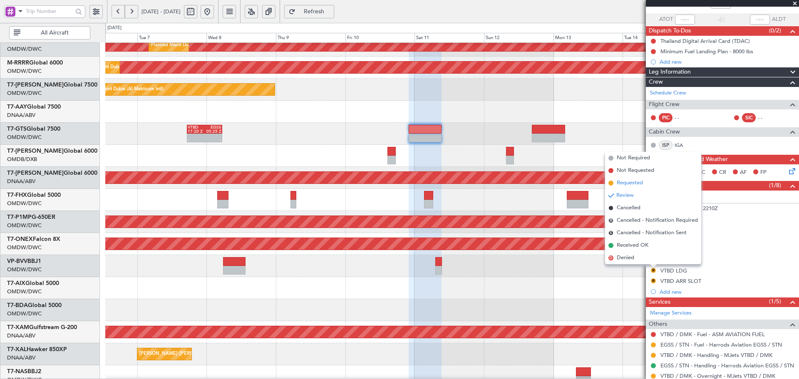
click at [626, 185] on span "Requested" at bounding box center [630, 183] width 26 height 8
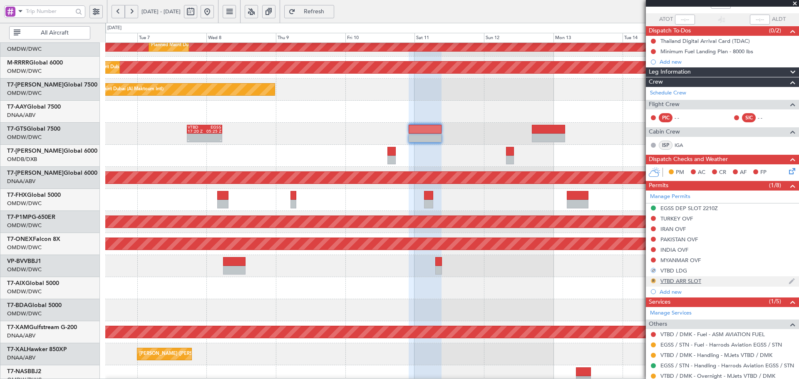
click at [654, 279] on button "R" at bounding box center [653, 281] width 5 height 5
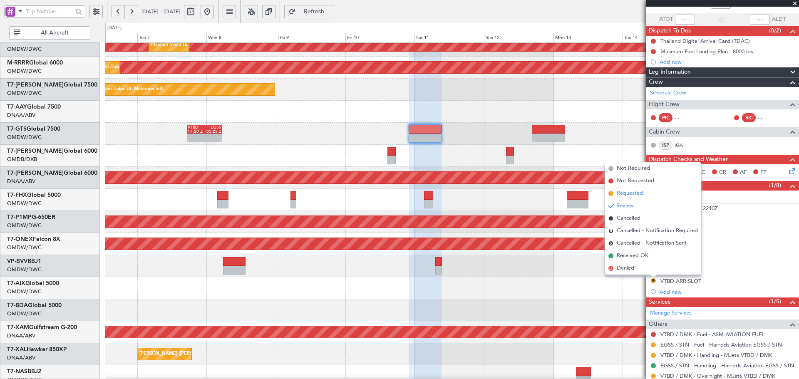
click at [629, 192] on span "Requested" at bounding box center [630, 193] width 26 height 8
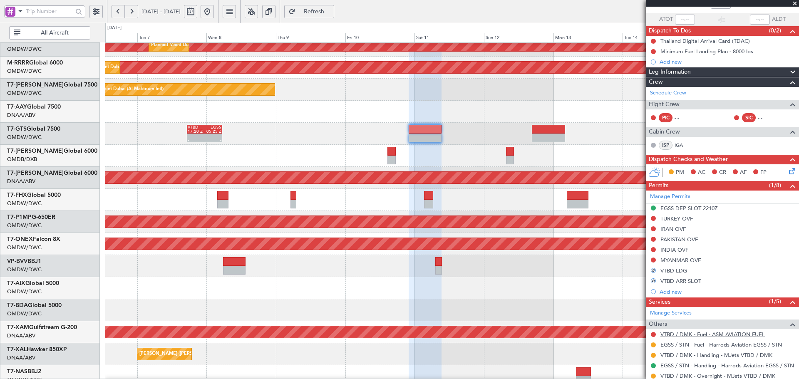
scroll to position [83, 0]
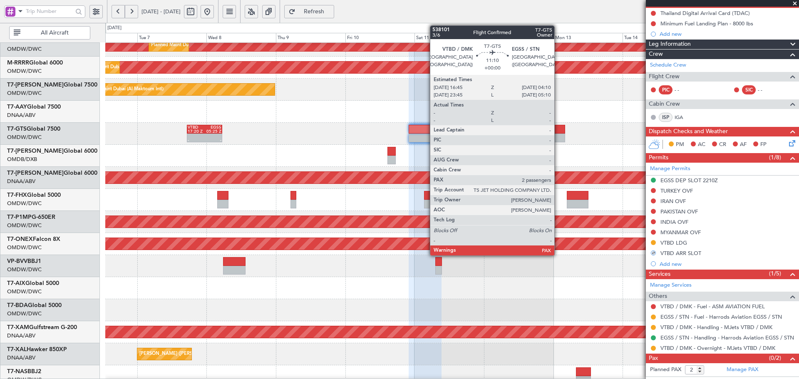
click at [558, 132] on div at bounding box center [548, 129] width 33 height 9
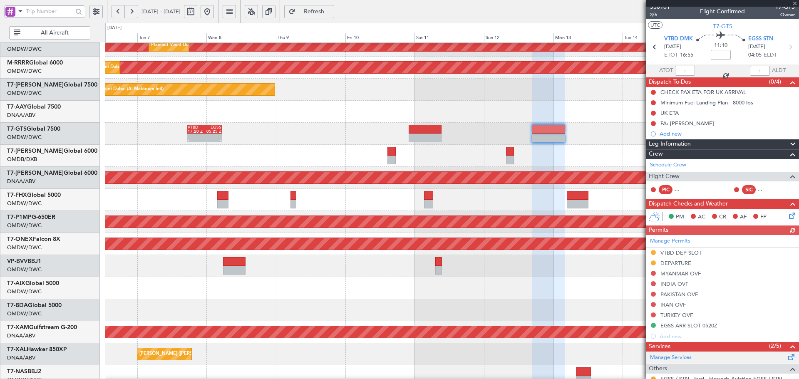
scroll to position [0, 0]
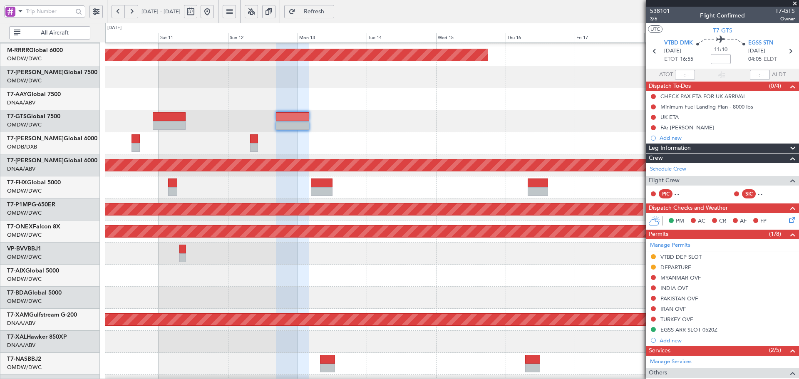
click at [280, 295] on div at bounding box center [452, 298] width 694 height 22
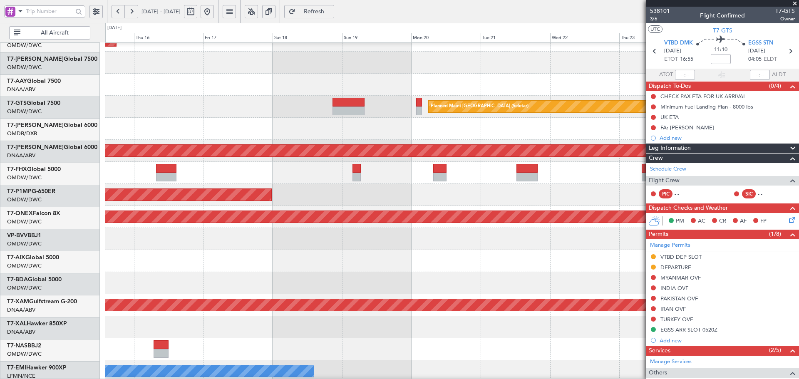
scroll to position [146, 0]
click at [112, 163] on div at bounding box center [452, 173] width 694 height 22
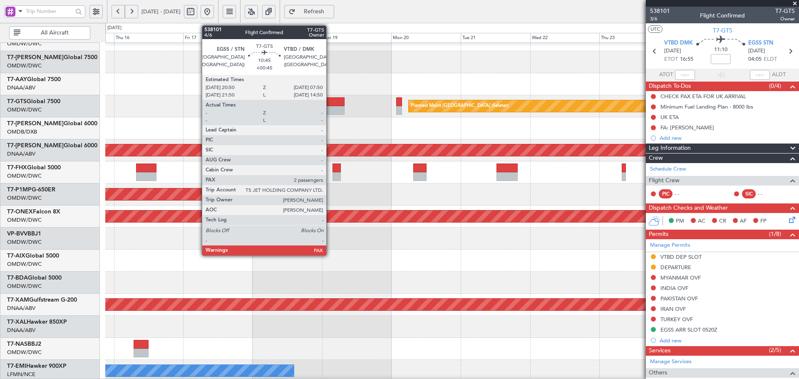
click at [330, 110] on div at bounding box center [329, 110] width 32 height 9
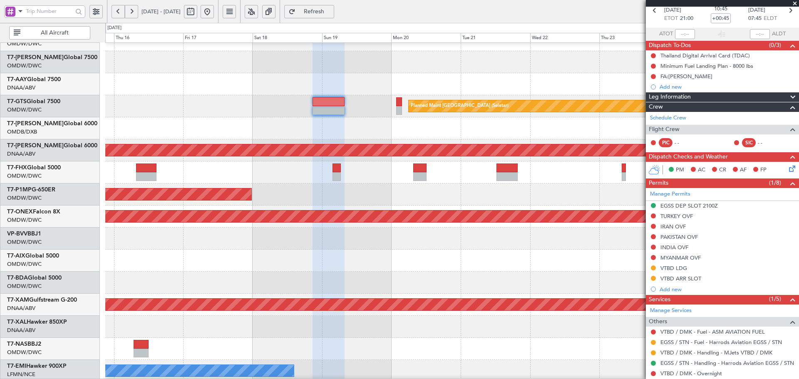
scroll to position [0, 0]
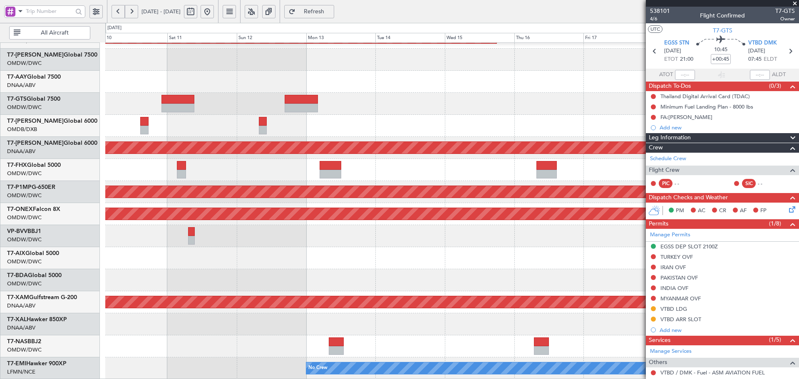
click at [799, 194] on fb-app "15 Oct 2025 - 25 Oct 2025 Refresh Quick Links All Aircraft Planned Maint Dubai …" at bounding box center [399, 194] width 799 height 369
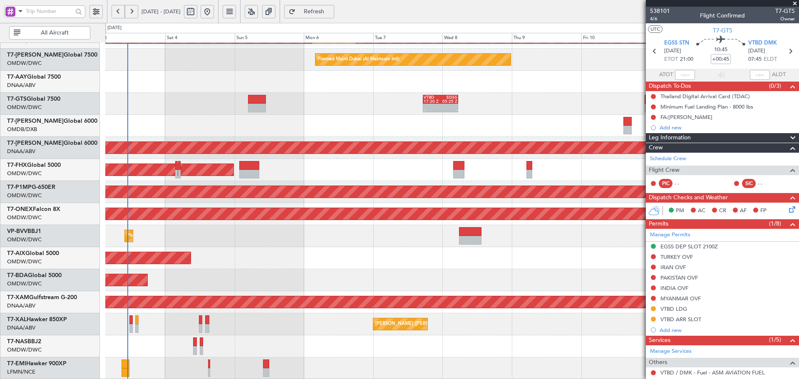
scroll to position [149, 0]
click at [774, 209] on fb-app "15 Oct 2025 - 25 Oct 2025 Refresh Quick Links All Aircraft Planned Maint Dubai …" at bounding box center [399, 194] width 799 height 369
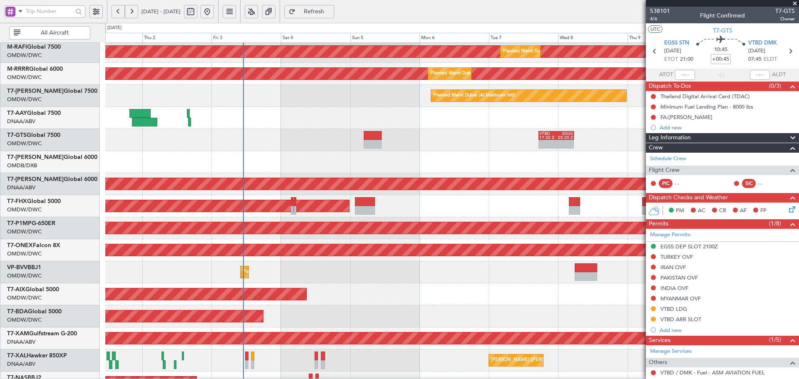
click at [398, 319] on div "AOG Maint Dubai (Al Maktoum Intl)" at bounding box center [452, 317] width 694 height 22
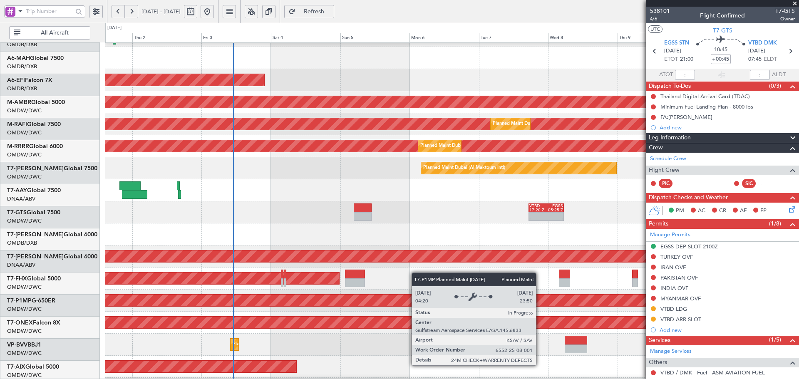
scroll to position [25, 0]
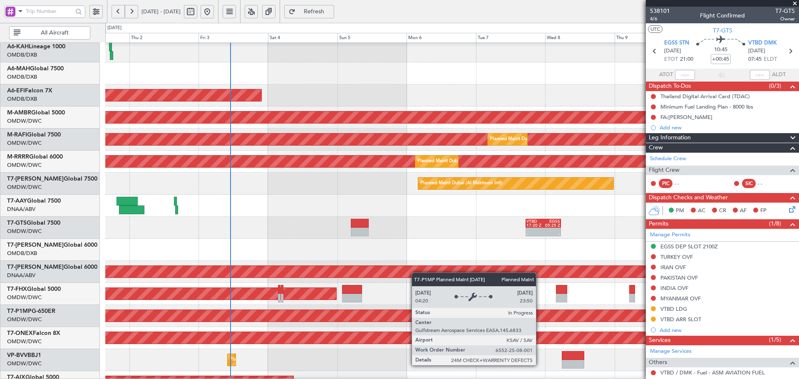
click at [409, 316] on div "Planned Maint Savannah (Savannah/hilton Head Intl)" at bounding box center [325, 316] width 1826 height 12
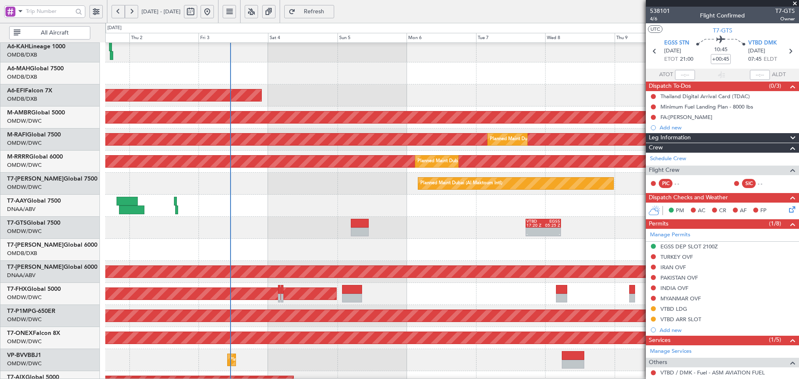
click at [331, 9] on span "Refresh" at bounding box center [314, 12] width 34 height 6
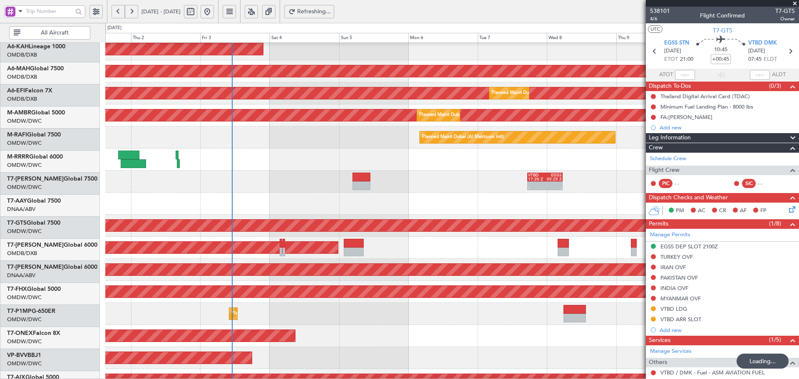
scroll to position [92, 0]
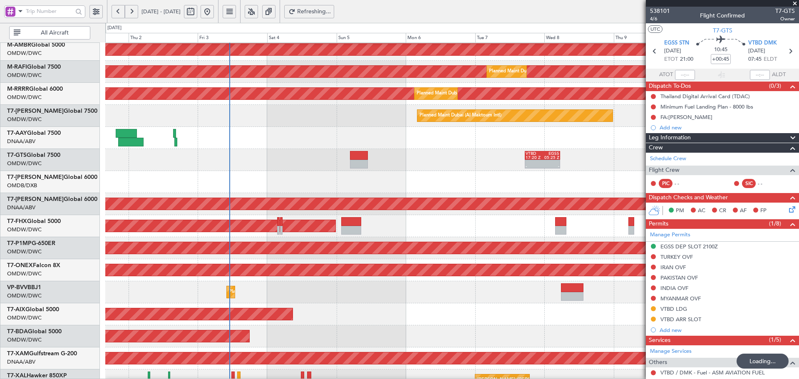
click at [314, 177] on div at bounding box center [452, 182] width 694 height 22
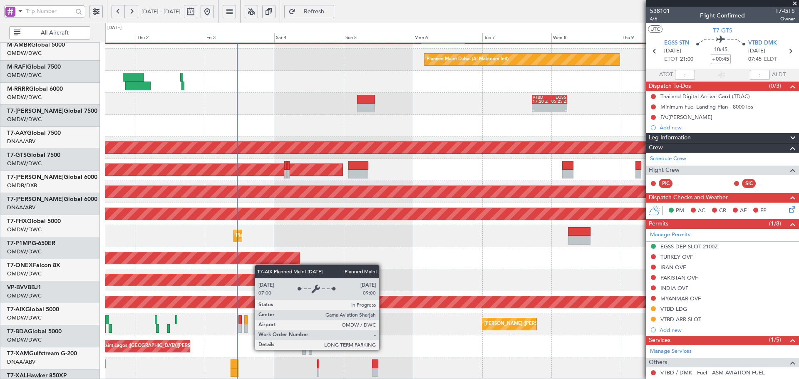
scroll to position [149, 0]
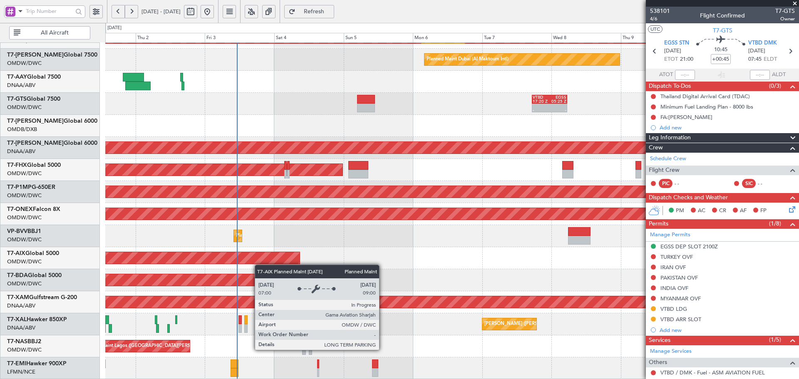
click at [266, 197] on div "Planned Maint Dubai (Al Maktoum Intl) Planned Maint [GEOGRAPHIC_DATA] (Al Makto…" at bounding box center [452, 136] width 694 height 485
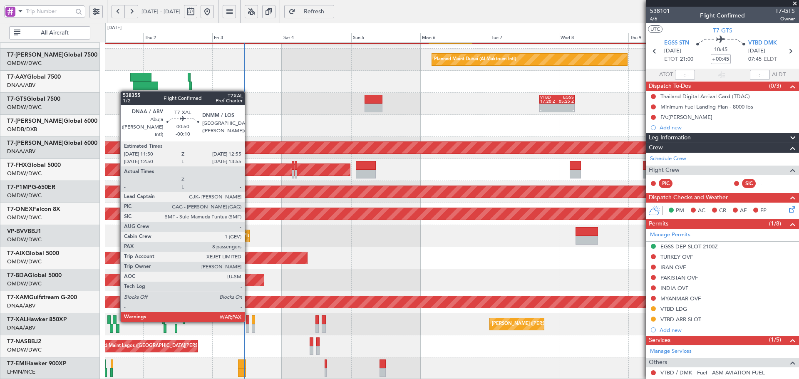
click at [249, 321] on div at bounding box center [247, 320] width 3 height 9
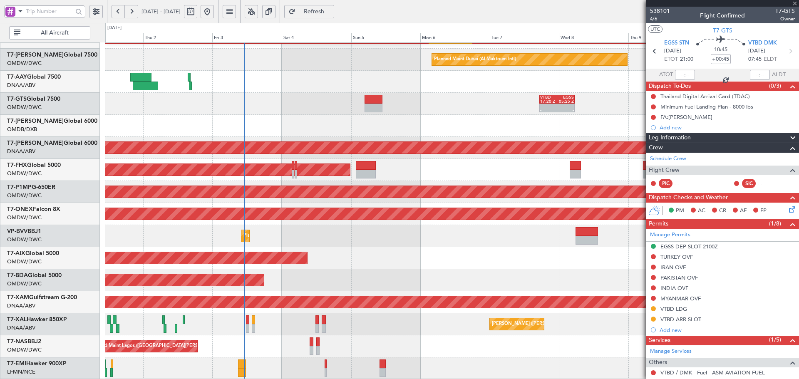
type input "-00:10"
type input "8"
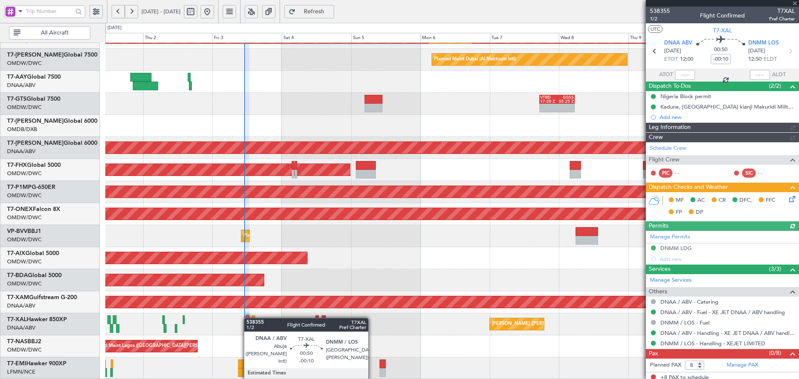
type input "[PERSON_NAME] (ANI)"
type input "7448"
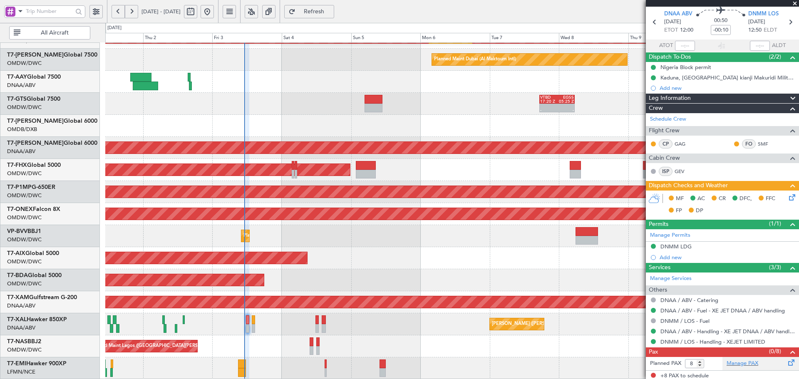
scroll to position [31, 0]
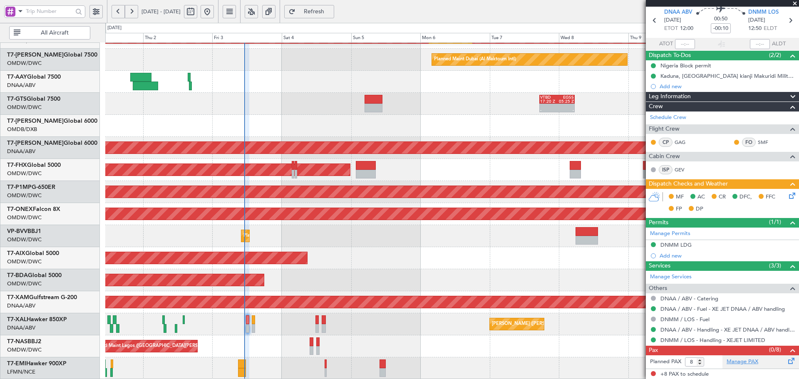
click at [742, 365] on link "Manage PAX" at bounding box center [743, 362] width 32 height 8
click at [331, 10] on span "Refresh" at bounding box center [314, 12] width 34 height 6
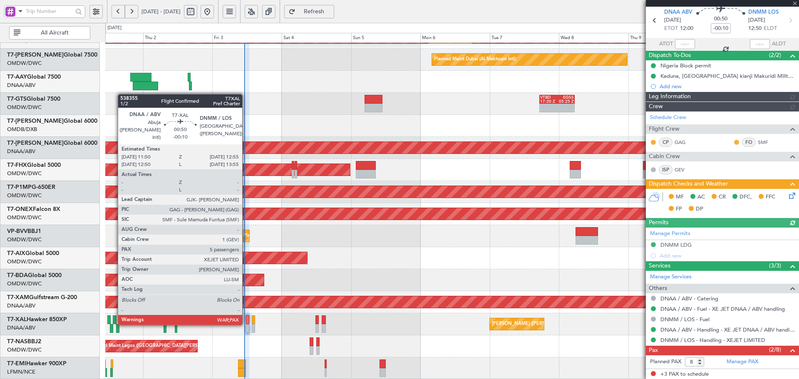
type input "[PERSON_NAME] (ANI)"
type input "7448"
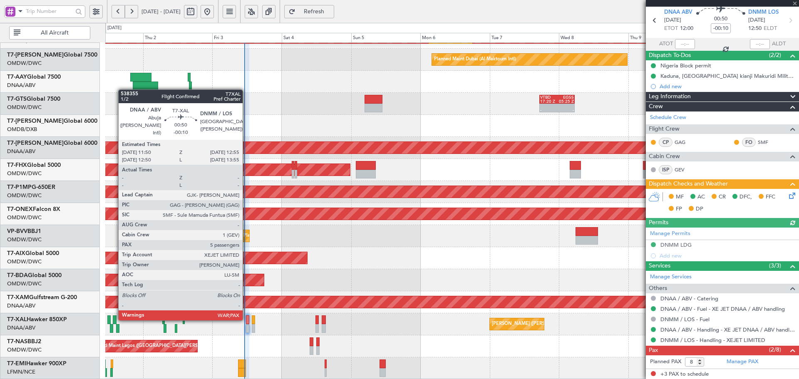
click at [246, 319] on div at bounding box center [247, 320] width 3 height 9
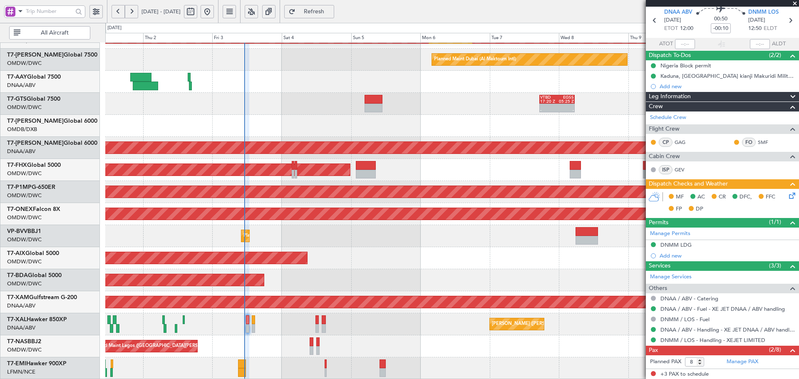
click at [331, 12] on span "Refresh" at bounding box center [314, 12] width 34 height 6
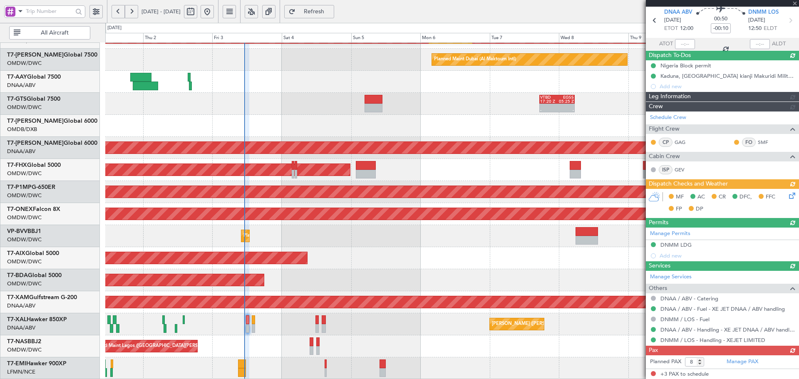
type input "5"
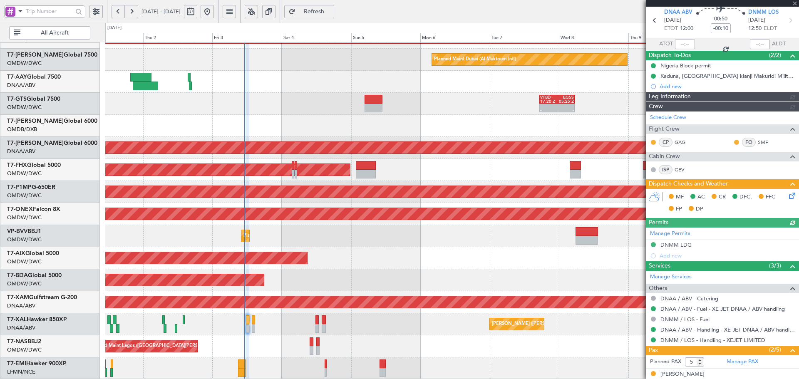
type input "[PERSON_NAME] (ANI)"
type input "7448"
click at [788, 197] on icon at bounding box center [791, 194] width 7 height 7
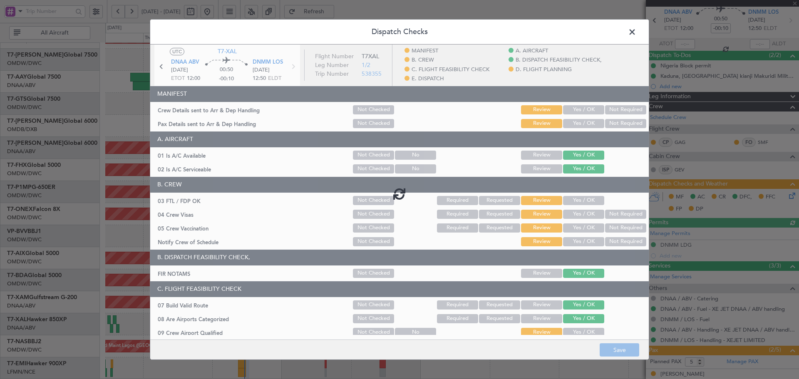
click at [583, 113] on div at bounding box center [399, 194] width 499 height 299
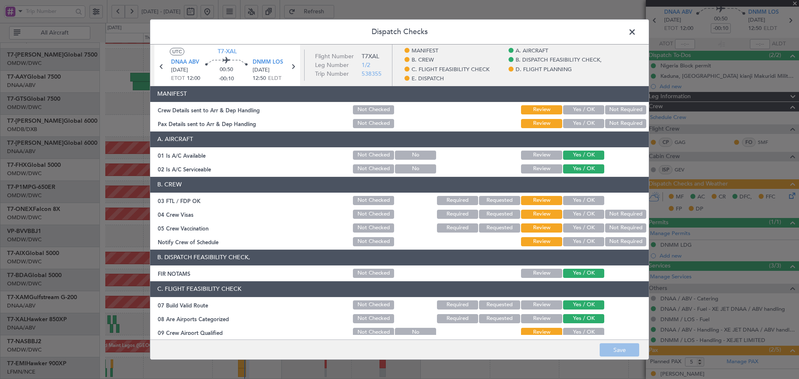
click at [582, 110] on button "Yes / OK" at bounding box center [583, 109] width 41 height 9
click at [580, 122] on button "Yes / OK" at bounding box center [583, 123] width 41 height 9
click at [567, 200] on button "Yes / OK" at bounding box center [583, 200] width 41 height 9
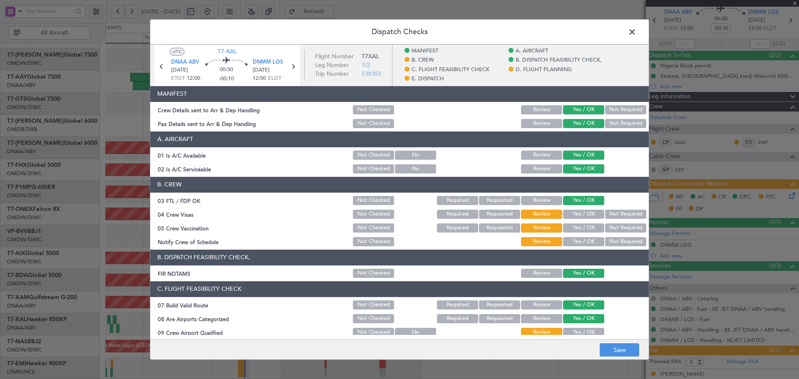
click at [573, 217] on button "Yes / OK" at bounding box center [583, 214] width 41 height 9
drag, startPoint x: 625, startPoint y: 227, endPoint x: 620, endPoint y: 229, distance: 5.0
click at [624, 227] on button "Not Required" at bounding box center [625, 228] width 41 height 9
click at [589, 244] on button "Yes / OK" at bounding box center [583, 241] width 41 height 9
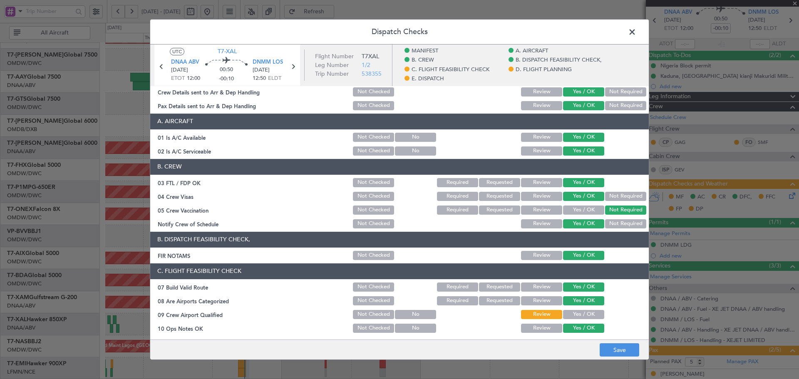
scroll to position [28, 0]
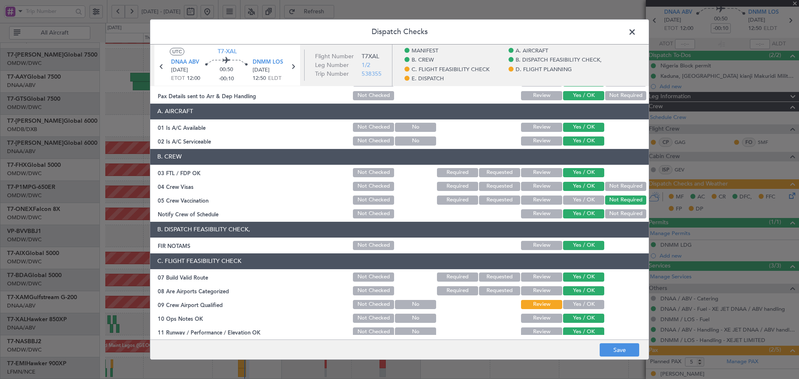
click at [569, 304] on button "Yes / OK" at bounding box center [583, 304] width 41 height 9
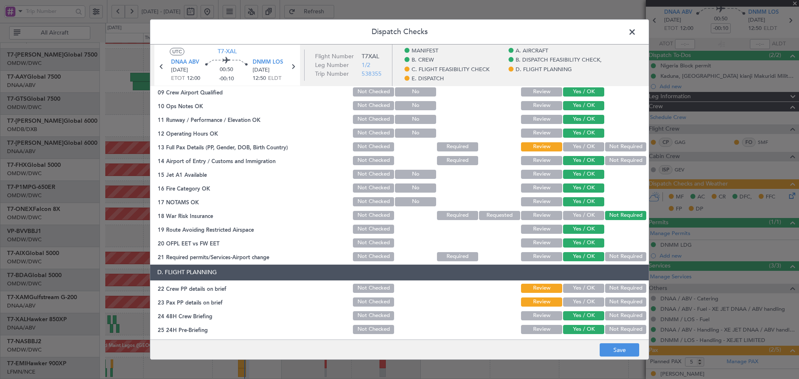
scroll to position [250, 0]
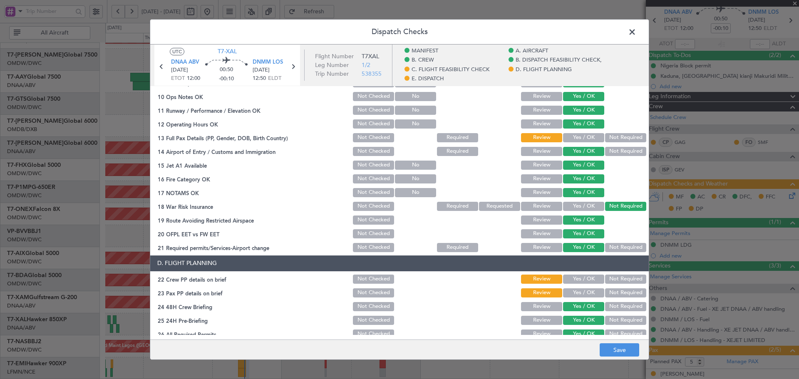
click at [576, 131] on section "C. FLIGHT FEASIBILITY CHECK 07 Build Valid Route Not Checked Required Requested…" at bounding box center [399, 143] width 499 height 222
click at [577, 137] on button "Yes / OK" at bounding box center [583, 137] width 41 height 9
click at [573, 276] on button "Yes / OK" at bounding box center [583, 279] width 41 height 9
click at [574, 291] on button "Yes / OK" at bounding box center [583, 293] width 41 height 9
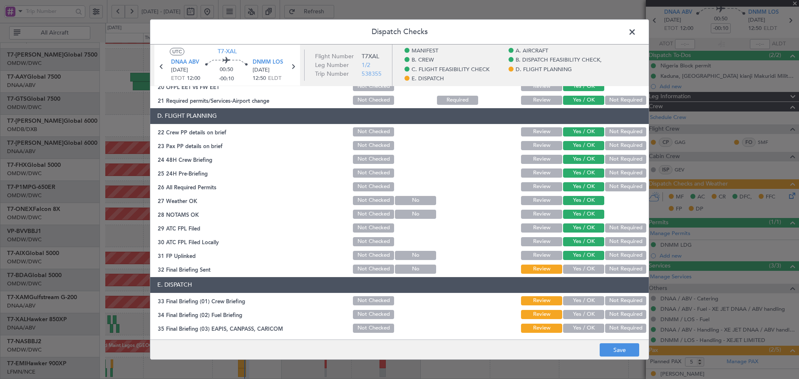
scroll to position [444, 0]
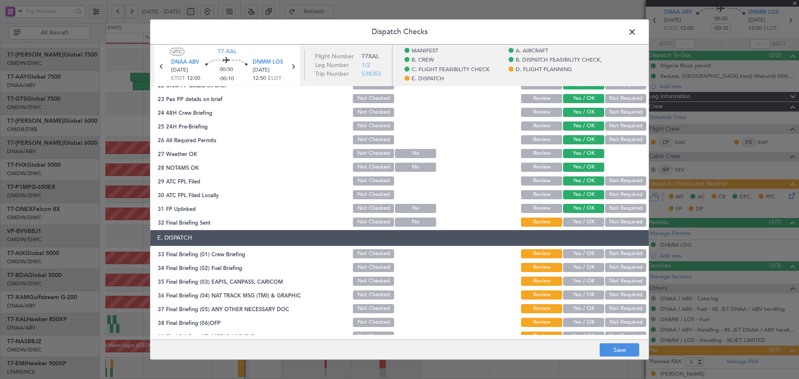
click at [568, 223] on button "Yes / OK" at bounding box center [583, 222] width 41 height 9
click at [573, 256] on button "Yes / OK" at bounding box center [583, 253] width 41 height 9
click at [574, 266] on button "Yes / OK" at bounding box center [583, 267] width 41 height 9
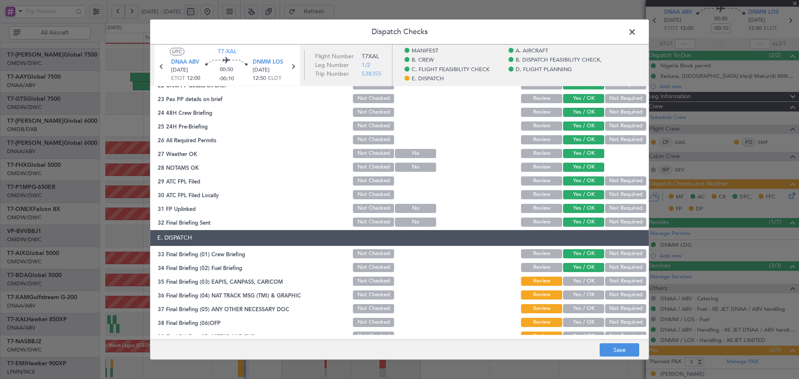
click at [614, 284] on button "Not Required" at bounding box center [625, 281] width 41 height 9
click at [610, 297] on button "Not Required" at bounding box center [625, 295] width 41 height 9
click at [609, 305] on button "Not Required" at bounding box center [625, 308] width 41 height 9
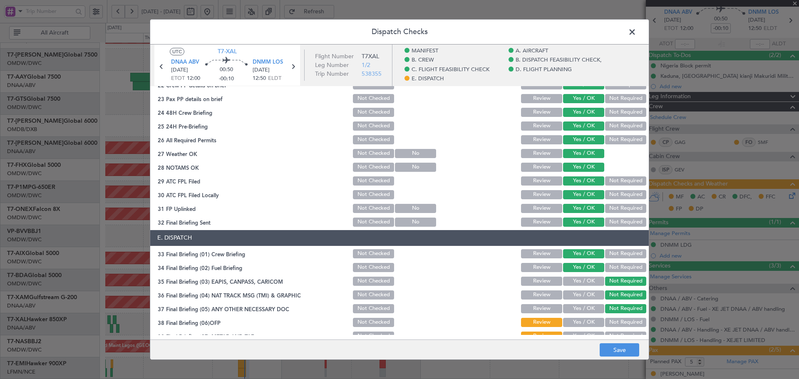
click at [575, 325] on button "Yes / OK" at bounding box center [583, 322] width 41 height 9
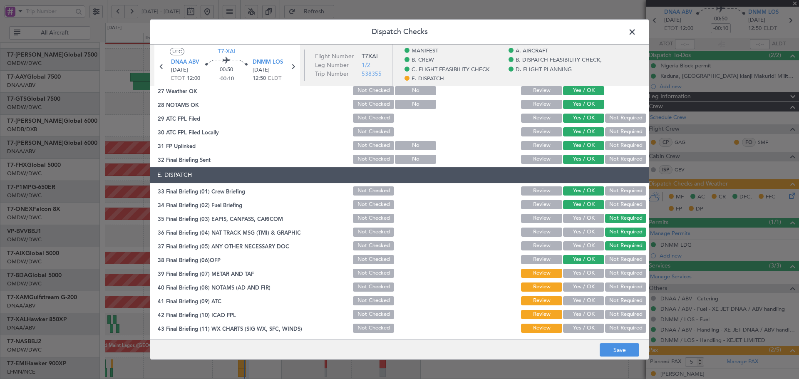
scroll to position [522, 0]
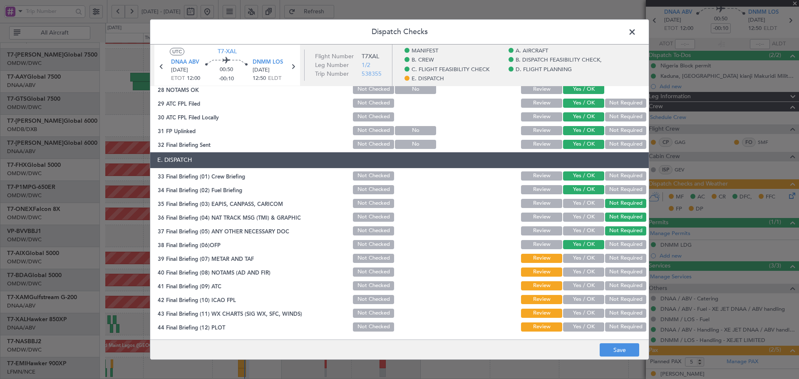
click at [575, 261] on button "Yes / OK" at bounding box center [583, 258] width 41 height 9
click at [569, 274] on button "Yes / OK" at bounding box center [583, 272] width 41 height 9
click at [571, 284] on button "Yes / OK" at bounding box center [583, 285] width 41 height 9
drag, startPoint x: 568, startPoint y: 296, endPoint x: 569, endPoint y: 314, distance: 18.3
click at [568, 296] on button "Yes / OK" at bounding box center [583, 299] width 41 height 9
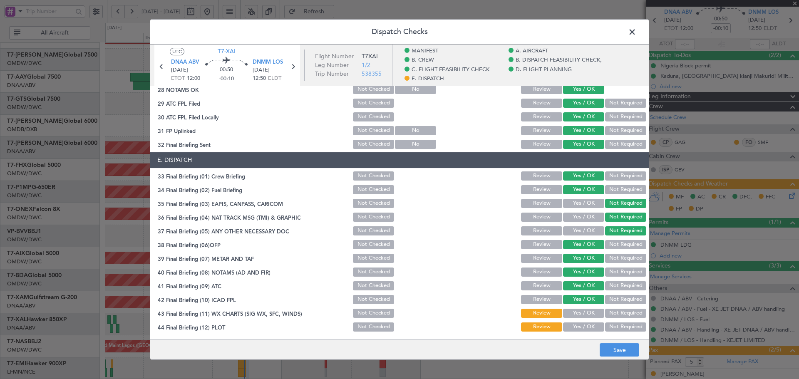
drag, startPoint x: 569, startPoint y: 314, endPoint x: 569, endPoint y: 323, distance: 9.2
click at [569, 314] on button "Yes / OK" at bounding box center [583, 313] width 41 height 9
click at [573, 326] on button "Yes / OK" at bounding box center [583, 327] width 41 height 9
click at [610, 351] on button "Save" at bounding box center [620, 350] width 40 height 13
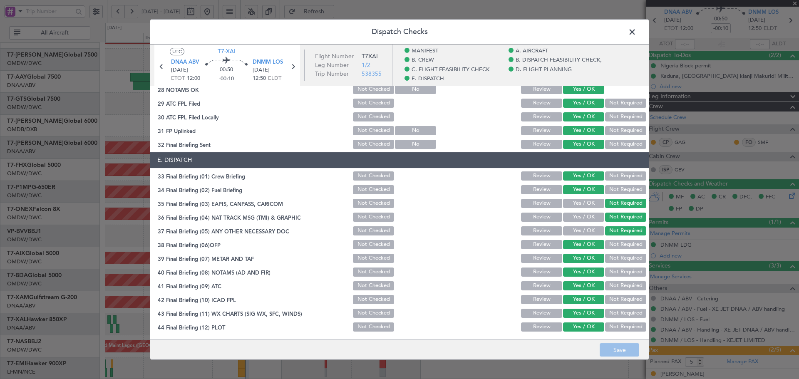
click at [624, 33] on header "Dispatch Checks" at bounding box center [399, 32] width 499 height 25
click at [637, 32] on span at bounding box center [637, 34] width 0 height 17
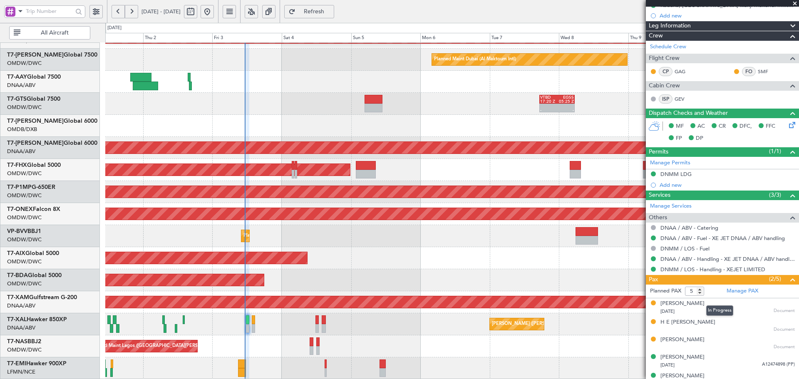
scroll to position [112, 0]
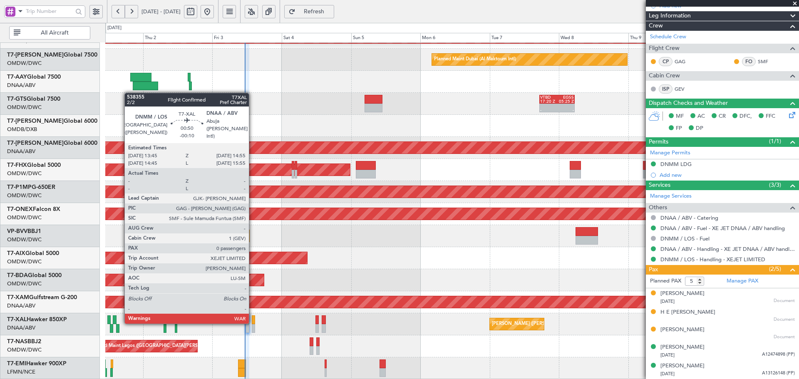
click at [253, 322] on div at bounding box center [254, 320] width 4 height 9
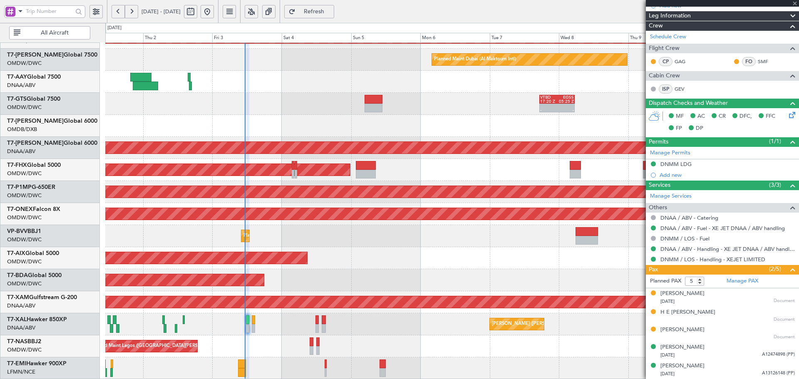
type input "0"
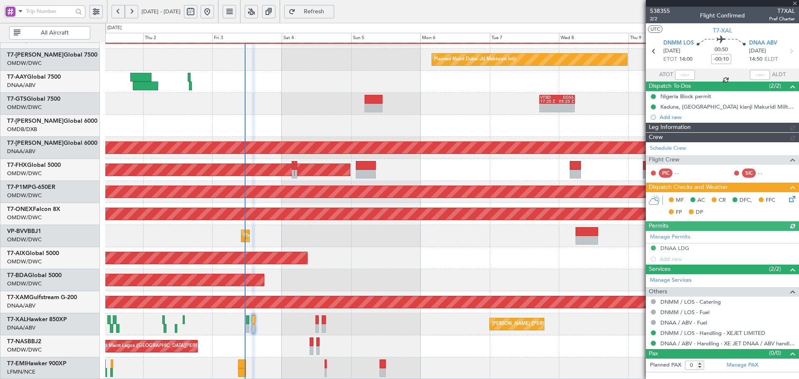
type input "[PERSON_NAME] (ANI)"
type input "7449"
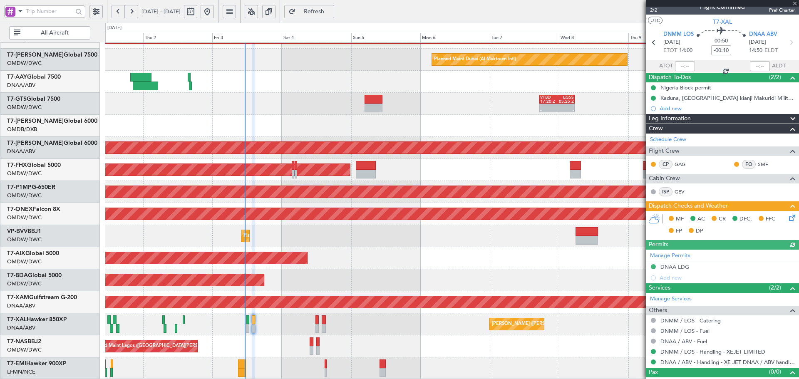
scroll to position [20, 0]
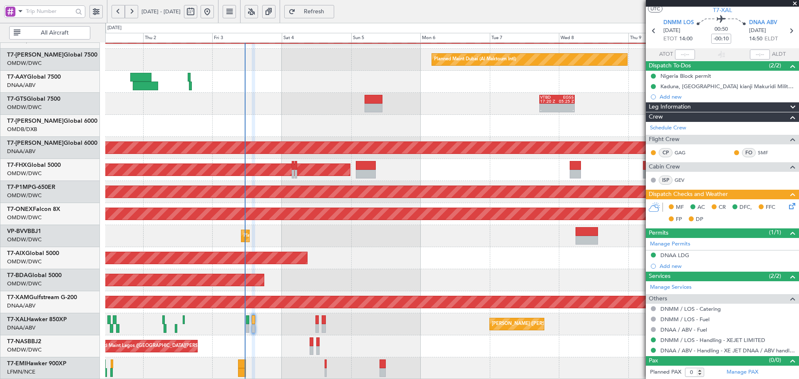
click at [788, 207] on icon at bounding box center [791, 205] width 7 height 7
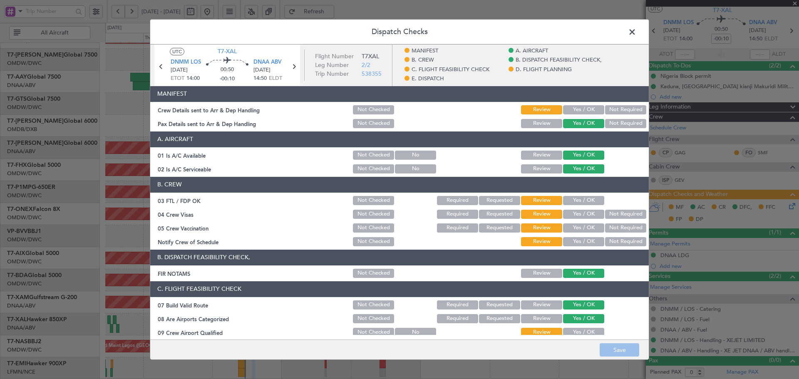
click at [577, 107] on button "Yes / OK" at bounding box center [583, 109] width 41 height 9
click at [573, 198] on button "Yes / OK" at bounding box center [583, 200] width 41 height 9
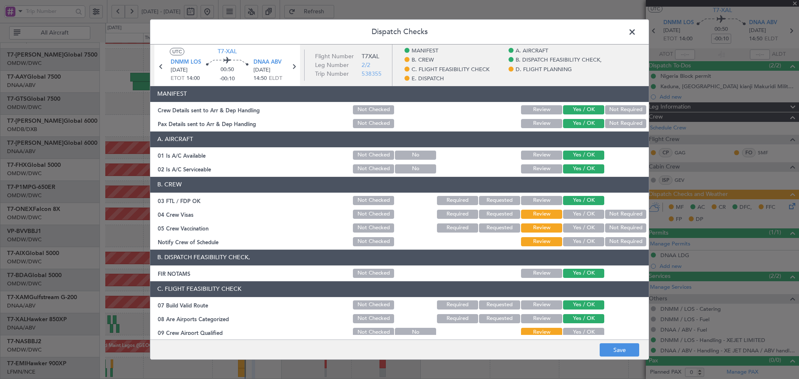
drag, startPoint x: 574, startPoint y: 213, endPoint x: 574, endPoint y: 221, distance: 7.5
click at [574, 214] on button "Yes / OK" at bounding box center [583, 214] width 41 height 9
click at [575, 229] on button "Yes / OK" at bounding box center [583, 228] width 41 height 9
click at [612, 224] on button "Not Required" at bounding box center [625, 228] width 41 height 9
drag, startPoint x: 593, startPoint y: 240, endPoint x: 586, endPoint y: 247, distance: 9.7
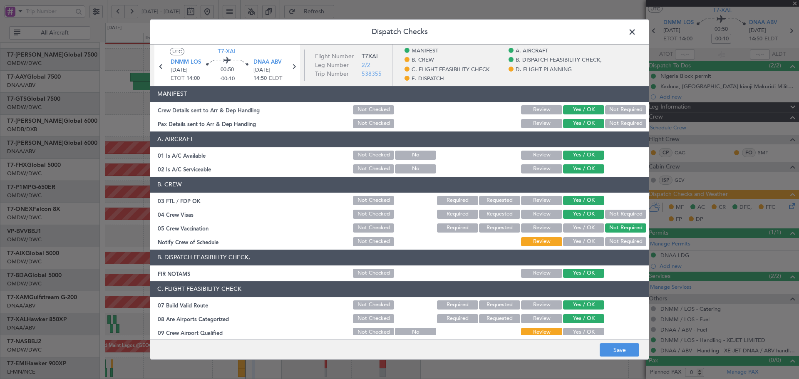
click at [592, 240] on button "Yes / OK" at bounding box center [583, 241] width 41 height 9
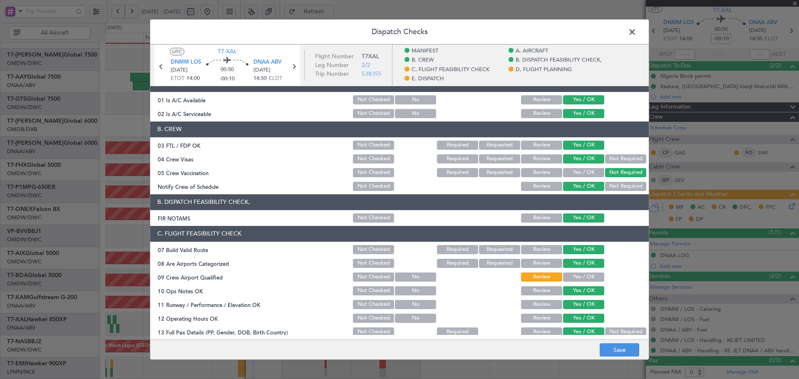
click at [572, 278] on button "Yes / OK" at bounding box center [583, 277] width 41 height 9
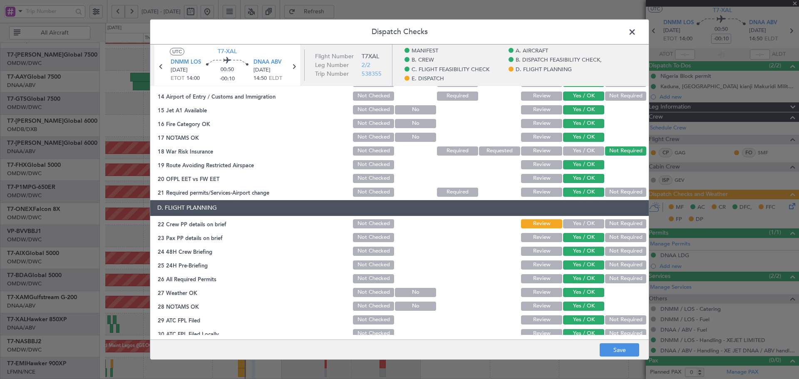
click at [577, 228] on button "Yes / OK" at bounding box center [583, 223] width 41 height 9
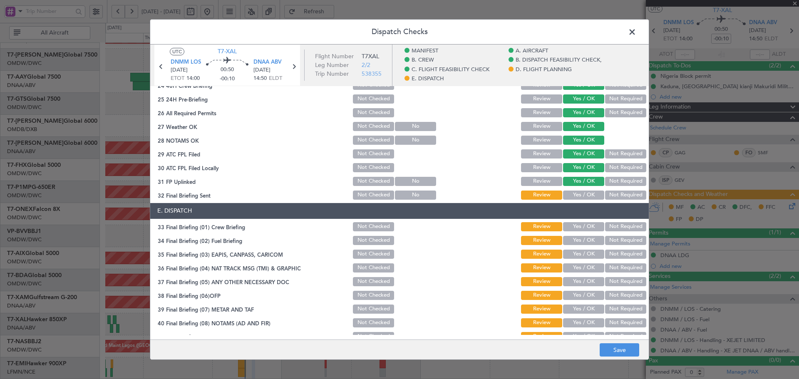
scroll to position [472, 0]
click at [585, 194] on button "Yes / OK" at bounding box center [583, 194] width 41 height 9
drag, startPoint x: 575, startPoint y: 224, endPoint x: 575, endPoint y: 234, distance: 10.0
click at [575, 225] on button "Yes / OK" at bounding box center [583, 226] width 41 height 9
click at [575, 236] on button "Yes / OK" at bounding box center [583, 240] width 41 height 9
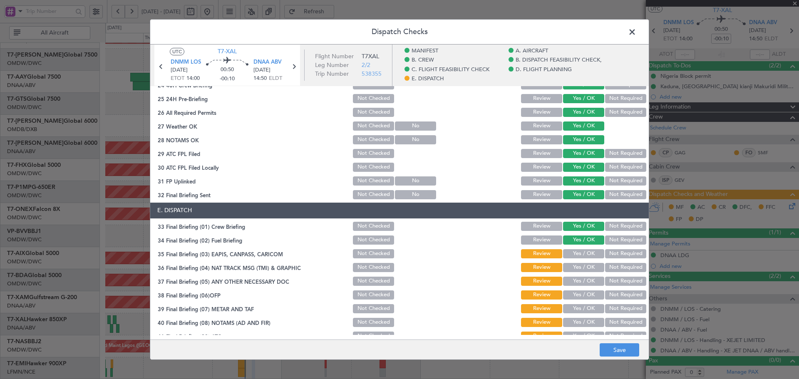
click at [605, 255] on button "Not Required" at bounding box center [625, 253] width 41 height 9
click at [612, 266] on button "Not Required" at bounding box center [625, 267] width 41 height 9
click at [609, 281] on button "Not Required" at bounding box center [625, 281] width 41 height 9
click at [580, 291] on button "Yes / OK" at bounding box center [583, 295] width 41 height 9
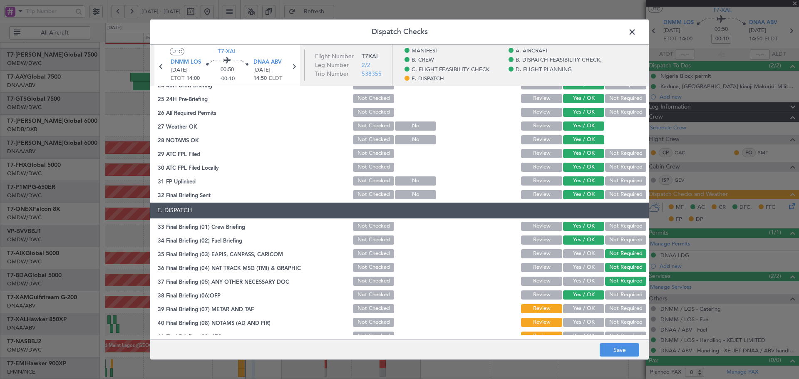
click at [582, 309] on button "Yes / OK" at bounding box center [583, 308] width 41 height 9
click at [577, 324] on button "Yes / OK" at bounding box center [583, 322] width 41 height 9
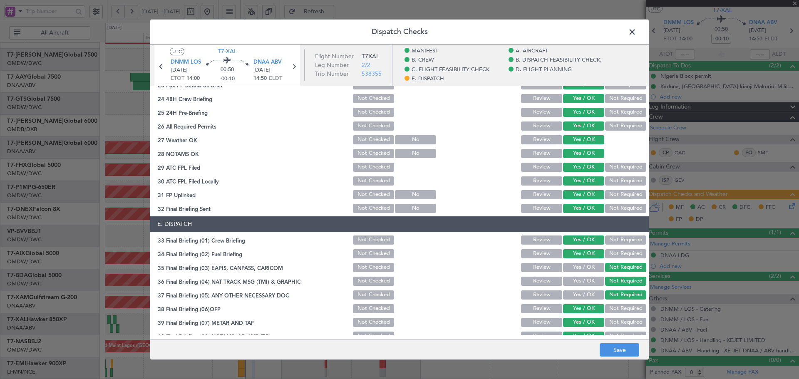
scroll to position [522, 0]
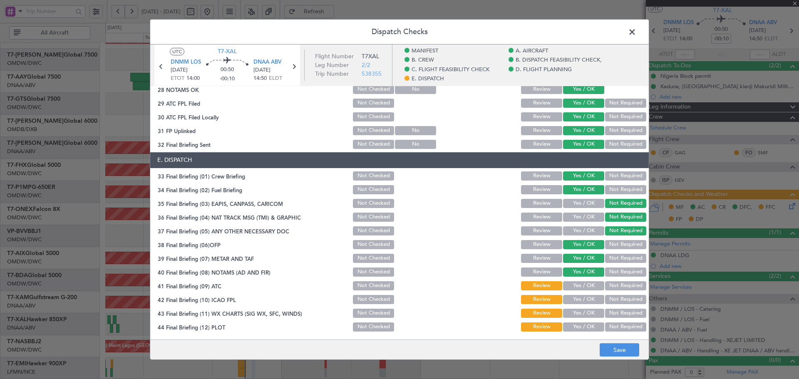
click at [579, 288] on button "Yes / OK" at bounding box center [583, 285] width 41 height 9
click at [575, 302] on button "Yes / OK" at bounding box center [583, 299] width 41 height 9
drag, startPoint x: 575, startPoint y: 311, endPoint x: 569, endPoint y: 326, distance: 15.9
click at [575, 312] on button "Yes / OK" at bounding box center [583, 313] width 41 height 9
click at [569, 326] on button "Yes / OK" at bounding box center [583, 327] width 41 height 9
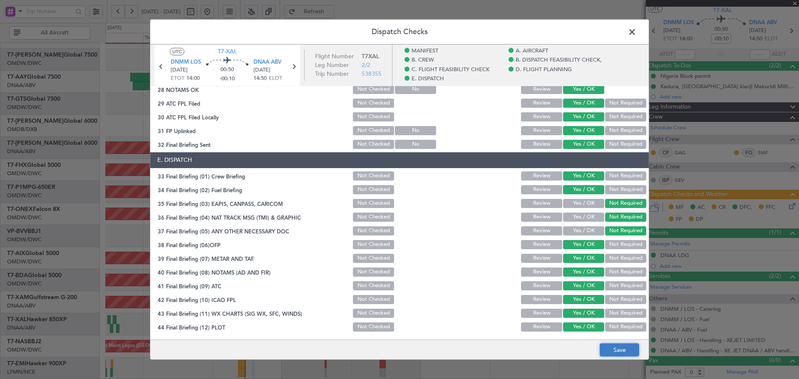
click at [626, 351] on button "Save" at bounding box center [620, 350] width 40 height 13
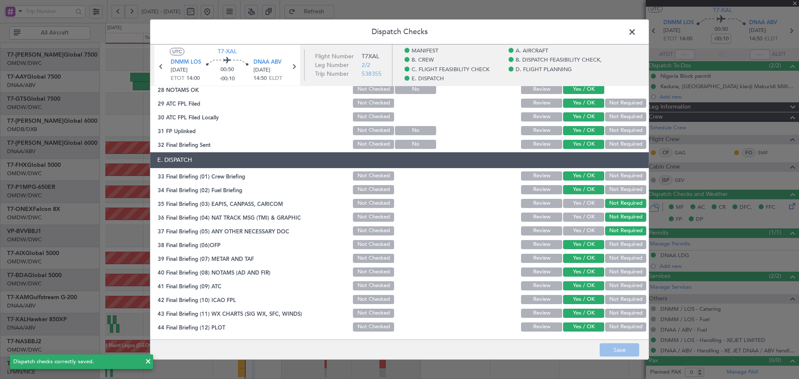
click at [637, 29] on span at bounding box center [637, 34] width 0 height 17
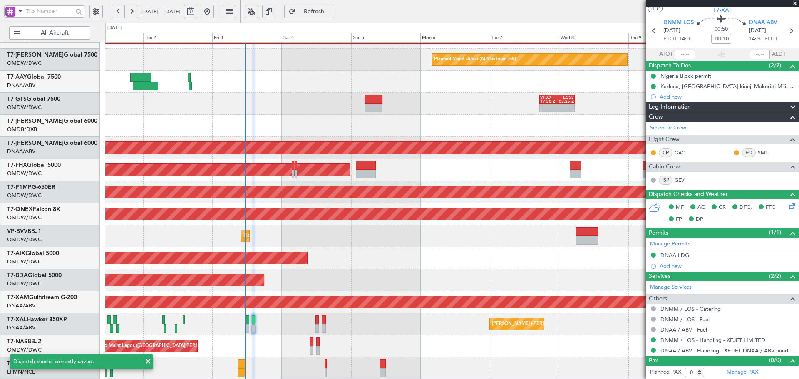
click at [331, 13] on span "Refresh" at bounding box center [314, 12] width 34 height 6
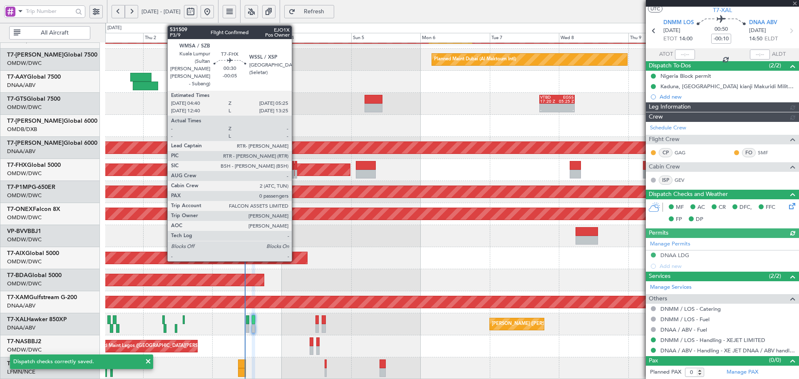
type input "[PERSON_NAME] (ANI)"
type input "7449"
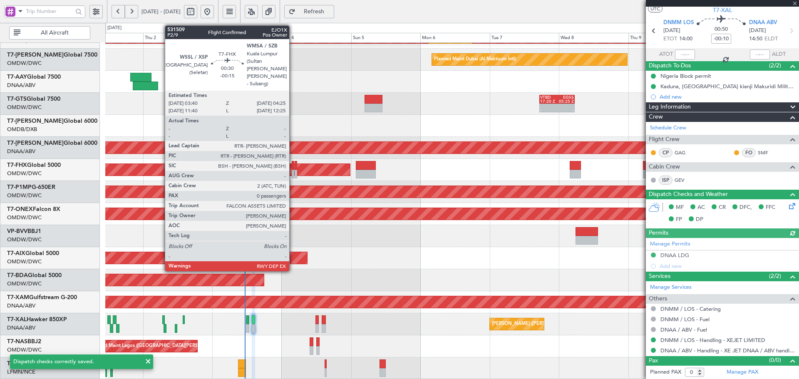
click at [293, 172] on div at bounding box center [293, 174] width 2 height 9
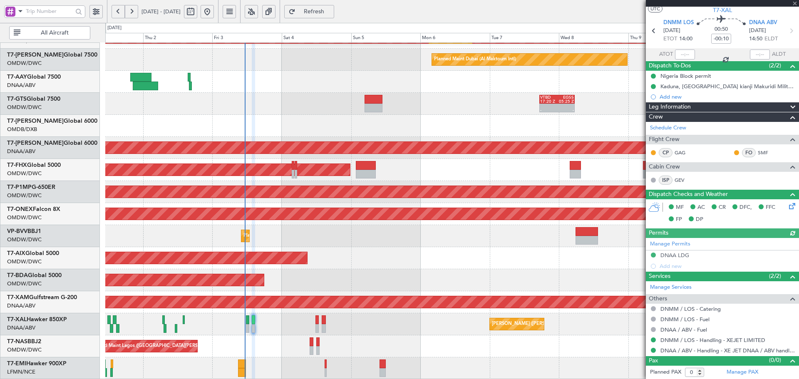
type input "-00:15"
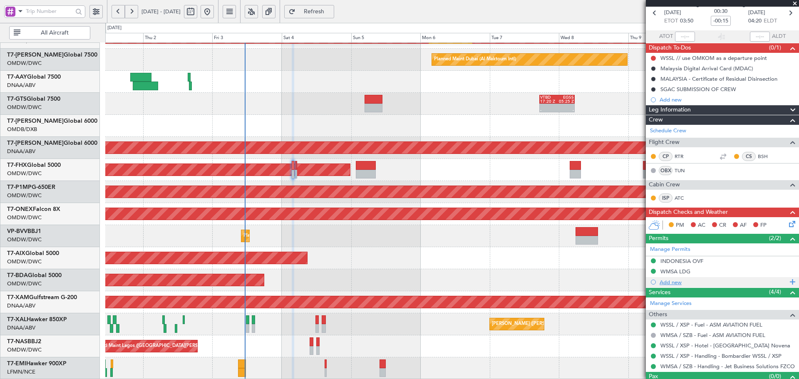
scroll to position [54, 0]
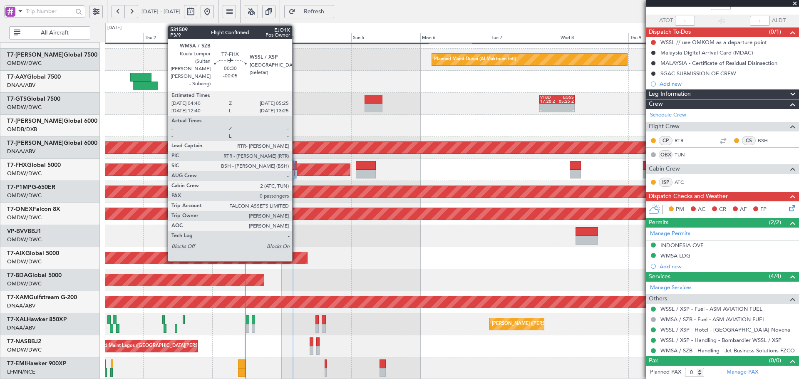
click at [296, 168] on div at bounding box center [296, 165] width 2 height 9
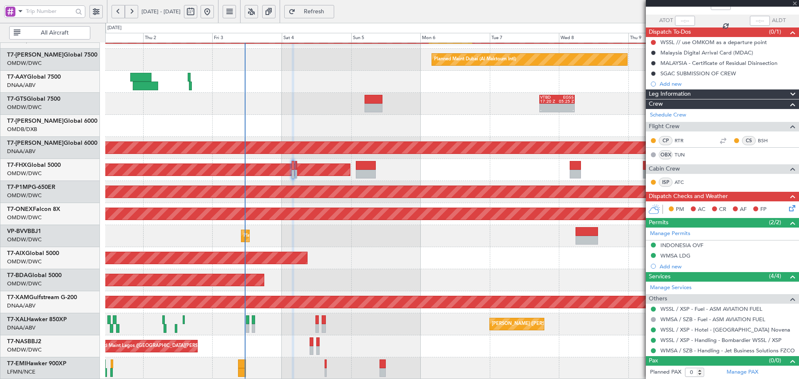
scroll to position [0, 0]
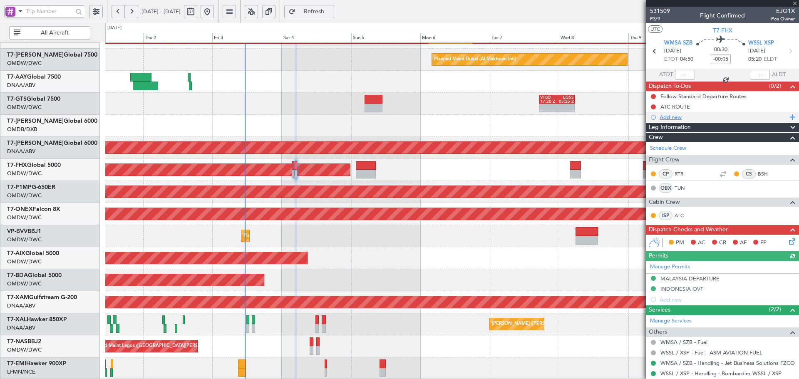
click at [677, 112] on div "Add new" at bounding box center [722, 117] width 153 height 10
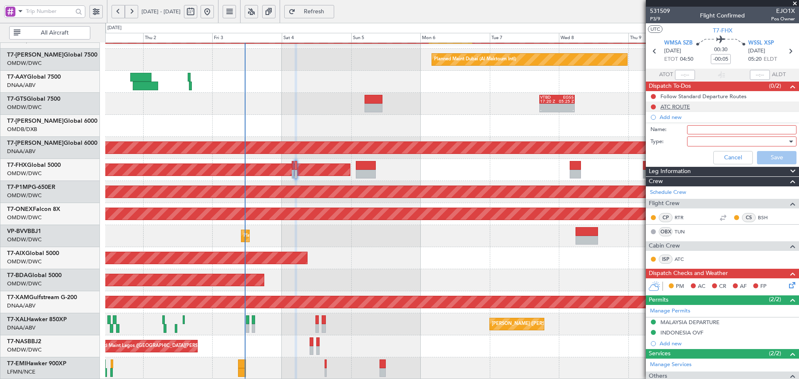
click at [680, 106] on div "ATC ROUTE" at bounding box center [676, 106] width 30 height 7
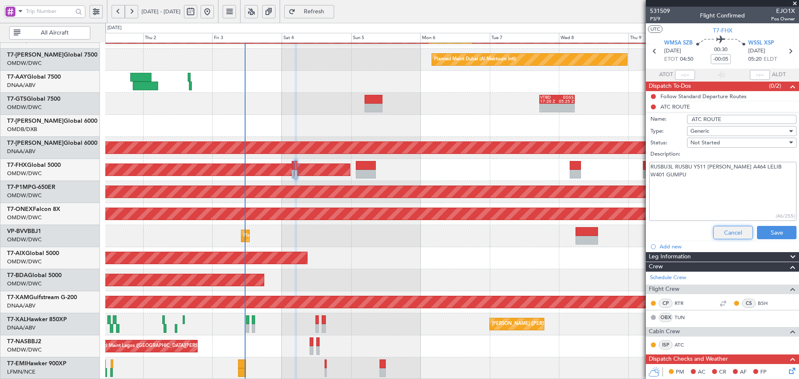
click at [716, 235] on button "Cancel" at bounding box center [734, 232] width 40 height 13
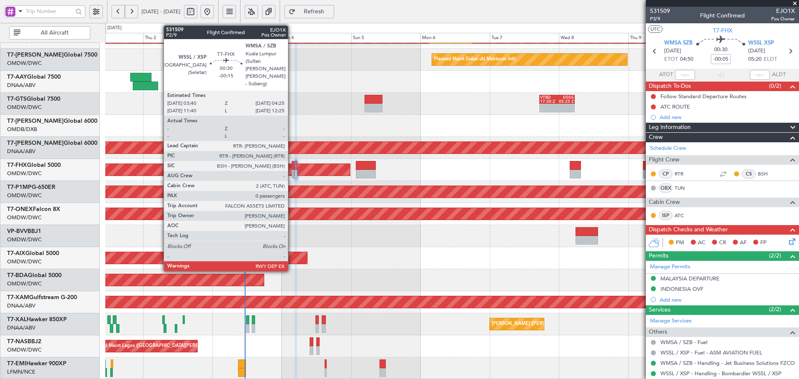
click at [292, 165] on div at bounding box center [293, 165] width 2 height 9
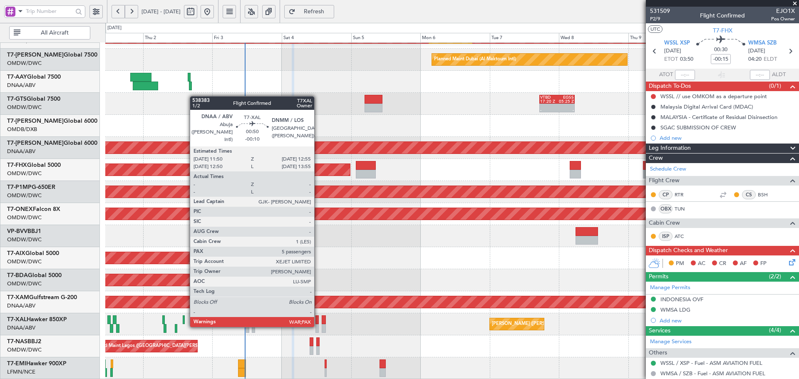
click at [318, 326] on div at bounding box center [317, 328] width 3 height 9
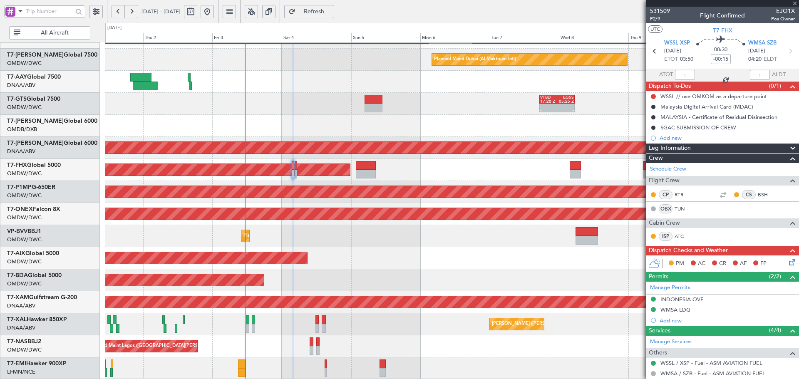
type input "-00:10"
type input "5"
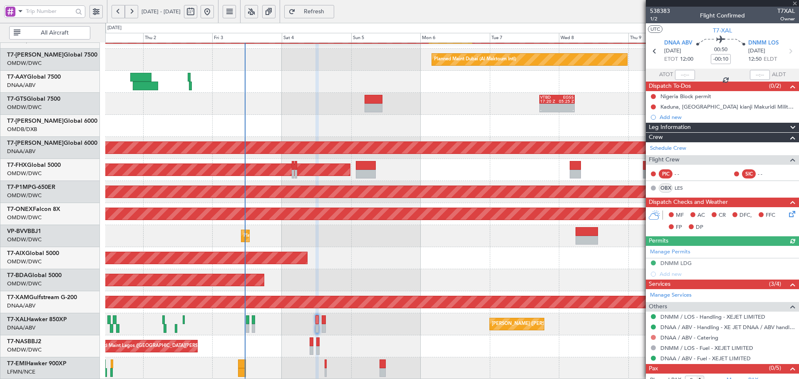
click at [653, 337] on button at bounding box center [653, 337] width 5 height 5
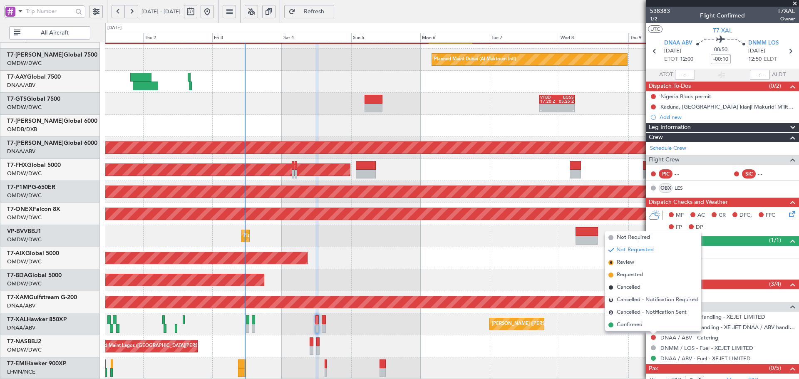
drag, startPoint x: 625, startPoint y: 237, endPoint x: 423, endPoint y: 283, distance: 208.1
click at [625, 237] on span "Not Required" at bounding box center [633, 238] width 33 height 8
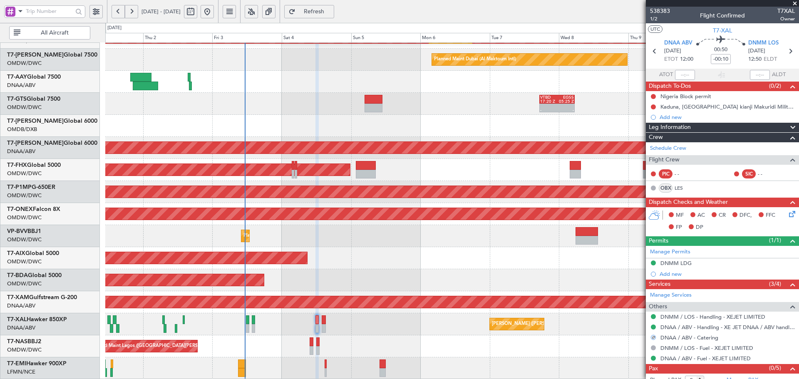
click at [398, 285] on div "AOG Maint Dubai (Al Maktoum Intl)" at bounding box center [452, 280] width 694 height 22
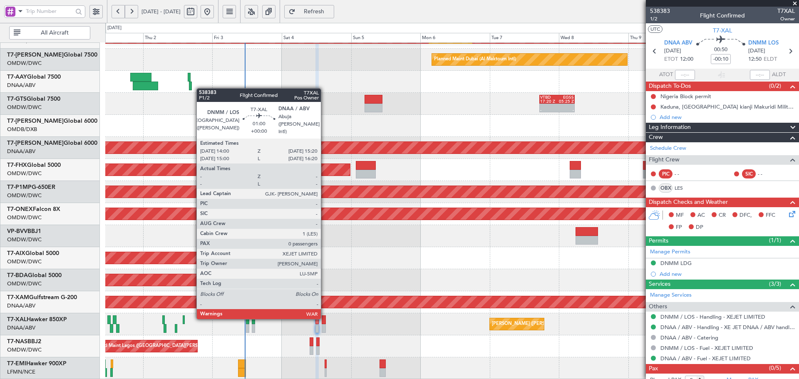
click at [325, 318] on div at bounding box center [324, 320] width 4 height 9
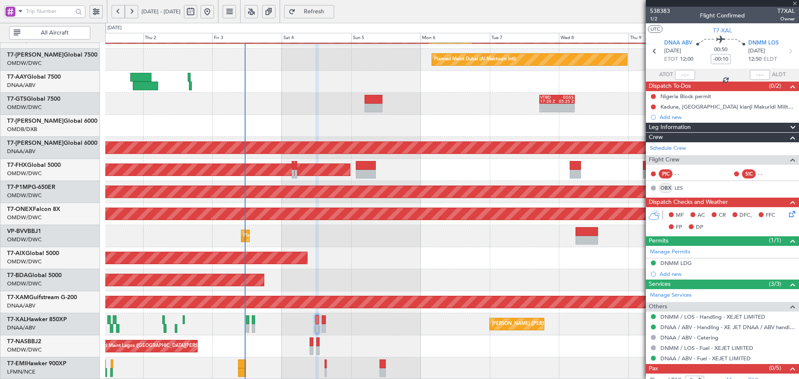
type input "0"
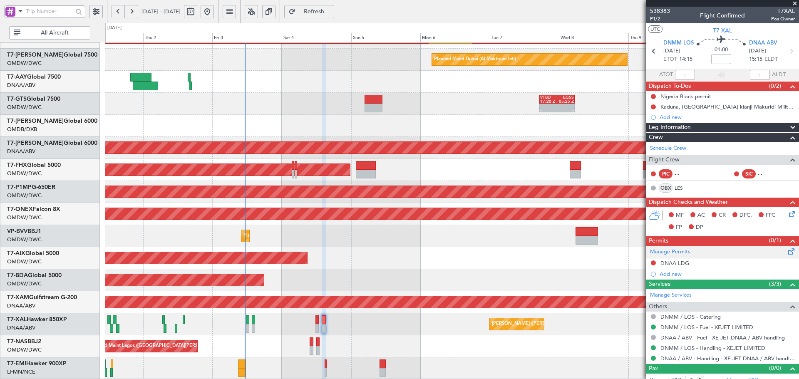
click at [675, 252] on link "Manage Permits" at bounding box center [670, 252] width 40 height 8
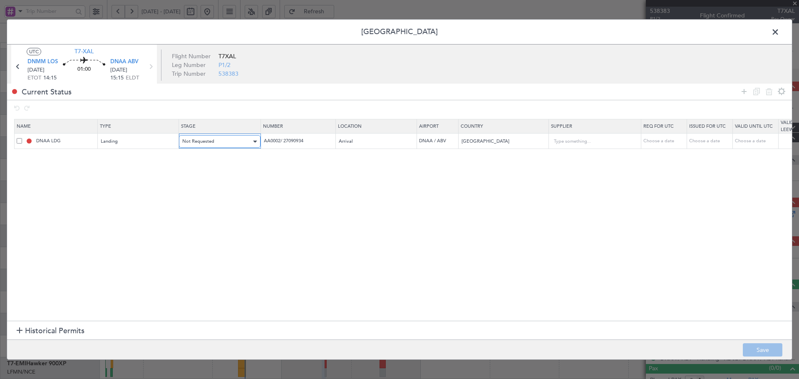
click at [206, 142] on span "Not Requested" at bounding box center [198, 141] width 32 height 6
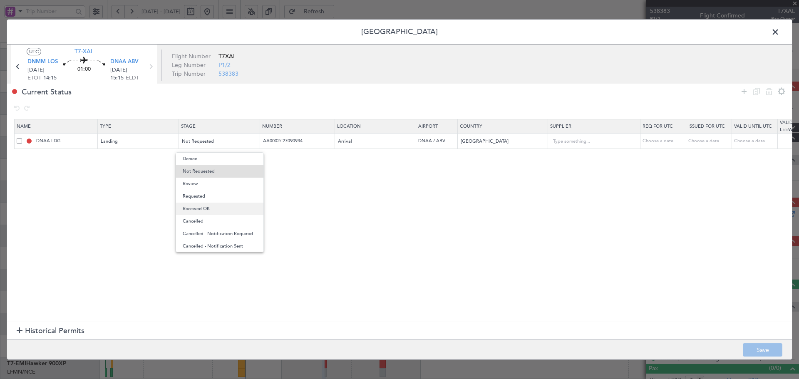
click at [193, 208] on span "Received OK" at bounding box center [220, 209] width 74 height 12
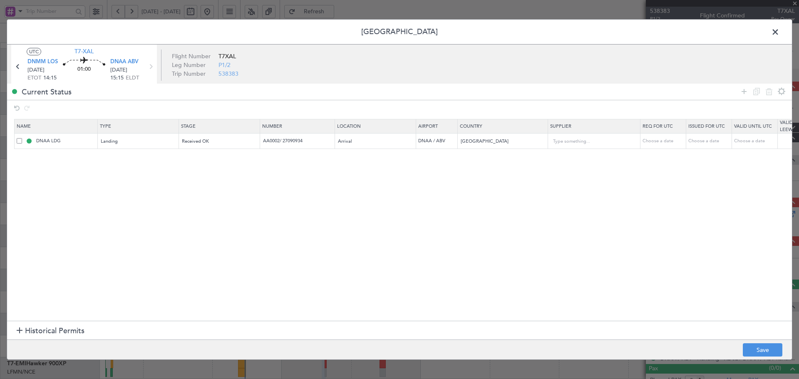
click at [347, 251] on section "Name Type Stage Number Location Airport Country Supplier Req For Utc Issued For…" at bounding box center [399, 219] width 785 height 204
click at [755, 349] on button "Save" at bounding box center [763, 350] width 40 height 13
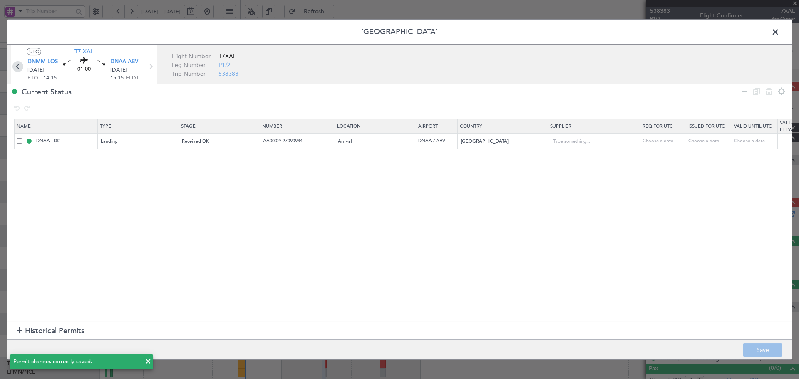
click at [15, 68] on icon at bounding box center [17, 66] width 11 height 11
type input "-00:10"
type input "5"
type input "-00:10"
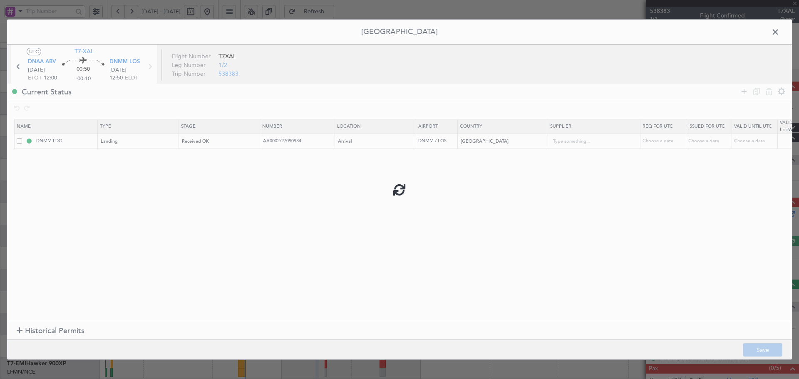
click at [776, 34] on div at bounding box center [399, 190] width 785 height 341
click at [780, 30] on span at bounding box center [780, 34] width 0 height 17
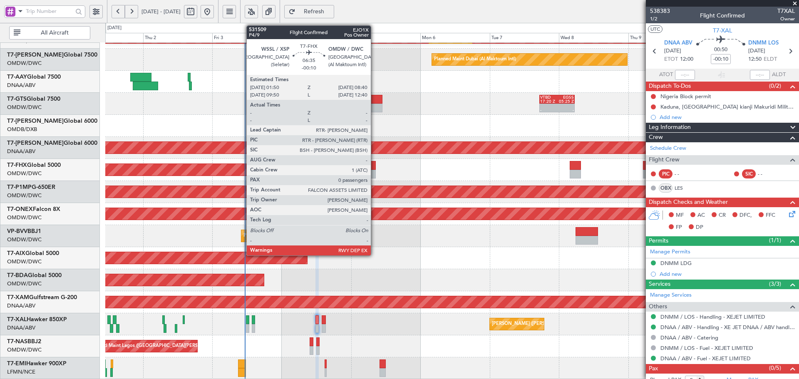
click at [375, 169] on div at bounding box center [366, 165] width 20 height 9
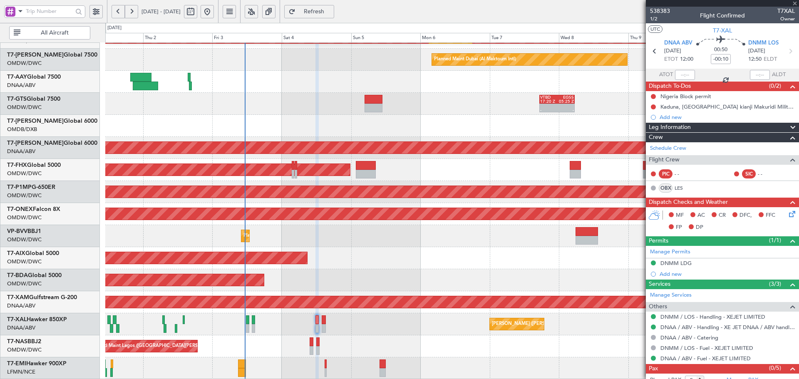
type input "0"
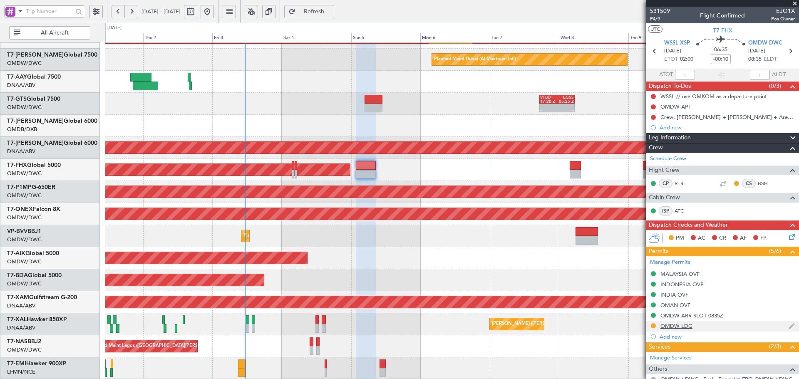
click at [682, 329] on mat-tooltip-component "OMDW LDG" at bounding box center [677, 340] width 42 height 22
click at [684, 326] on div "OMDW LDG" at bounding box center [677, 326] width 32 height 7
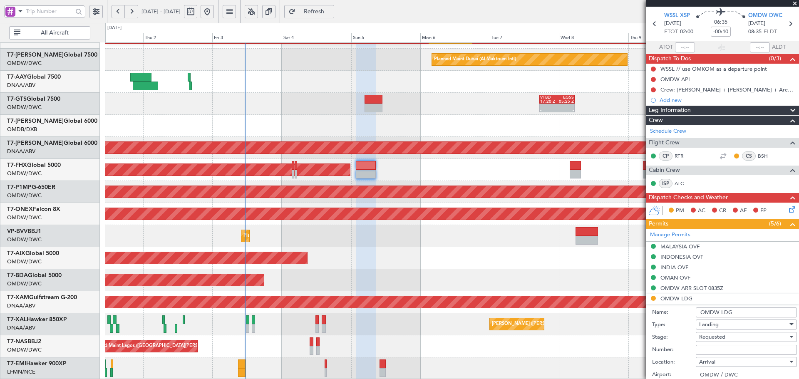
scroll to position [28, 0]
click at [716, 345] on input "Number:" at bounding box center [746, 350] width 101 height 10
paste input "LP/2025/13539"
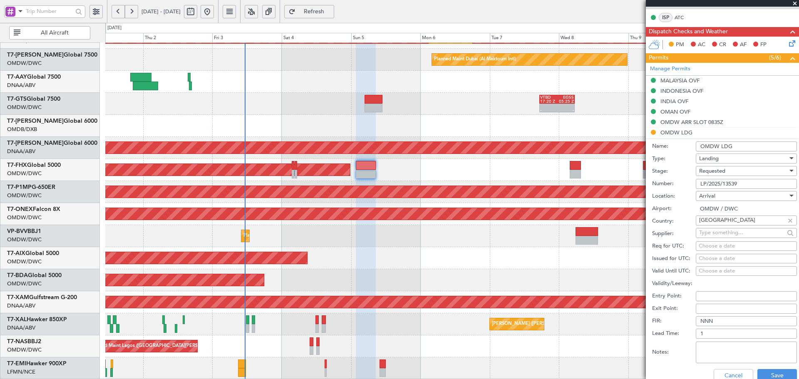
scroll to position [194, 0]
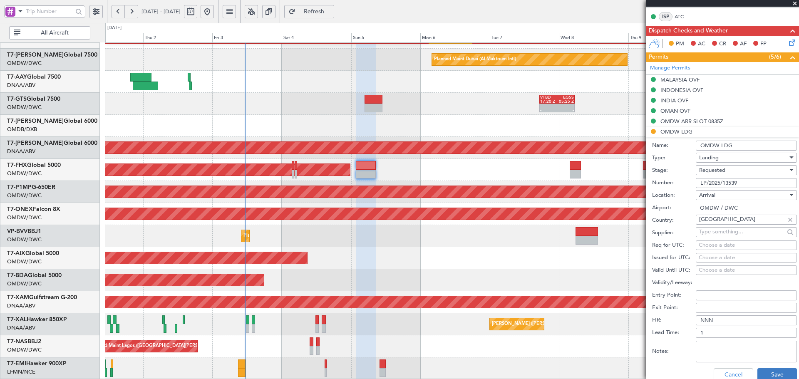
type input "LP/2025/13539"
click at [769, 374] on button "Save" at bounding box center [778, 374] width 40 height 13
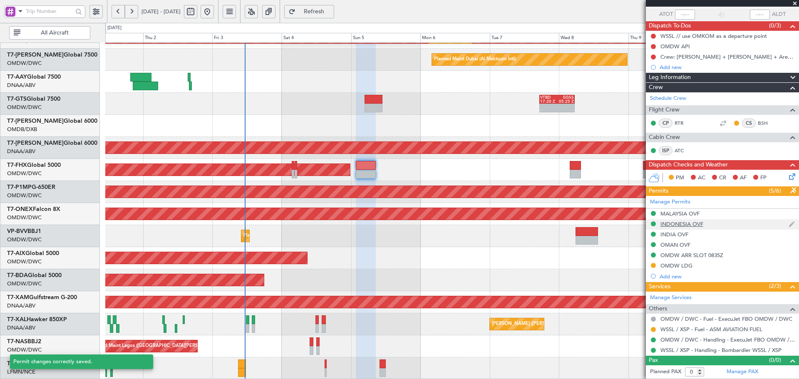
scroll to position [60, 0]
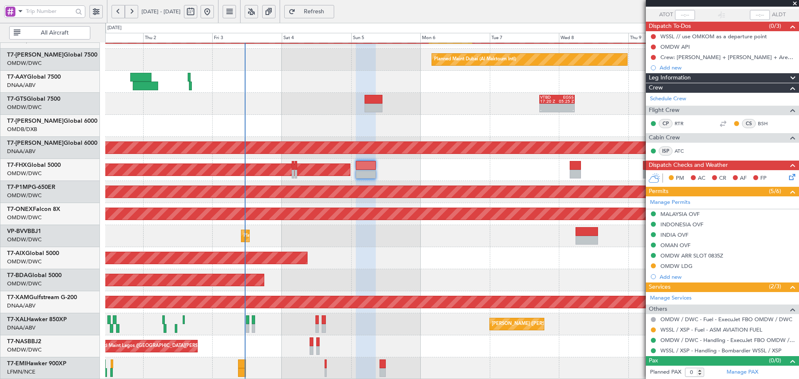
click at [331, 11] on span "Refresh" at bounding box center [314, 12] width 34 height 6
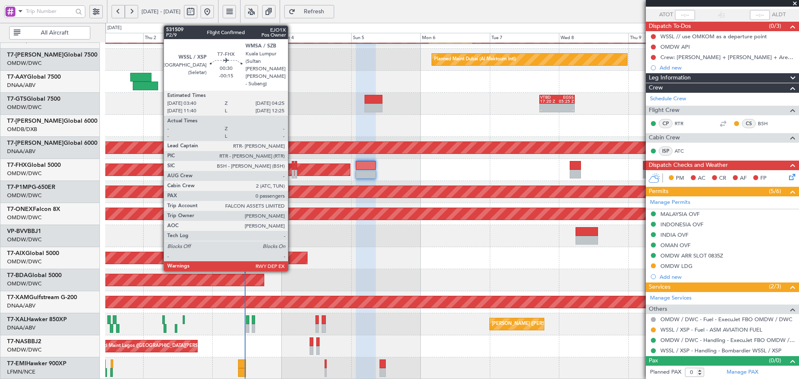
click at [292, 167] on div at bounding box center [293, 165] width 2 height 9
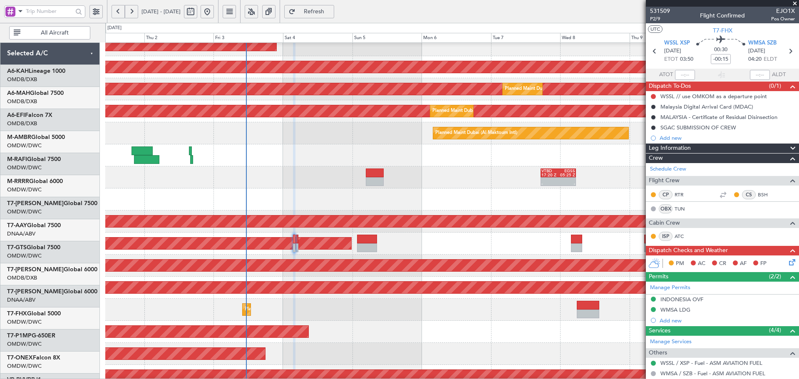
scroll to position [149, 0]
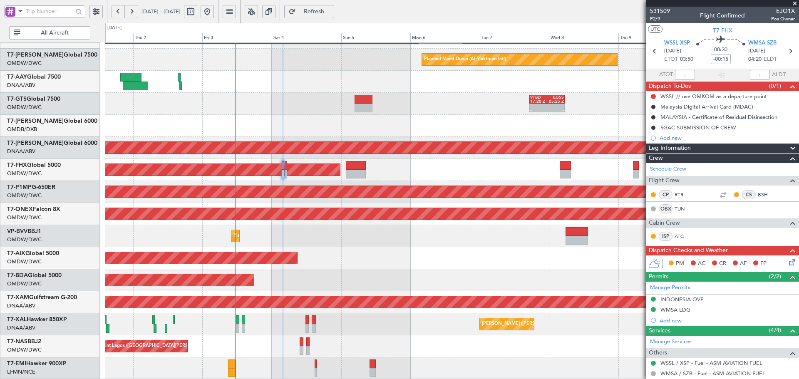
click at [294, 87] on div "Planned Maint Dubai (Al Maktoum Intl) Planned Maint [GEOGRAPHIC_DATA] (Al Makto…" at bounding box center [452, 136] width 694 height 485
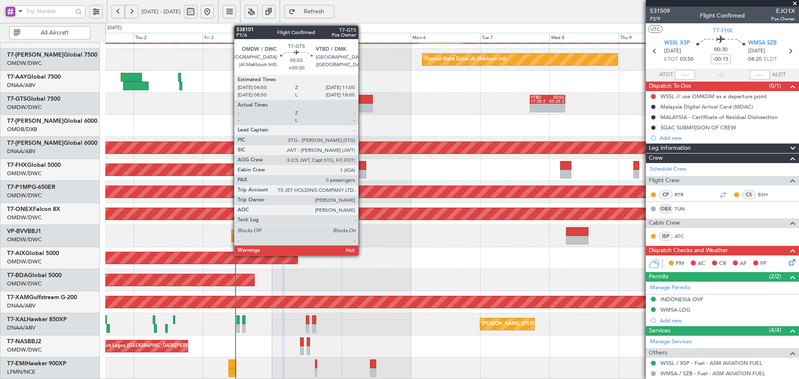
click at [362, 102] on div at bounding box center [364, 99] width 18 height 9
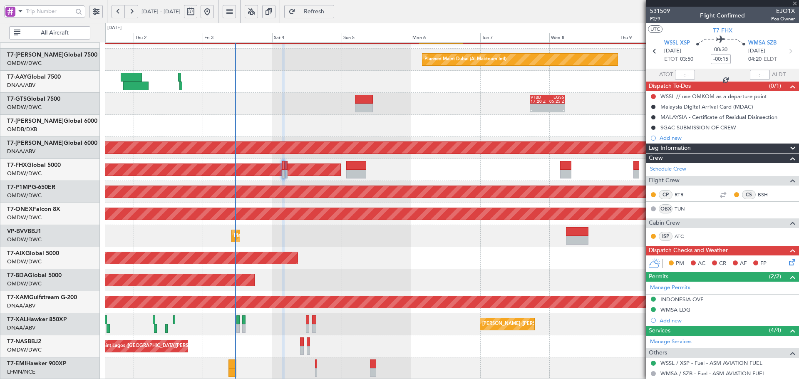
type input "+00:30"
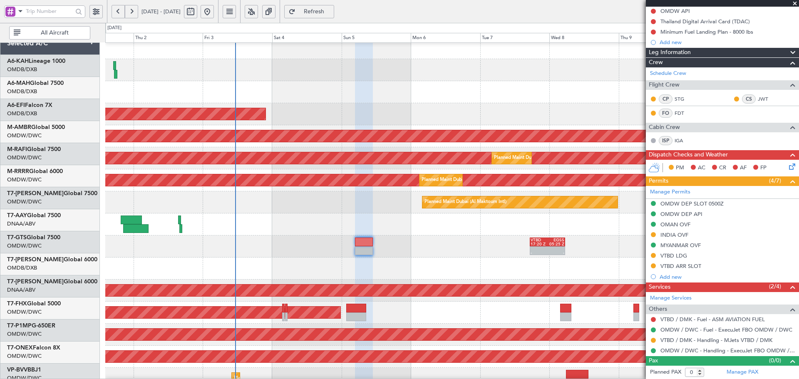
scroll to position [0, 0]
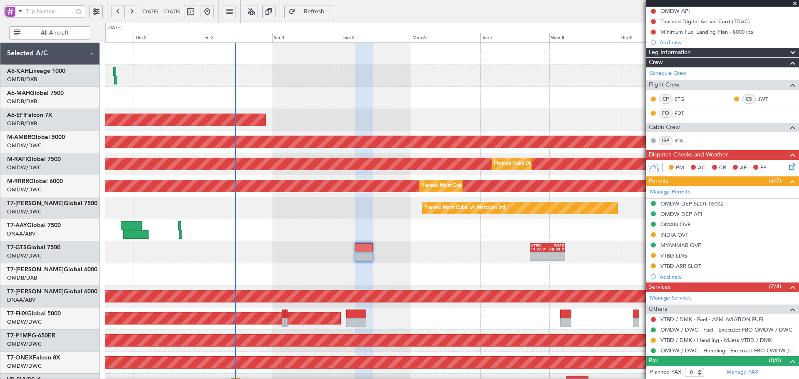
click at [487, 269] on div at bounding box center [452, 275] width 694 height 22
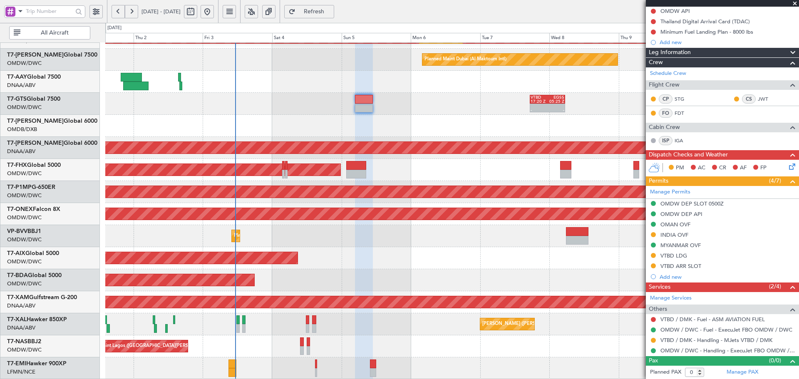
scroll to position [149, 0]
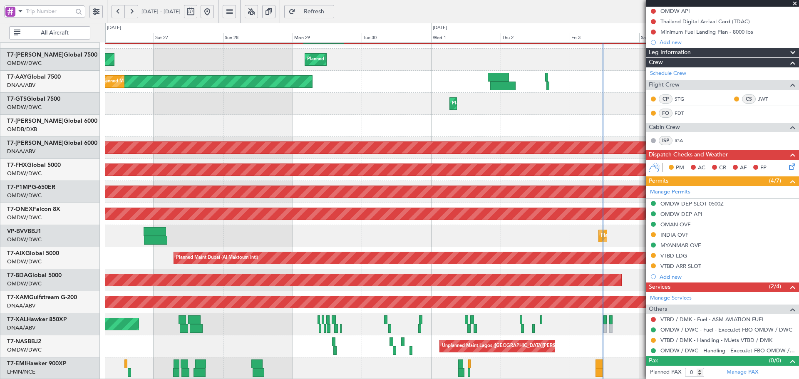
click at [570, 269] on div "Planned Maint Dubai (Al Maktoum Intl) Planned Maint Dubai (Al Maktoum Intl) Pla…" at bounding box center [452, 136] width 694 height 485
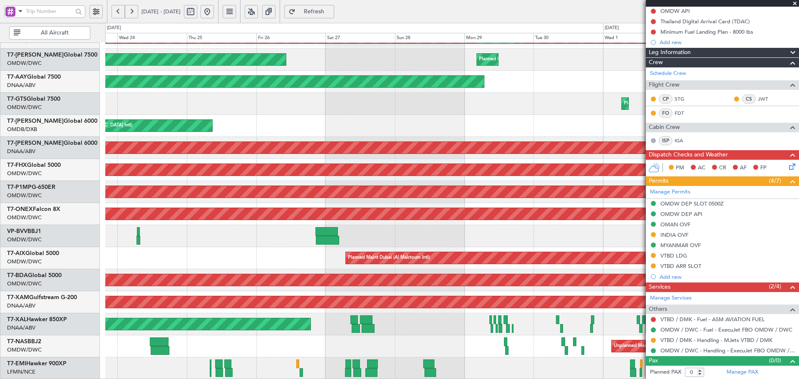
click at [286, 232] on div "Planned Maint Dubai (Al Maktoum Intl)" at bounding box center [452, 236] width 694 height 22
click at [49, 255] on link "T7-AIX Global 5000" at bounding box center [33, 254] width 52 height 6
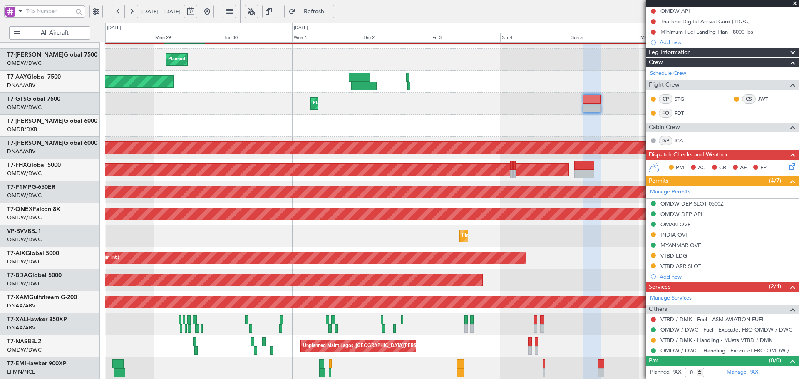
click at [34, 261] on div "Planned Maint Dubai (Al Maktoum Intl) Planned Maint Dubai (Al Maktoum Intl) Pla…" at bounding box center [399, 201] width 799 height 356
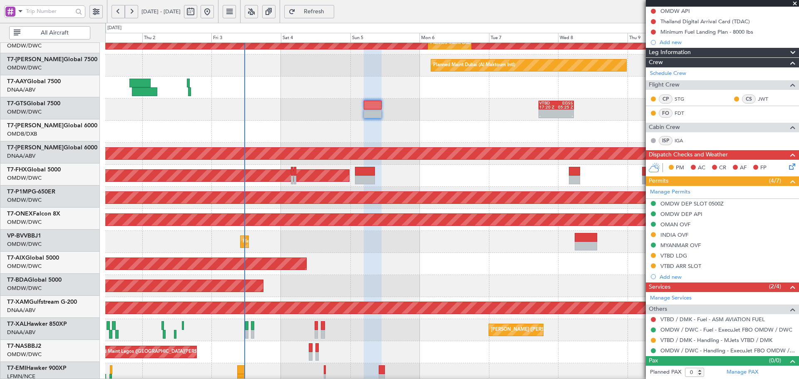
scroll to position [142, 0]
click at [354, 274] on div "Planned Maint Dubai (Al Maktoum Intl)" at bounding box center [452, 264] width 694 height 22
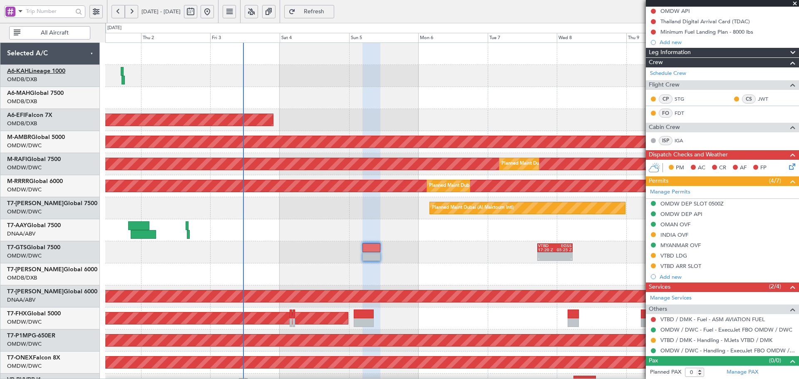
click at [63, 69] on link "A6-KAH Lineage 1000" at bounding box center [36, 71] width 58 height 6
click at [46, 225] on link "T7-AAY Global 7500" at bounding box center [34, 226] width 54 height 6
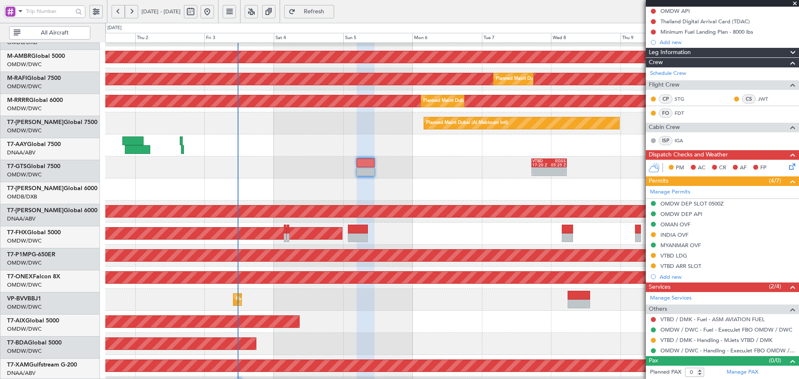
scroll to position [85, 0]
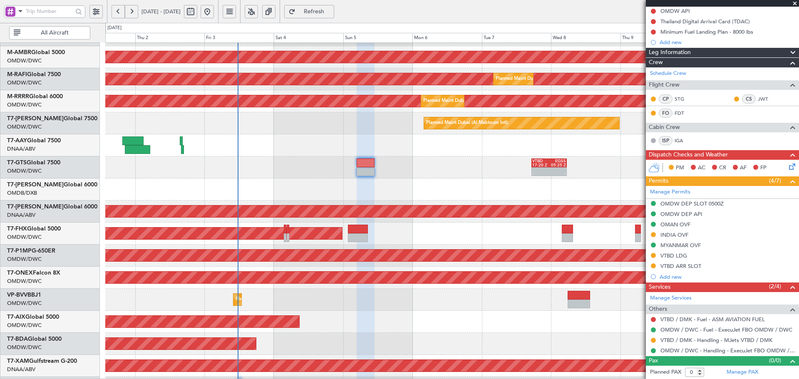
click at [274, 202] on div "AOG Maint Dubai (Al Maktoum Intl)" at bounding box center [452, 212] width 694 height 22
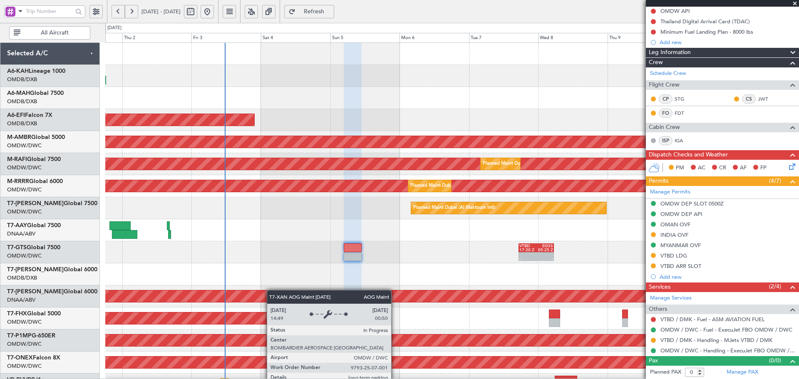
click at [269, 301] on div "Planned Maint [GEOGRAPHIC_DATA] (Al Bateen Executive) Planned Maint [GEOGRAPHIC…" at bounding box center [452, 285] width 694 height 485
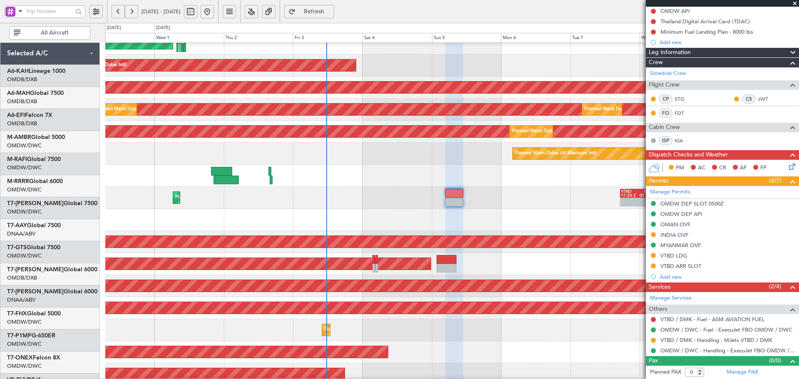
scroll to position [62, 0]
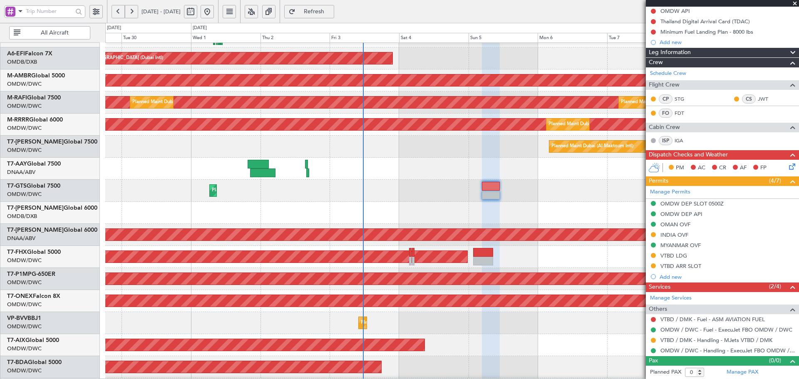
click at [302, 186] on div "- - VTBD 17:20 Z EGSS 05:25 Z Planned Maint [GEOGRAPHIC_DATA] (Al Maktoum Intl)" at bounding box center [452, 191] width 694 height 22
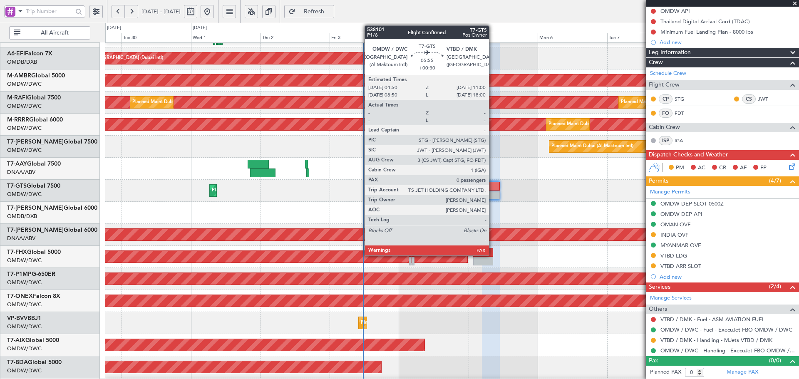
click at [493, 194] on div at bounding box center [491, 195] width 18 height 9
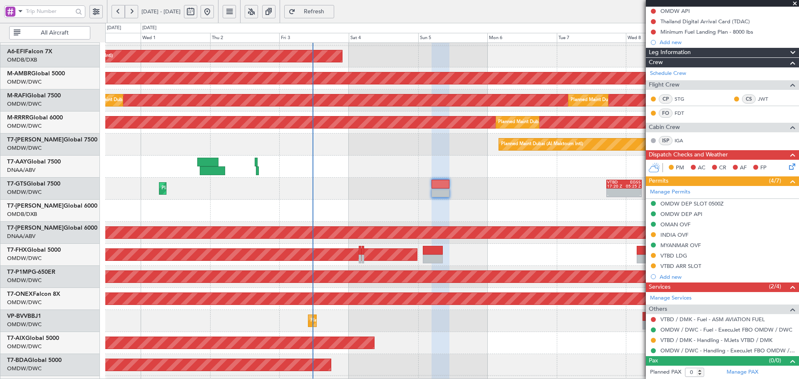
scroll to position [68, 0]
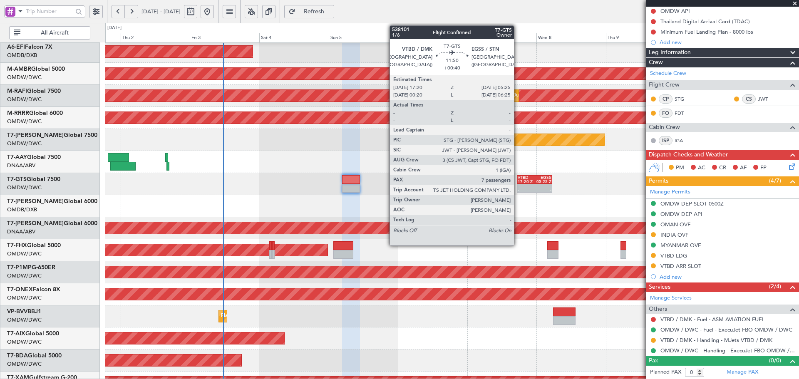
click at [518, 182] on div "17:20 Z" at bounding box center [526, 182] width 17 height 4
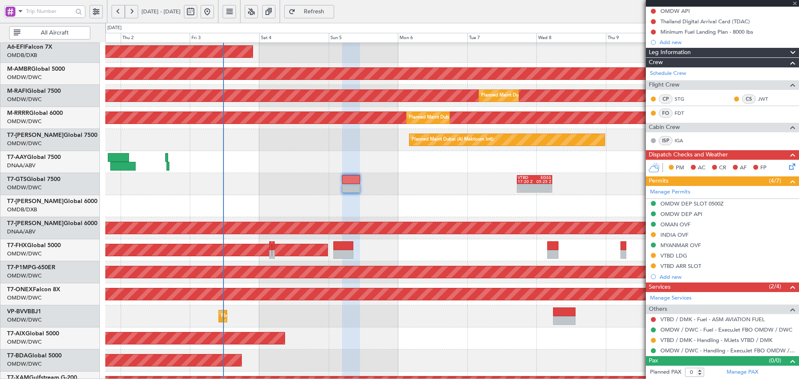
type input "+00:40"
type input "7"
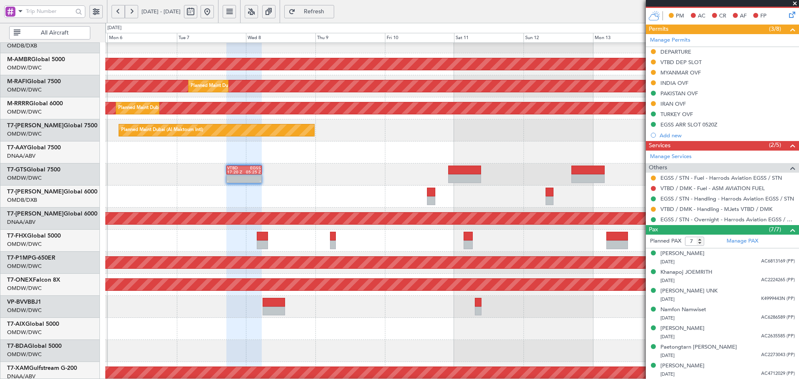
scroll to position [81, 0]
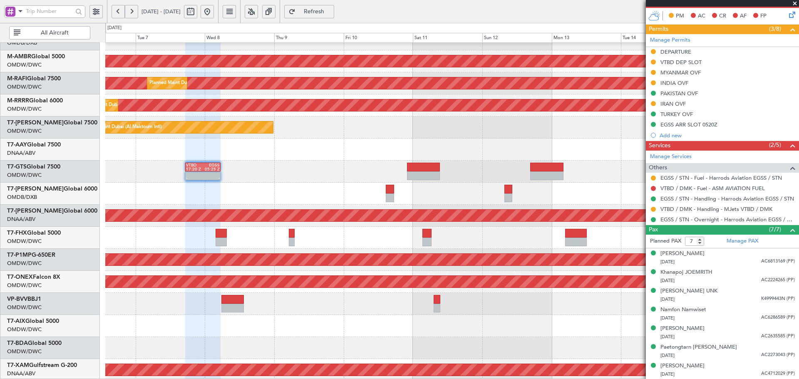
click at [260, 186] on div at bounding box center [452, 194] width 694 height 22
click at [441, 162] on div "- - VTBD 17:20 Z EGSS 05:25 Z" at bounding box center [452, 172] width 694 height 22
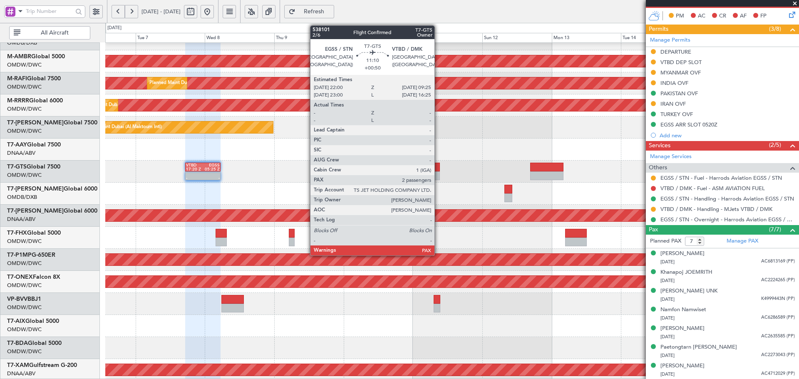
click at [438, 166] on div at bounding box center [423, 167] width 33 height 9
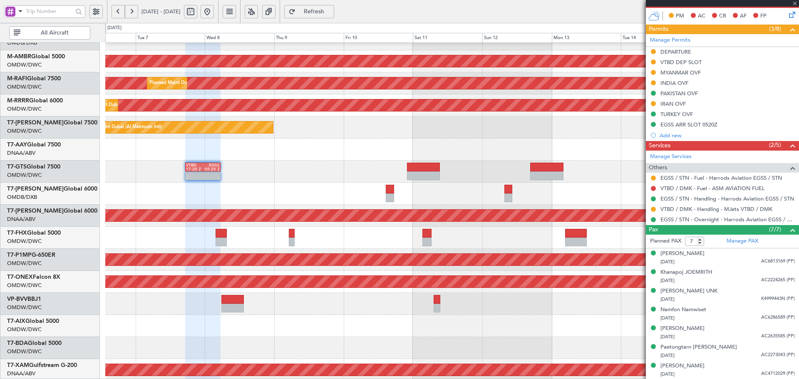
type input "+00:50"
type input "2"
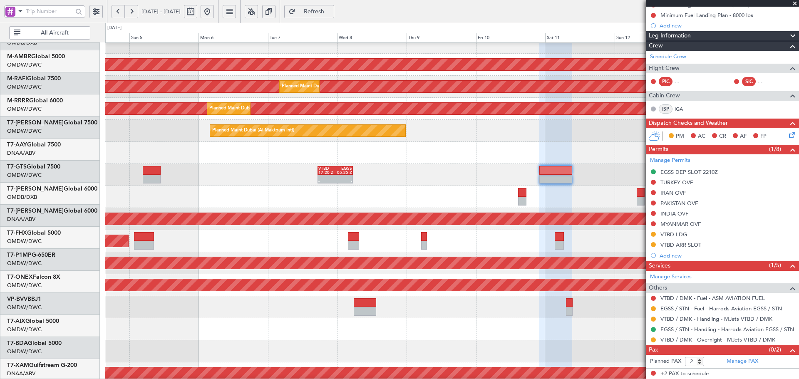
scroll to position [75, 0]
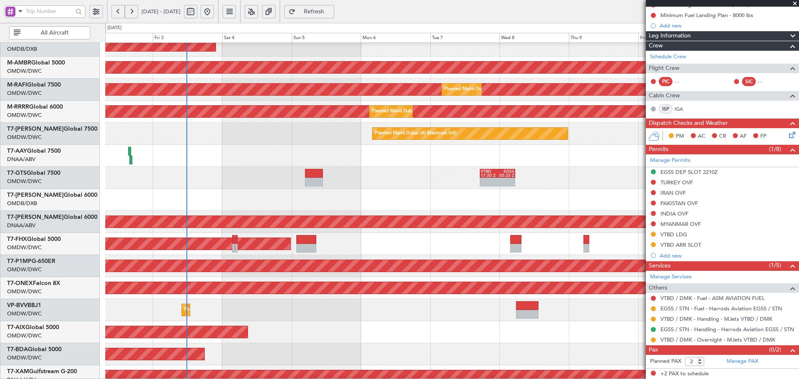
click at [678, 278] on fb-app "[DATE] - [DATE] Refresh Quick Links All Aircraft AOG Maint [GEOGRAPHIC_DATA] (D…" at bounding box center [399, 194] width 799 height 369
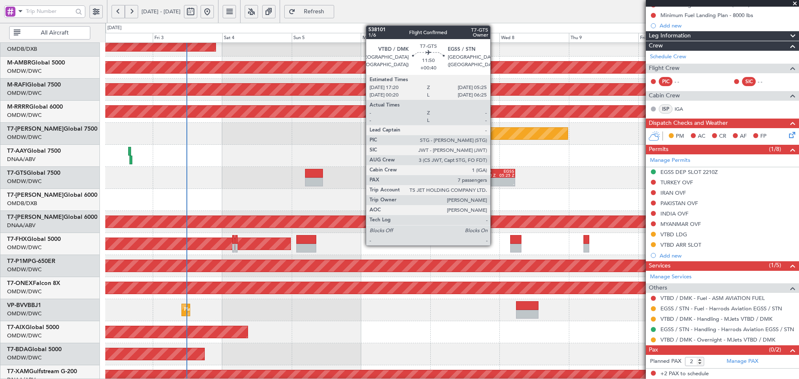
click at [494, 181] on div at bounding box center [489, 180] width 17 height 4
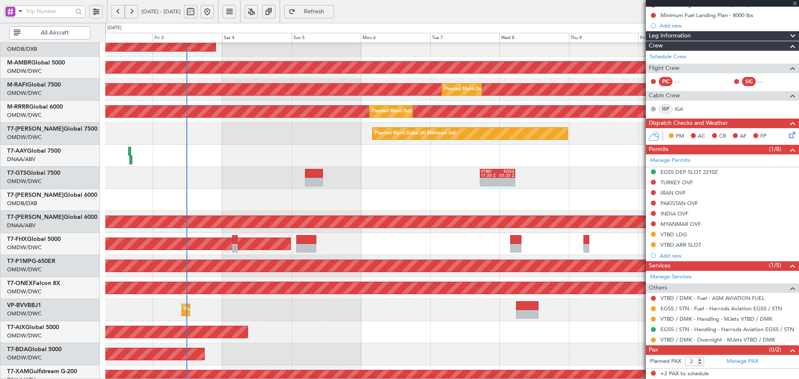
type input "+00:40"
type input "7"
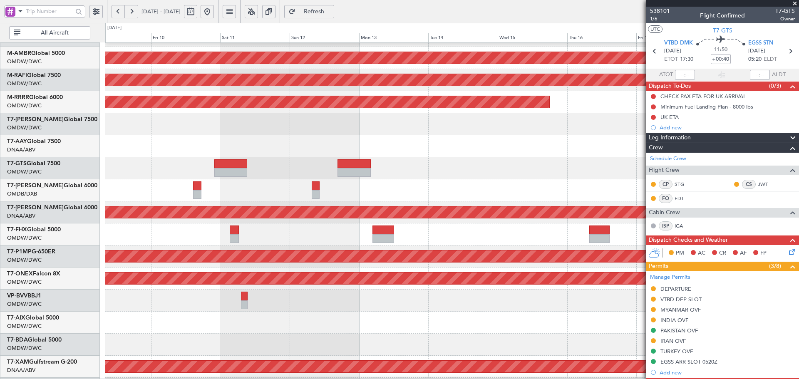
scroll to position [83, 0]
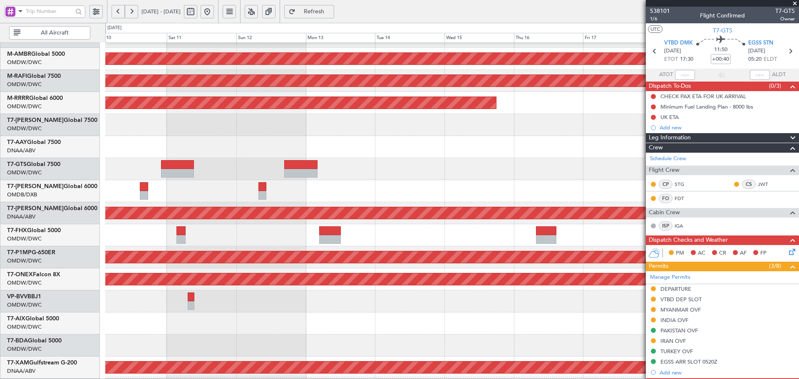
click at [5, 193] on div "Planned Maint [GEOGRAPHIC_DATA] (Seletar) Planned Maint [GEOGRAPHIC_DATA] (Al M…" at bounding box center [399, 201] width 799 height 356
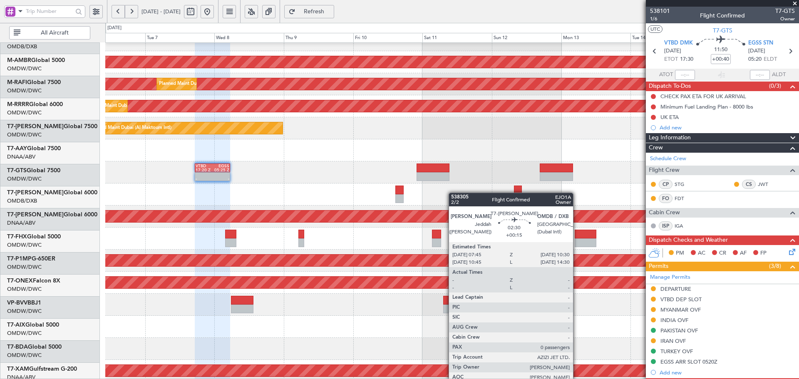
scroll to position [92, 0]
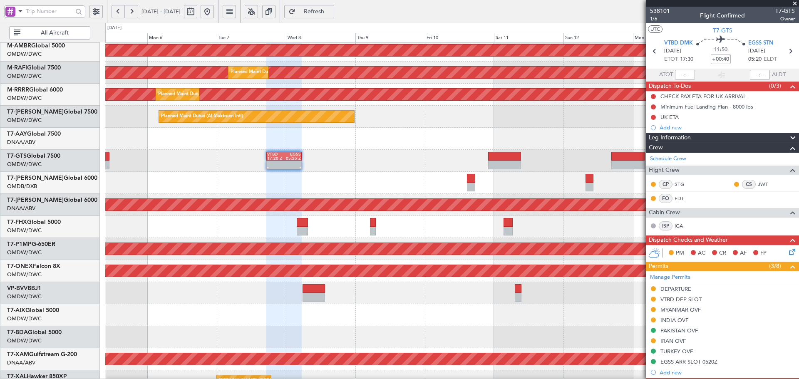
click at [581, 178] on div at bounding box center [452, 183] width 694 height 22
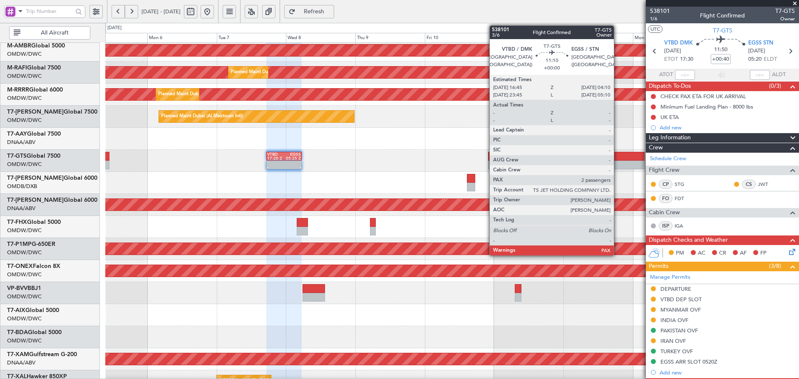
click at [618, 158] on div at bounding box center [628, 156] width 33 height 9
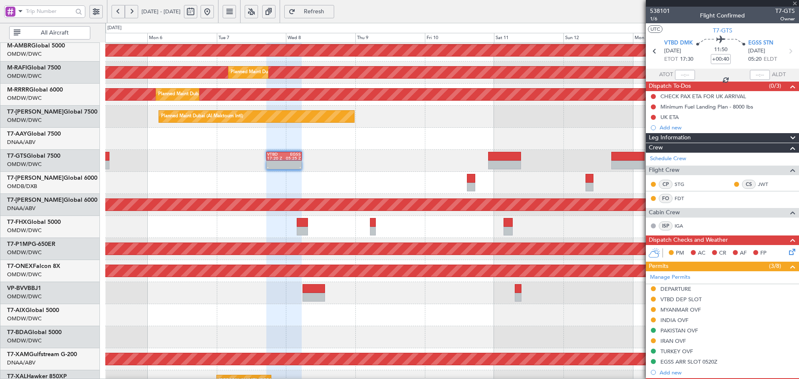
type input "2"
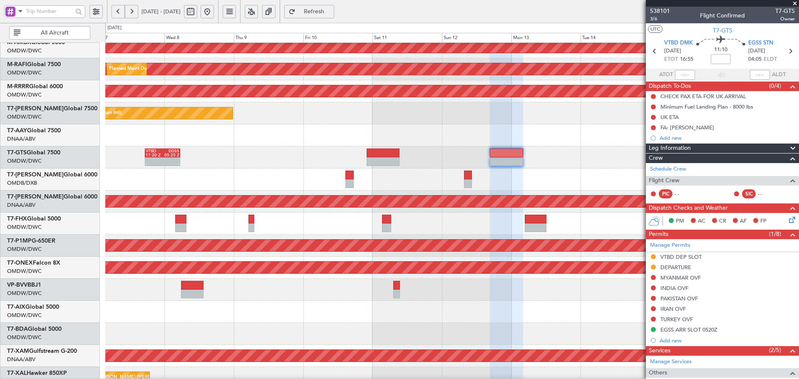
scroll to position [95, 0]
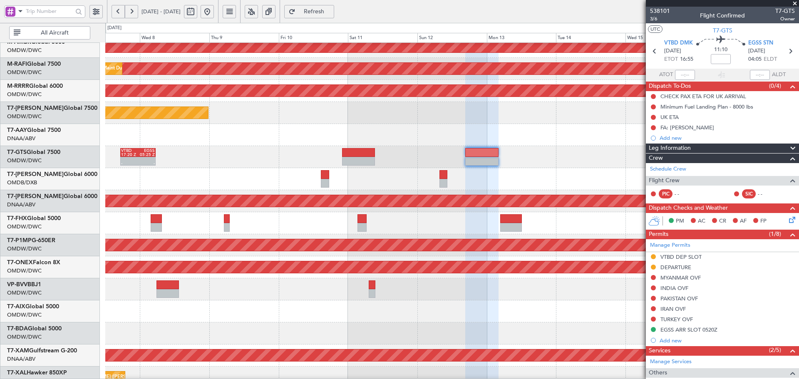
click at [457, 156] on div "- - VTBD 17:20 Z EGSS 05:25 Z" at bounding box center [452, 157] width 694 height 22
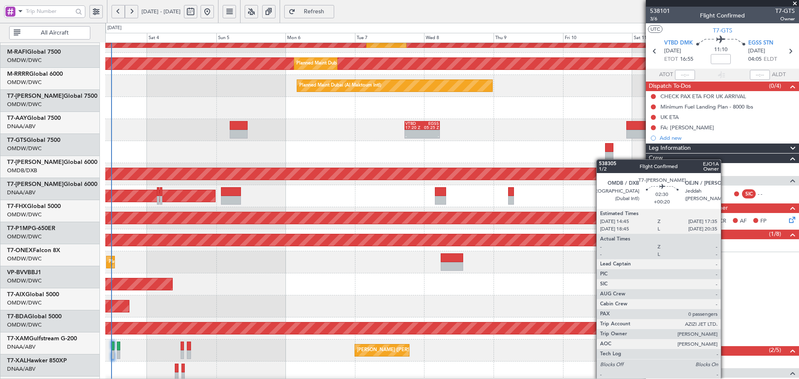
scroll to position [124, 0]
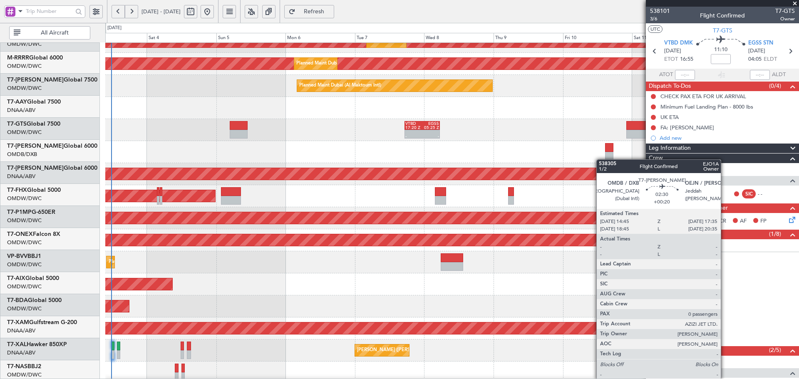
click at [612, 158] on div at bounding box center [452, 152] width 694 height 22
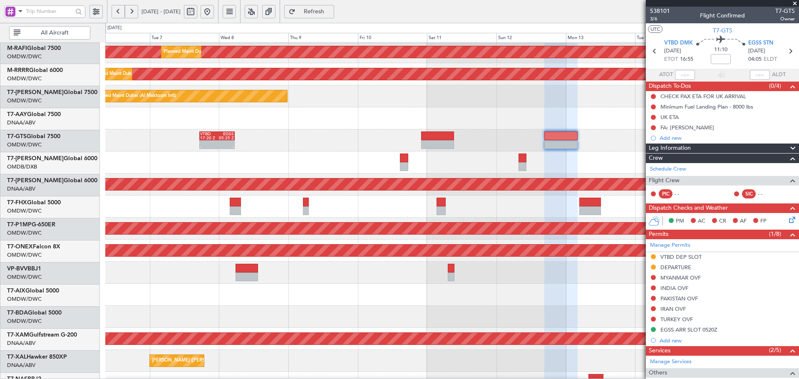
click at [25, 166] on div "Planned Maint [GEOGRAPHIC_DATA] (Seletar) Planned Maint [GEOGRAPHIC_DATA] (Al M…" at bounding box center [399, 201] width 799 height 356
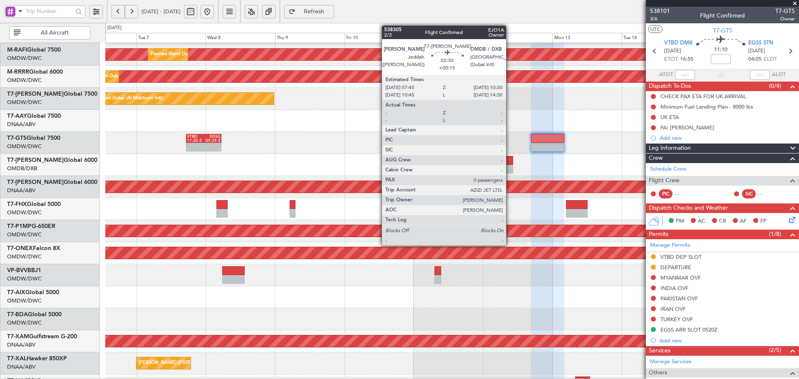
click at [510, 164] on div at bounding box center [509, 160] width 8 height 9
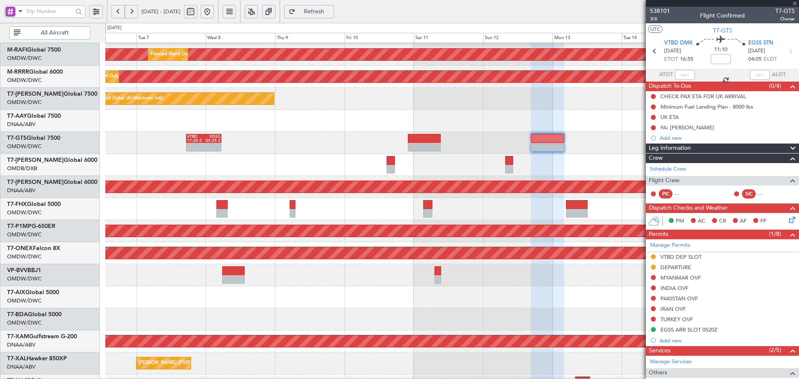
type input "+00:15"
type input "0"
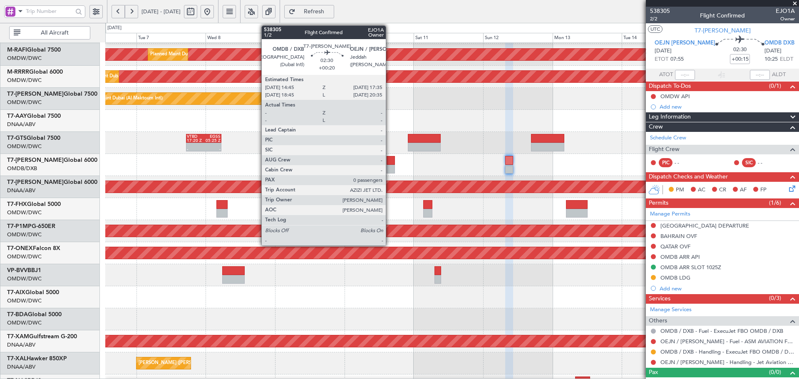
click at [390, 163] on div at bounding box center [391, 160] width 8 height 9
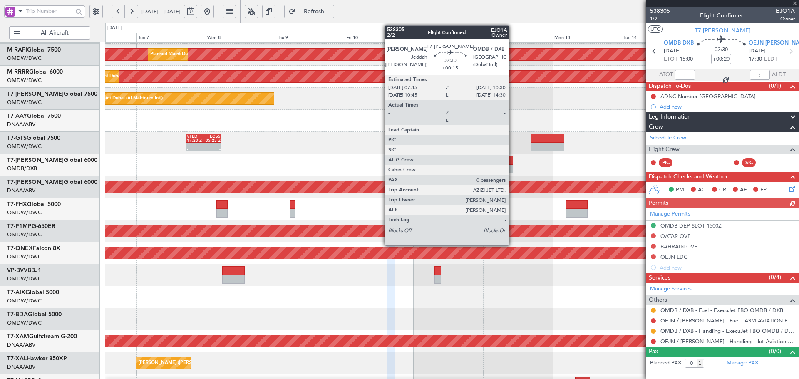
click at [513, 159] on div at bounding box center [509, 160] width 8 height 9
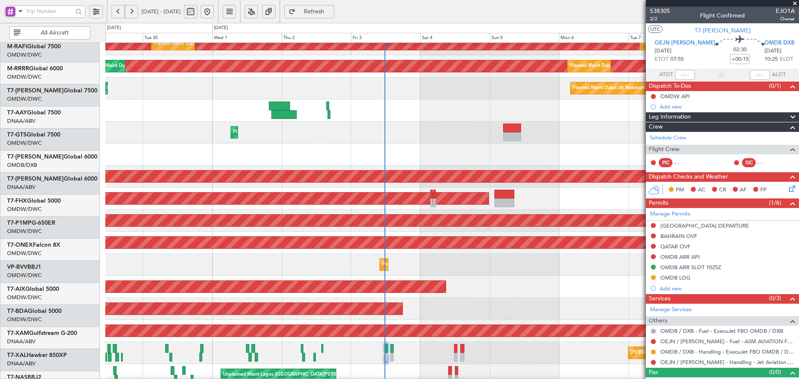
scroll to position [121, 0]
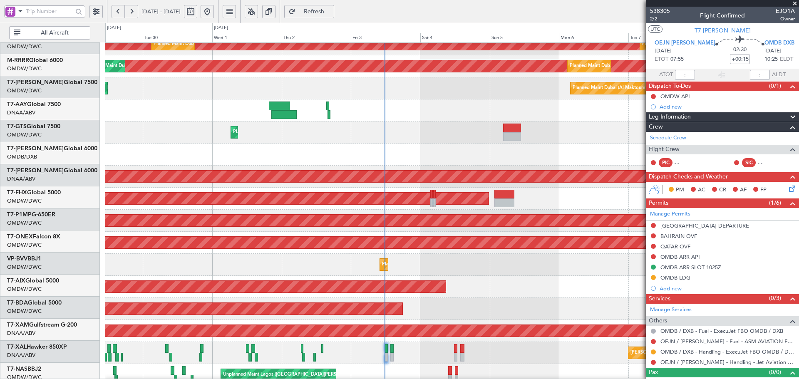
click at [687, 207] on fb-app "[DATE] - [DATE] Refresh Quick Links All Aircraft Planned Maint [GEOGRAPHIC_DATA…" at bounding box center [399, 194] width 799 height 369
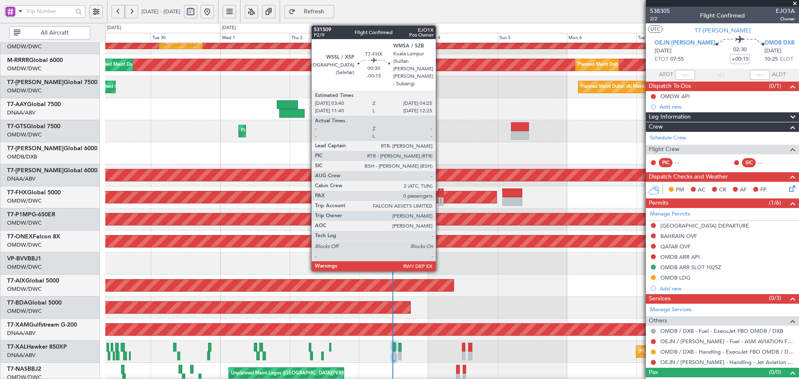
click at [440, 200] on div at bounding box center [439, 201] width 2 height 9
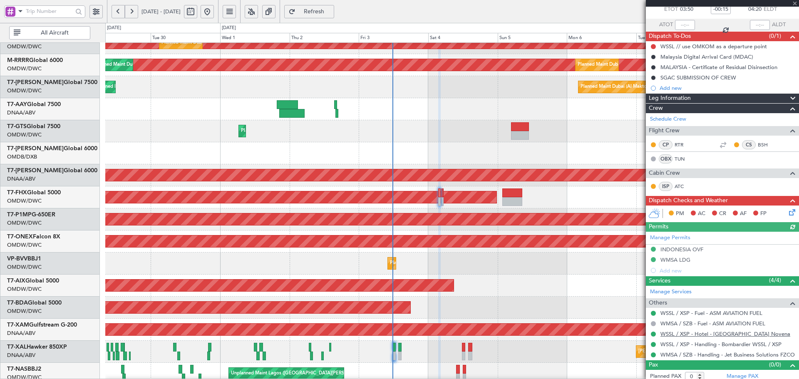
scroll to position [54, 0]
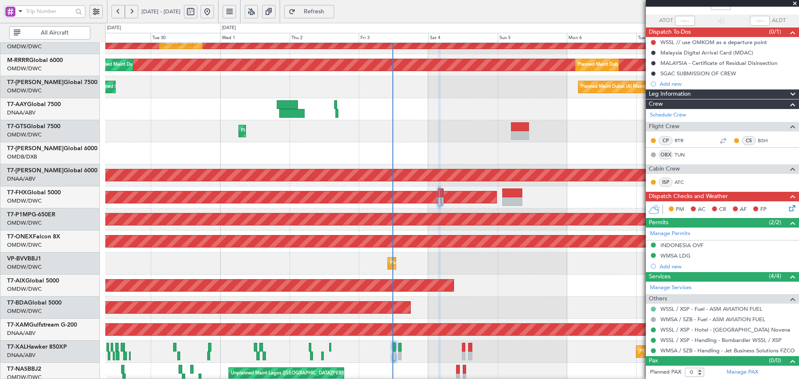
click at [653, 309] on button at bounding box center [653, 309] width 5 height 5
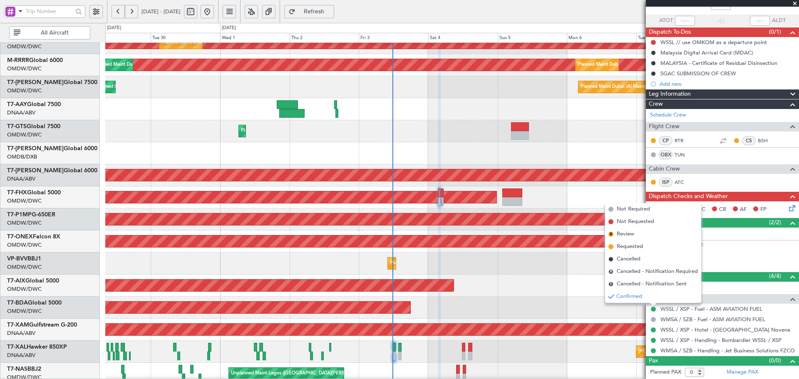
drag, startPoint x: 630, startPoint y: 248, endPoint x: 537, endPoint y: 307, distance: 110.7
click at [622, 256] on ul "Not Required Not Requested R Review Requested Cancelled R Cancelled - Notificat…" at bounding box center [653, 253] width 96 height 100
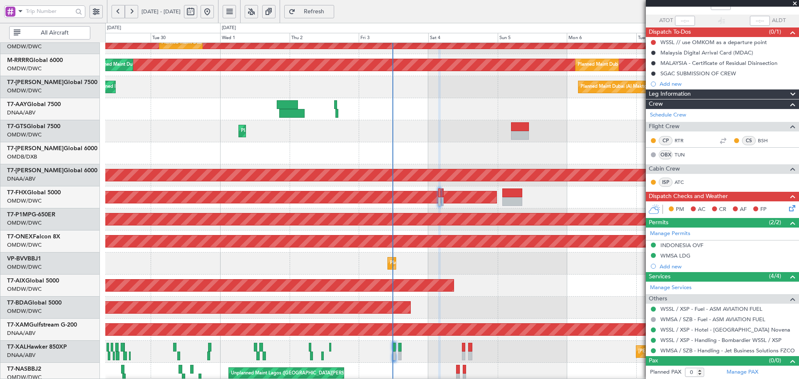
click at [534, 308] on div "AOG Maint Dubai (Al Maktoum Intl)" at bounding box center [452, 308] width 694 height 22
click at [331, 12] on span "Refresh" at bounding box center [314, 12] width 34 height 6
click at [654, 308] on button at bounding box center [653, 309] width 5 height 5
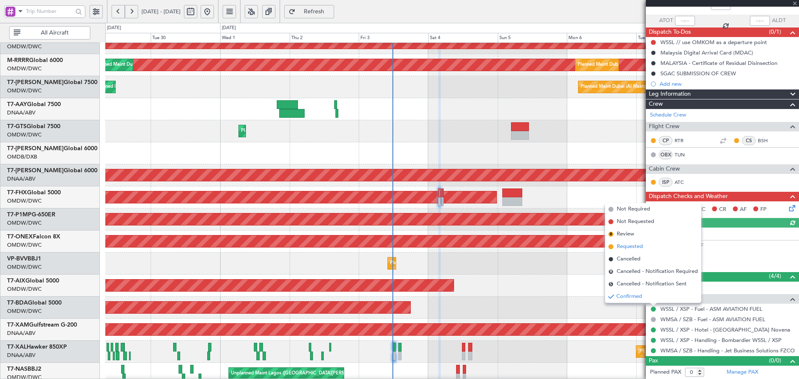
click at [628, 247] on span "Requested" at bounding box center [630, 247] width 26 height 8
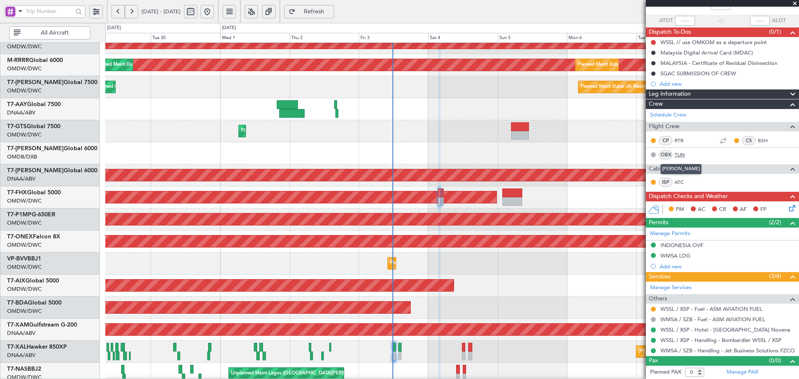
click at [679, 155] on link "TUN" at bounding box center [684, 154] width 19 height 7
click at [331, 12] on span "Refresh" at bounding box center [314, 12] width 34 height 6
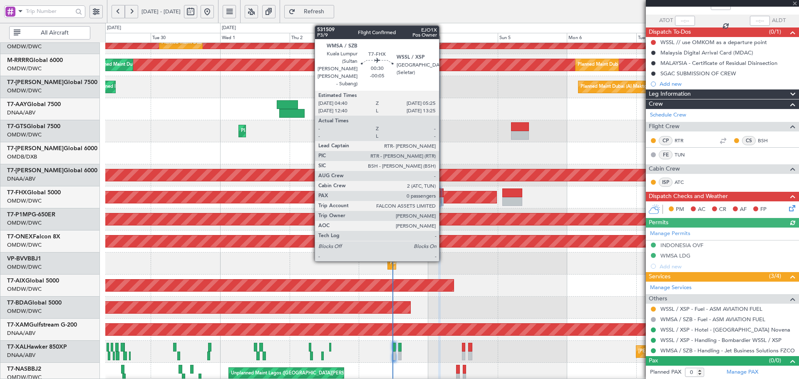
click at [443, 198] on div at bounding box center [442, 201] width 2 height 9
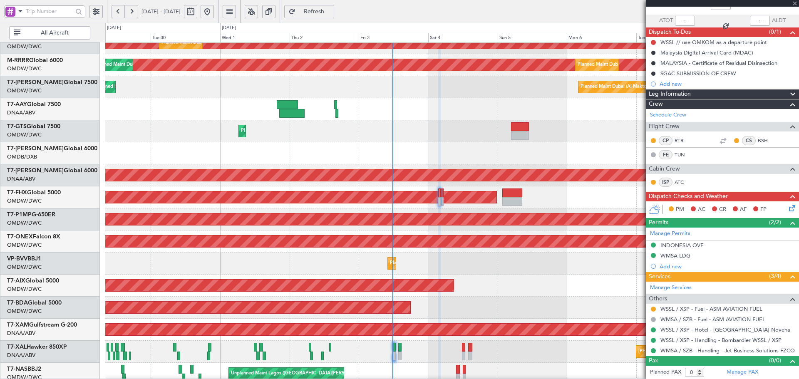
scroll to position [0, 0]
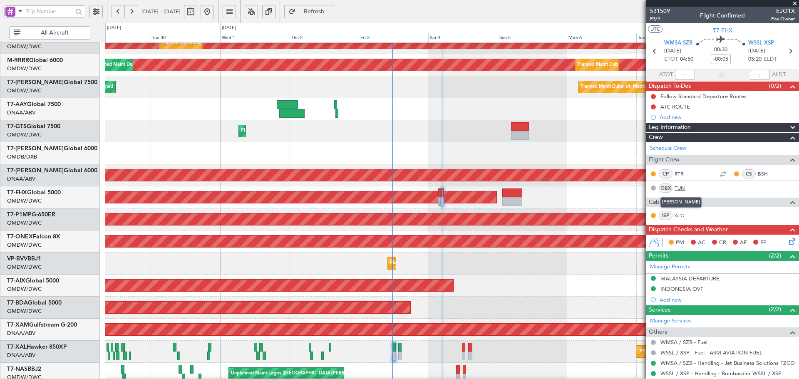
click at [682, 187] on link "TUN" at bounding box center [684, 187] width 19 height 7
click at [334, 7] on button "Refresh" at bounding box center [309, 11] width 50 height 13
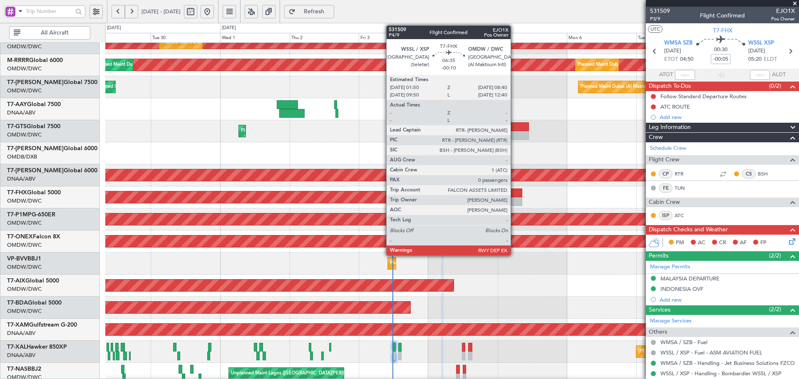
click at [515, 195] on div at bounding box center [513, 193] width 20 height 9
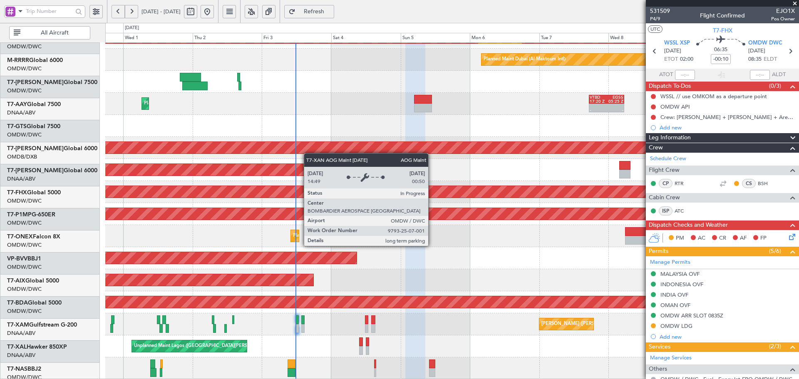
scroll to position [149, 0]
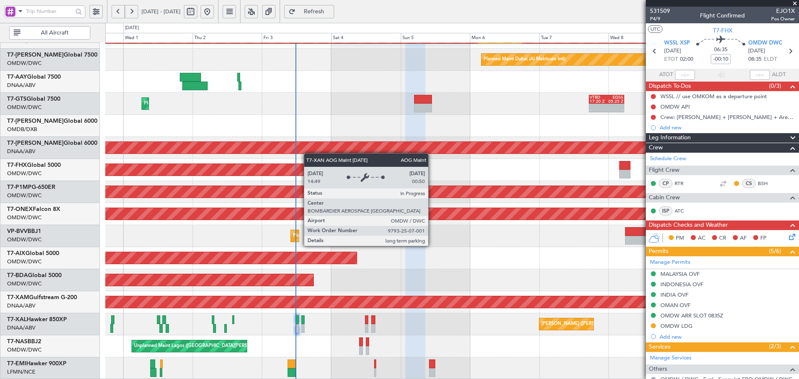
click at [291, 142] on div "Planned Maint Dubai (Al Maktoum Intl) Planned Maint [GEOGRAPHIC_DATA] (Al Makto…" at bounding box center [452, 136] width 694 height 485
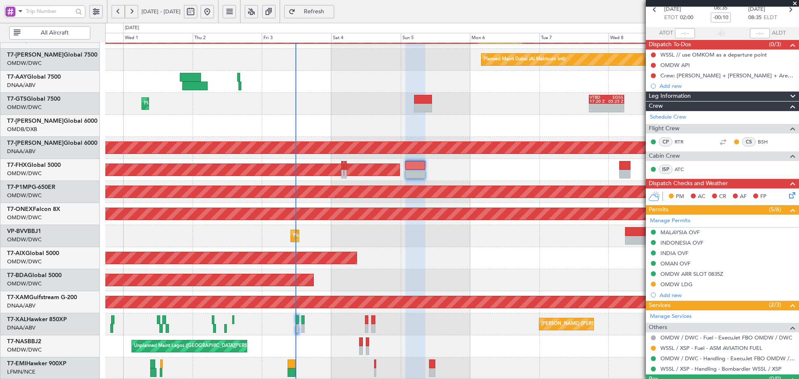
scroll to position [32, 0]
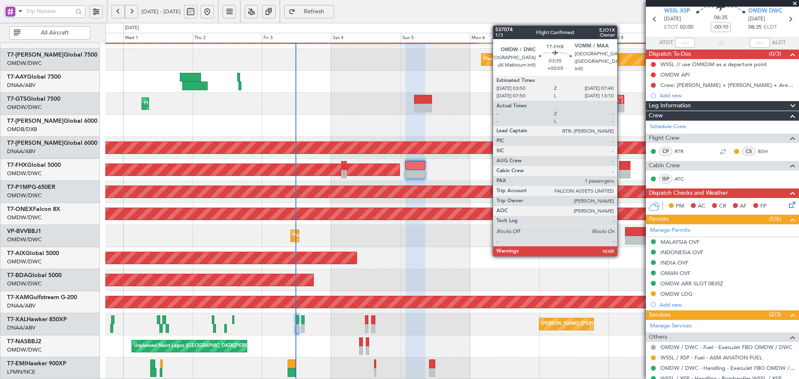
click at [621, 165] on div at bounding box center [625, 165] width 11 height 9
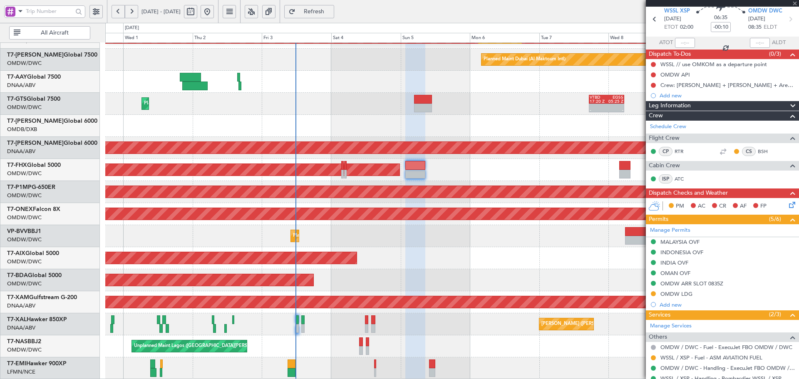
type input "+00:05"
type input "1"
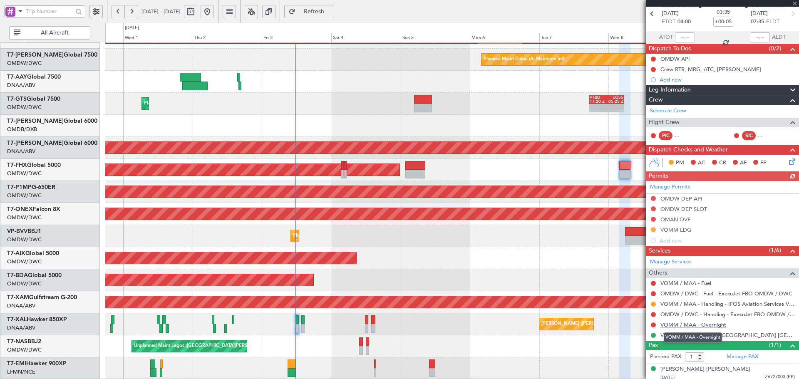
scroll to position [41, 0]
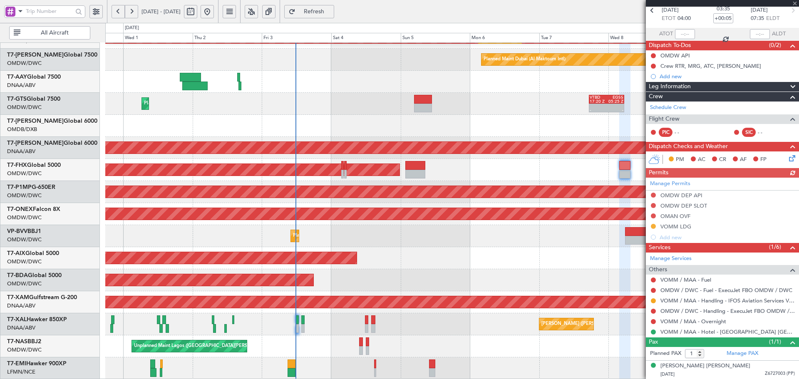
click at [448, 319] on div "[PERSON_NAME] ([PERSON_NAME] Intl)" at bounding box center [452, 325] width 694 height 22
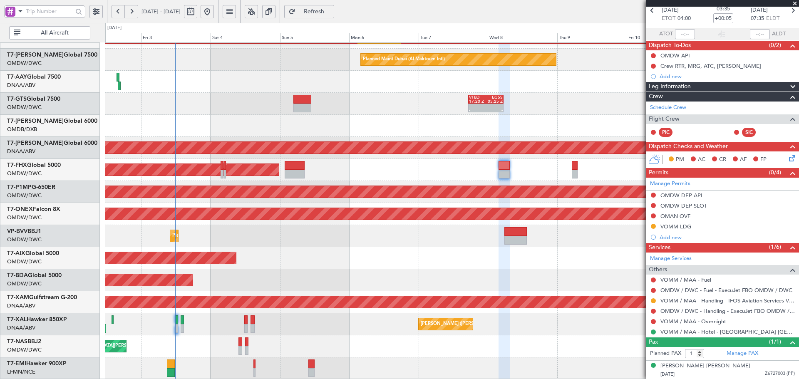
click at [319, 239] on div "Planned Maint Dubai (Al Maktoum Intl) Planned Maint [GEOGRAPHIC_DATA] (Al Makto…" at bounding box center [452, 136] width 694 height 485
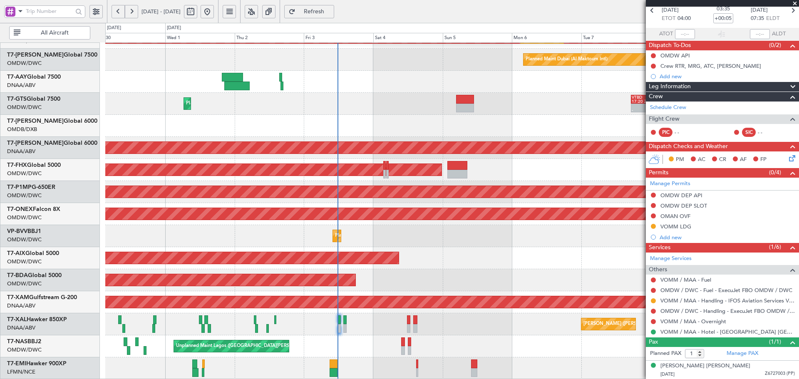
click at [484, 242] on div "Planned Maint Dubai (Al Maktoum Intl)" at bounding box center [452, 236] width 694 height 22
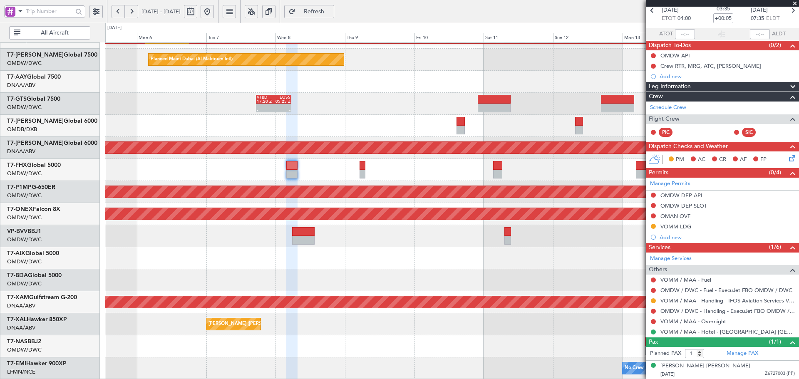
click at [170, 234] on div "Planned Maint Dubai (Al Maktoum Intl)" at bounding box center [452, 236] width 694 height 22
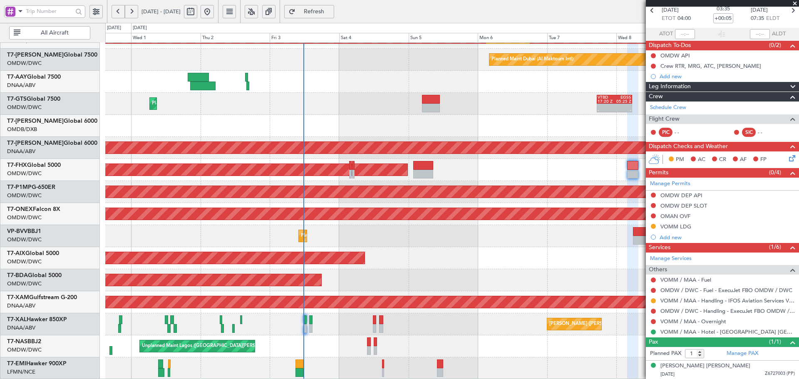
click at [603, 251] on div "Planned Maint Dubai (Al Maktoum Intl) Planned Maint [GEOGRAPHIC_DATA] (Al Makto…" at bounding box center [452, 136] width 694 height 485
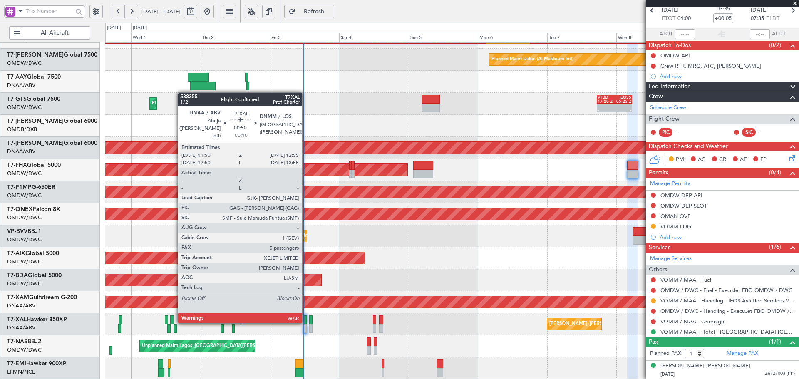
click at [306, 322] on div at bounding box center [305, 320] width 3 height 9
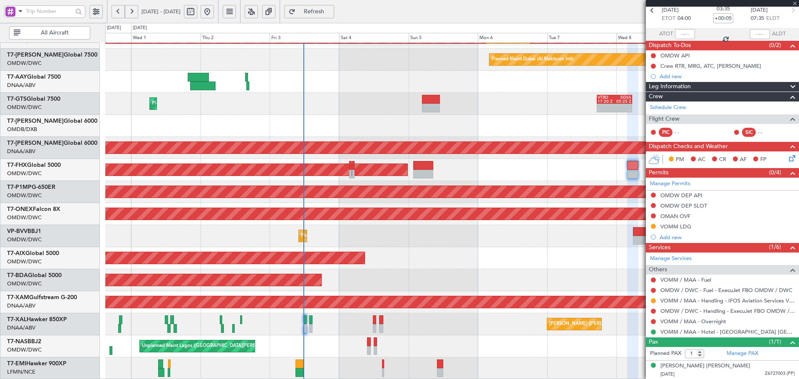
type input "-00:10"
type input "5"
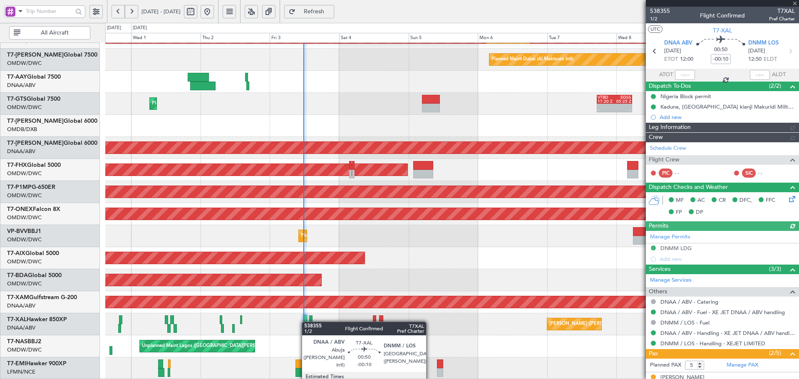
type input "[PERSON_NAME] (ANI)"
type input "7448"
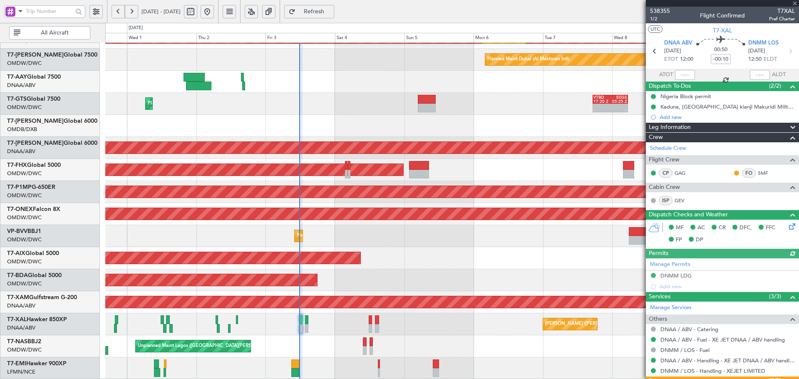
click at [274, 236] on div "Planned Maint Dubai (Al Maktoum Intl) Planned Maint [GEOGRAPHIC_DATA] (Al Makto…" at bounding box center [452, 136] width 694 height 485
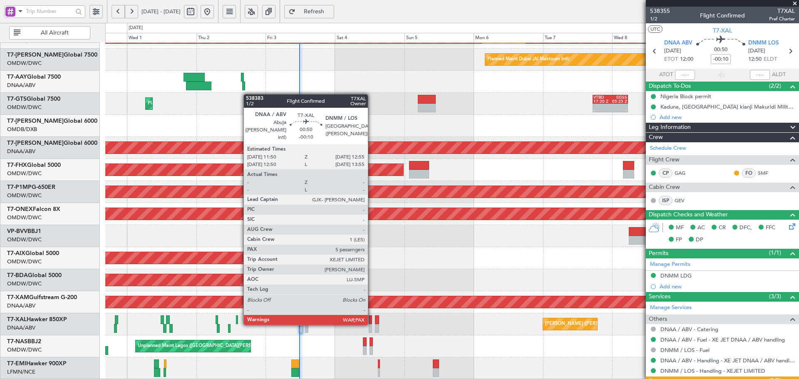
click at [372, 324] on div at bounding box center [370, 320] width 3 height 9
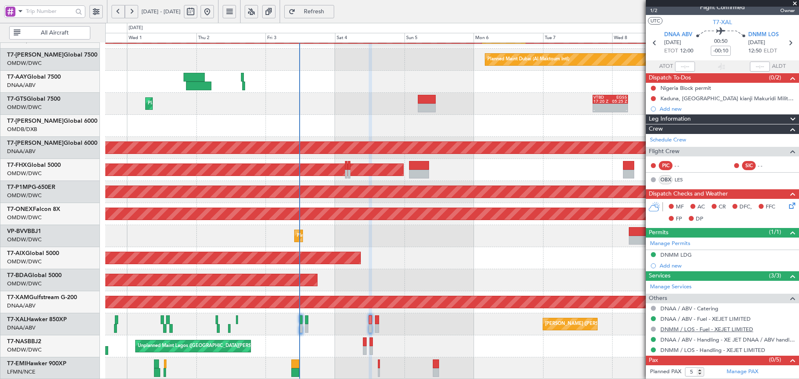
scroll to position [18, 0]
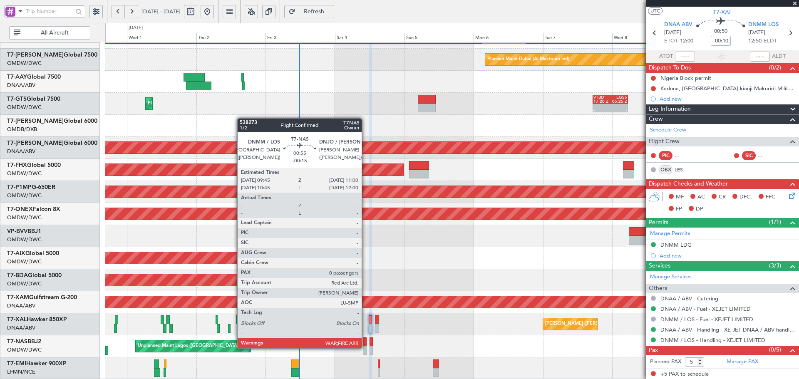
click at [366, 347] on div at bounding box center [365, 350] width 4 height 9
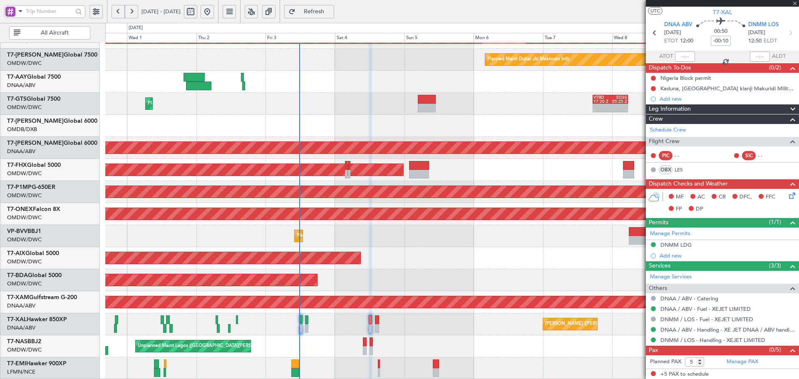
type input "-00:15"
type input "0"
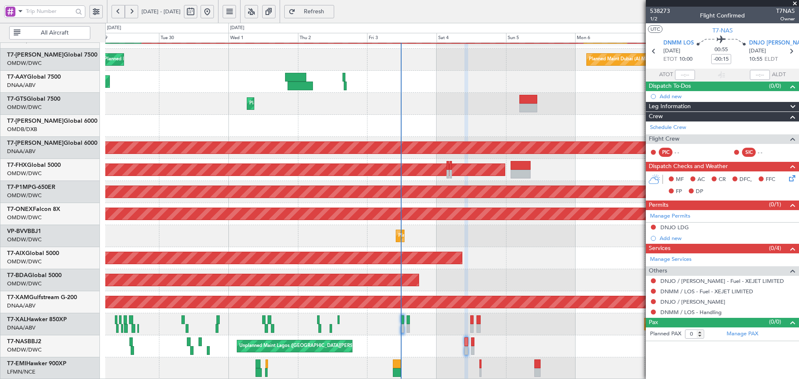
click at [344, 334] on div "Planned Maint Dubai (Al Maktoum Intl) Planned Maint [GEOGRAPHIC_DATA] (Al Makto…" at bounding box center [452, 136] width 694 height 485
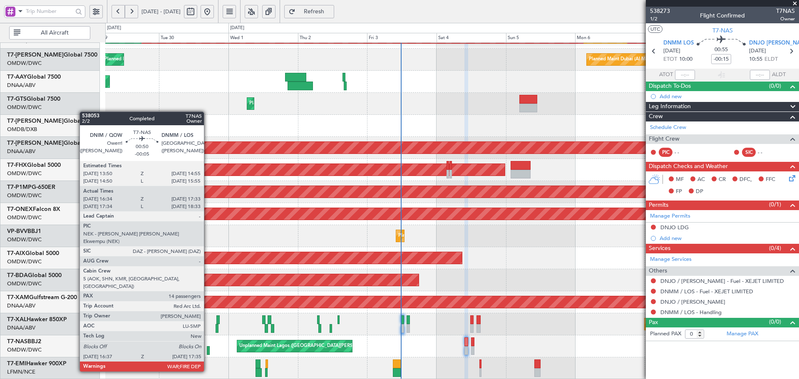
click at [208, 349] on div at bounding box center [208, 350] width 3 height 9
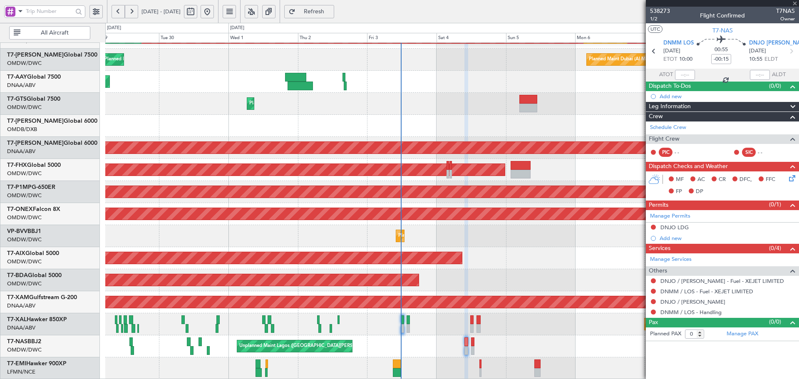
type input "-00:05"
type input "16:44"
type input "17:28"
type input "14"
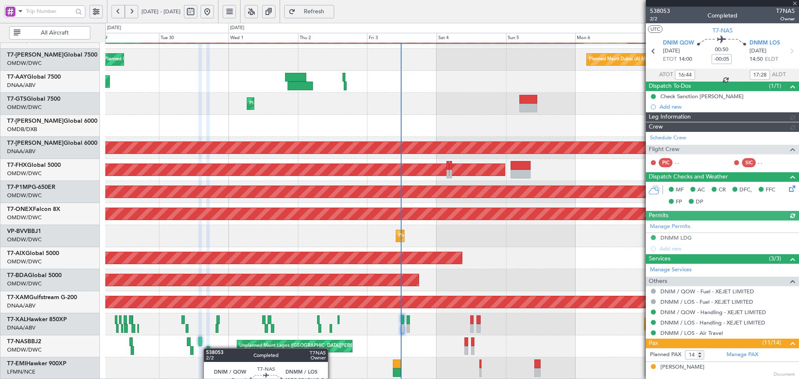
type input "Dherander Fithani (DHF)"
type input "7394"
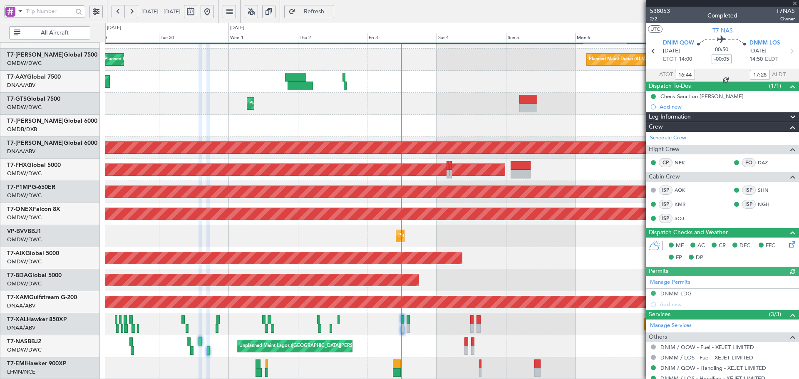
click at [683, 292] on div "Manage Permits DNMM LDG Add new" at bounding box center [722, 293] width 153 height 34
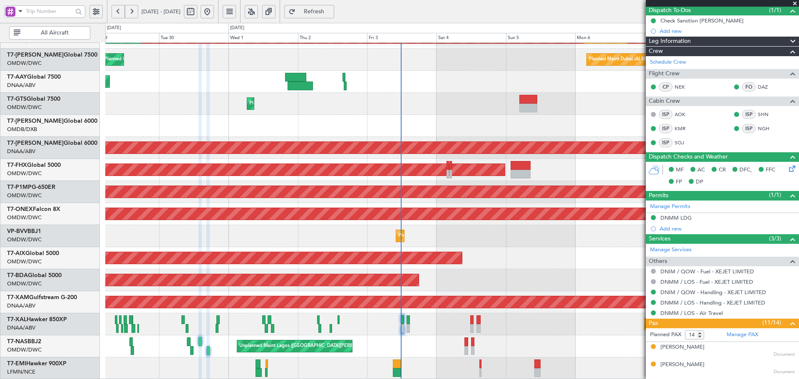
scroll to position [83, 0]
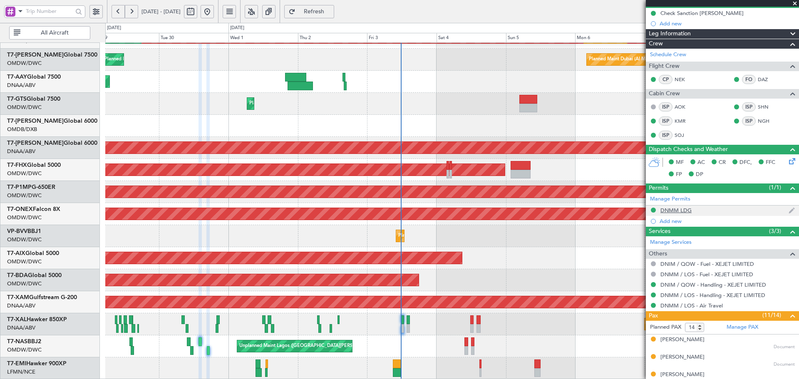
click at [680, 209] on div "DNMM LDG" at bounding box center [676, 210] width 31 height 7
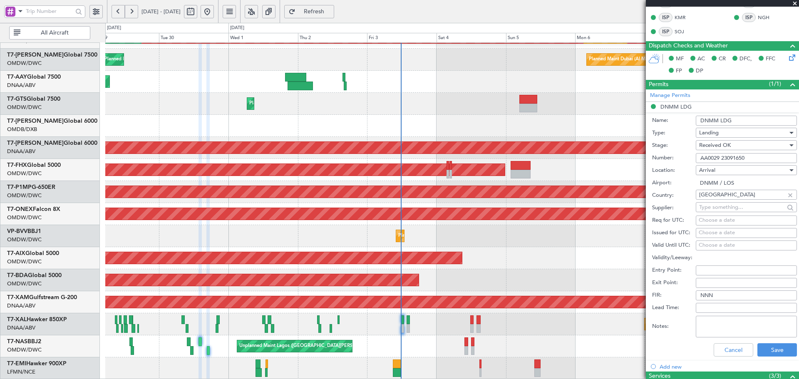
scroll to position [222, 0]
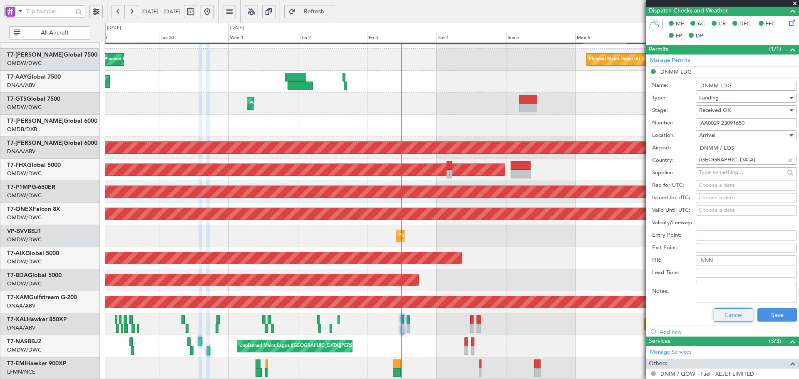
click at [730, 313] on button "Cancel" at bounding box center [734, 315] width 40 height 13
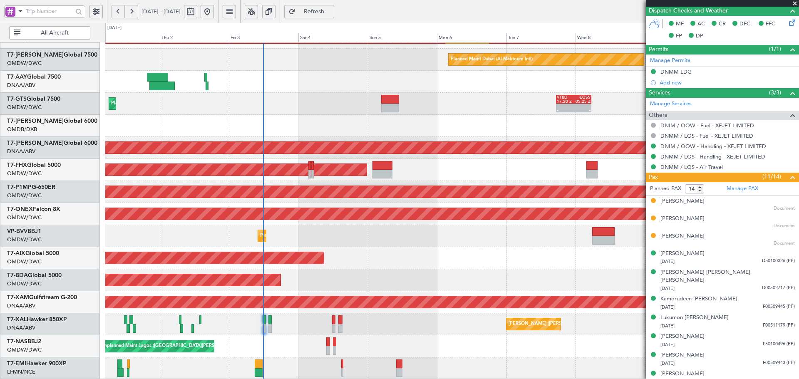
click at [375, 182] on div "Planned Maint Dubai (Al Maktoum Intl) Planned Maint [GEOGRAPHIC_DATA] (Al Makto…" at bounding box center [452, 136] width 694 height 485
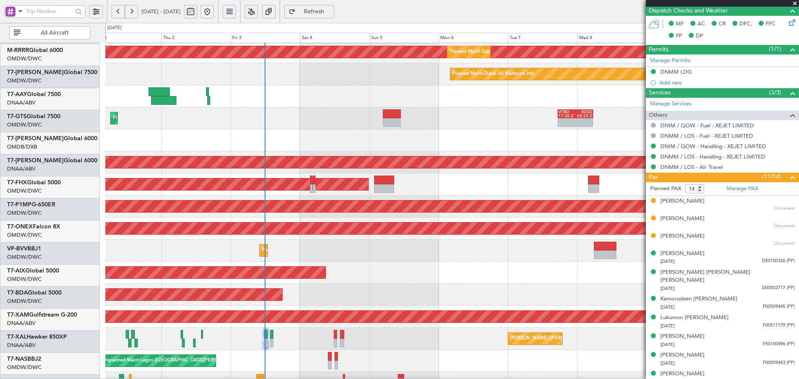
scroll to position [134, 0]
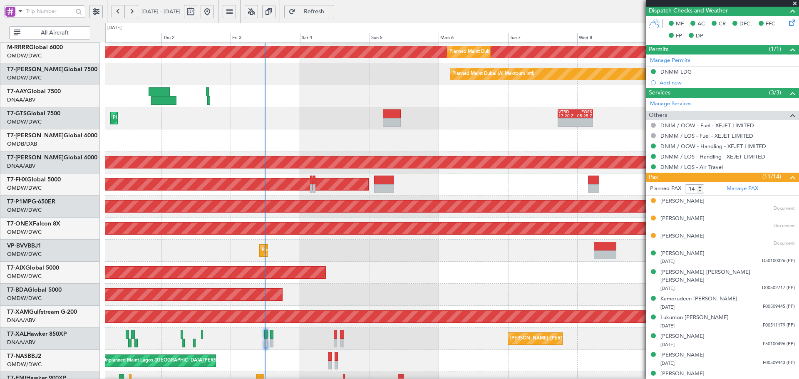
drag, startPoint x: 797, startPoint y: 5, endPoint x: 753, endPoint y: 26, distance: 47.9
click at [797, 5] on span at bounding box center [795, 3] width 8 height 7
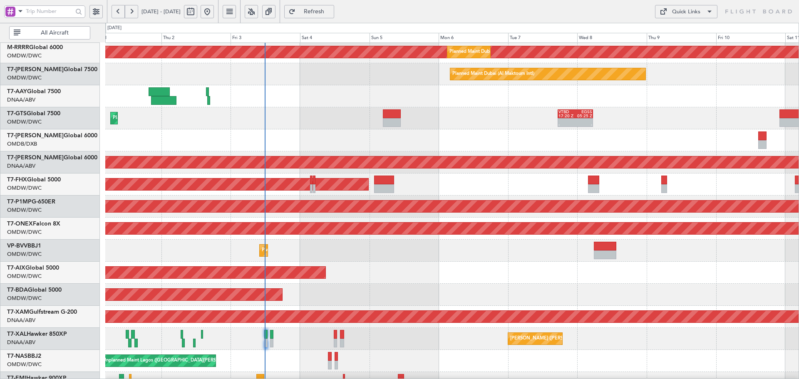
type input "0"
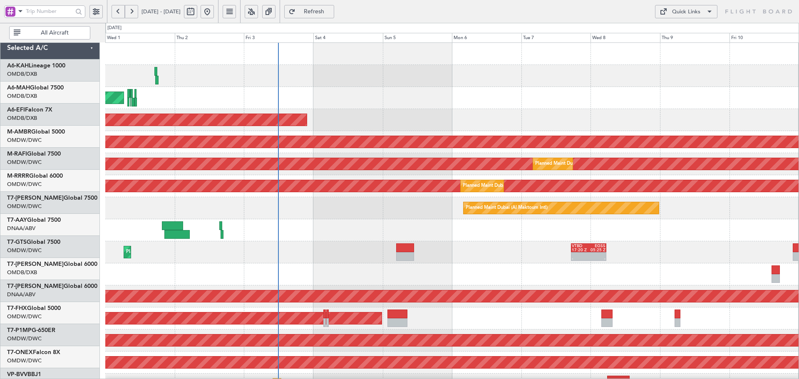
scroll to position [0, 0]
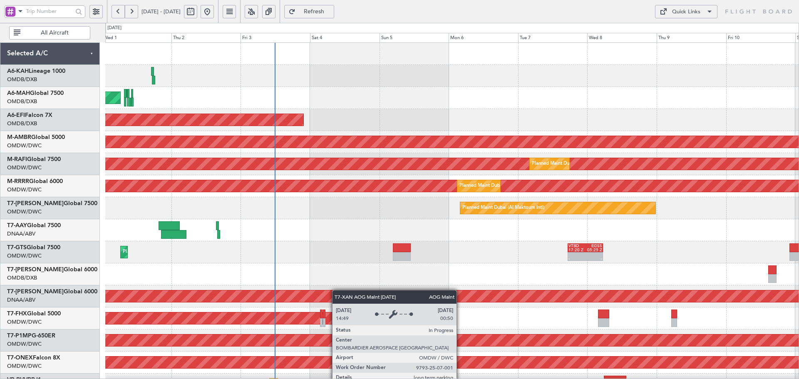
click at [336, 294] on div "Planned Maint [GEOGRAPHIC_DATA] (Al Bateen Executive) Planned Maint [GEOGRAPHIC…" at bounding box center [452, 285] width 694 height 485
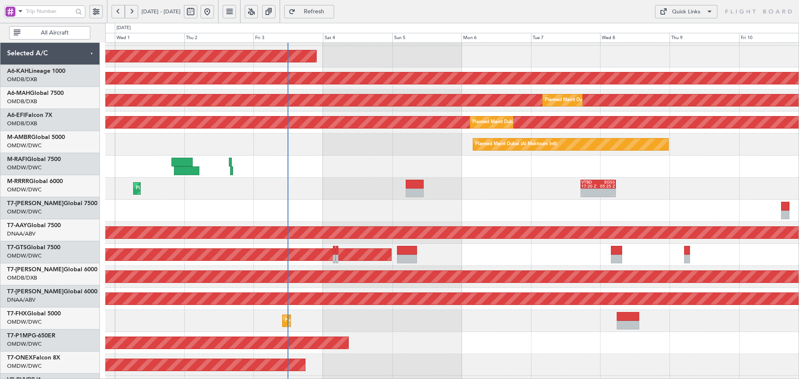
scroll to position [87, 0]
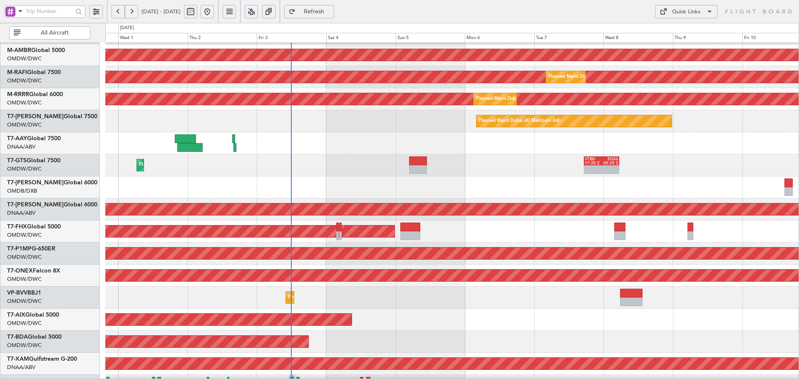
click at [363, 128] on div "Planned Maint Dubai (Al Maktoum Intl) Planned Maint [GEOGRAPHIC_DATA] (Al Makto…" at bounding box center [452, 121] width 694 height 22
click at [331, 14] on span "Refresh" at bounding box center [314, 12] width 34 height 6
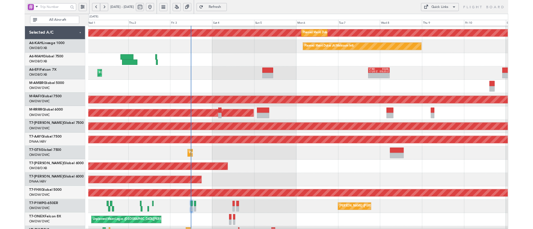
scroll to position [149, 0]
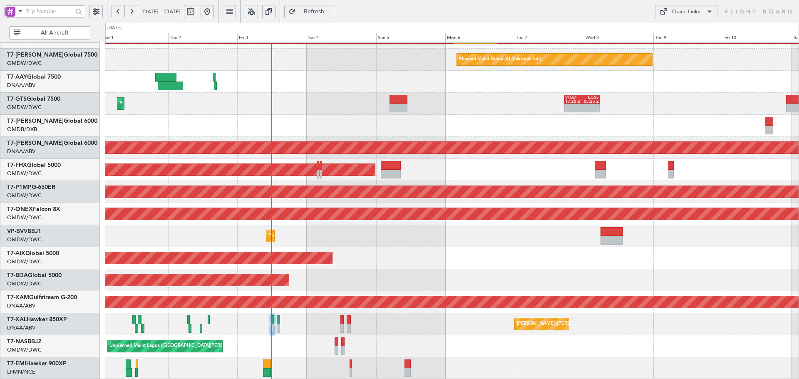
click at [341, 85] on div "Planned Maint Dubai (Al Maktoum Intl) Planned Maint [GEOGRAPHIC_DATA] (Al Makto…" at bounding box center [452, 136] width 694 height 485
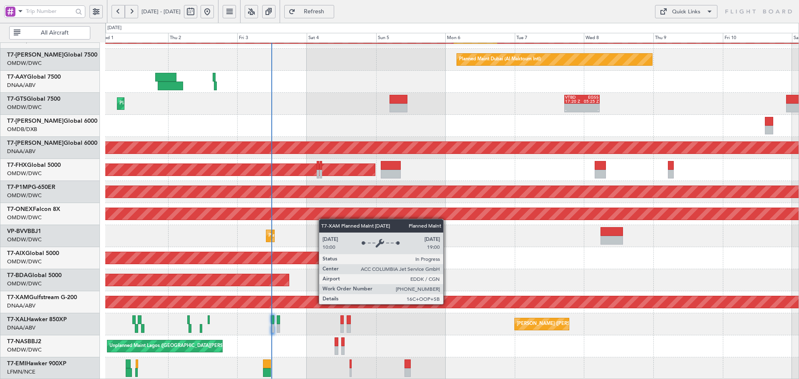
click at [447, 304] on div "Planned Maint Cologne-[GEOGRAPHIC_DATA]" at bounding box center [452, 302] width 2081 height 12
